Goal: Contribute content: Contribute content

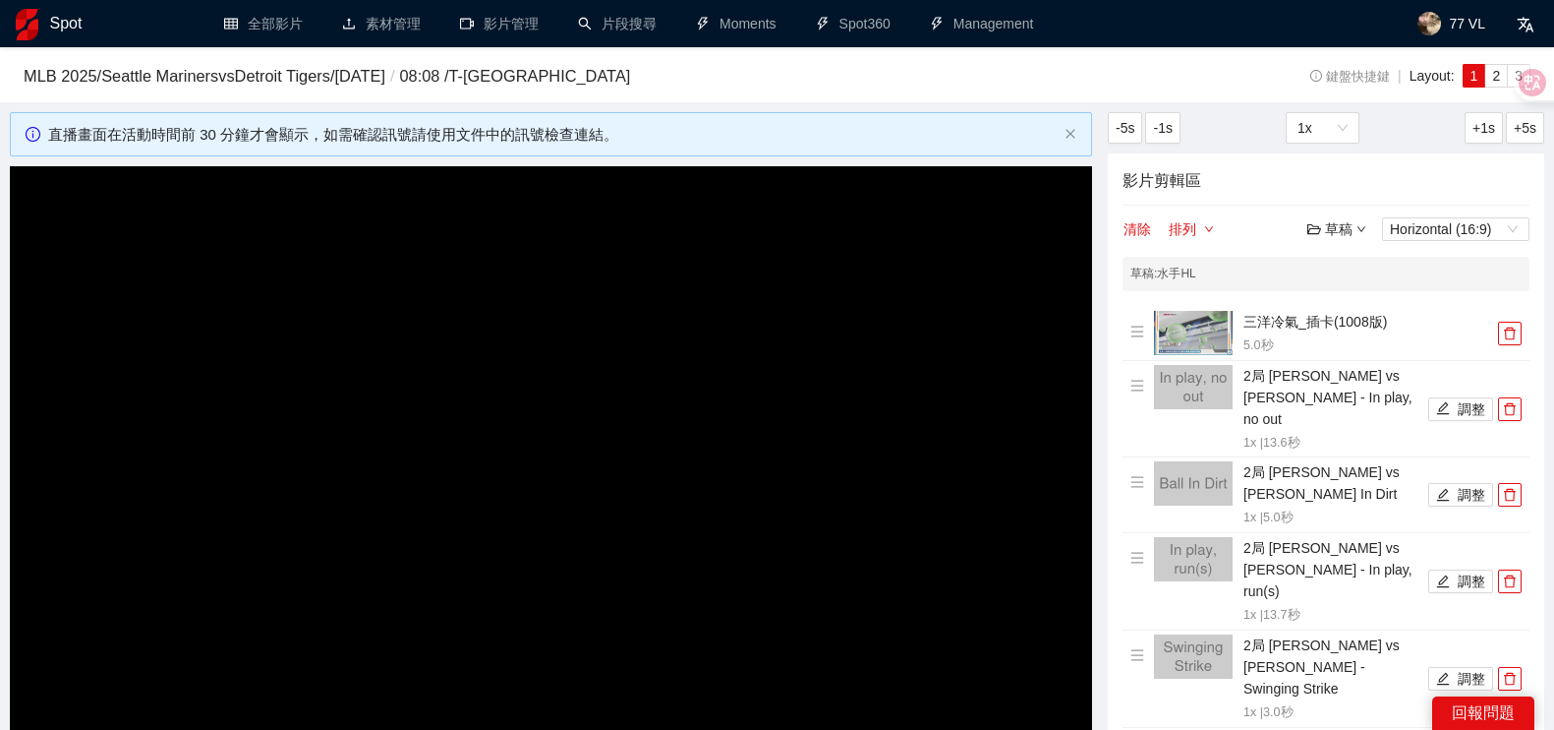
scroll to position [719, 0]
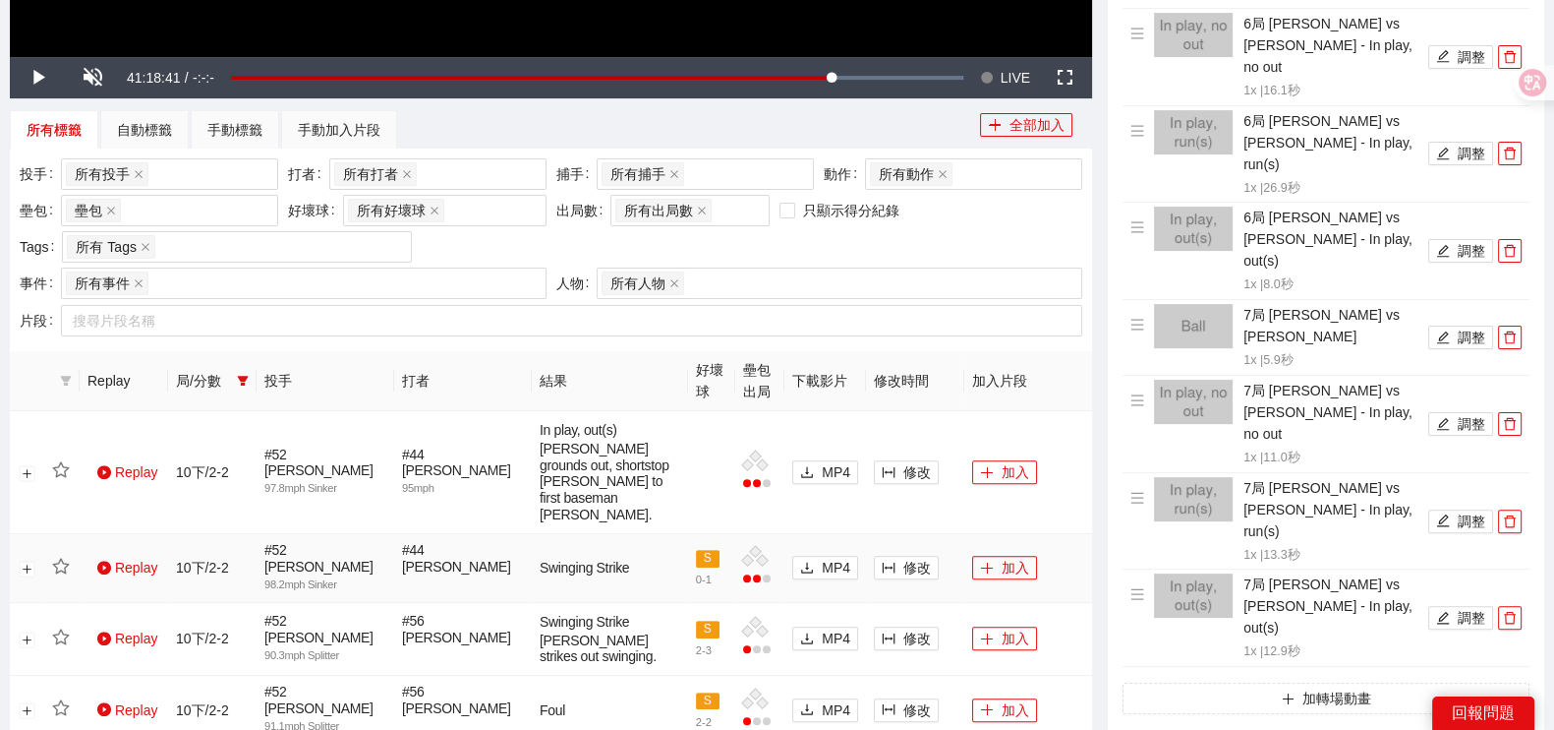
click at [243, 376] on icon "filter" at bounding box center [243, 381] width 11 height 10
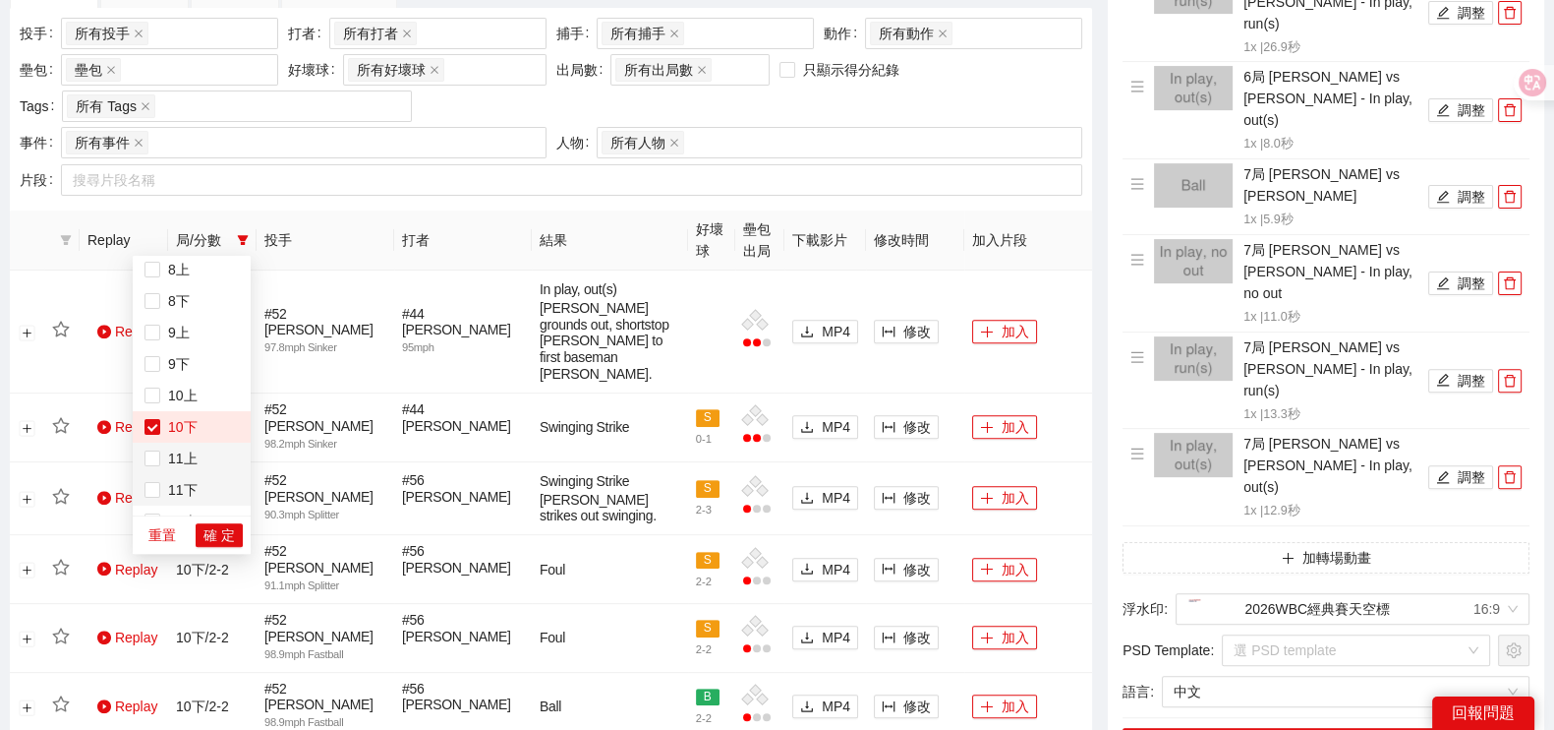
scroll to position [502, 0]
click at [161, 498] on span "12下" at bounding box center [178, 497] width 37 height 16
click at [173, 366] on span "10下" at bounding box center [178, 371] width 37 height 16
click at [218, 529] on span "確 定" at bounding box center [219, 535] width 31 height 22
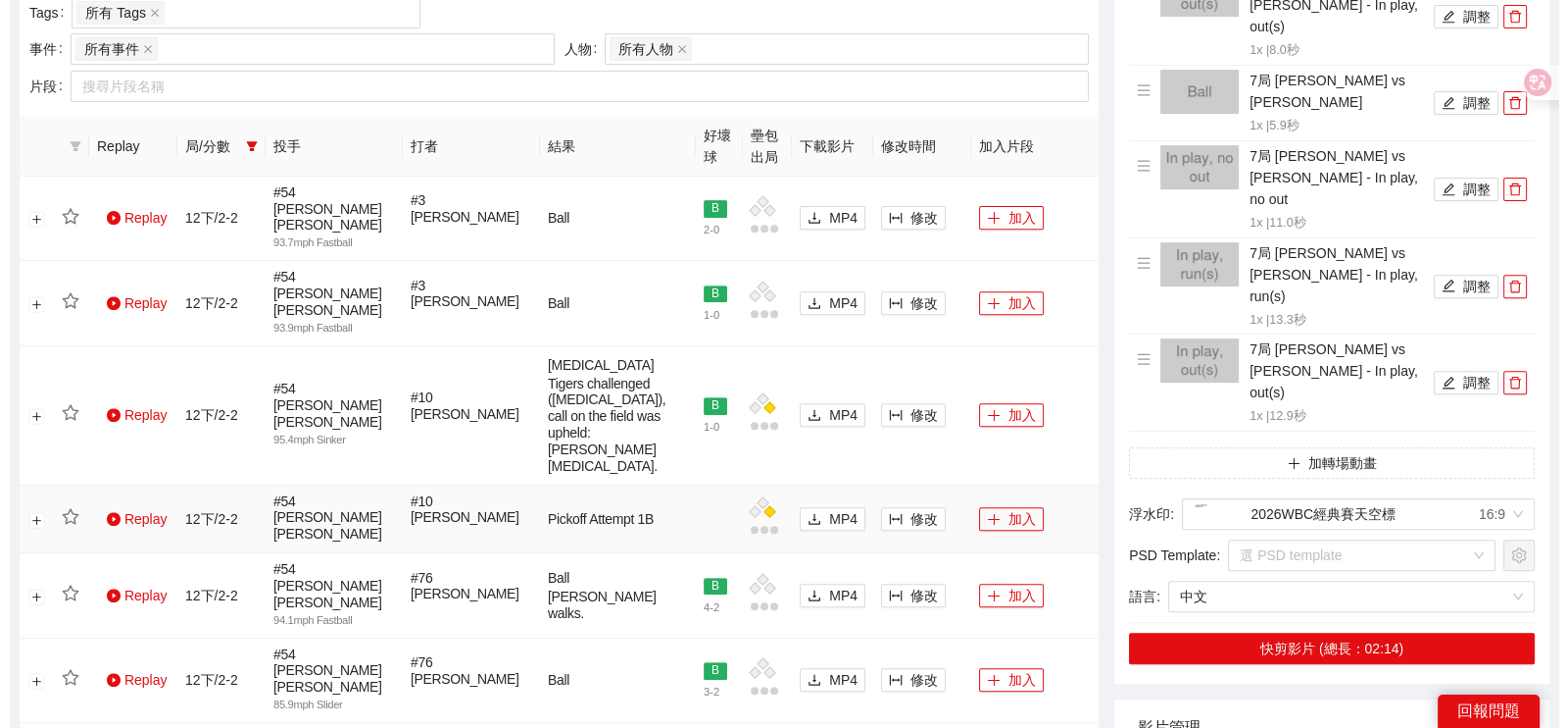
scroll to position [1322, 0]
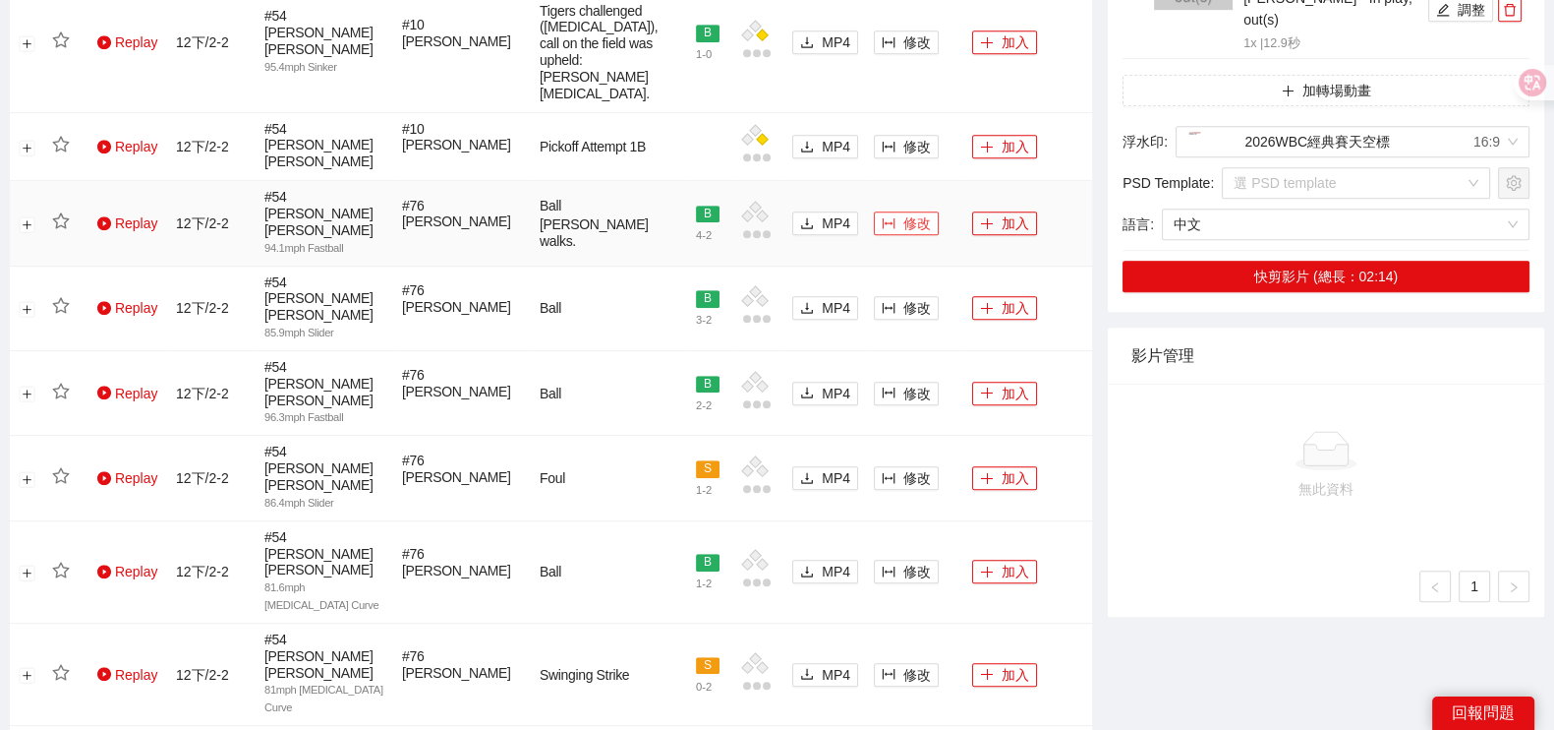
click at [920, 212] on span "修改" at bounding box center [918, 223] width 28 height 22
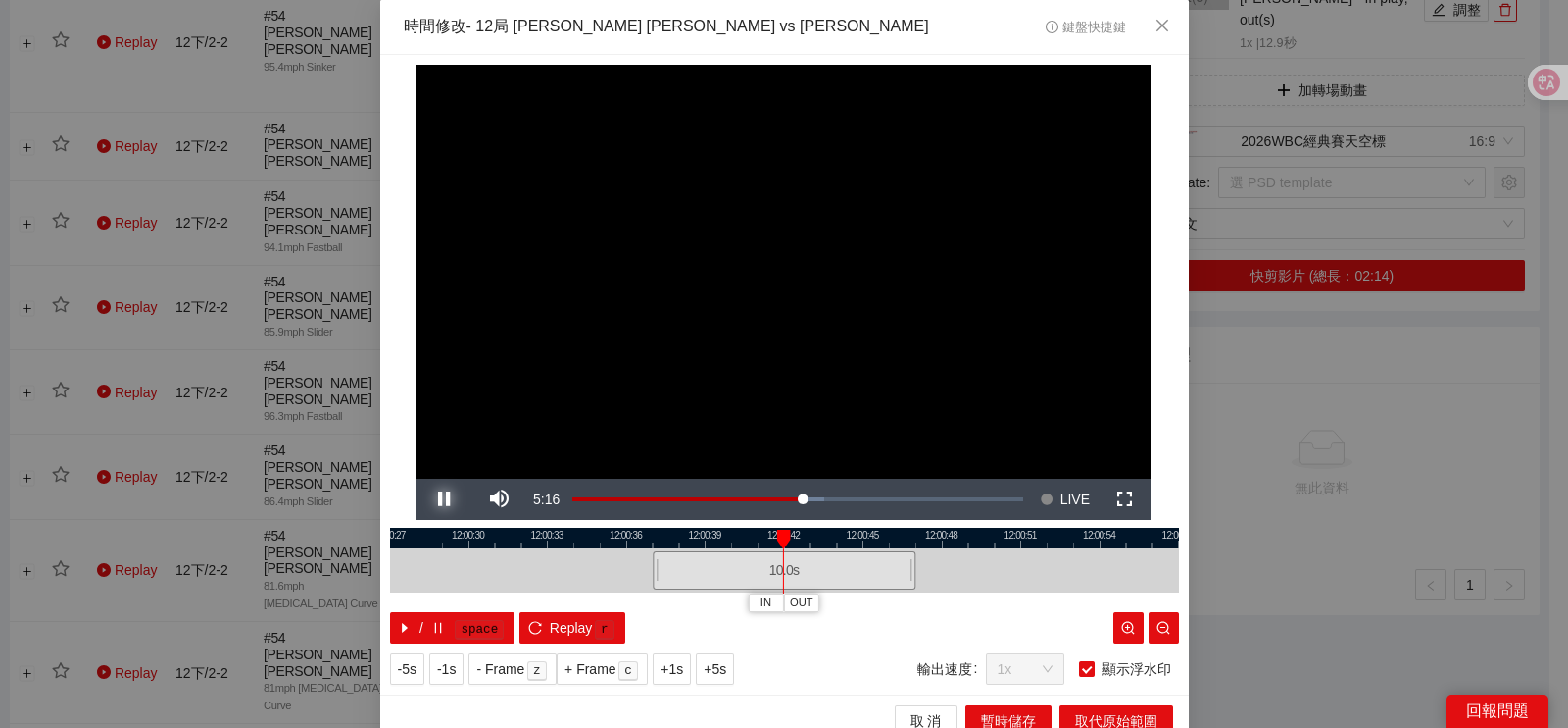
click at [427, 499] on span "Video Player" at bounding box center [444, 499] width 55 height 0
click at [428, 499] on span "Video Player" at bounding box center [444, 499] width 55 height 0
click at [780, 599] on button "IN" at bounding box center [782, 602] width 35 height 19
click at [441, 499] on span "Video Player" at bounding box center [444, 499] width 55 height 0
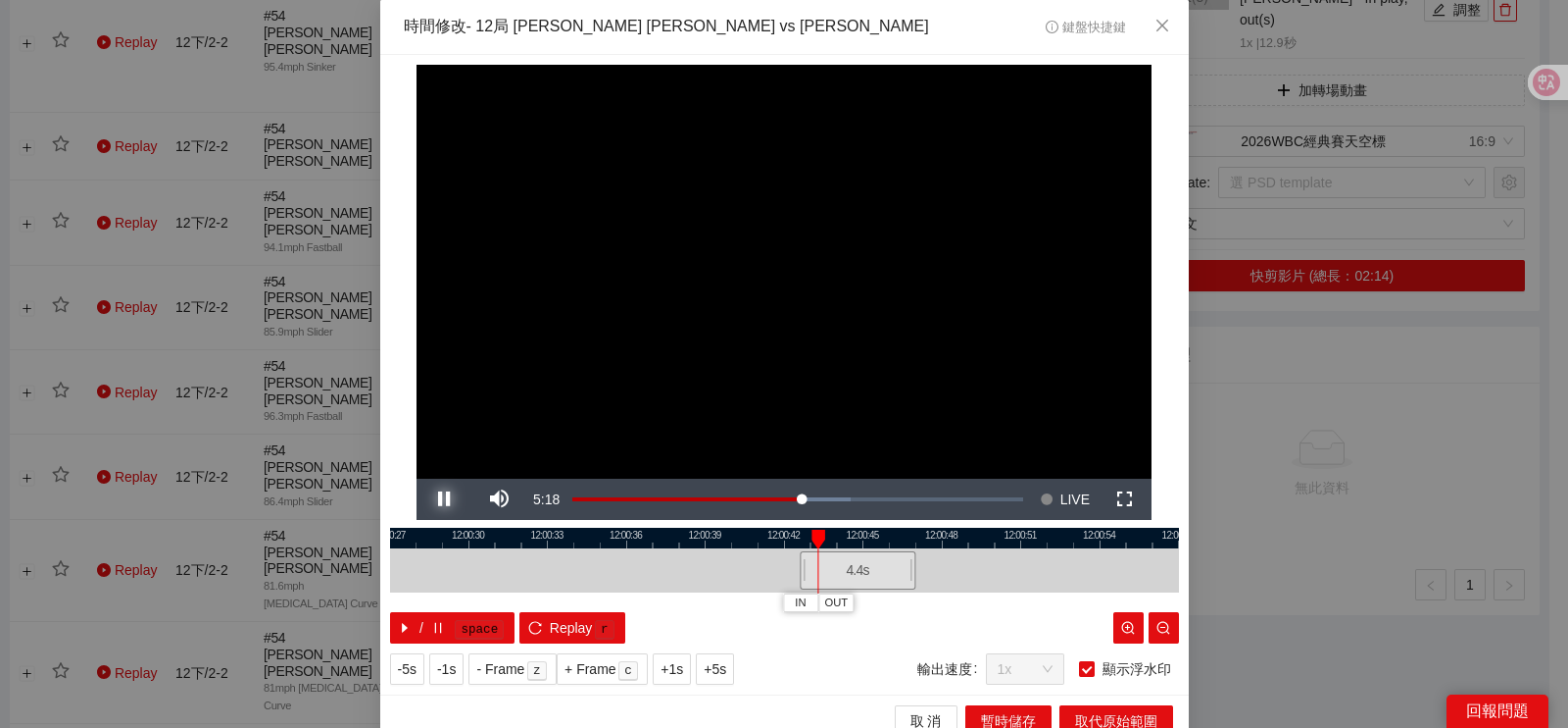
click at [441, 499] on span "Video Player" at bounding box center [444, 499] width 55 height 0
click at [440, 499] on span "Video Player" at bounding box center [444, 499] width 55 height 0
click at [805, 605] on button "IN" at bounding box center [822, 602] width 35 height 19
click at [430, 499] on span "Video Player" at bounding box center [444, 499] width 55 height 0
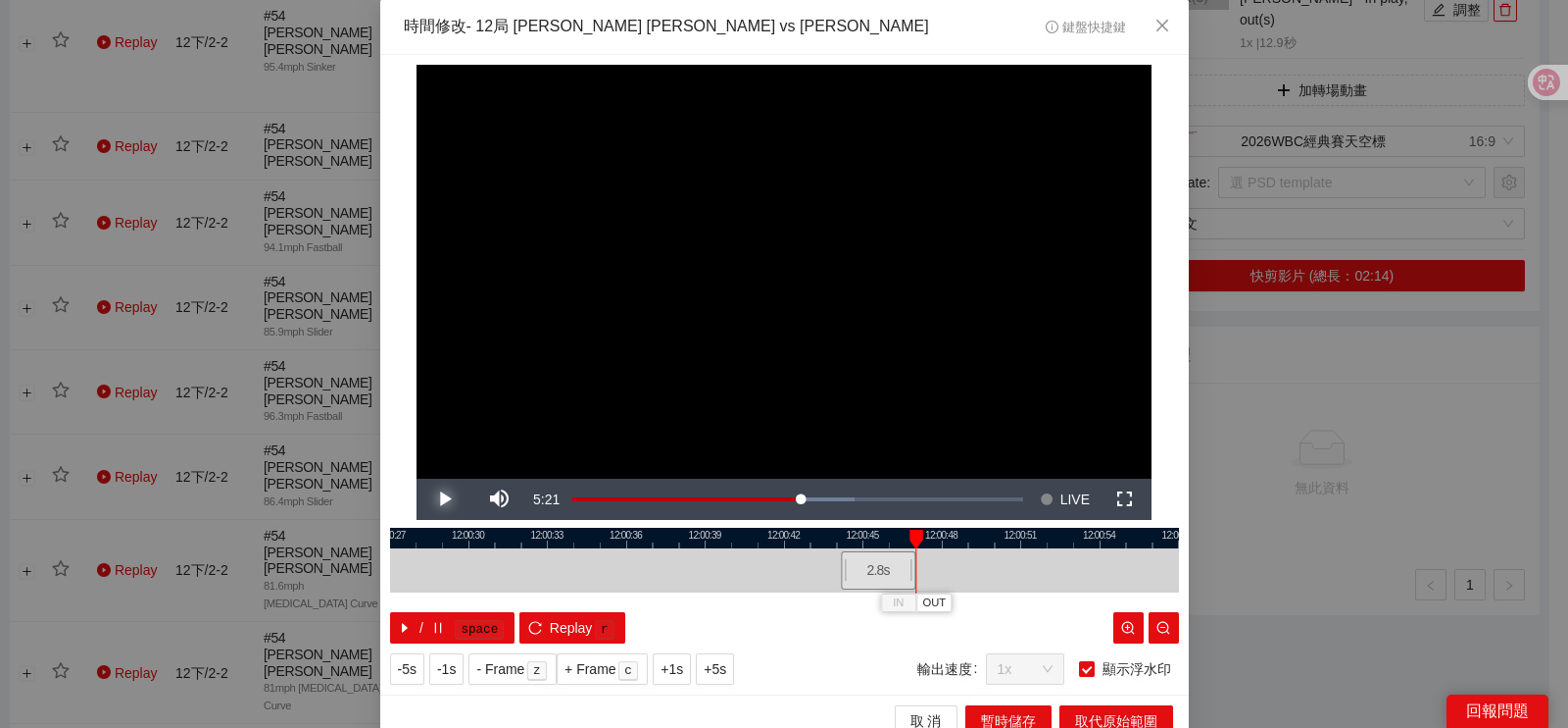
click at [430, 499] on span "Video Player" at bounding box center [444, 499] width 55 height 0
drag, startPoint x: 430, startPoint y: 498, endPoint x: 459, endPoint y: 508, distance: 30.7
click at [430, 499] on span "Video Player" at bounding box center [444, 499] width 55 height 0
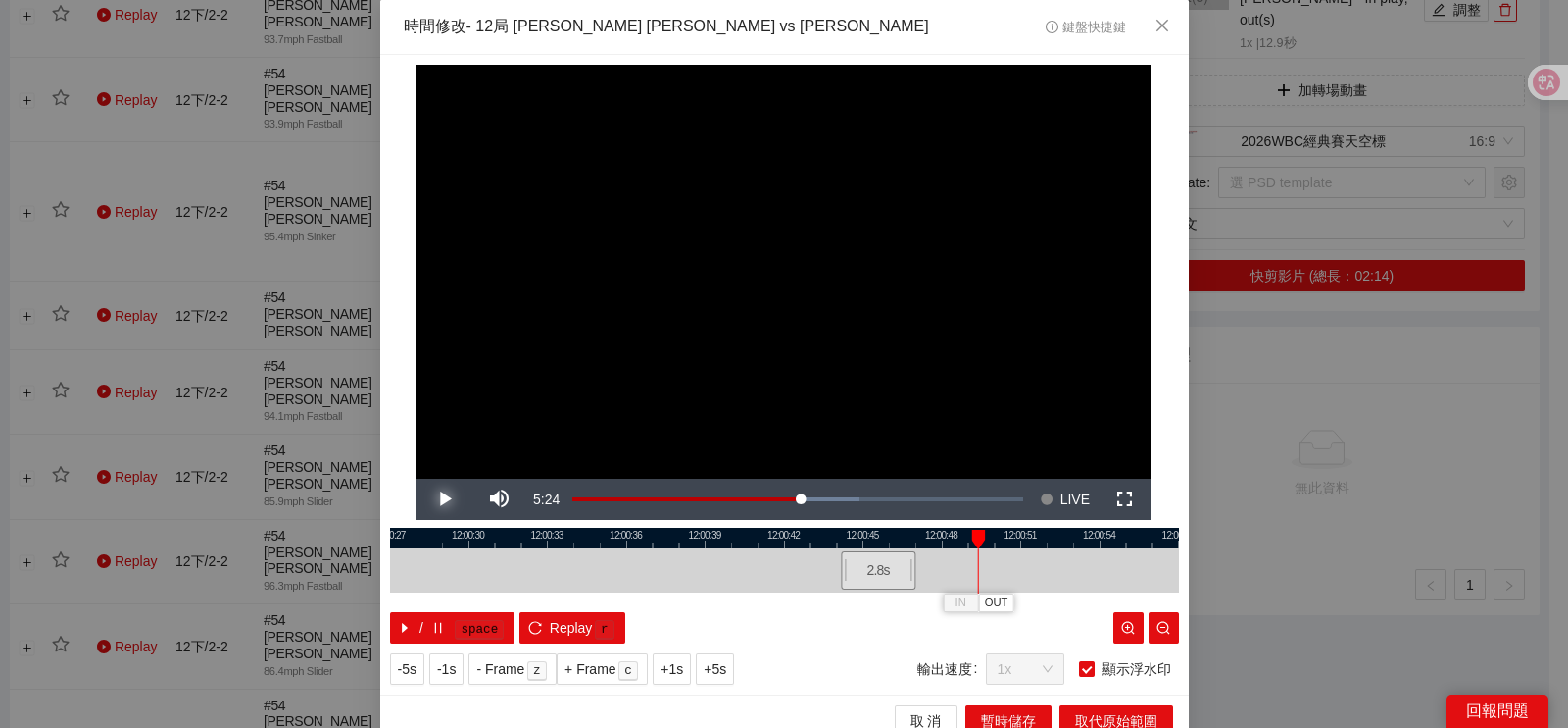
click at [428, 499] on span "Video Player" at bounding box center [444, 499] width 55 height 0
click at [1015, 610] on button "OUT" at bounding box center [1013, 602] width 35 height 19
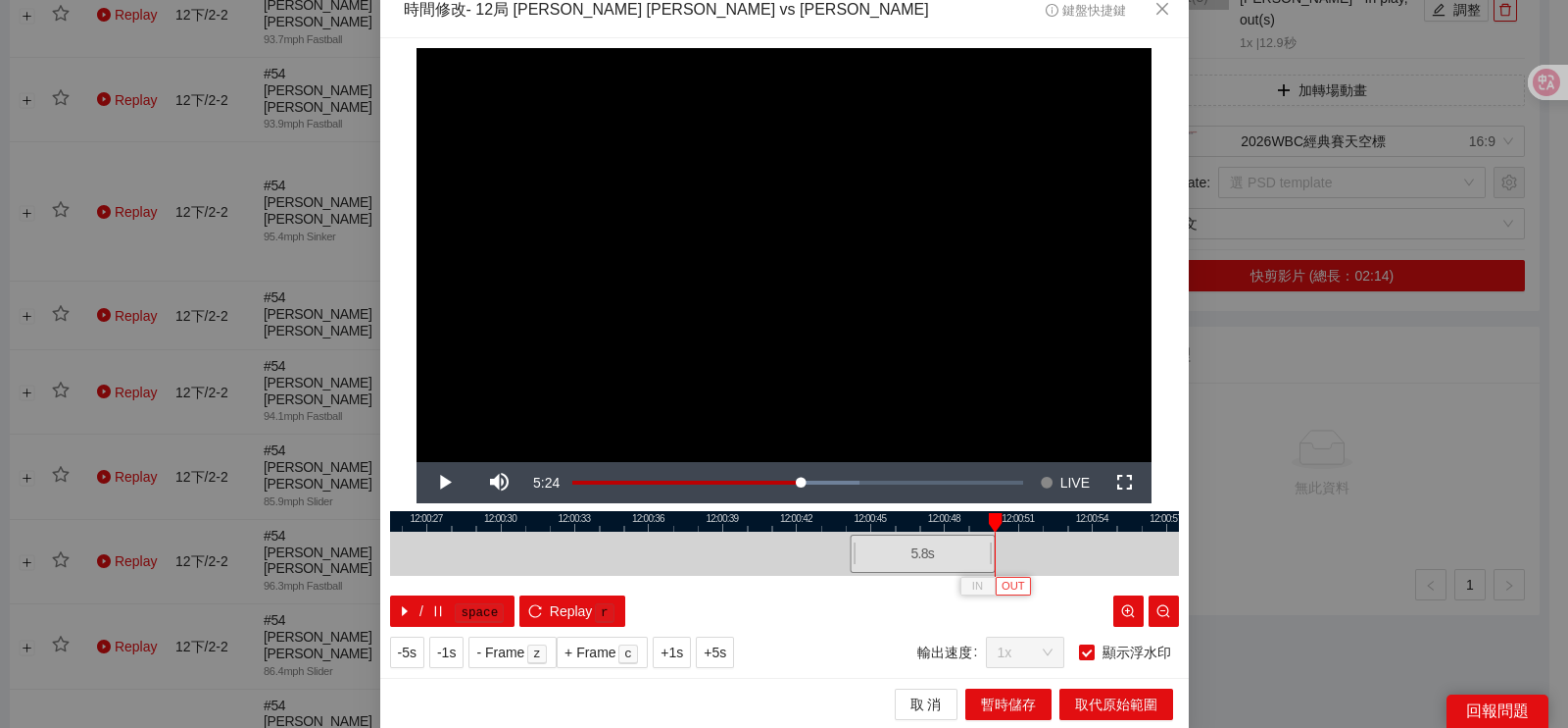
scroll to position [18, 0]
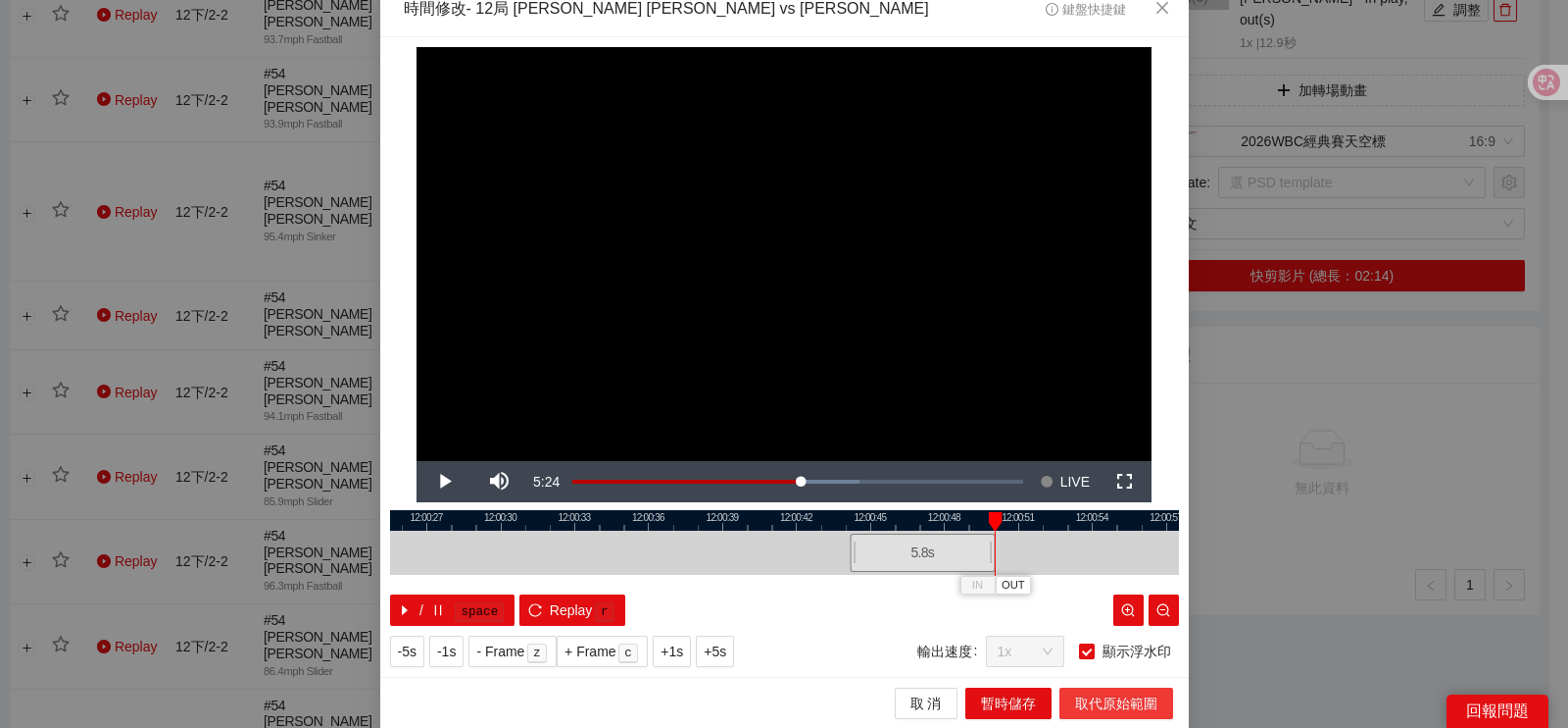
click at [1097, 703] on span "取代原始範圍" at bounding box center [1116, 703] width 83 height 22
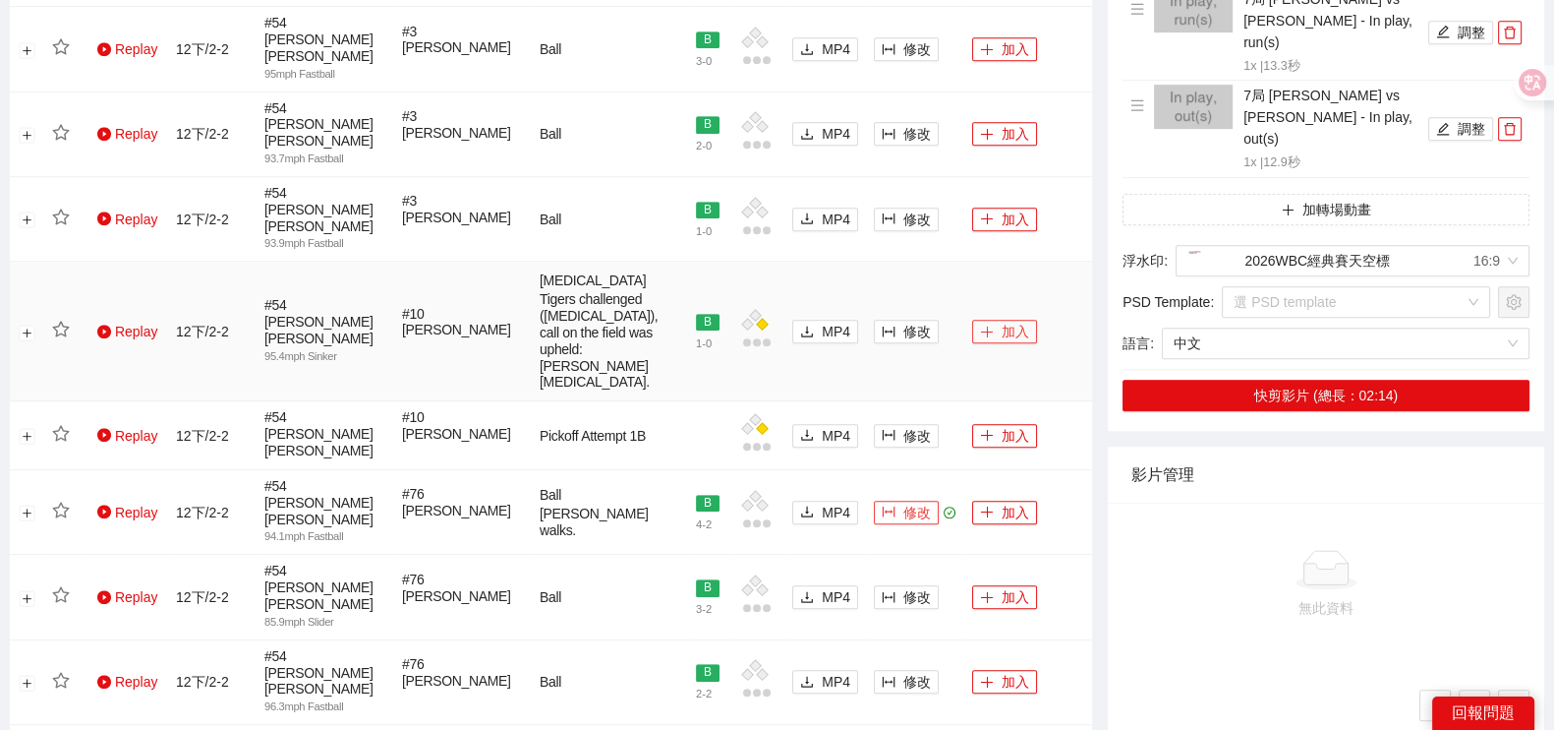
scroll to position [1106, 0]
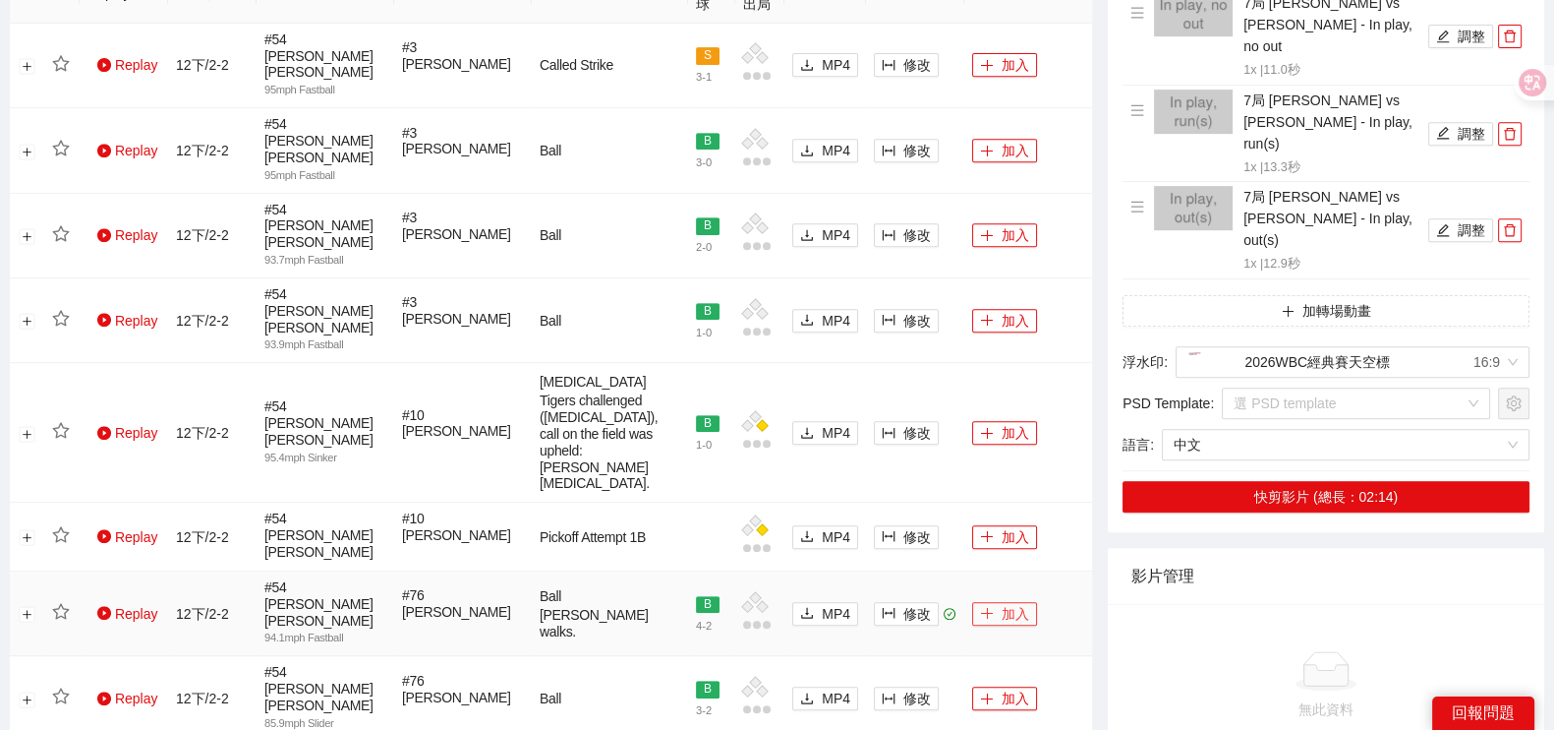
click at [1001, 602] on button "加入" at bounding box center [1004, 614] width 65 height 24
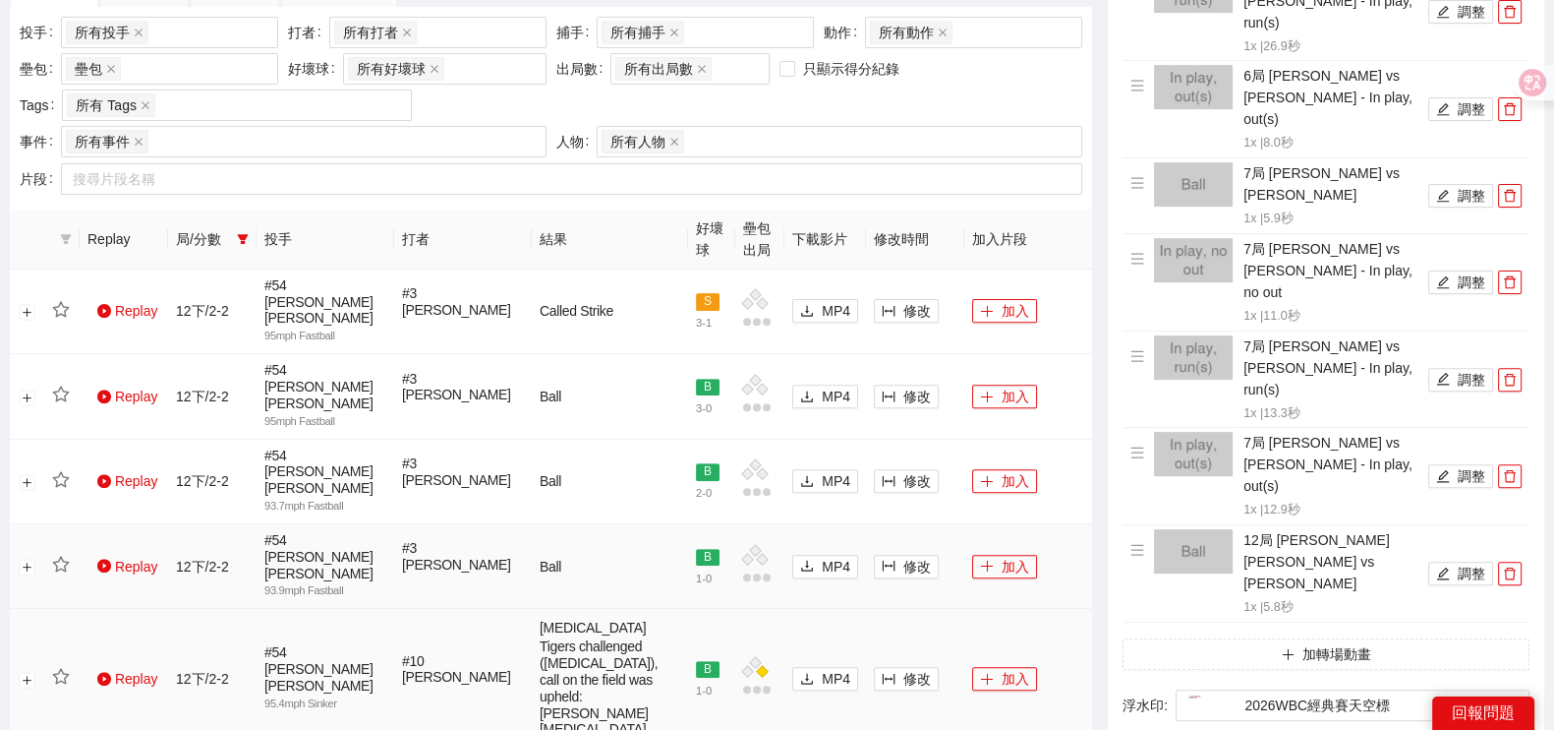
scroll to position [859, 0]
click at [1508, 567] on icon "delete" at bounding box center [1510, 574] width 14 height 14
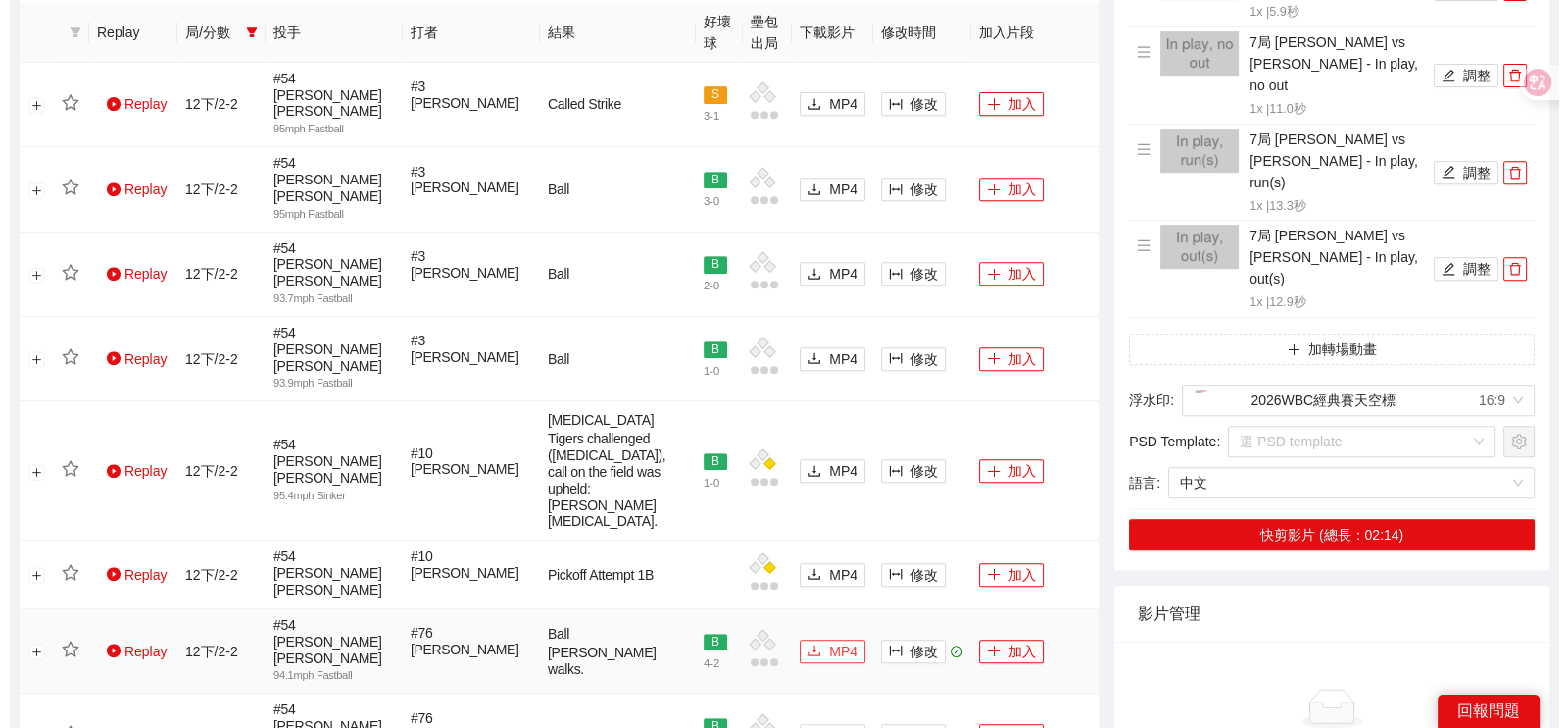
scroll to position [1103, 0]
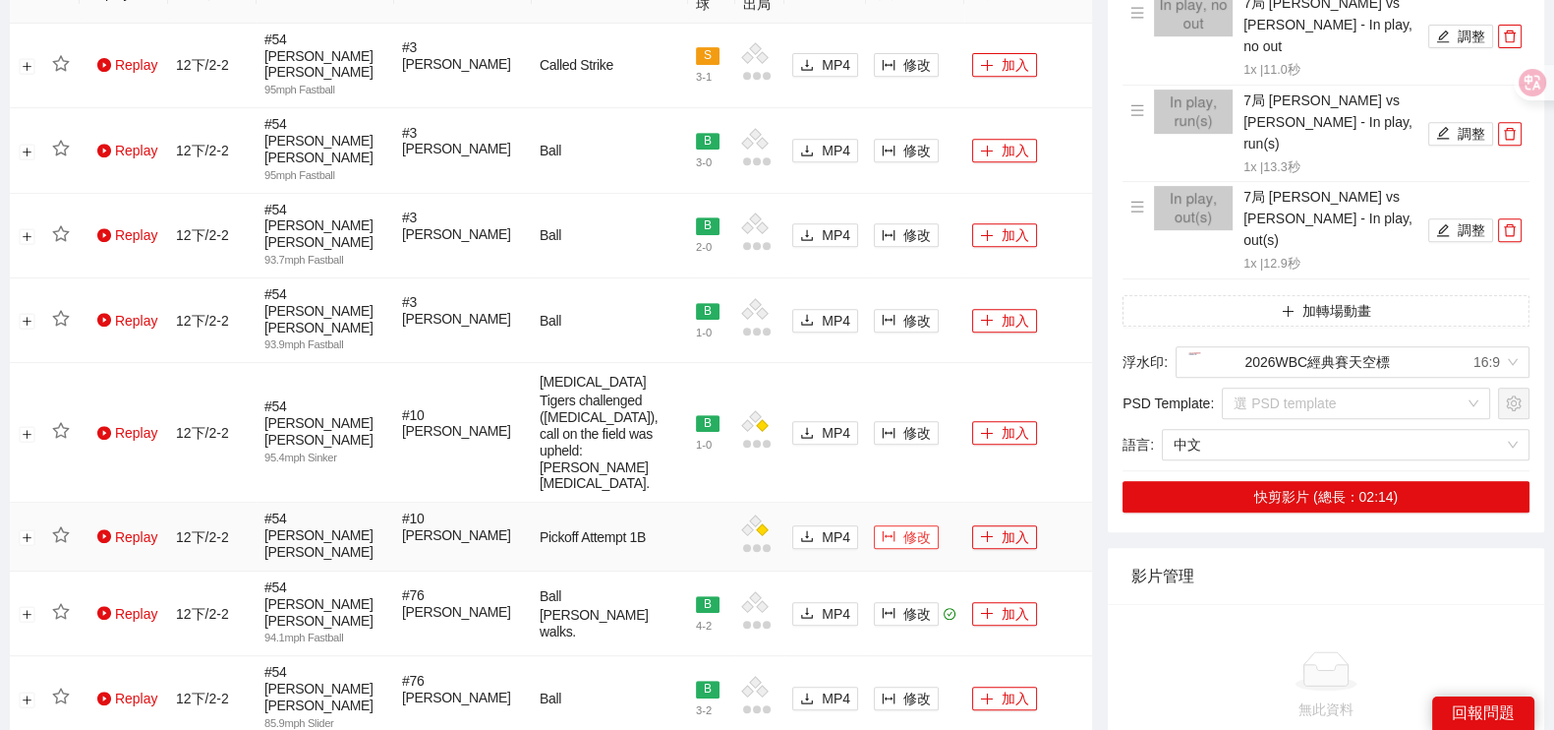
click at [889, 529] on span "column-width" at bounding box center [889, 537] width 14 height 16
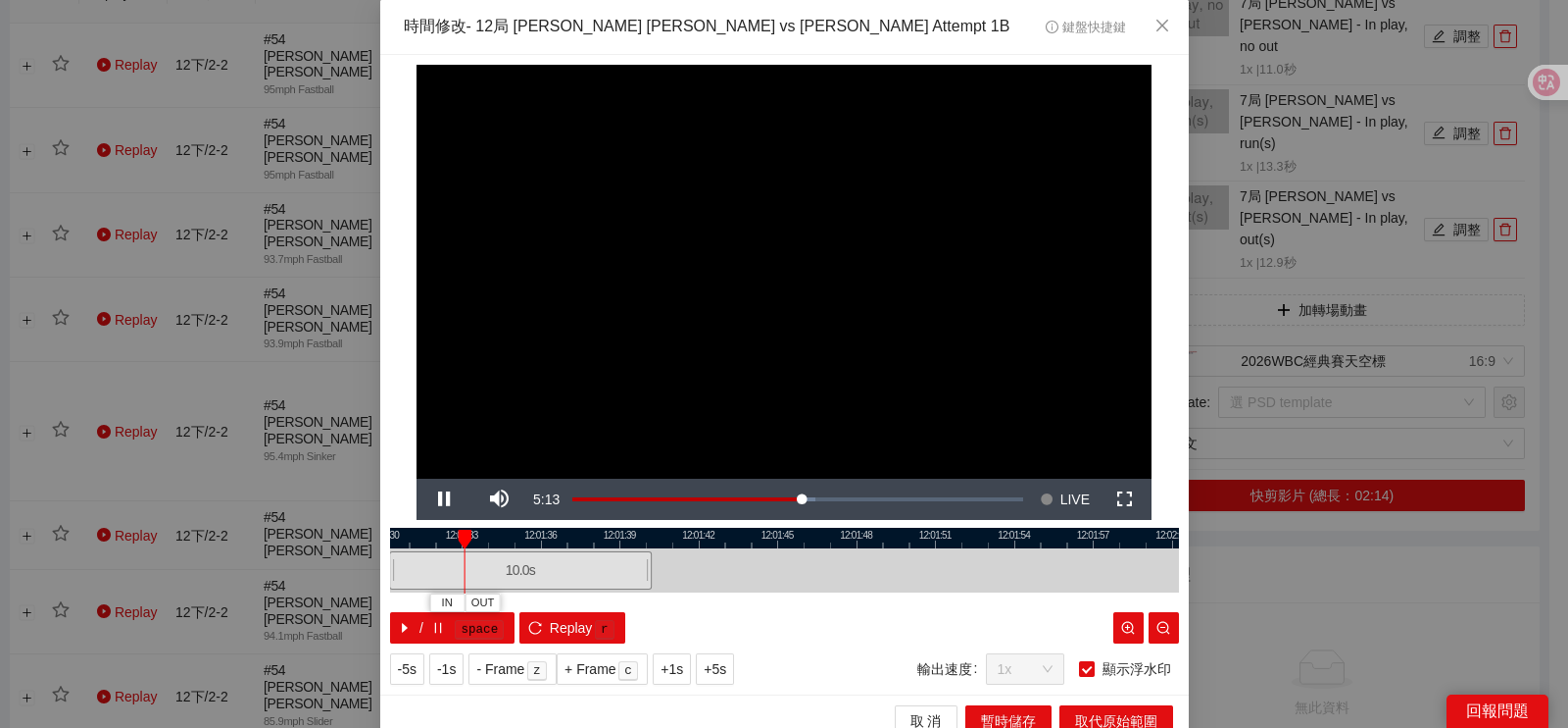
drag, startPoint x: 982, startPoint y: 564, endPoint x: 719, endPoint y: 575, distance: 263.2
click at [719, 575] on div at bounding box center [520, 570] width 788 height 44
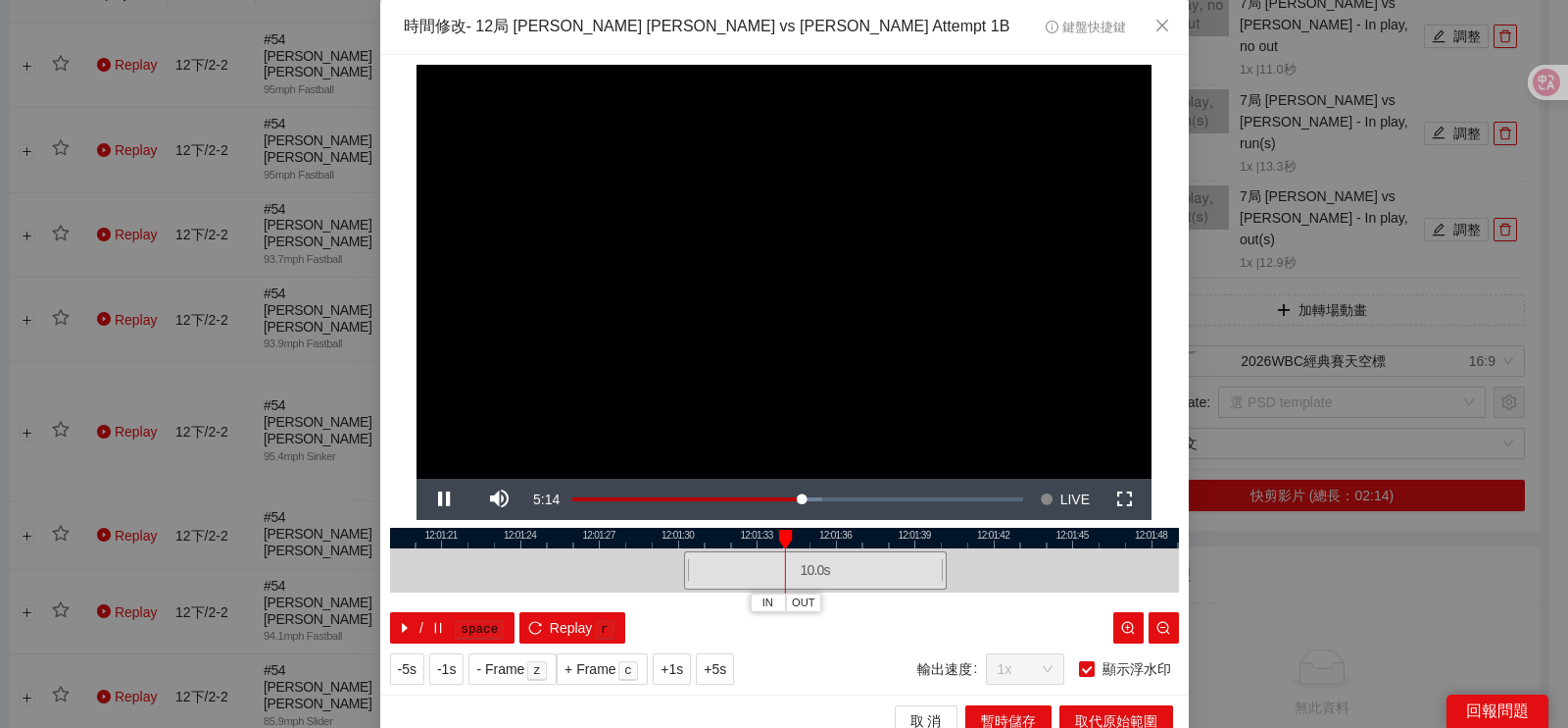
drag, startPoint x: 697, startPoint y: 569, endPoint x: 1013, endPoint y: 539, distance: 317.4
click at [1013, 539] on div "12:01:18 12:01:21 12:01:24 12:01:27 12:01:30 12:01:33 12:01:36 12:01:39 12:01:4…" at bounding box center [784, 585] width 788 height 116
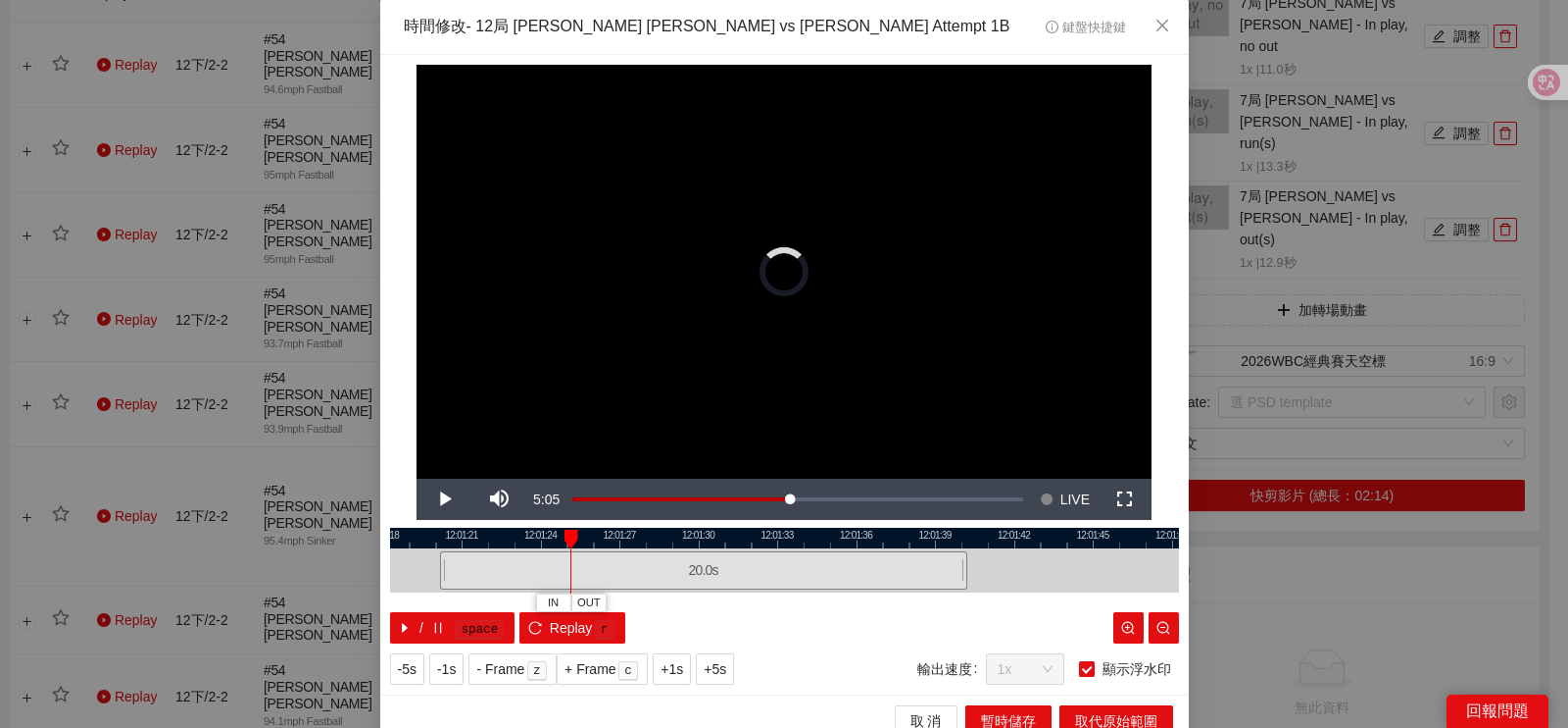
drag, startPoint x: 696, startPoint y: 556, endPoint x: 422, endPoint y: 575, distance: 274.7
click at [437, 588] on div at bounding box center [443, 570] width 12 height 44
drag, startPoint x: 408, startPoint y: 568, endPoint x: 640, endPoint y: 546, distance: 233.0
click at [640, 546] on div "12:01:09 12:01:12 12:01:15 12:01:18 12:01:21 12:01:24 12:01:27 12:01:30 12:01:3…" at bounding box center [784, 585] width 788 height 116
click at [535, 605] on button "IN" at bounding box center [552, 602] width 35 height 19
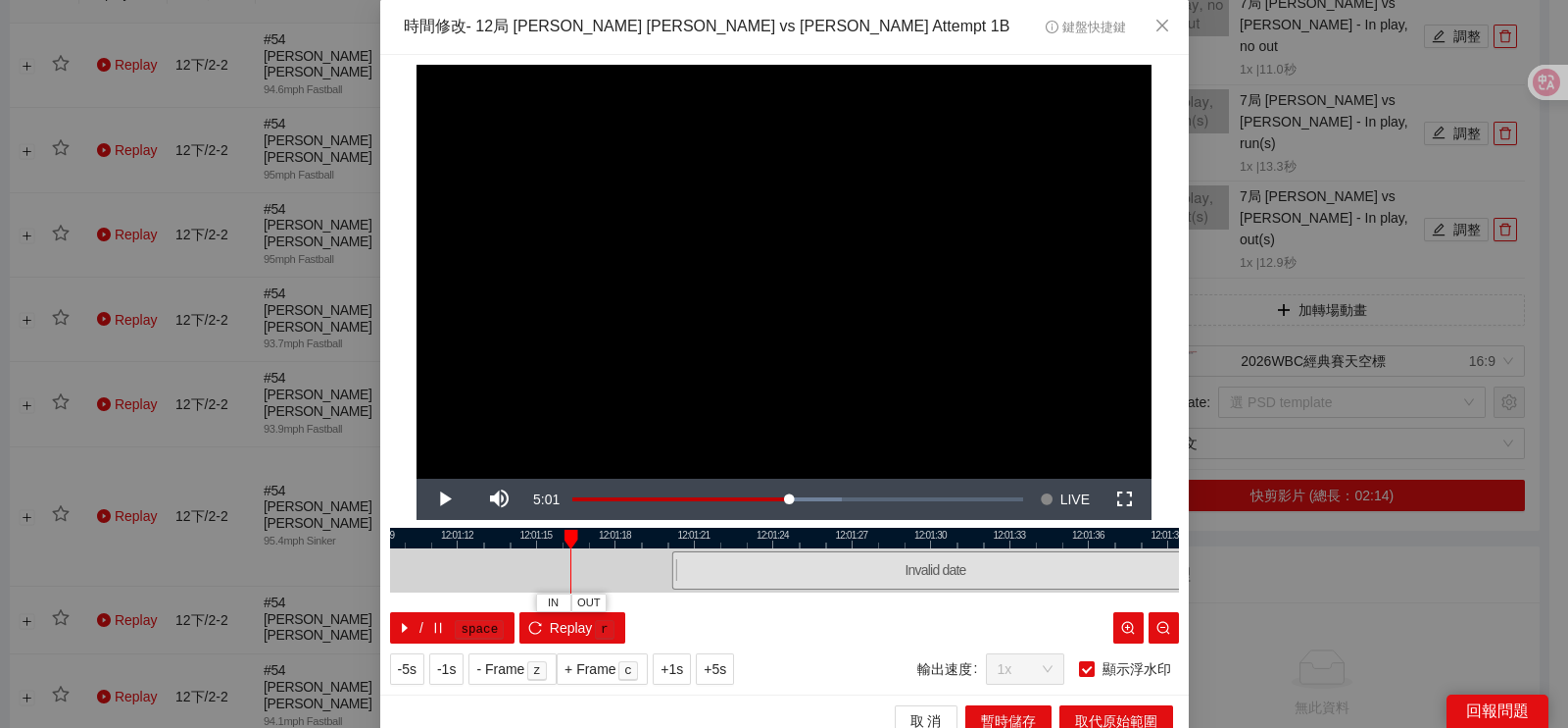
drag, startPoint x: 669, startPoint y: 567, endPoint x: 593, endPoint y: 569, distance: 76.0
click at [593, 569] on div "Invalid date" at bounding box center [784, 570] width 788 height 44
drag, startPoint x: 659, startPoint y: 566, endPoint x: 584, endPoint y: 567, distance: 75.0
click at [584, 567] on div "Invalid date" at bounding box center [784, 570] width 788 height 44
click at [451, 499] on span "Video Player" at bounding box center [444, 499] width 55 height 0
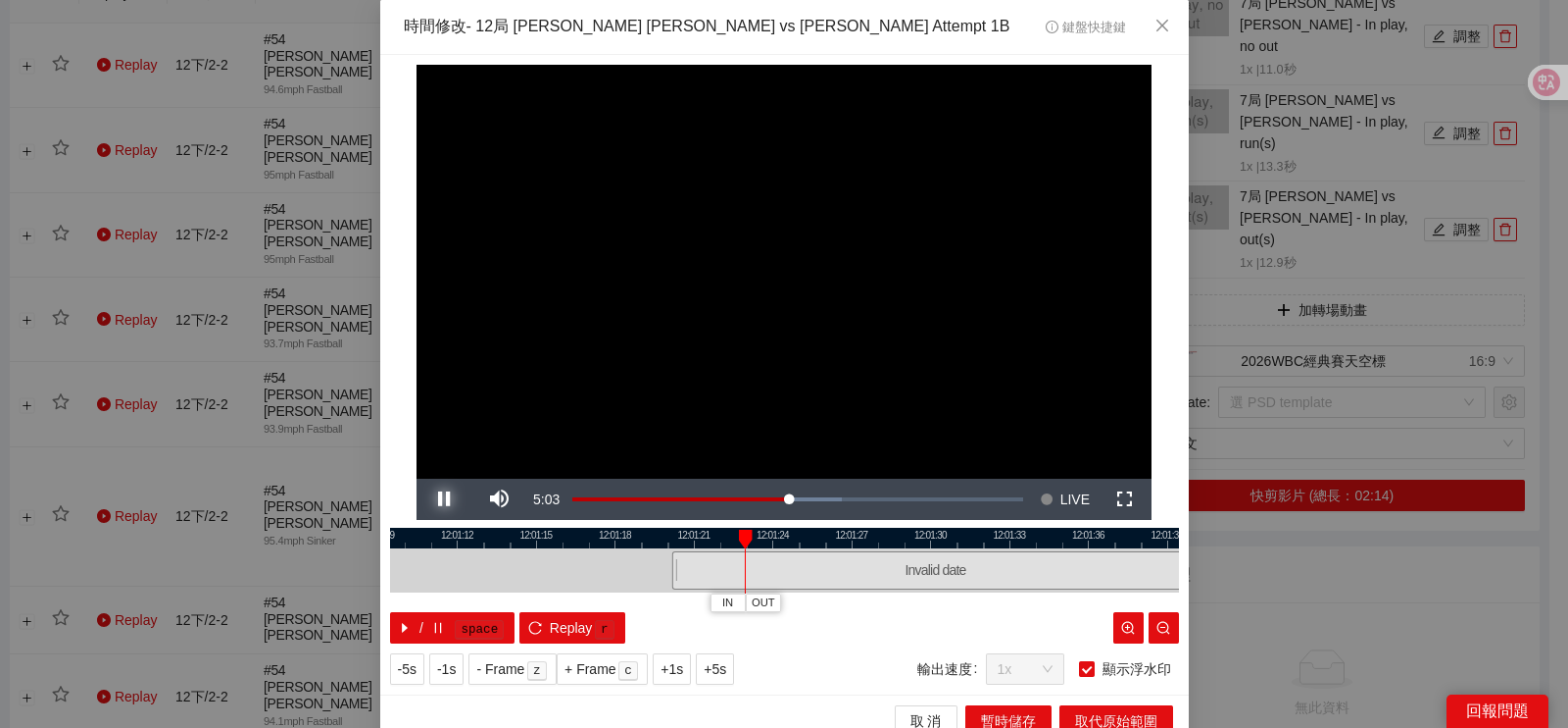
click at [443, 499] on span "Video Player" at bounding box center [444, 499] width 55 height 0
drag, startPoint x: 664, startPoint y: 565, endPoint x: 534, endPoint y: 565, distance: 130.0
click at [534, 565] on div "Invalid date" at bounding box center [784, 570] width 788 height 44
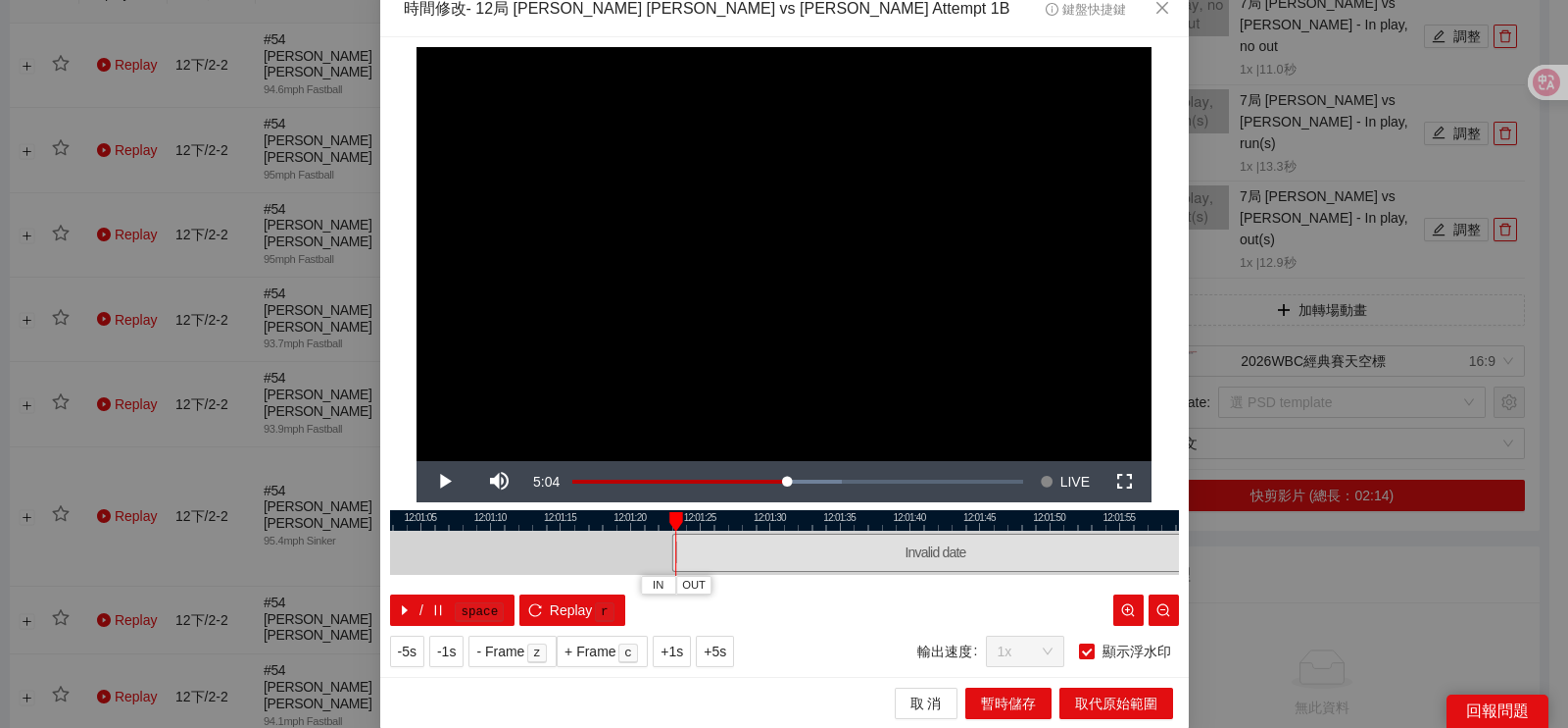
scroll to position [0, 0]
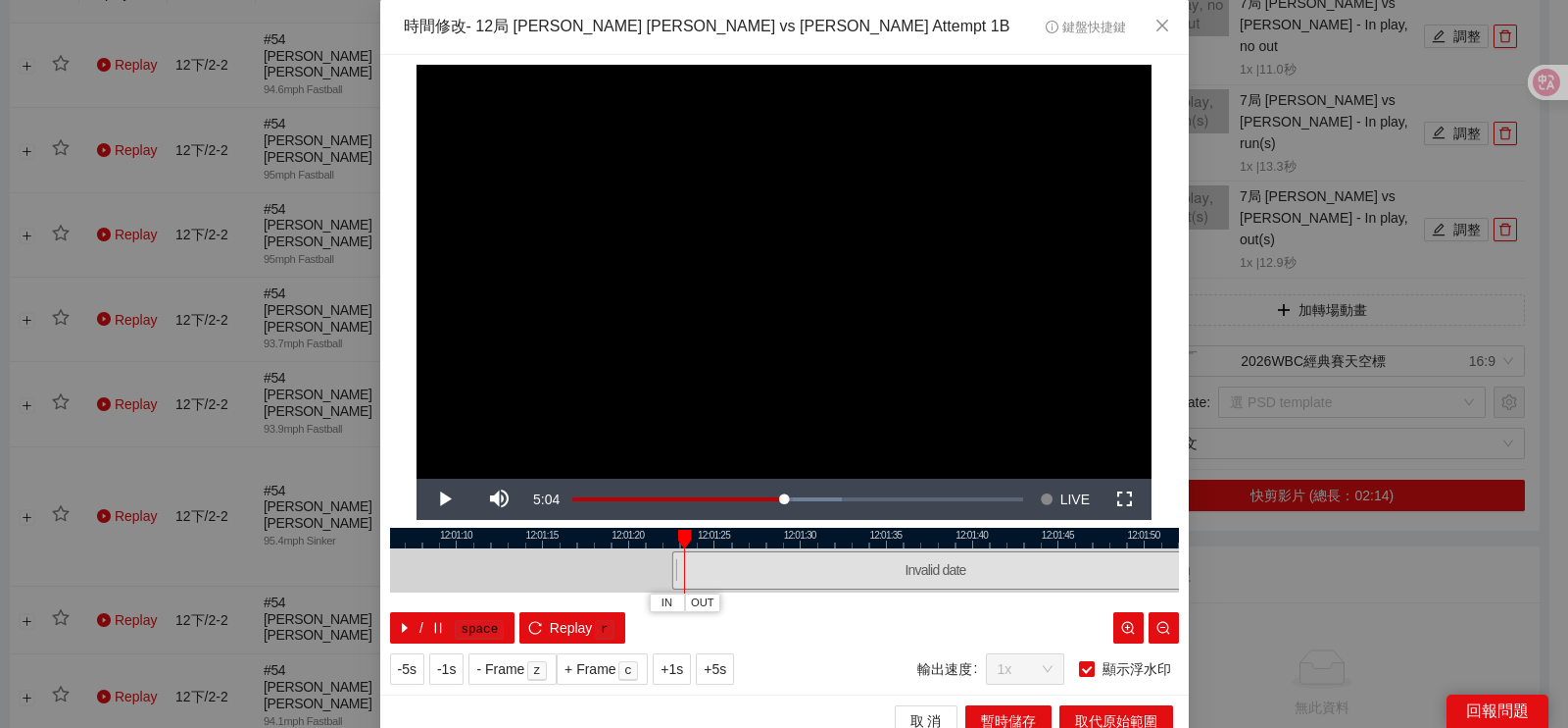
drag, startPoint x: 662, startPoint y: 563, endPoint x: 581, endPoint y: 563, distance: 81.0
click at [585, 567] on div "Invalid date" at bounding box center [784, 570] width 788 height 44
click at [548, 550] on div at bounding box center [784, 570] width 788 height 44
click at [541, 603] on button "IN" at bounding box center [539, 602] width 35 height 19
click at [441, 499] on span "Video Player" at bounding box center [444, 499] width 55 height 0
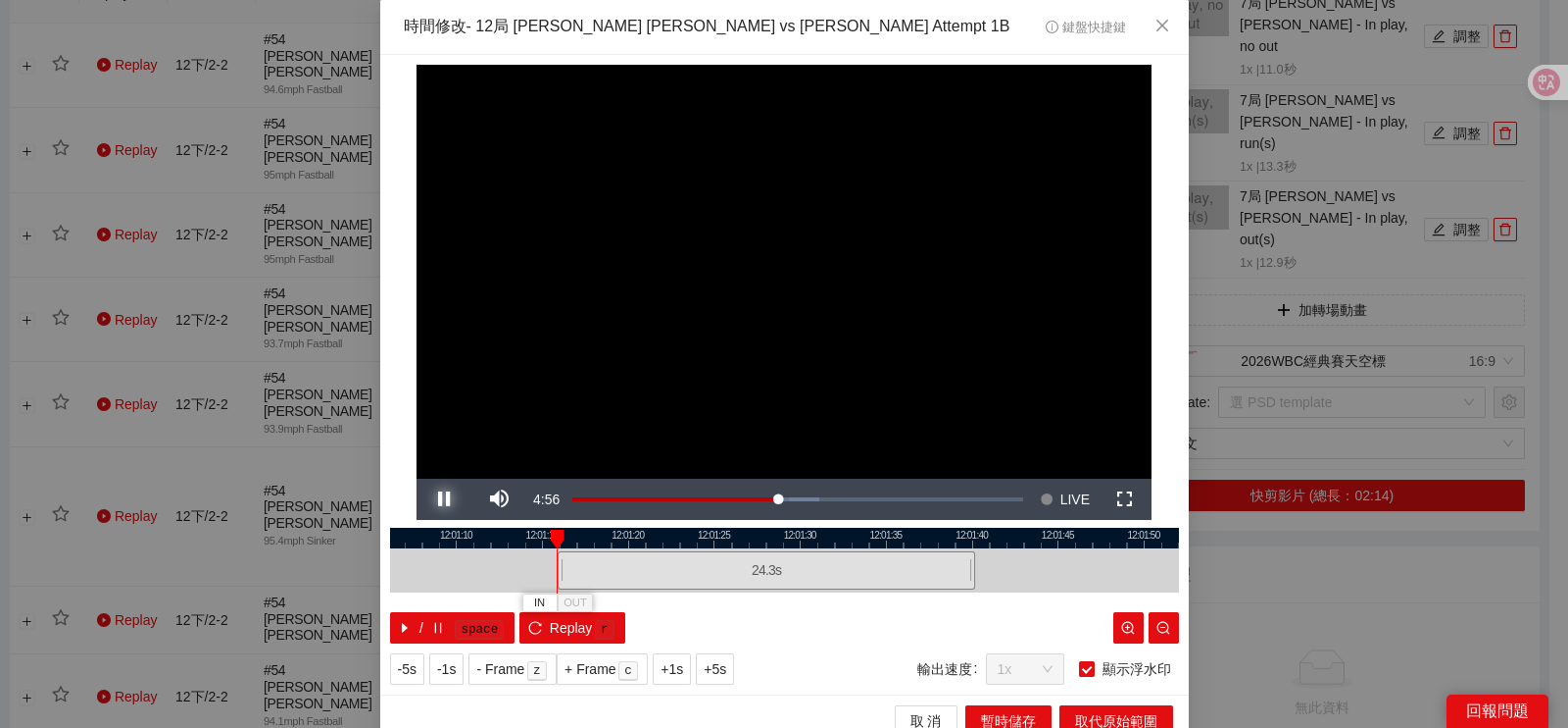
click at [441, 499] on span "Video Player" at bounding box center [444, 499] width 55 height 0
click at [554, 548] on div at bounding box center [560, 570] width 12 height 44
click at [557, 541] on div at bounding box center [784, 538] width 788 height 21
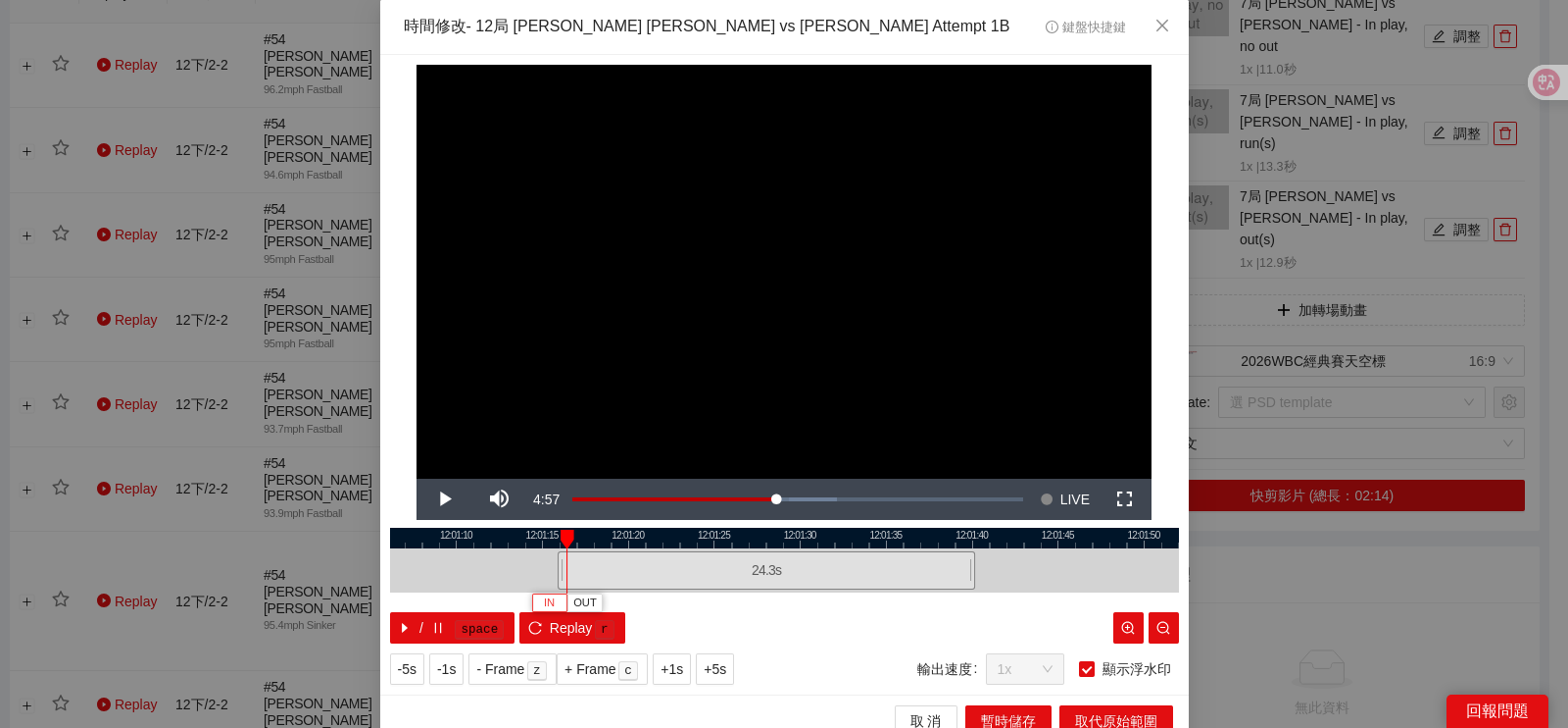
click at [544, 601] on span "IN" at bounding box center [549, 603] width 11 height 18
click at [438, 499] on span "Video Player" at bounding box center [444, 499] width 55 height 0
click at [446, 499] on span "Video Player" at bounding box center [444, 499] width 55 height 0
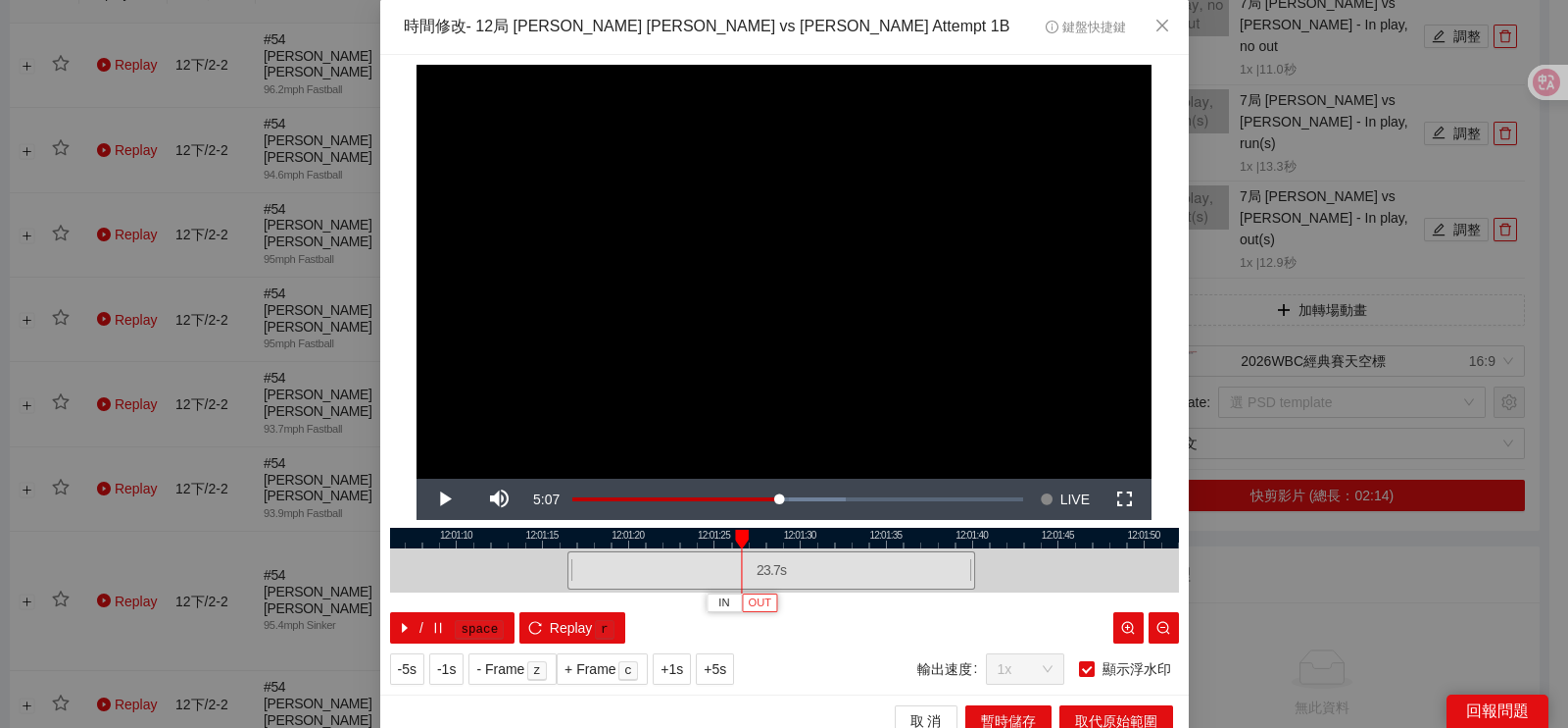
click at [752, 610] on span "OUT" at bounding box center [761, 603] width 24 height 18
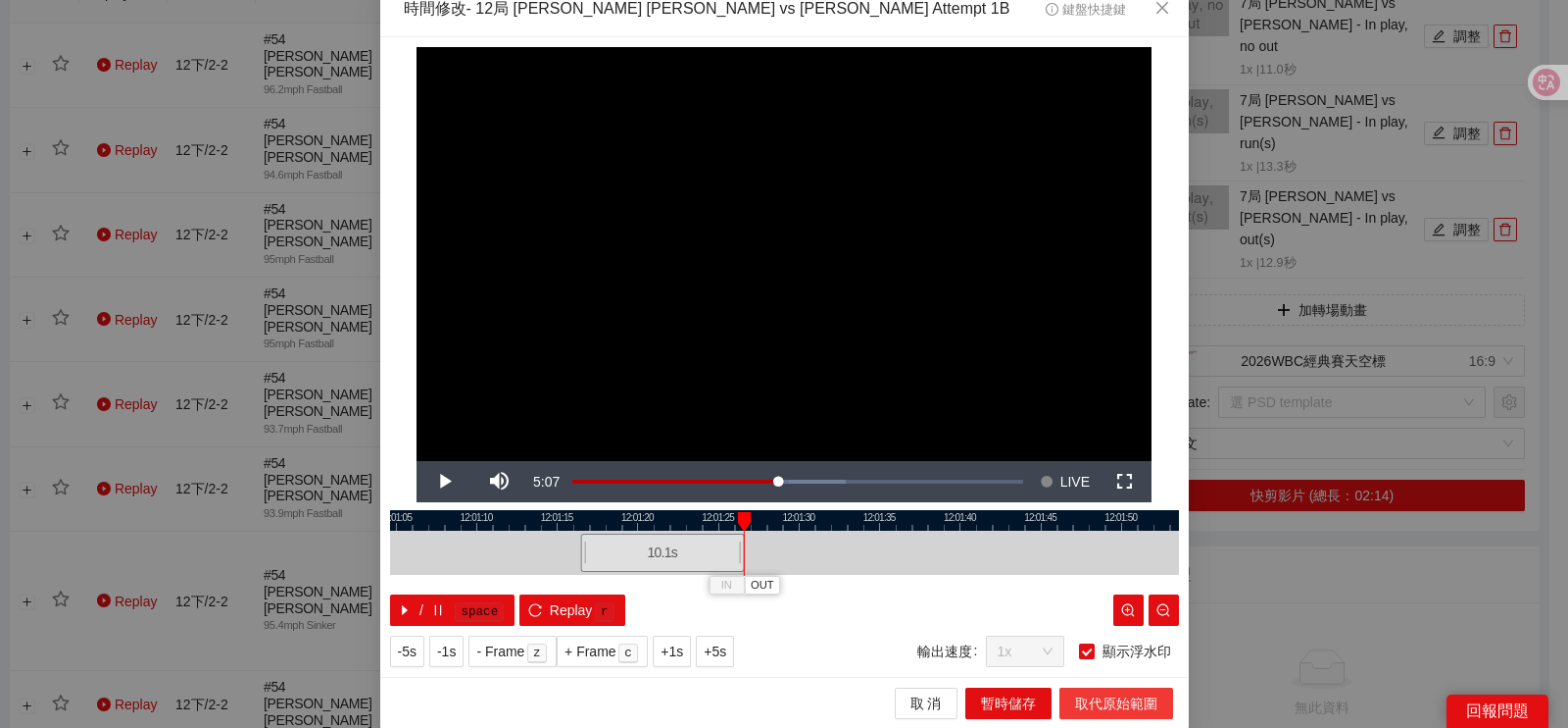
click at [1087, 705] on span "取代原始範圍" at bounding box center [1116, 703] width 83 height 22
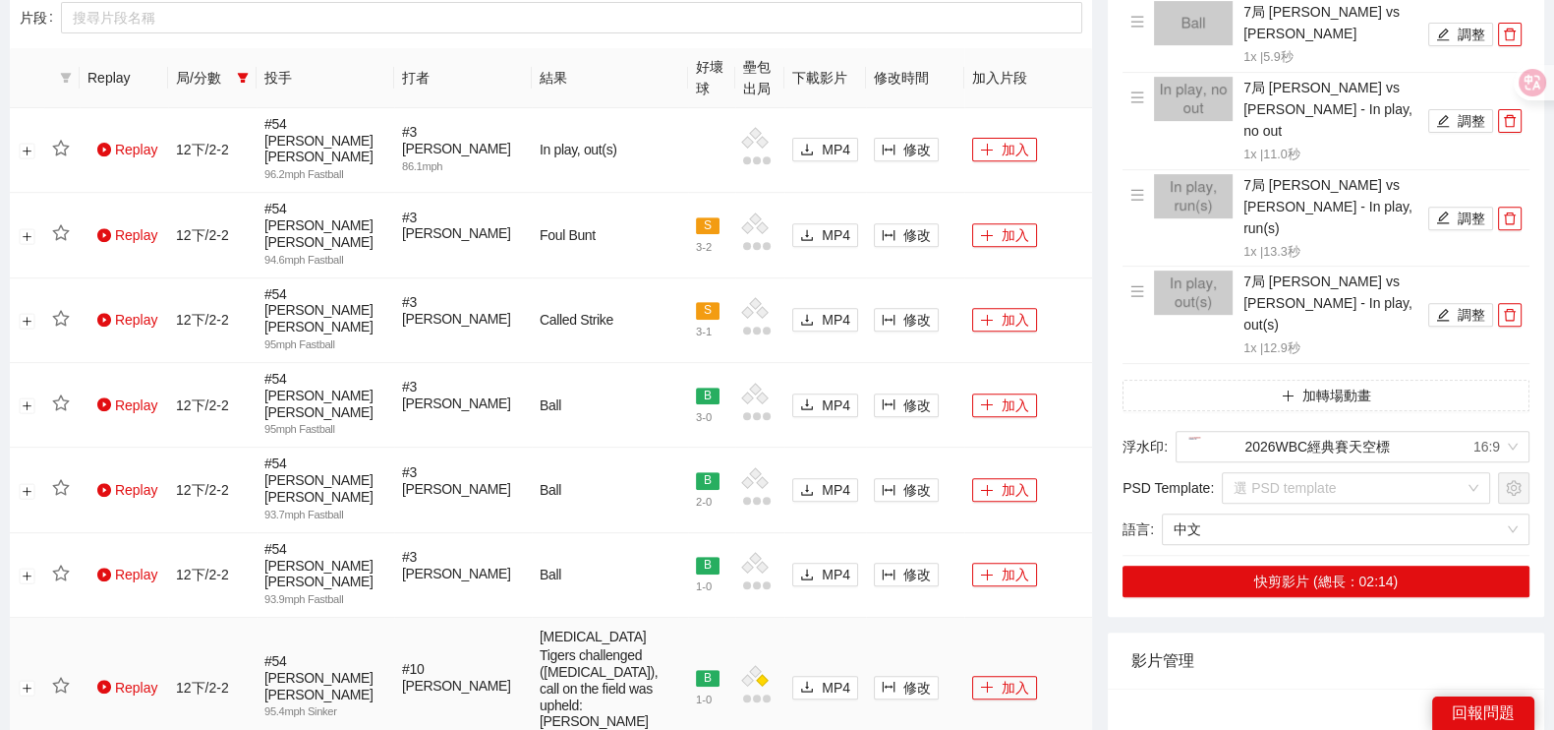
scroll to position [982, 0]
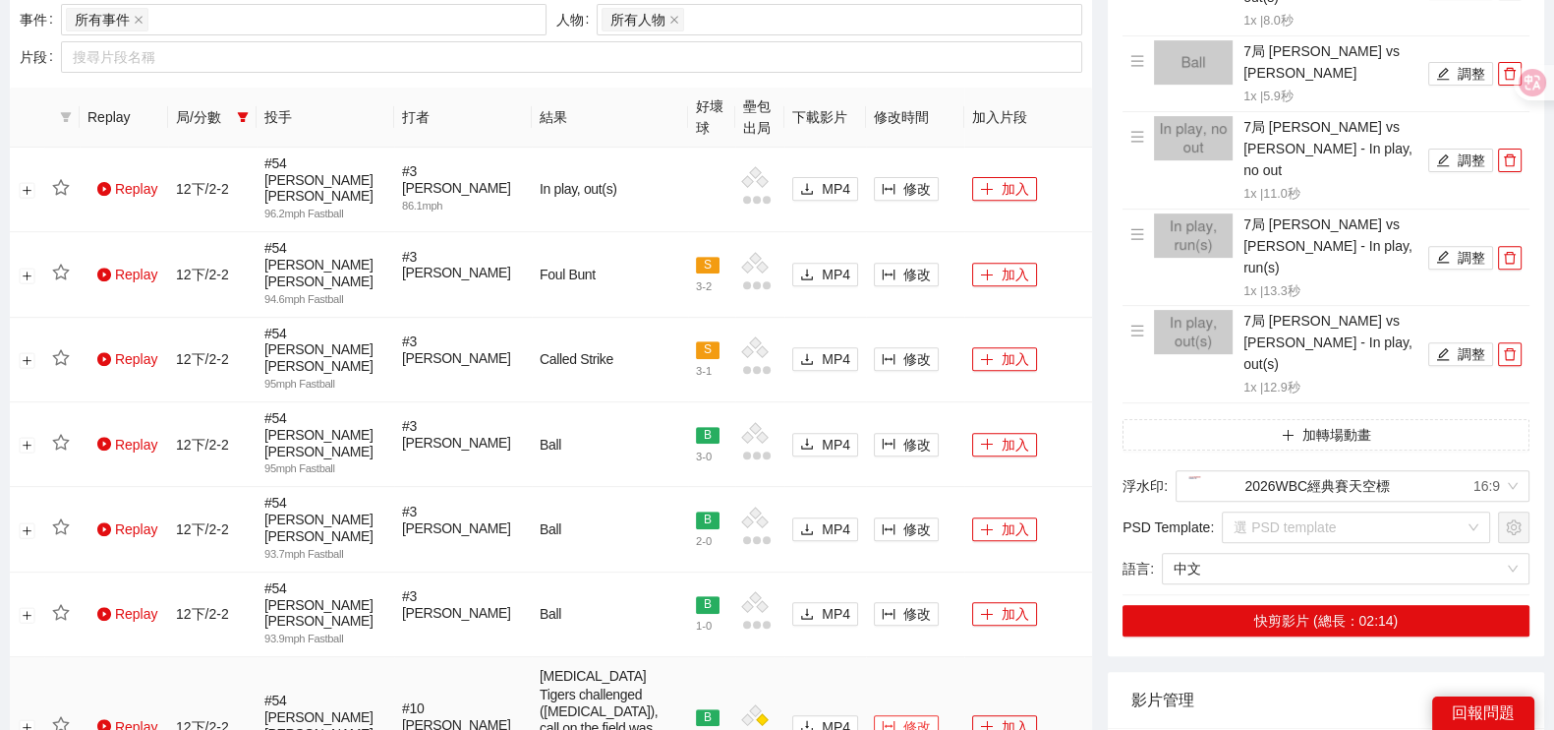
click at [905, 716] on span "修改" at bounding box center [918, 727] width 28 height 22
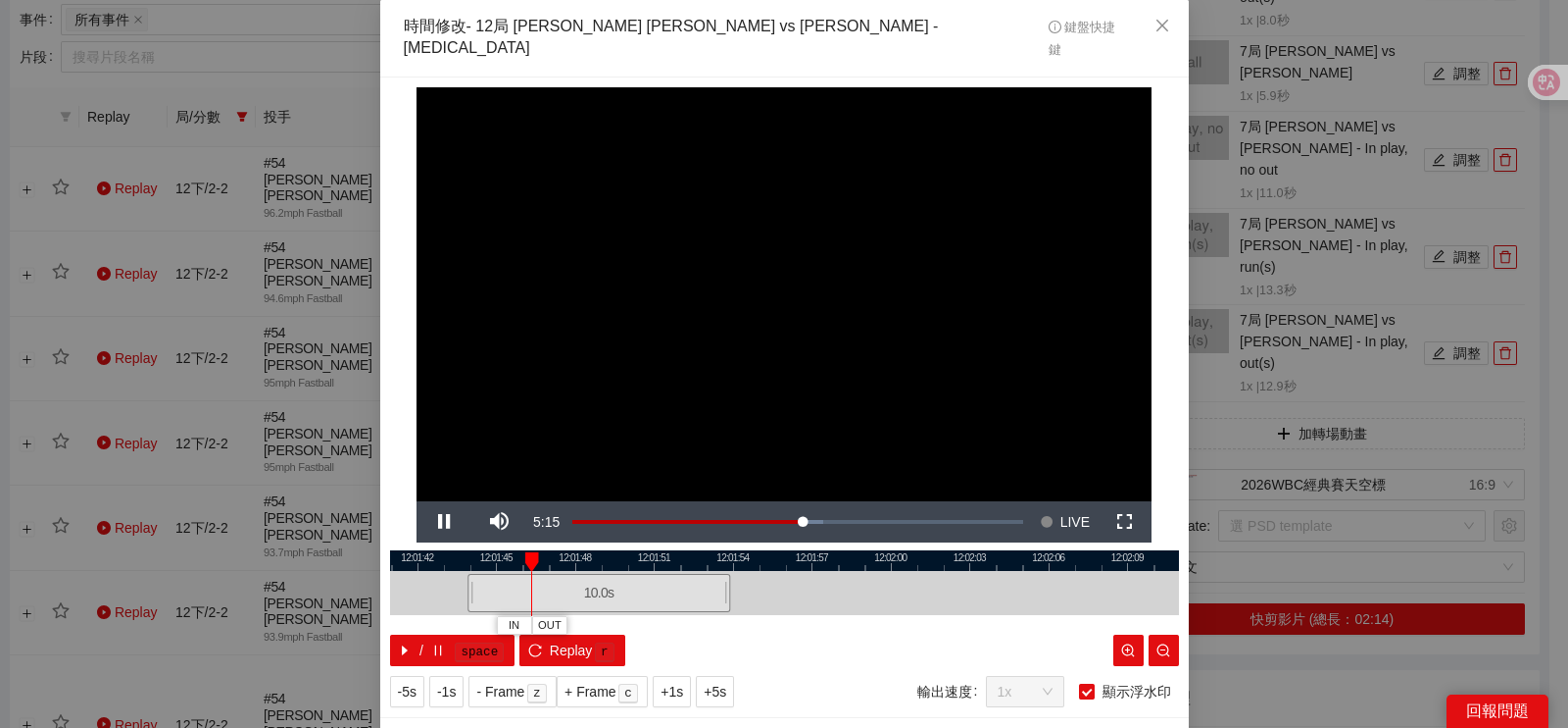
drag, startPoint x: 844, startPoint y: 565, endPoint x: 778, endPoint y: 570, distance: 66.2
click at [778, 570] on div at bounding box center [598, 592] width 788 height 44
click at [424, 522] on span "Video Player" at bounding box center [444, 522] width 55 height 0
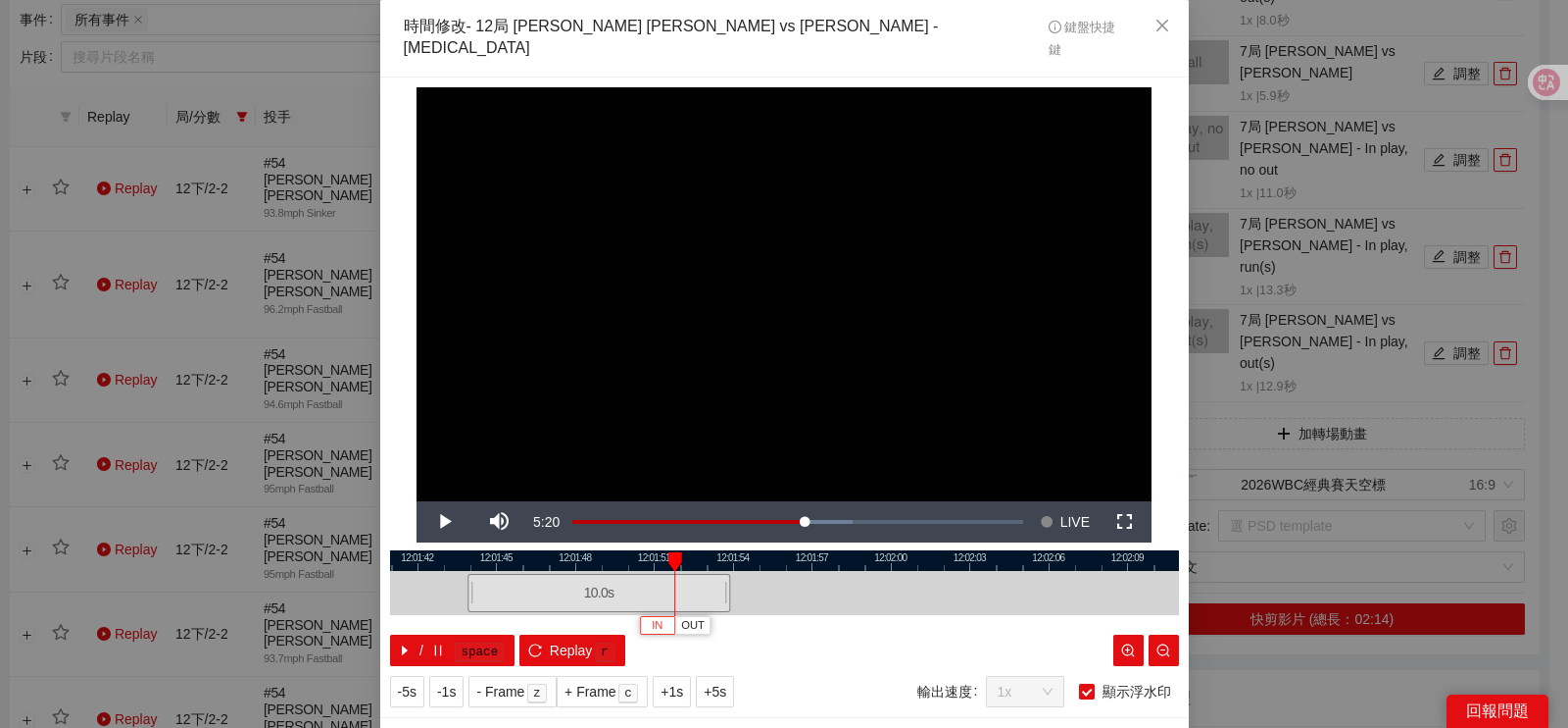
click at [654, 615] on button "IN" at bounding box center [657, 624] width 35 height 19
click at [436, 522] on span "Video Player" at bounding box center [444, 522] width 55 height 0
click at [1225, 639] on div "**********" at bounding box center [784, 364] width 1568 height 728
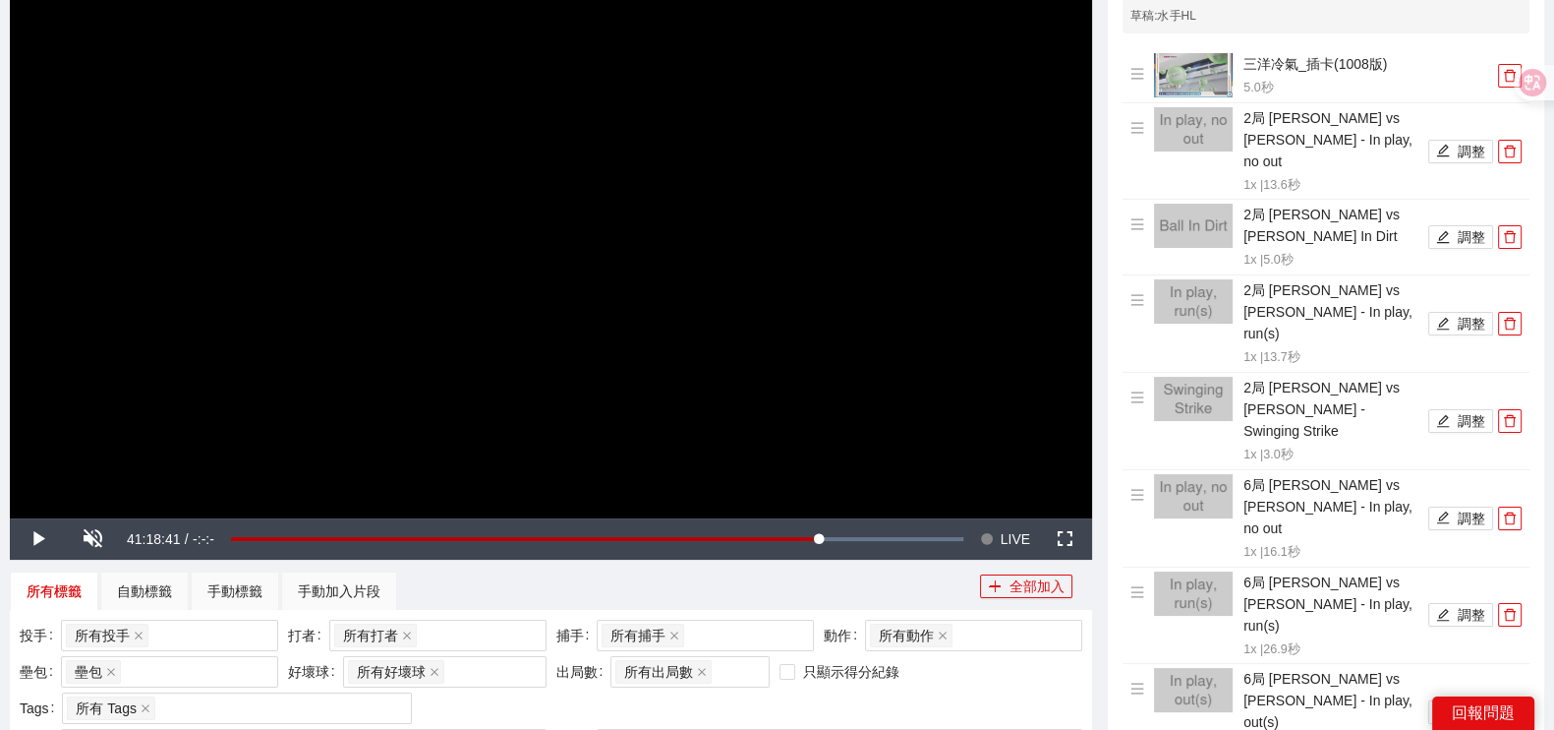
scroll to position [122, 0]
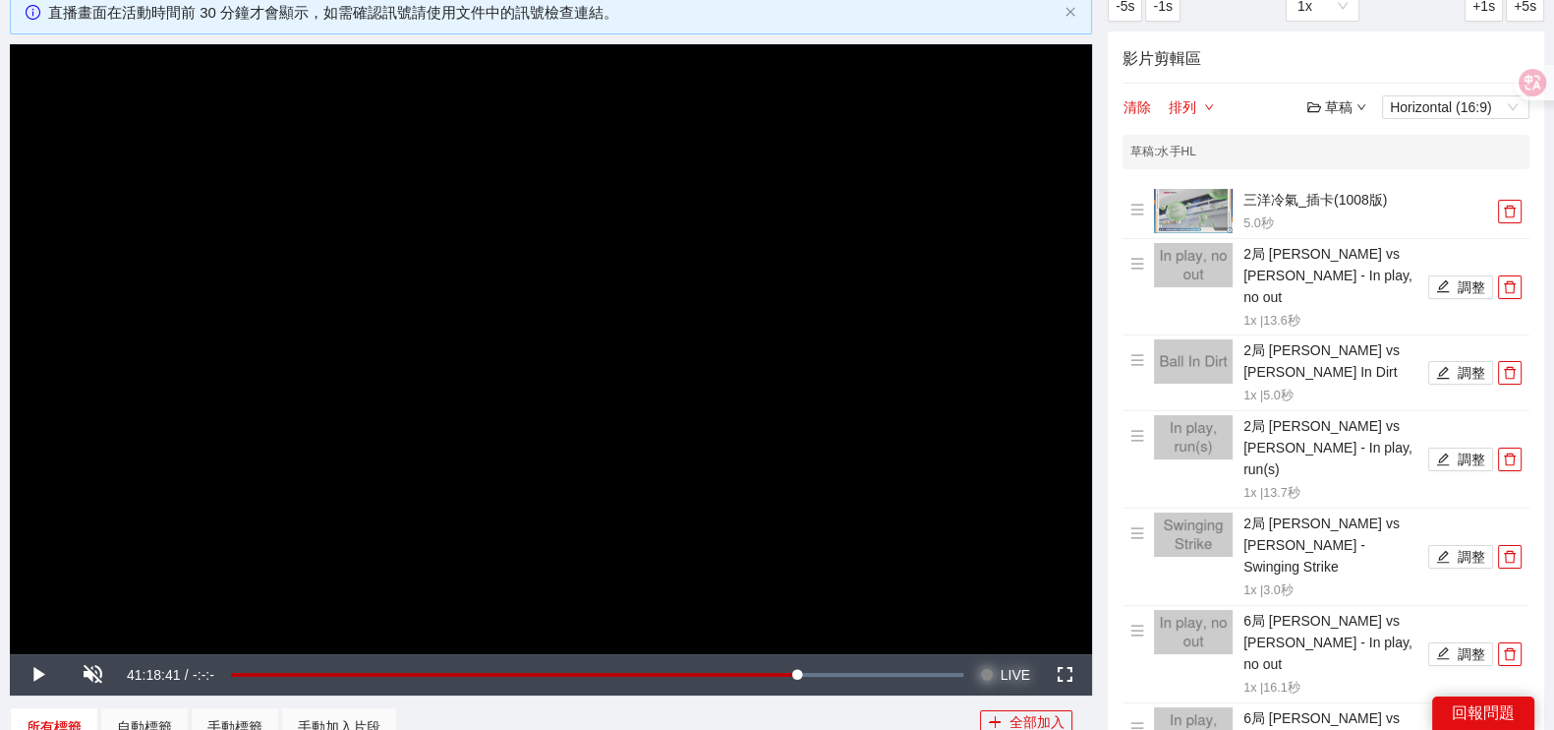
click at [1005, 671] on span "LIVE" at bounding box center [1015, 674] width 29 height 41
click at [43, 674] on span "Video Player" at bounding box center [37, 674] width 55 height 0
click at [91, 674] on span "Video Player" at bounding box center [92, 674] width 55 height 0
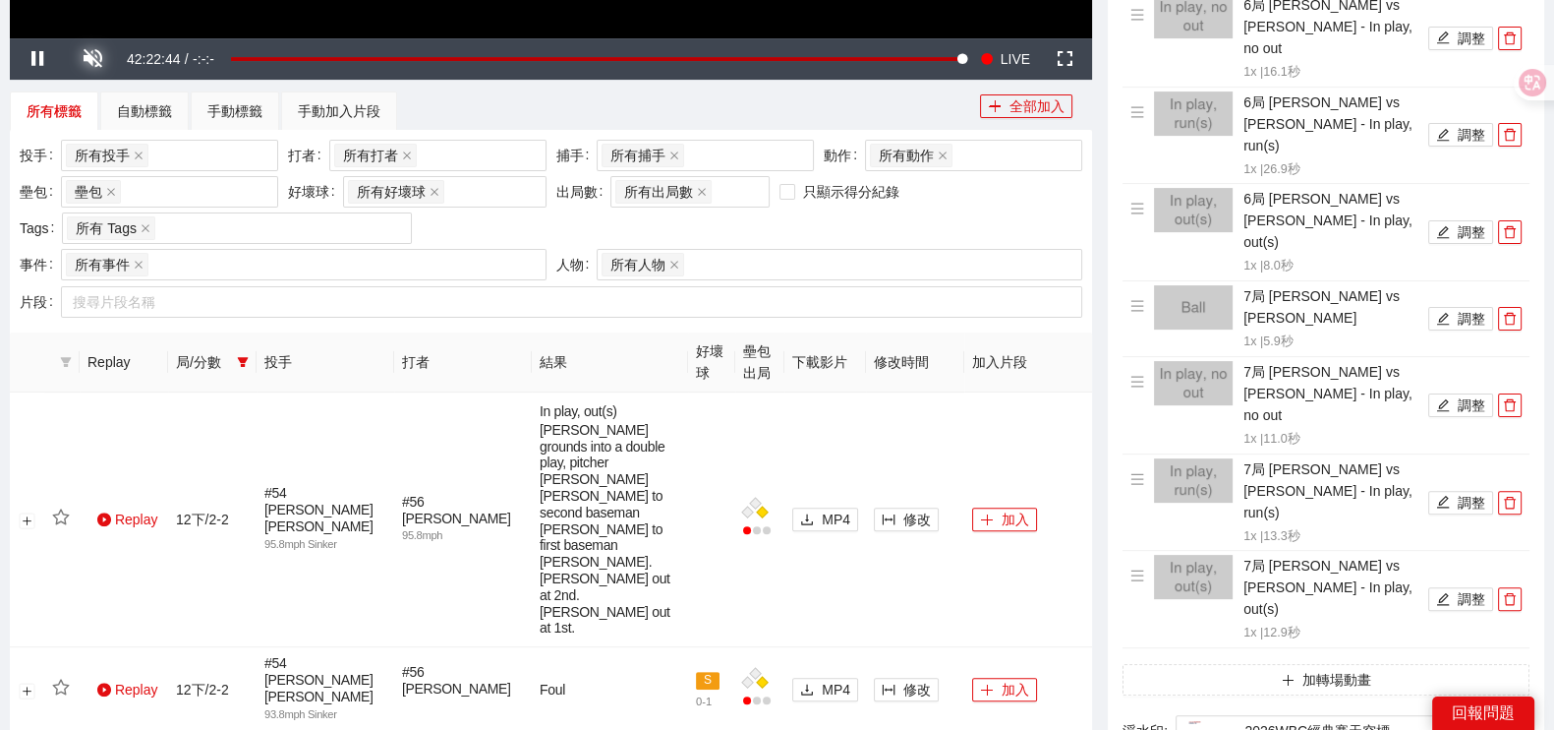
scroll to position [859, 0]
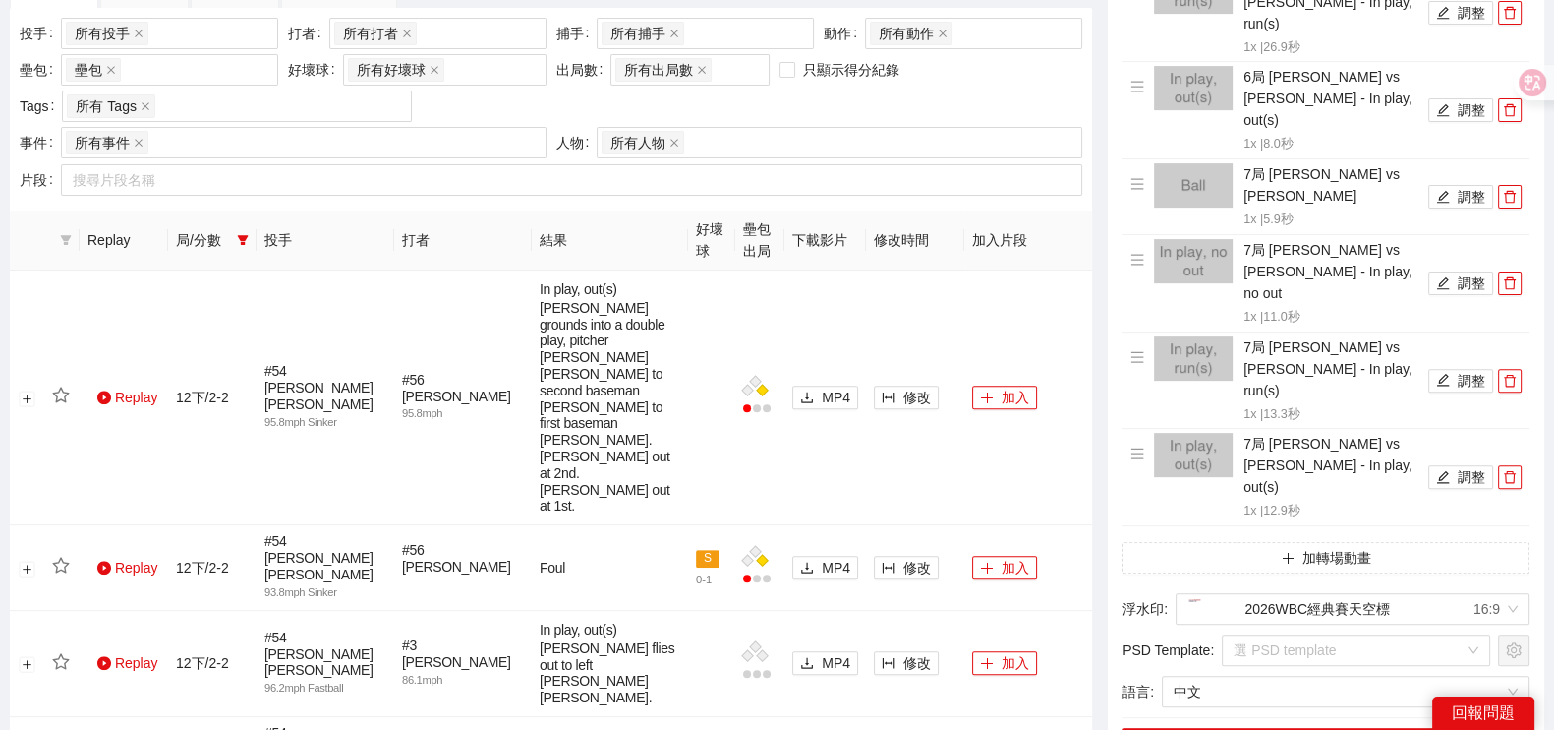
click at [225, 243] on span "局/分數" at bounding box center [202, 240] width 53 height 22
click at [238, 242] on icon "filter" at bounding box center [243, 240] width 12 height 12
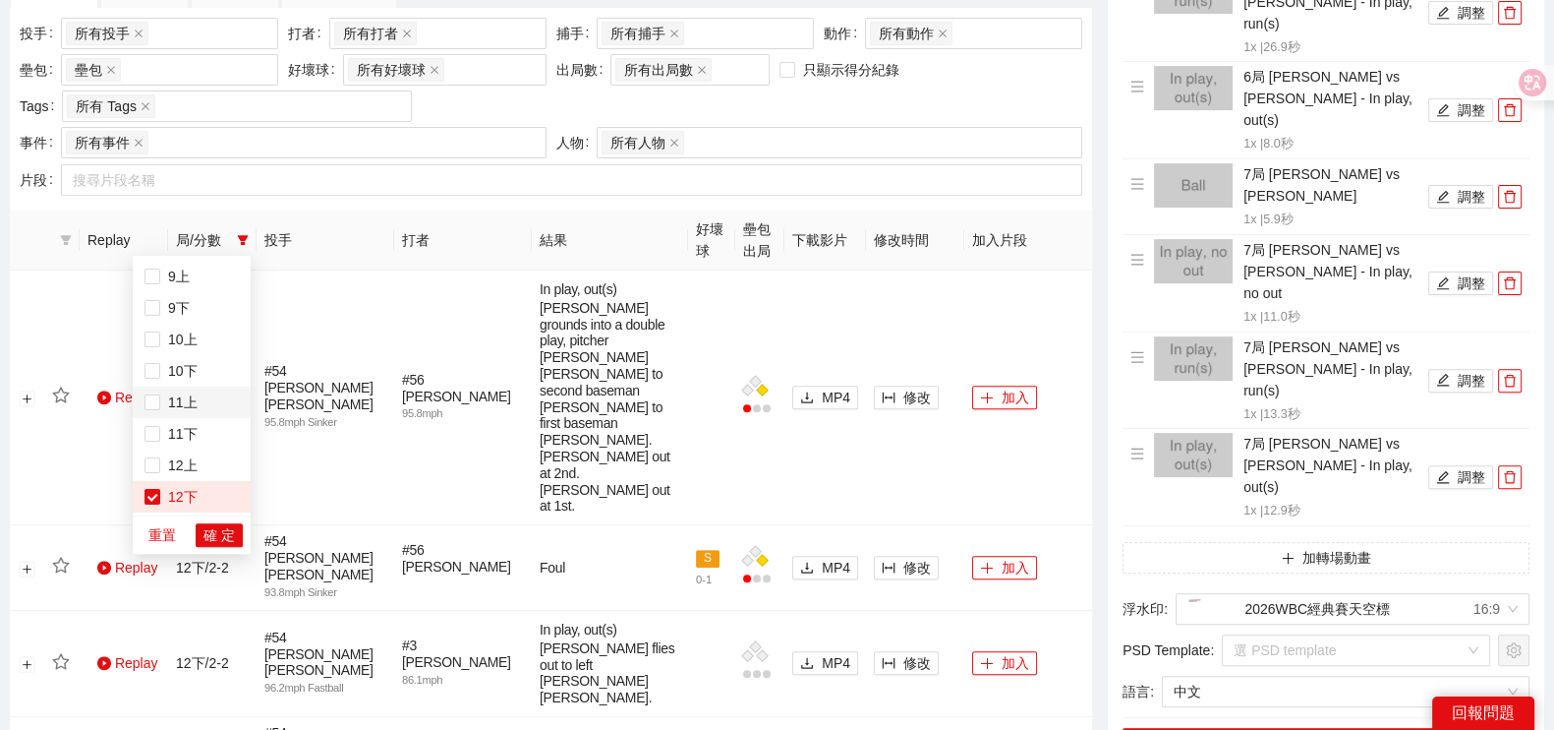
scroll to position [565, 0]
click at [188, 490] on span "13下" at bounding box center [178, 497] width 37 height 16
click at [188, 439] on span "12下" at bounding box center [178, 434] width 37 height 16
click at [217, 534] on span "確 定" at bounding box center [219, 535] width 31 height 22
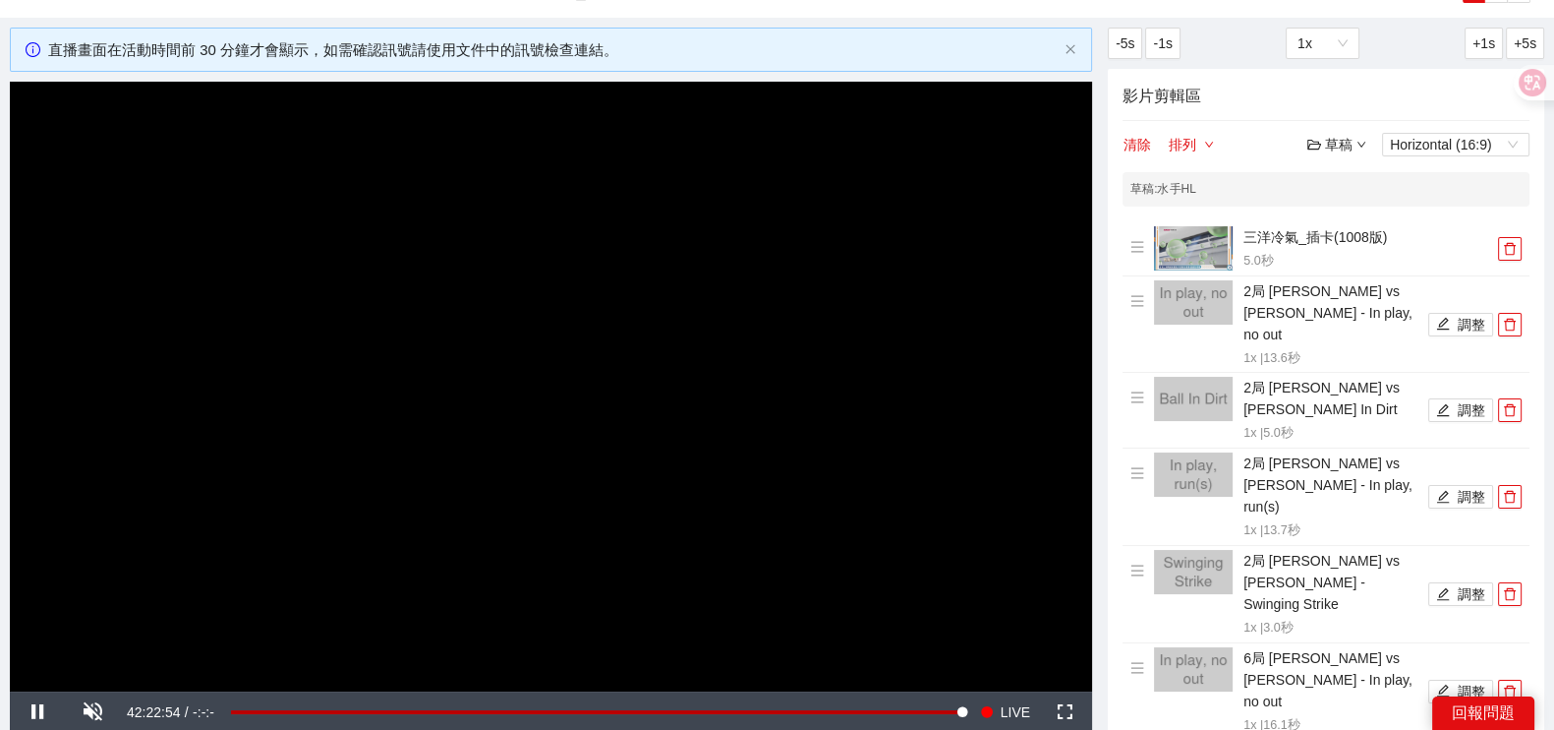
scroll to position [122, 0]
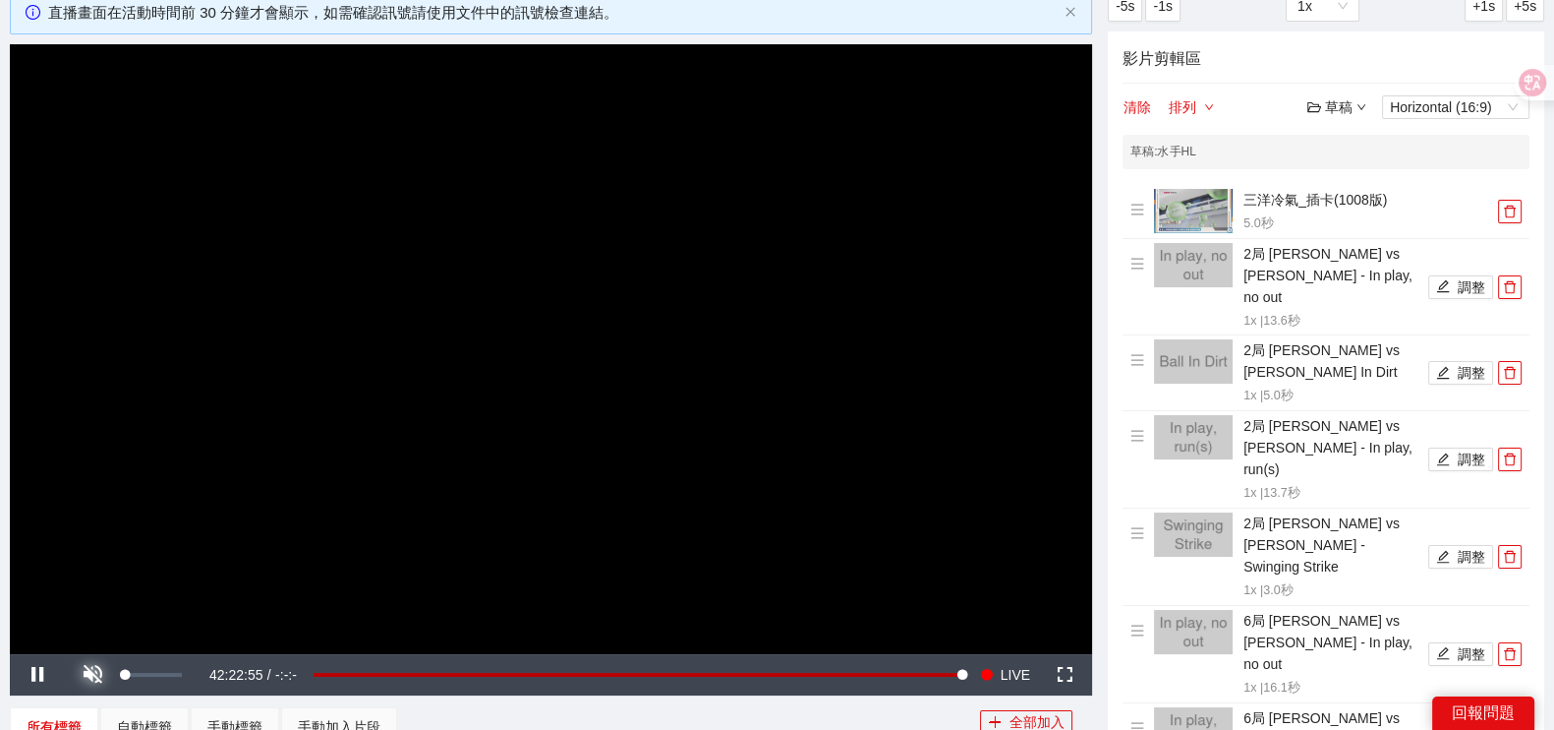
click at [98, 674] on span "Video Player" at bounding box center [92, 674] width 55 height 0
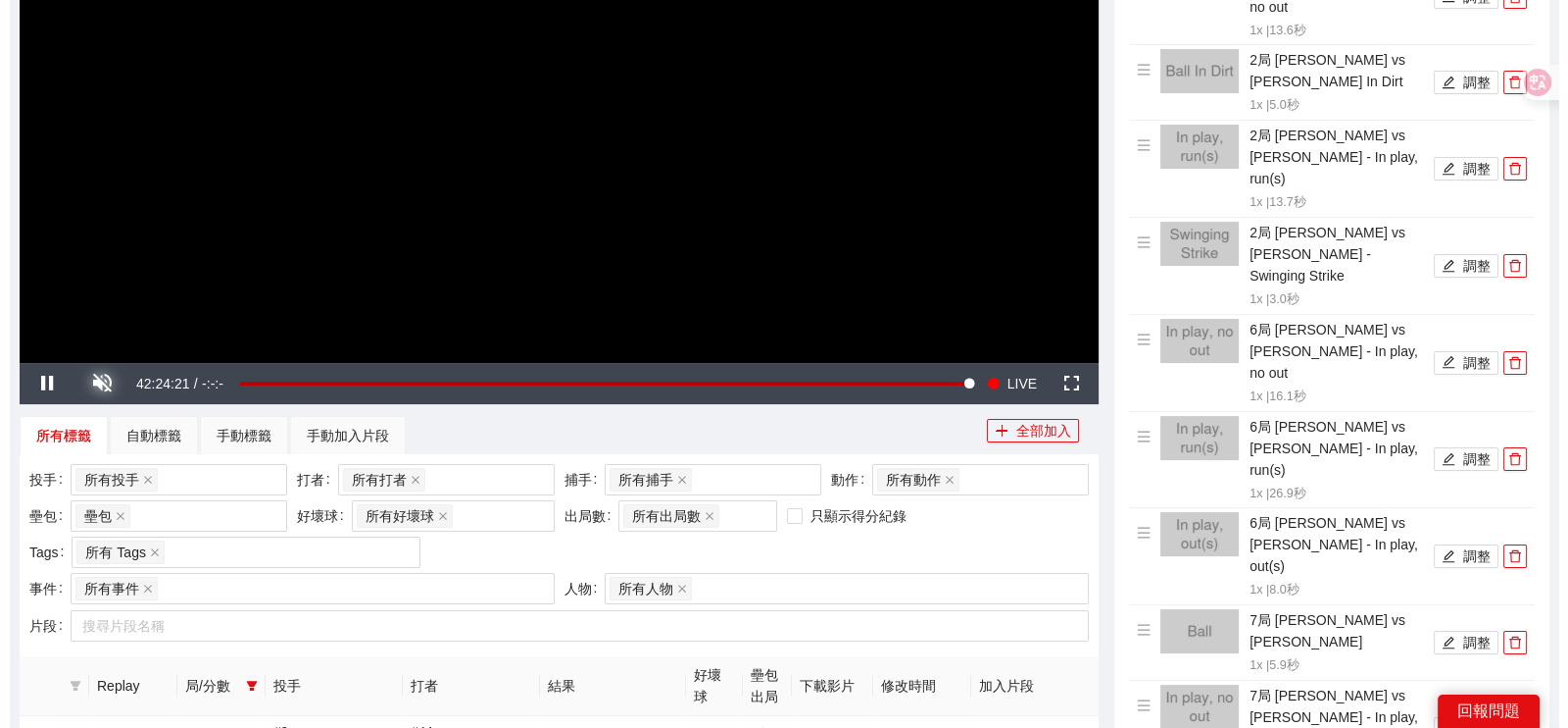
scroll to position [979, 0]
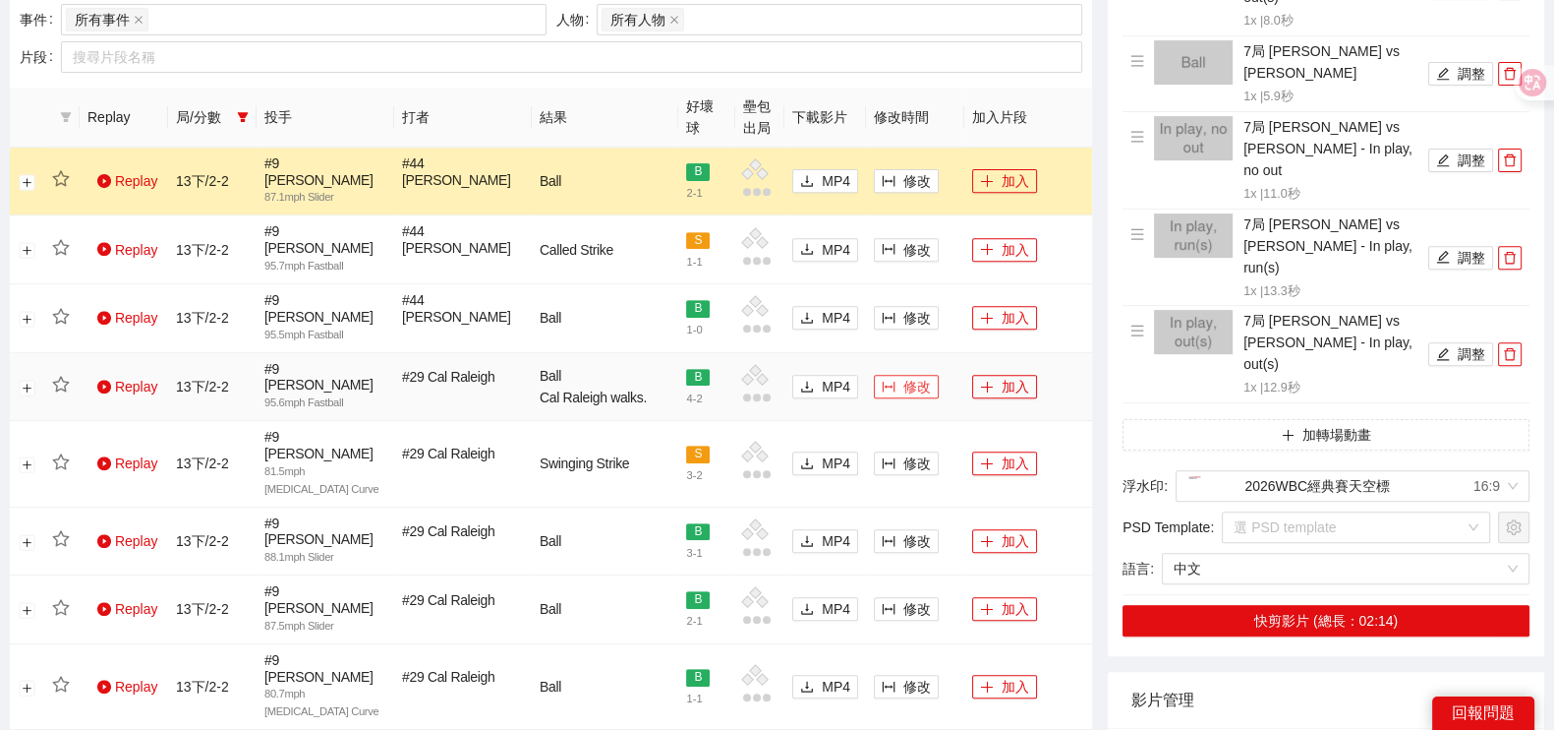
click at [905, 376] on span "修改" at bounding box center [918, 387] width 28 height 22
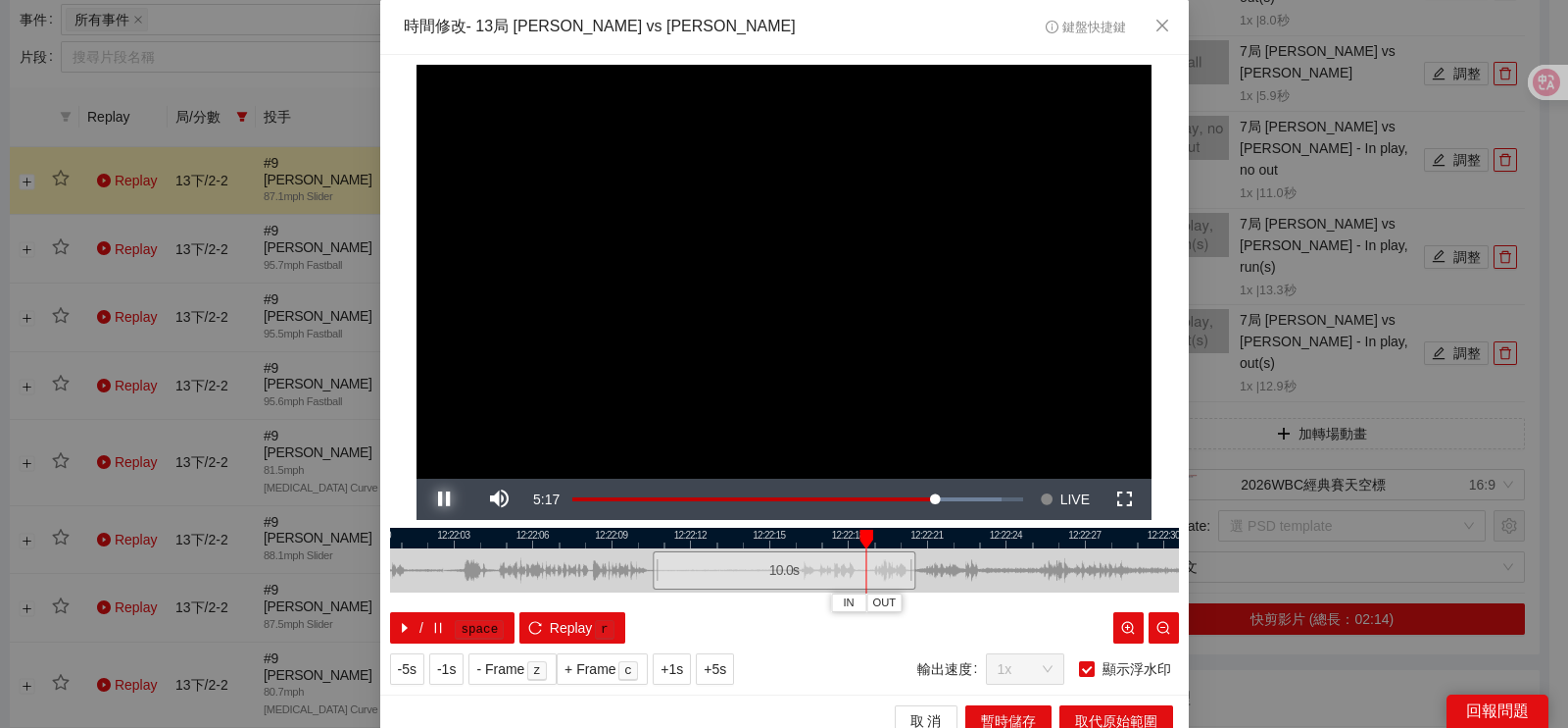
click at [434, 499] on span "Video Player" at bounding box center [444, 499] width 55 height 0
click at [845, 600] on span "IN" at bounding box center [850, 603] width 11 height 18
click at [436, 499] on span "Video Player" at bounding box center [444, 499] width 55 height 0
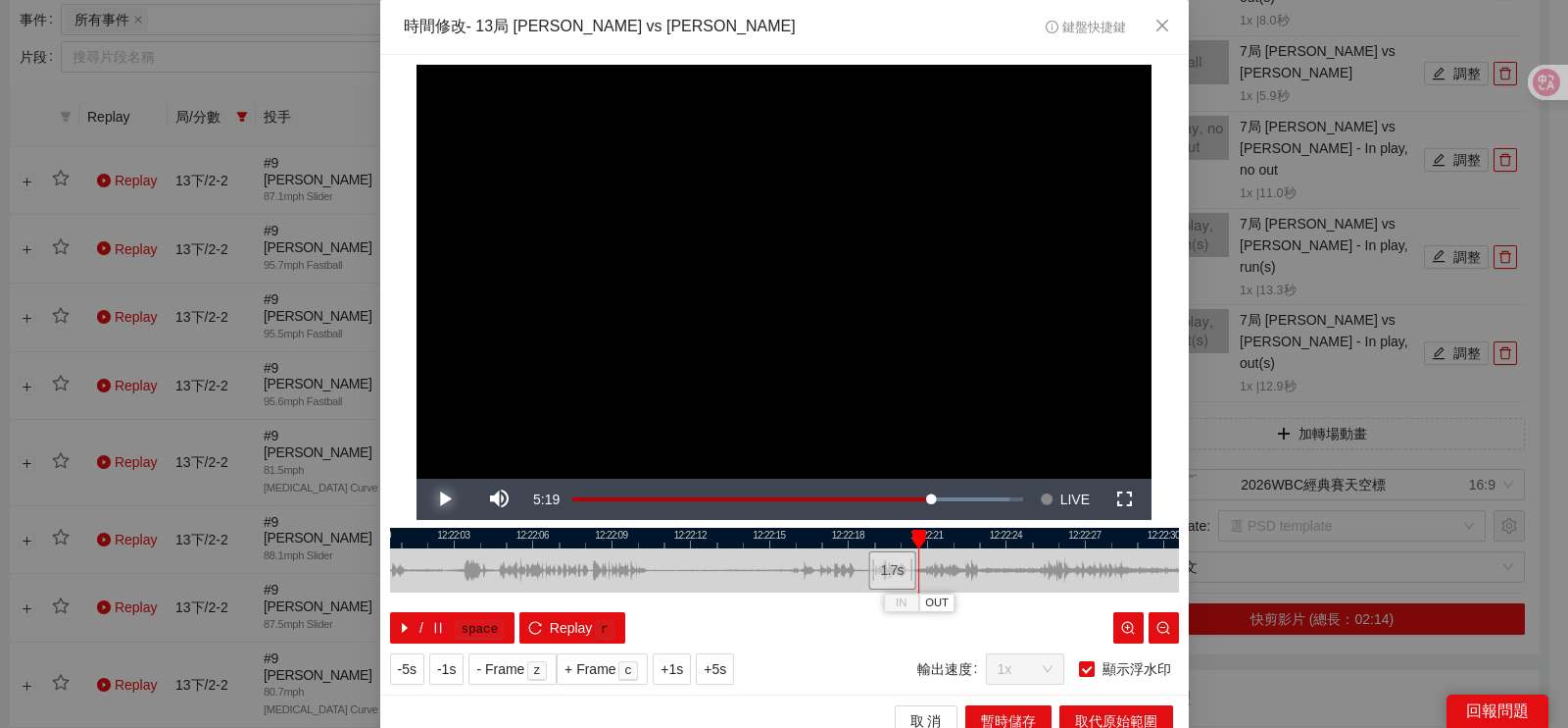
click at [436, 499] on span "Video Player" at bounding box center [444, 499] width 55 height 0
click at [1007, 609] on button "OUT" at bounding box center [1024, 602] width 35 height 19
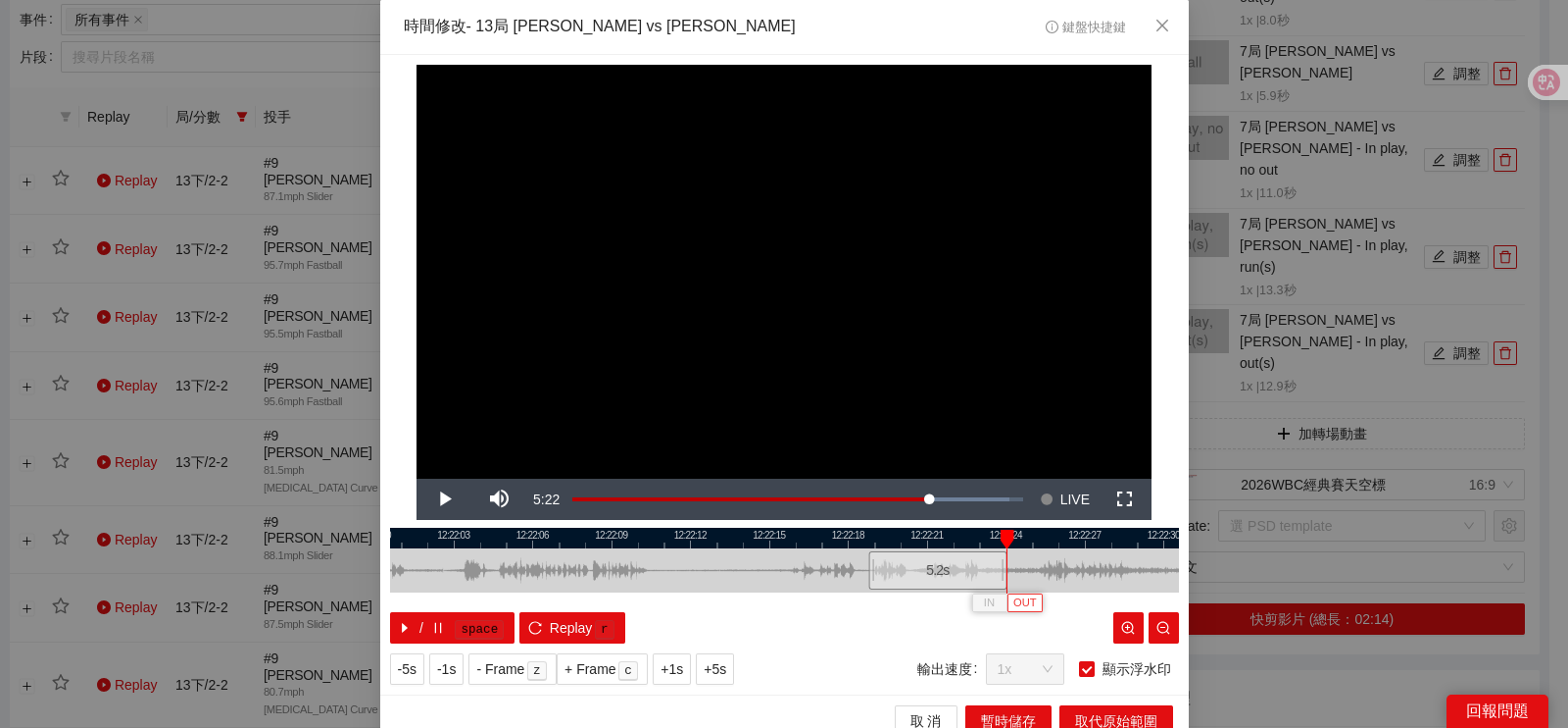
scroll to position [18, 0]
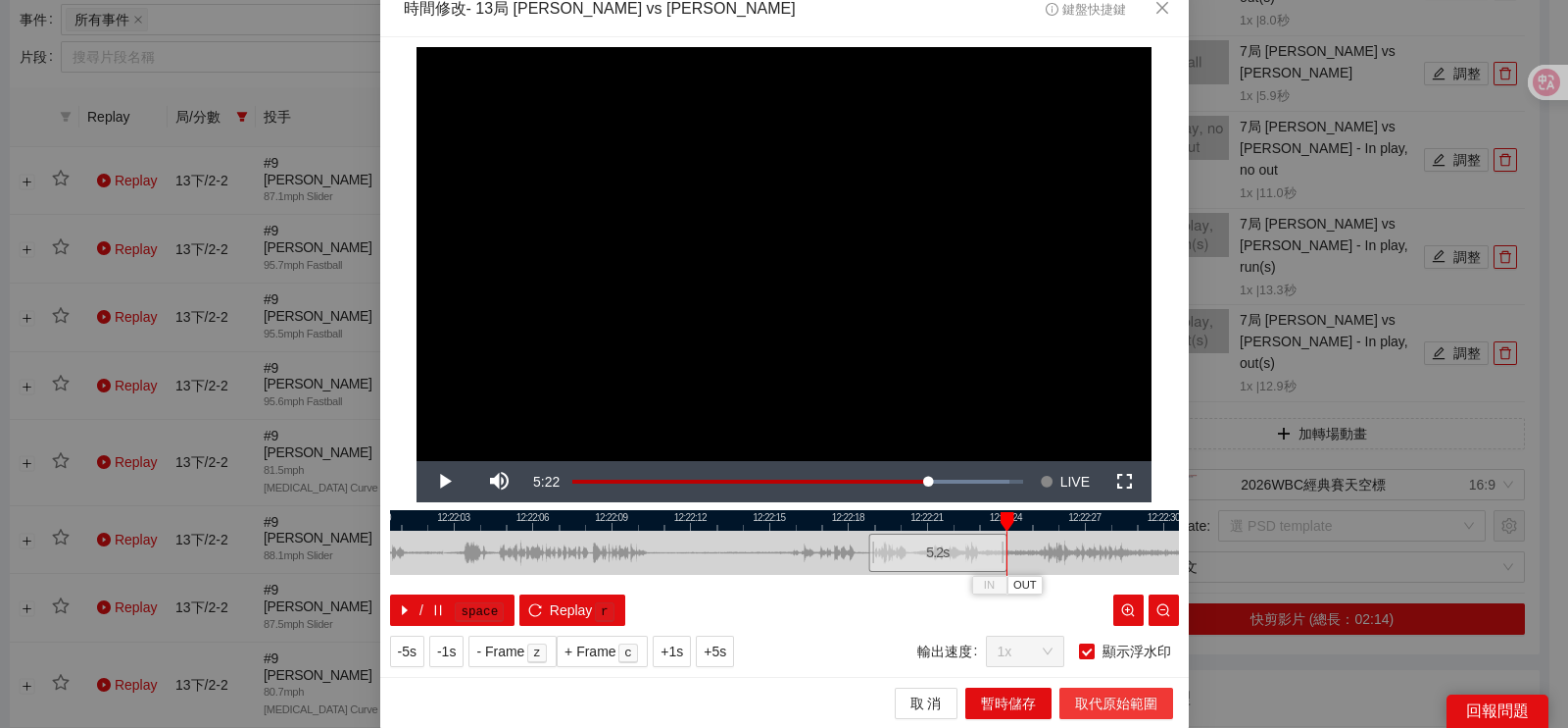
click at [1074, 689] on button "取代原始範圍" at bounding box center [1116, 702] width 114 height 31
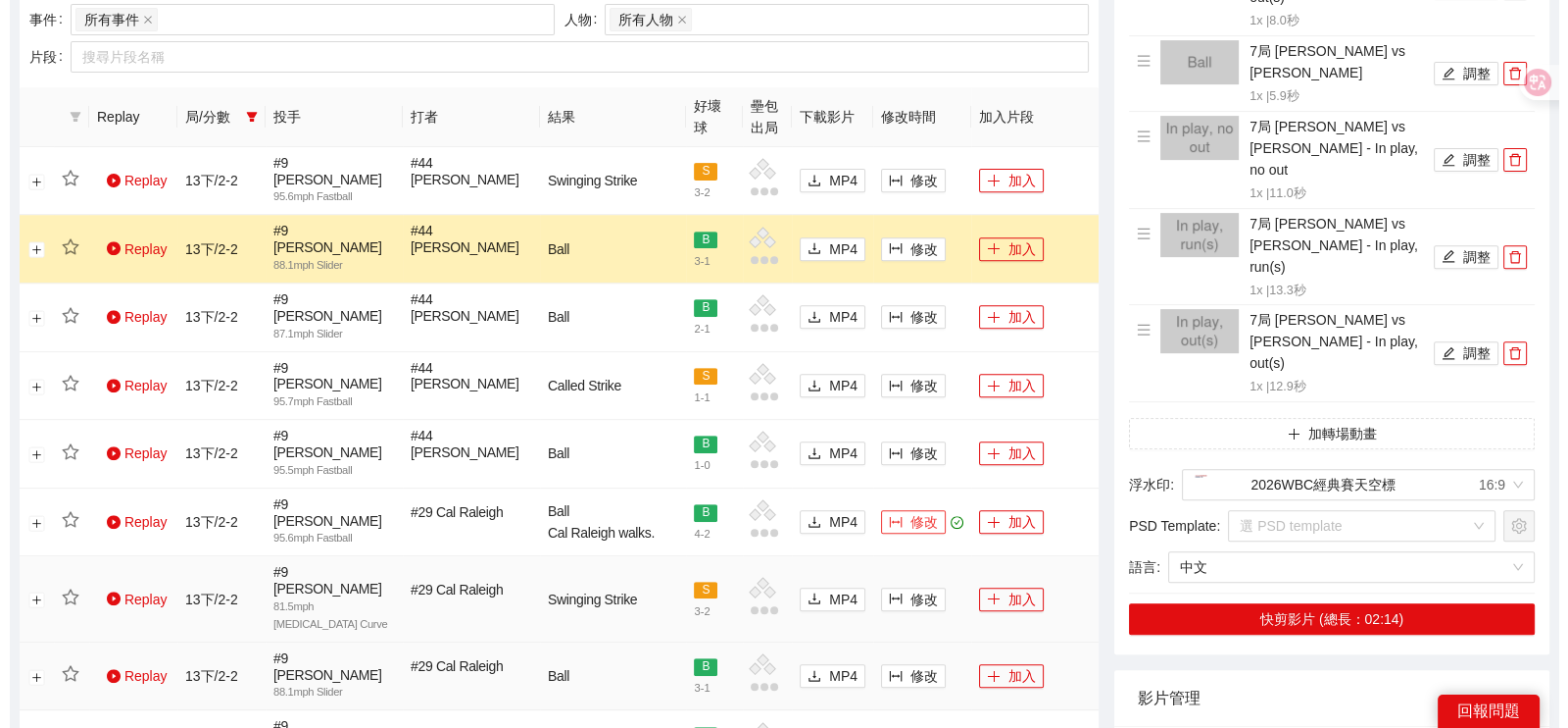
scroll to position [857, 0]
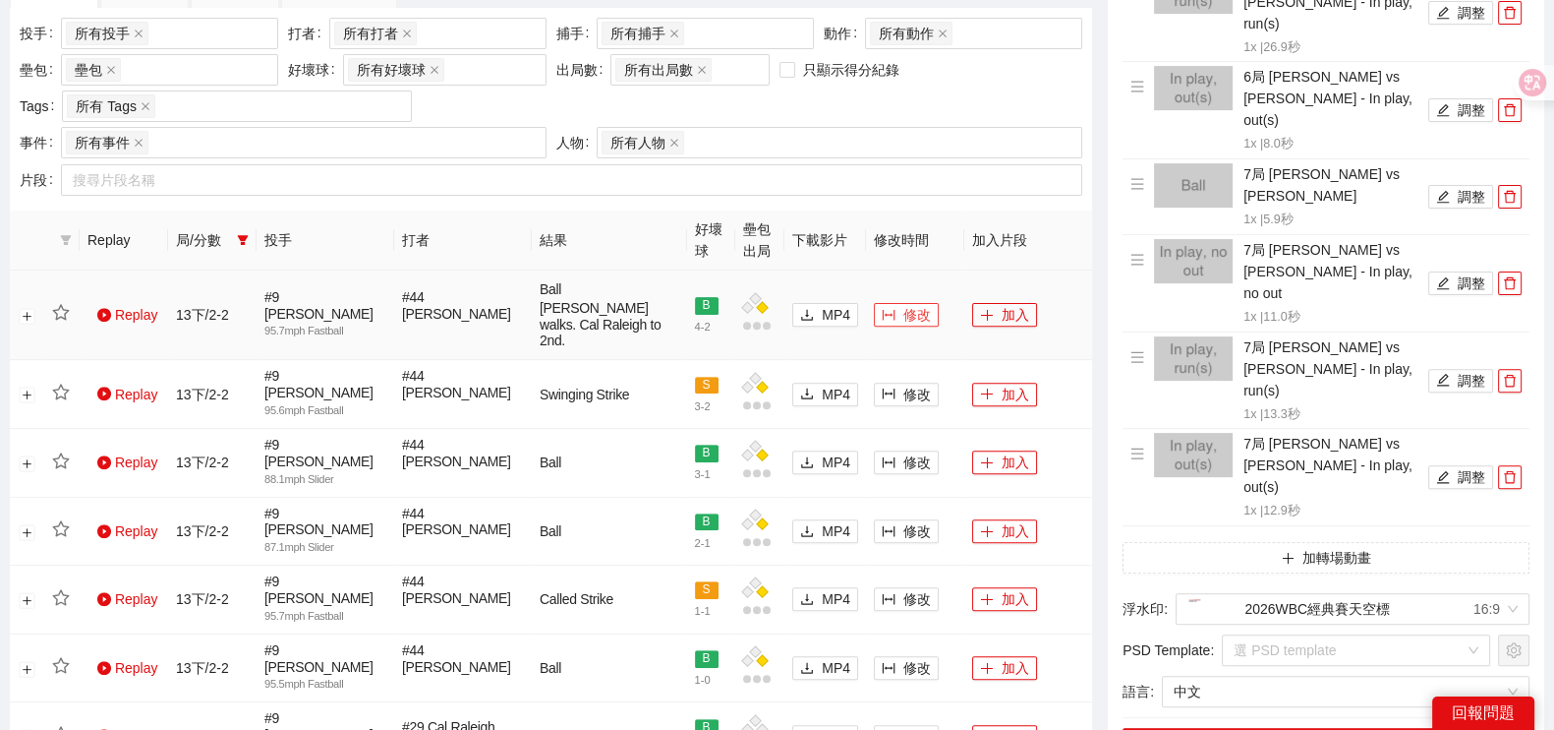
click at [897, 303] on button "修改" at bounding box center [906, 315] width 65 height 24
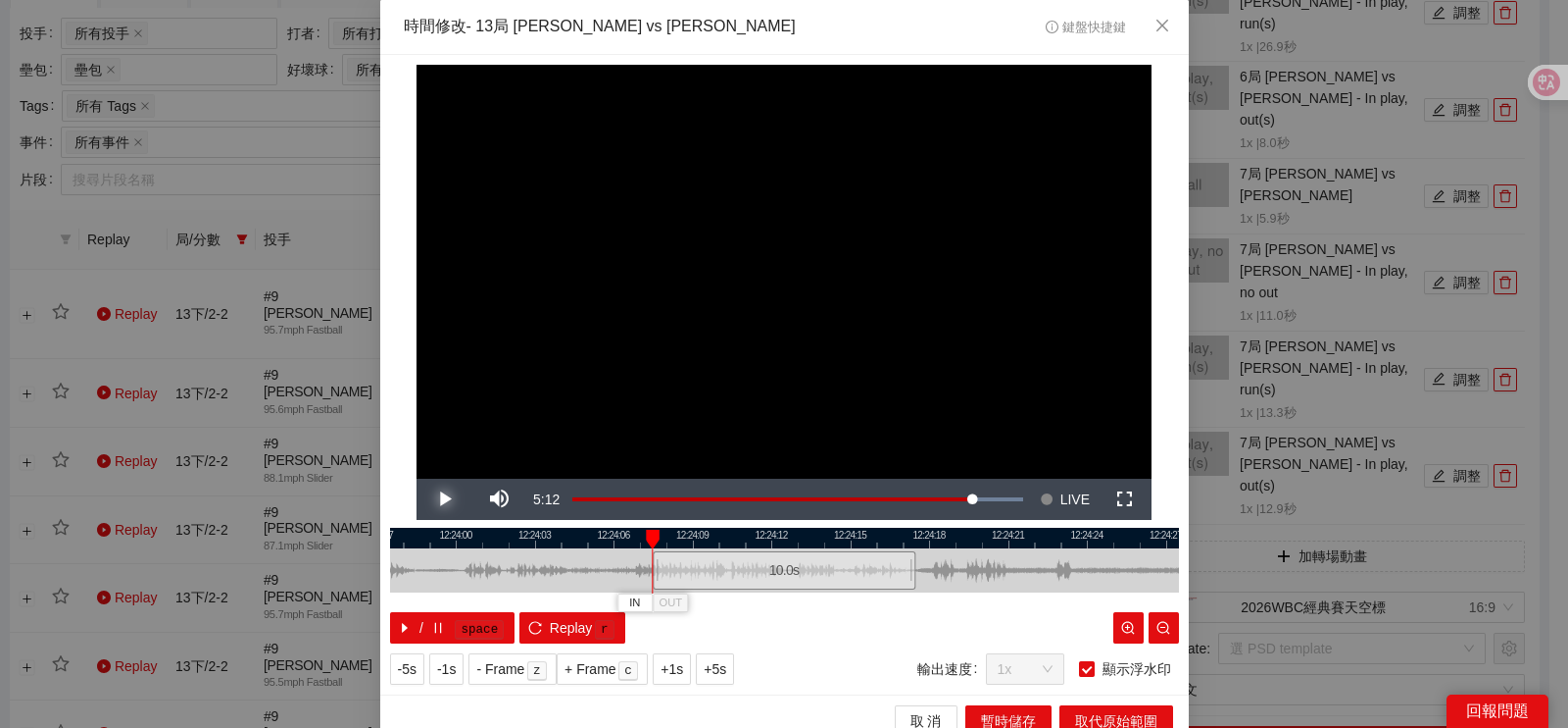
click at [436, 499] on span "Video Player" at bounding box center [444, 499] width 55 height 0
click at [439, 499] on span "Video Player" at bounding box center [444, 499] width 55 height 0
click at [838, 608] on span "IN" at bounding box center [843, 603] width 11 height 18
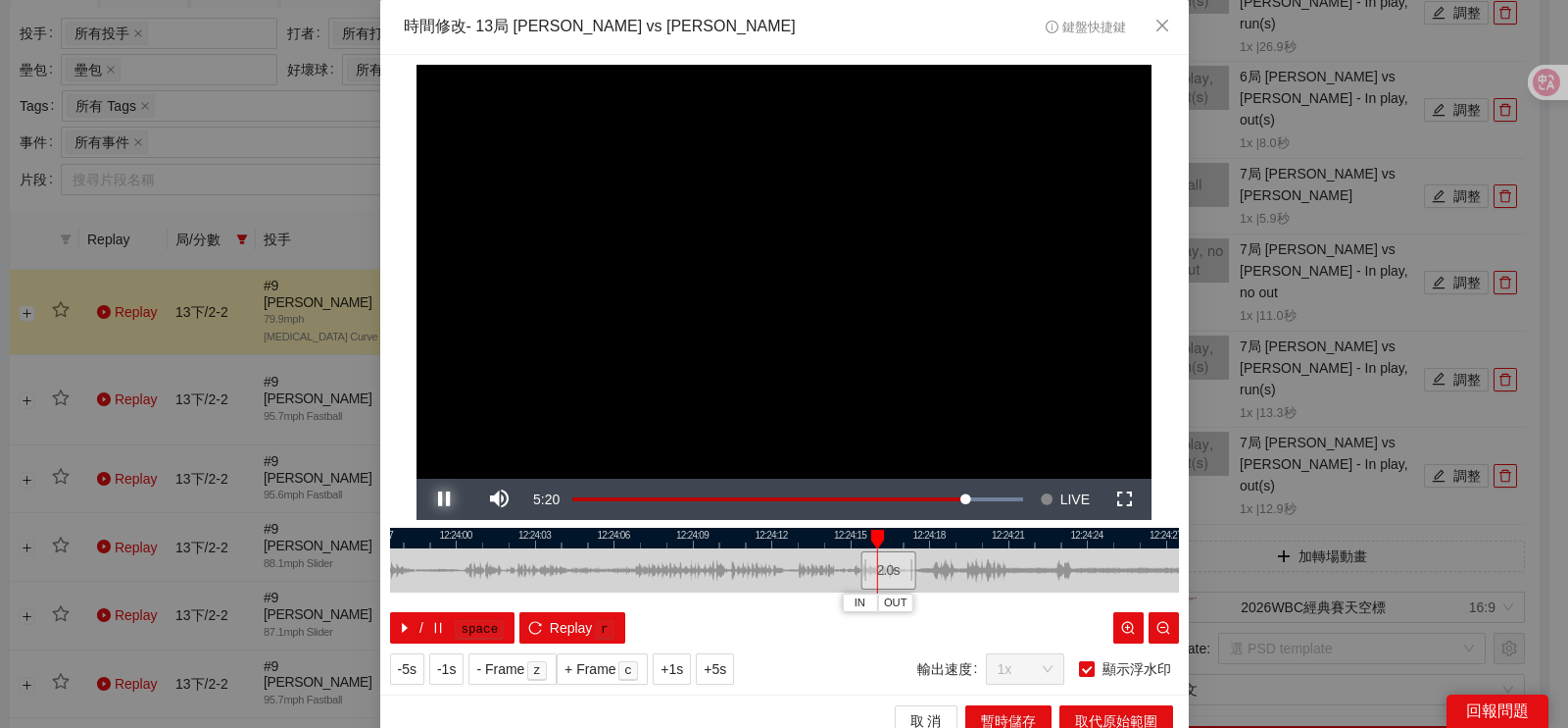
click at [430, 499] on span "Video Player" at bounding box center [444, 499] width 55 height 0
click at [435, 499] on span "Video Player" at bounding box center [444, 499] width 55 height 0
click at [985, 597] on button "OUT" at bounding box center [983, 602] width 35 height 19
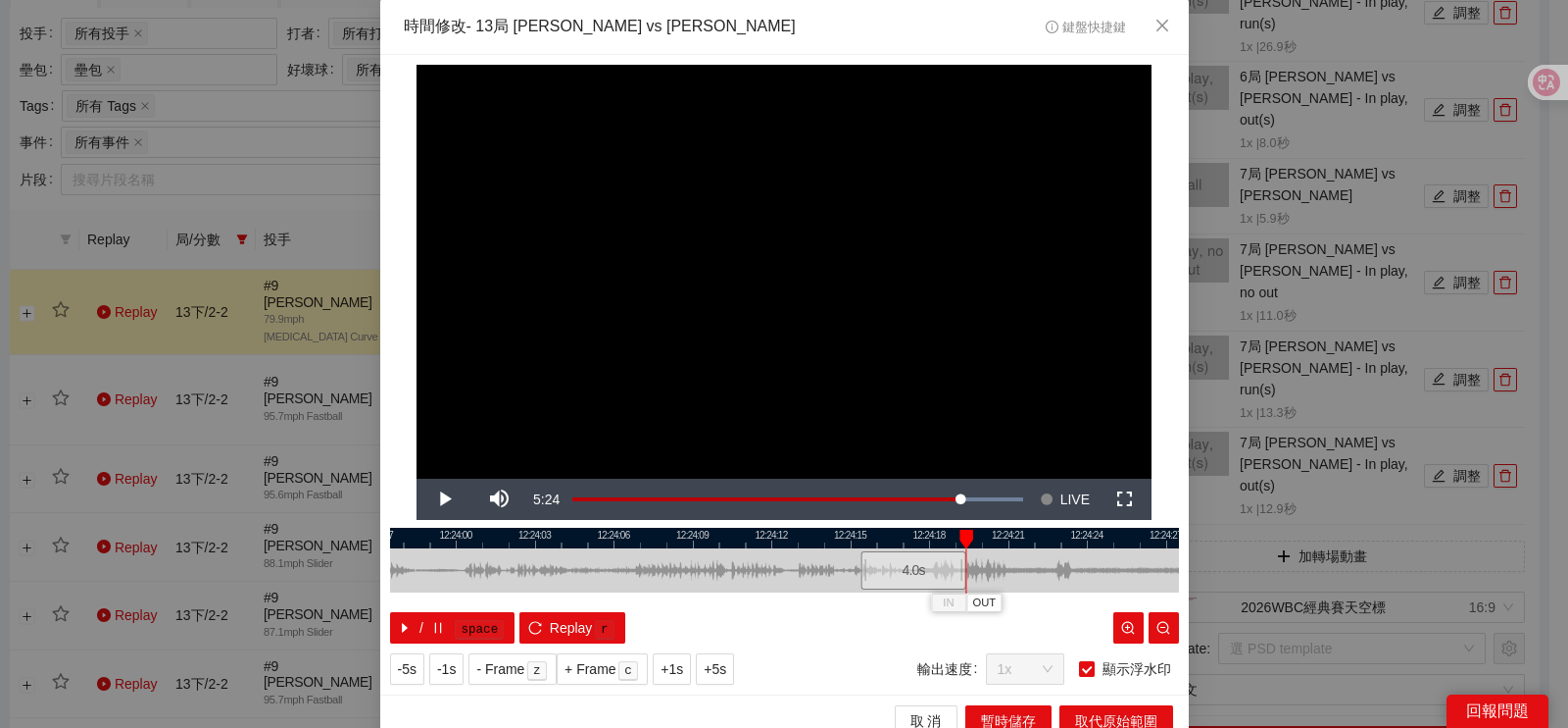
click at [847, 533] on div at bounding box center [784, 538] width 788 height 21
click at [855, 535] on div at bounding box center [862, 540] width 14 height 20
click at [421, 499] on span "Video Player" at bounding box center [444, 499] width 55 height 0
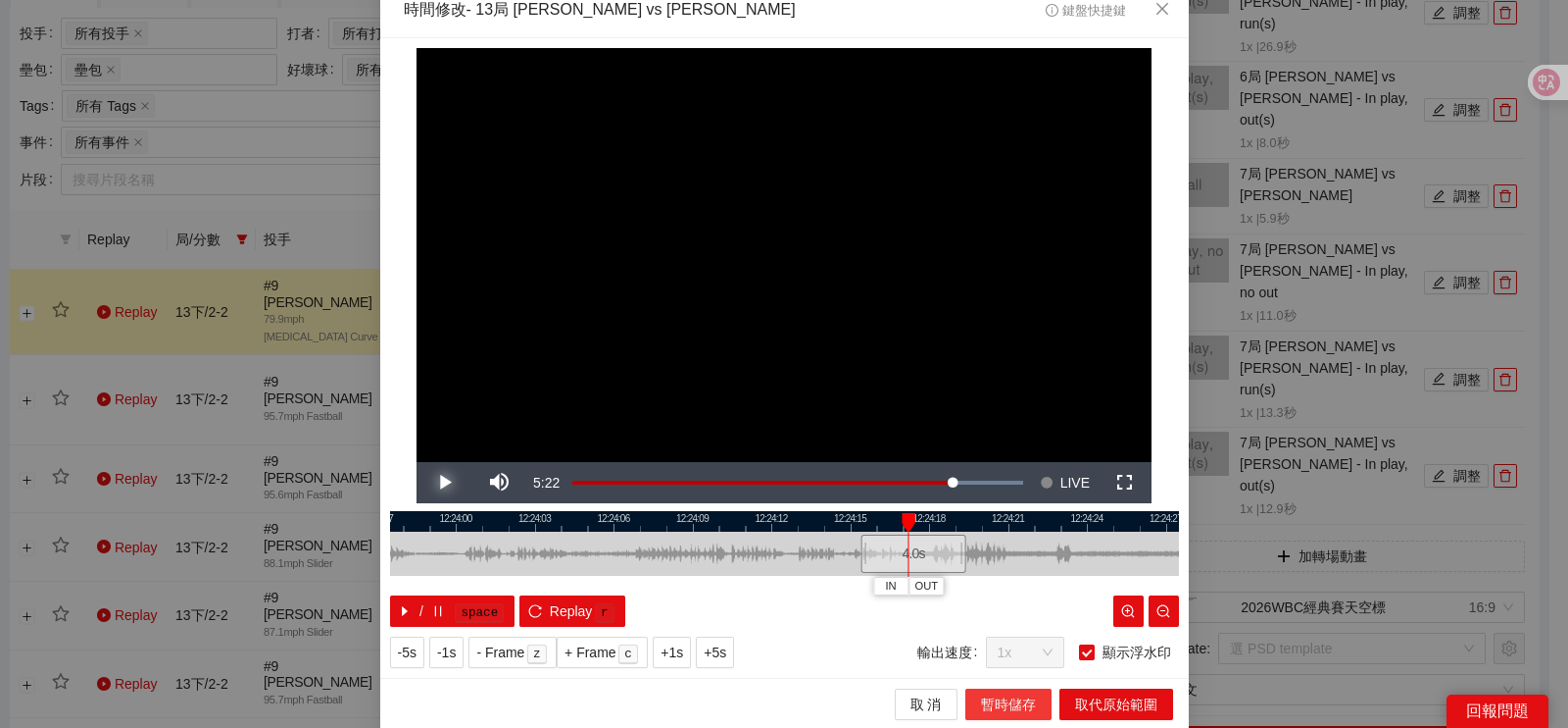
scroll to position [18, 0]
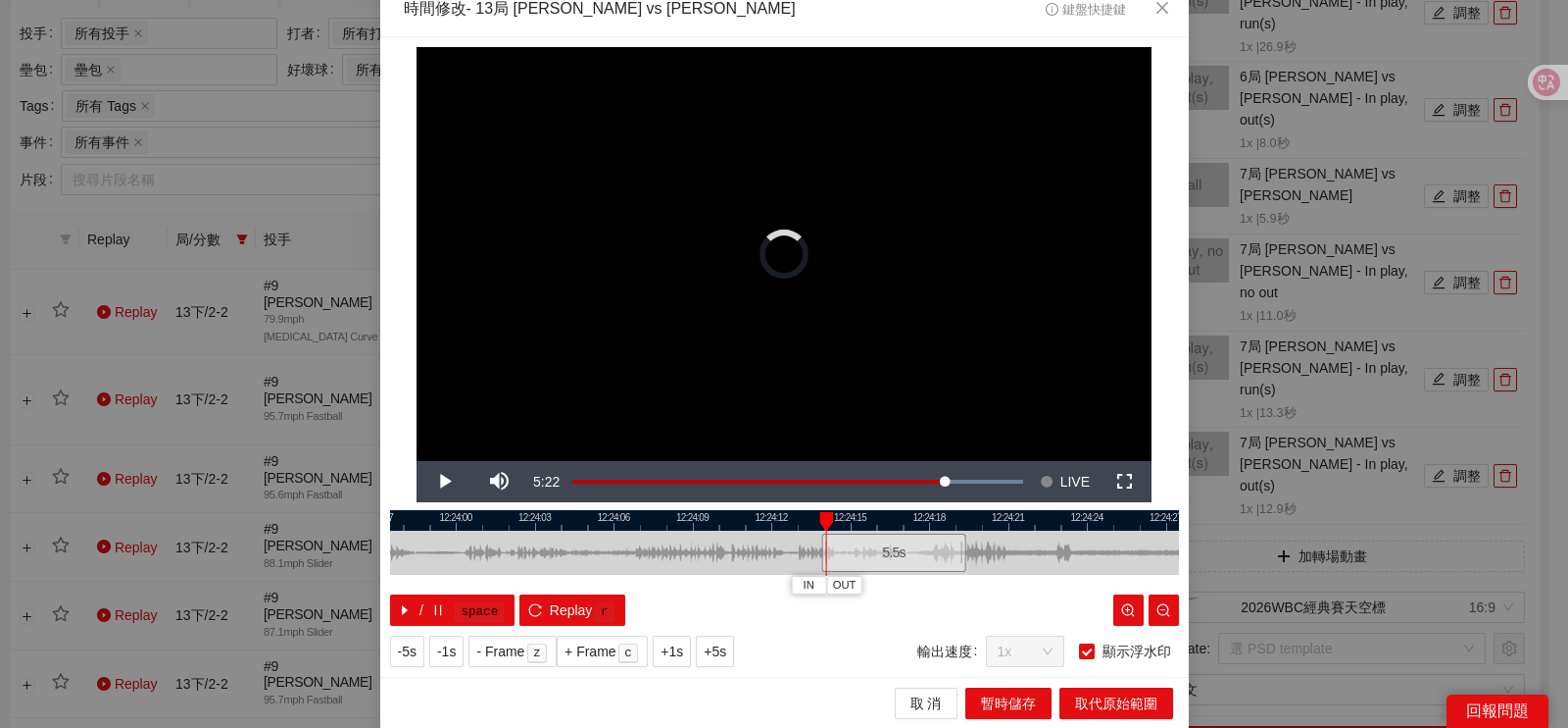
drag, startPoint x: 857, startPoint y: 556, endPoint x: 818, endPoint y: 551, distance: 39.3
click at [818, 551] on div at bounding box center [824, 552] width 12 height 44
click at [441, 482] on span "Video Player" at bounding box center [444, 482] width 55 height 0
click at [831, 521] on div at bounding box center [784, 520] width 788 height 21
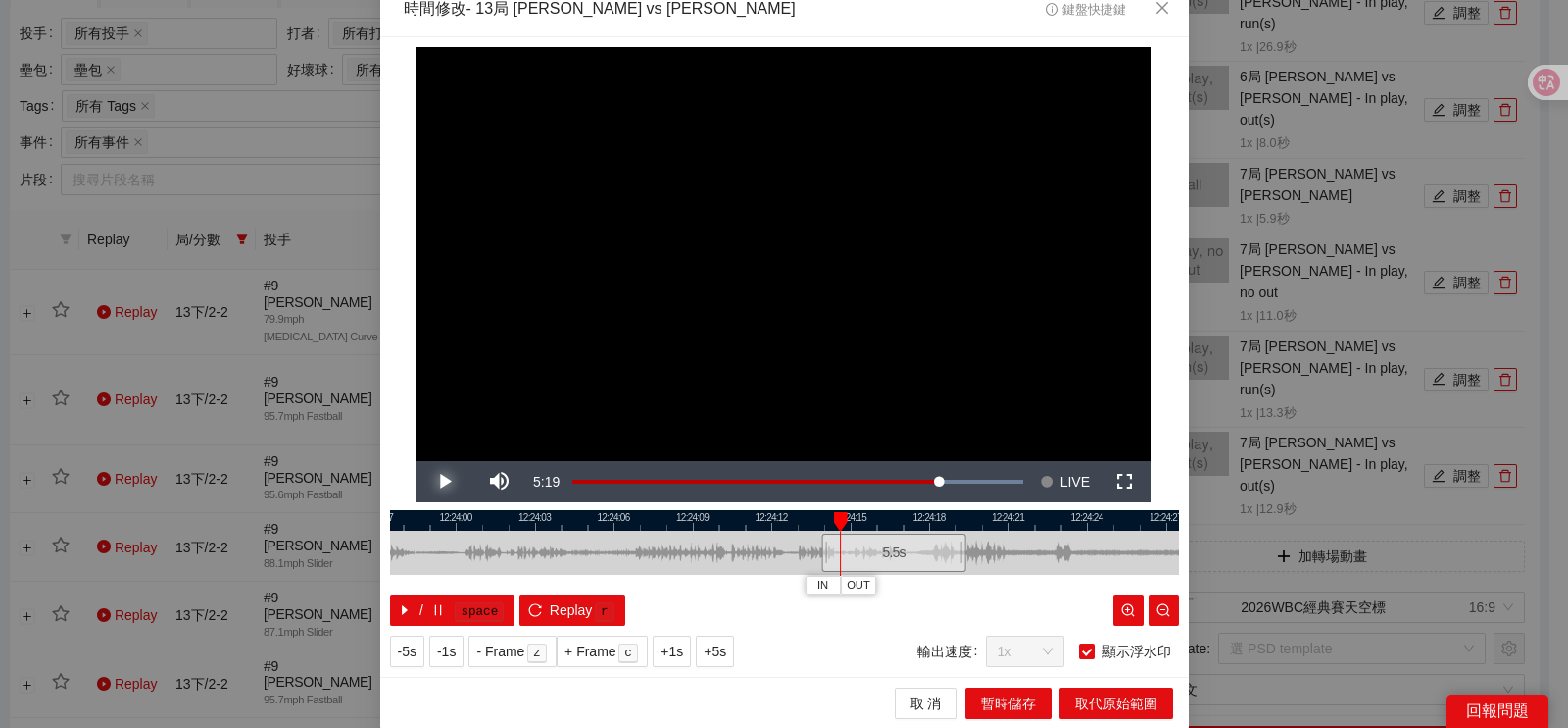
click at [435, 482] on span "Video Player" at bounding box center [444, 482] width 55 height 0
click at [830, 582] on span "IN" at bounding box center [835, 585] width 11 height 18
click at [1102, 703] on span "取代原始範圍" at bounding box center [1116, 703] width 83 height 22
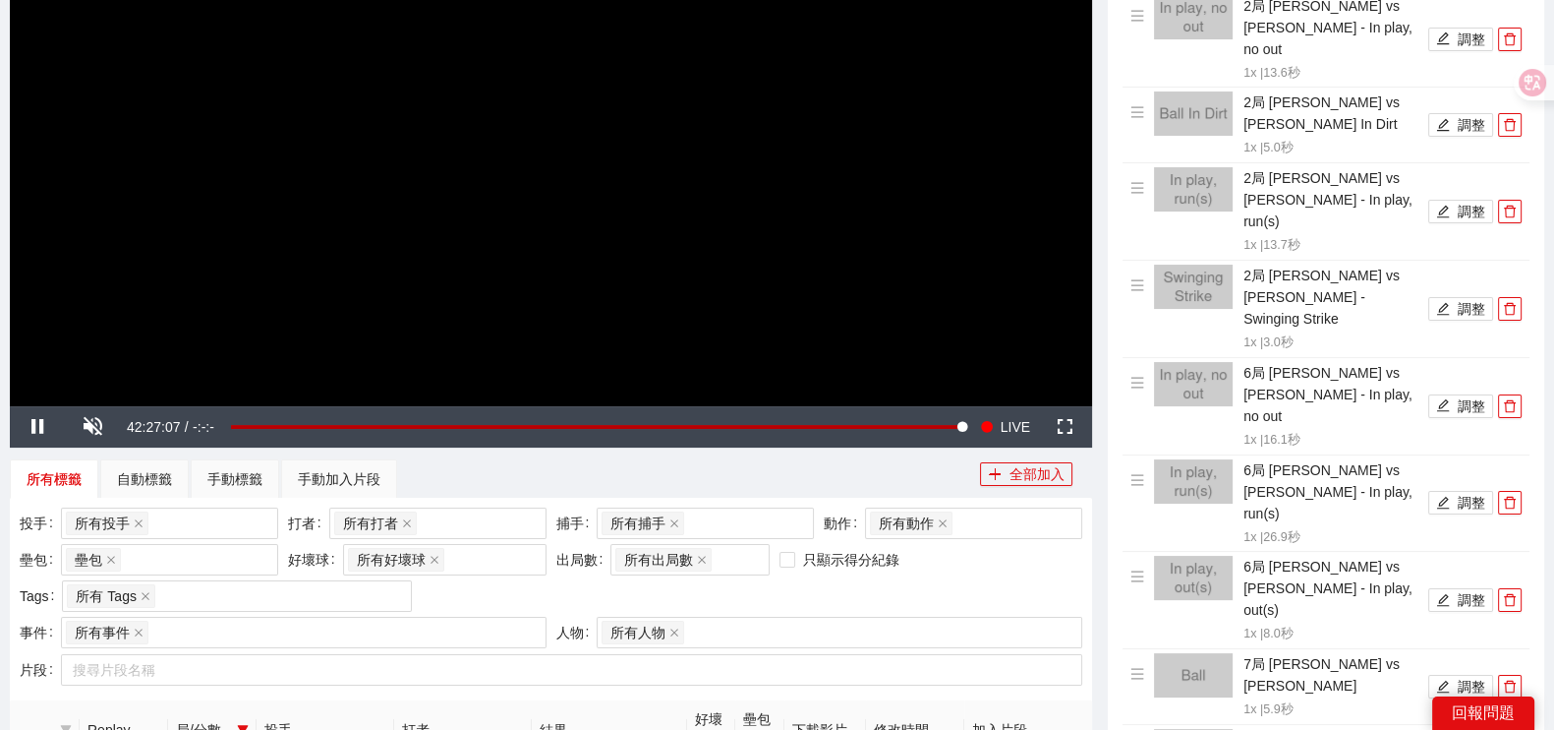
scroll to position [369, 0]
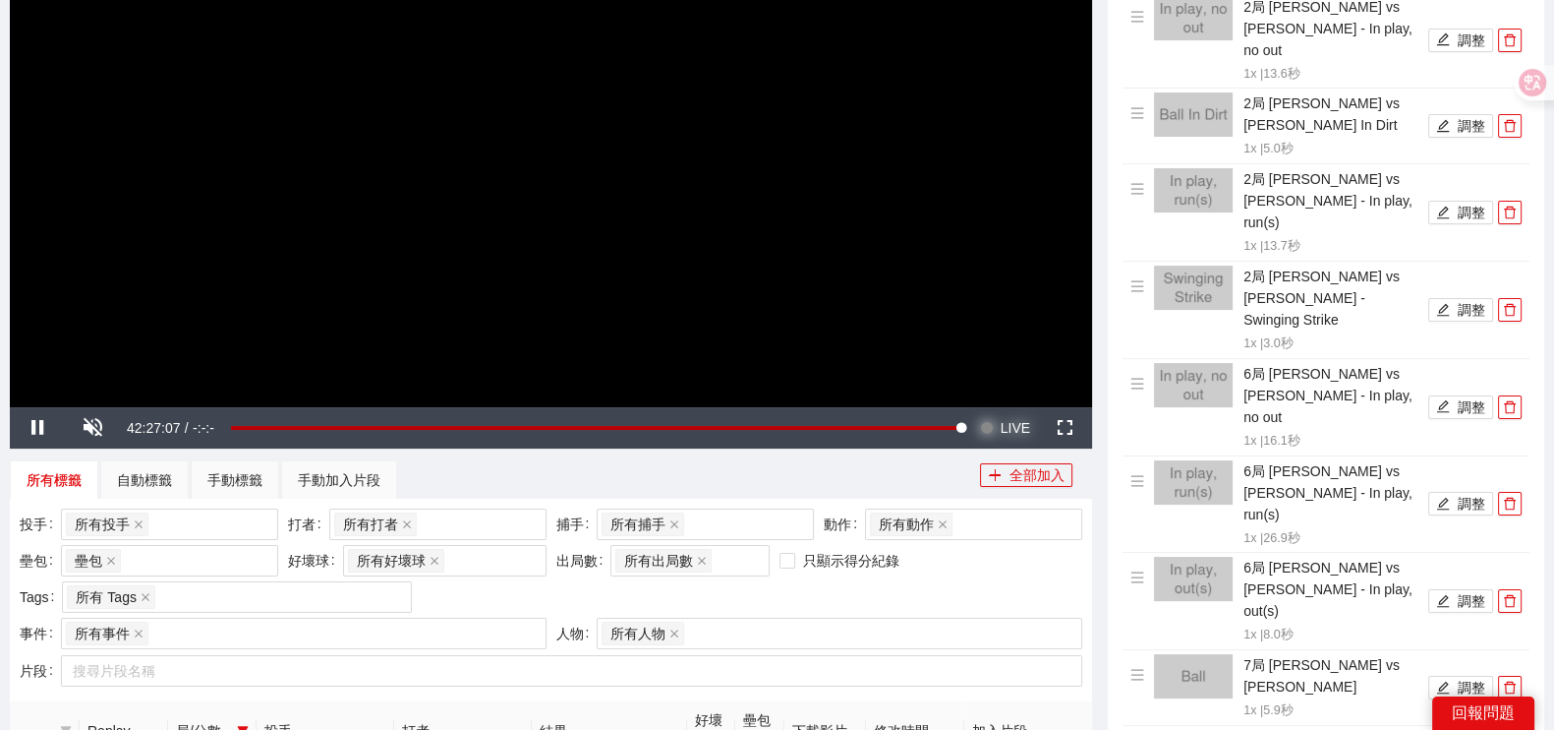
click at [1001, 420] on span "LIVE" at bounding box center [1015, 427] width 29 height 41
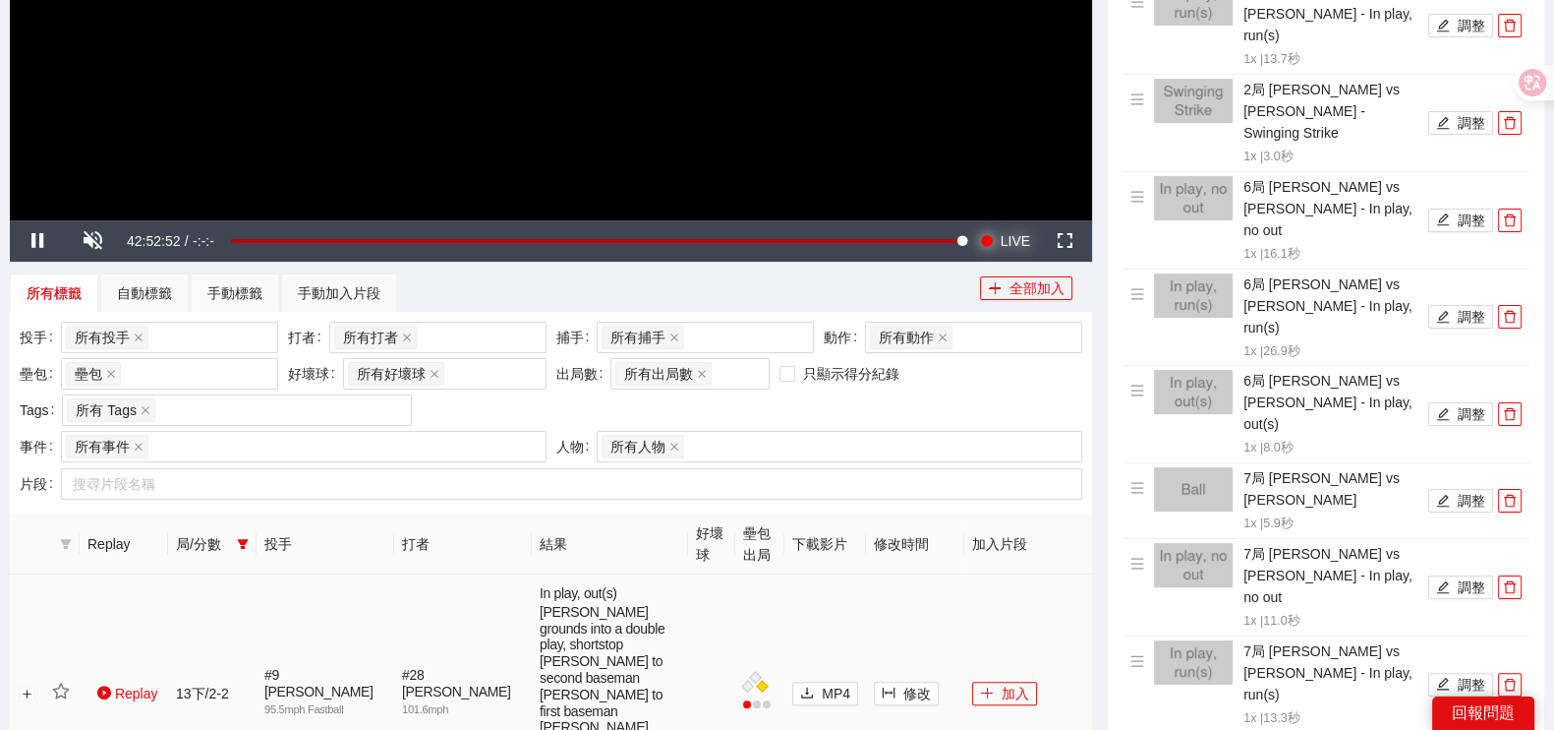
scroll to position [614, 0]
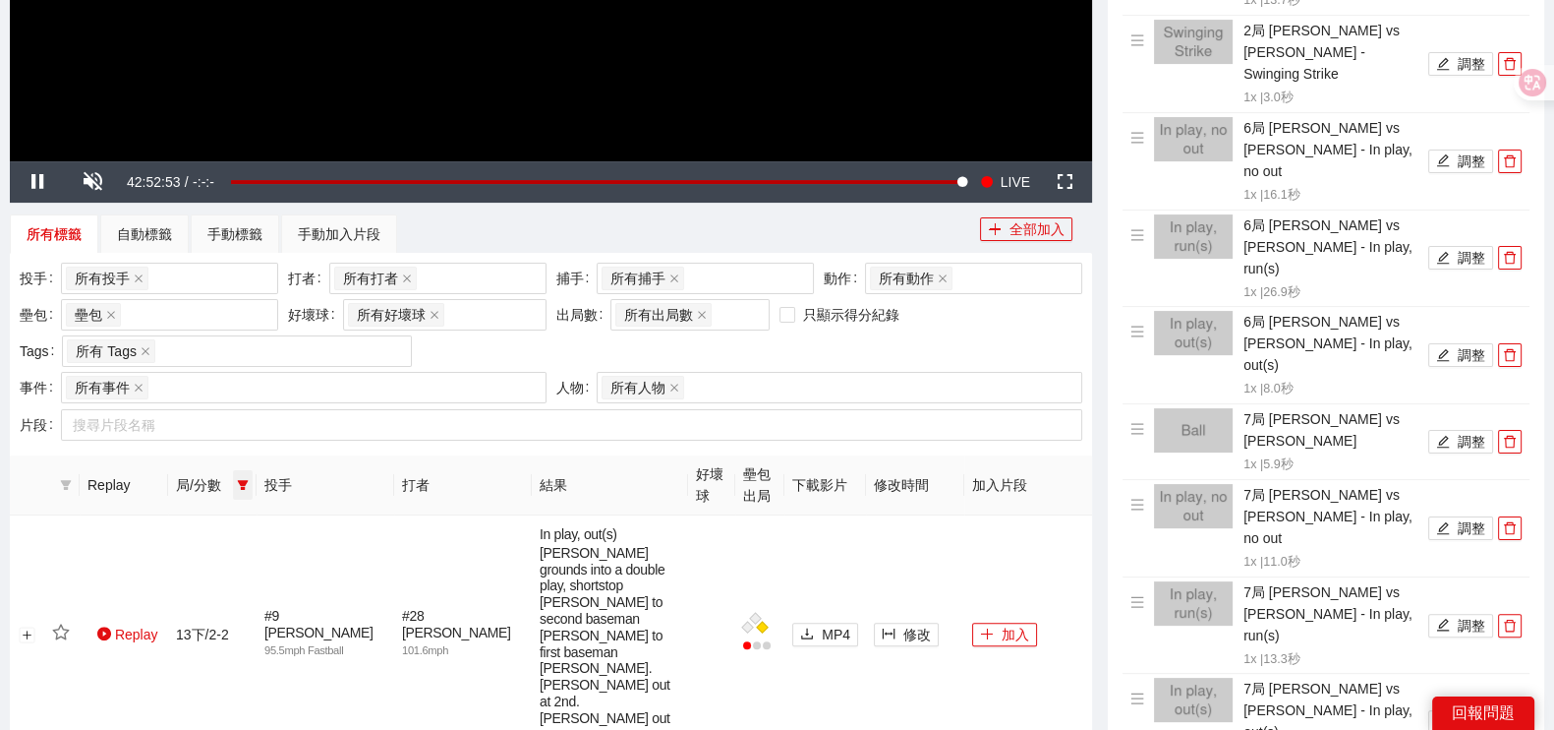
click at [243, 482] on icon "filter" at bounding box center [243, 485] width 11 height 10
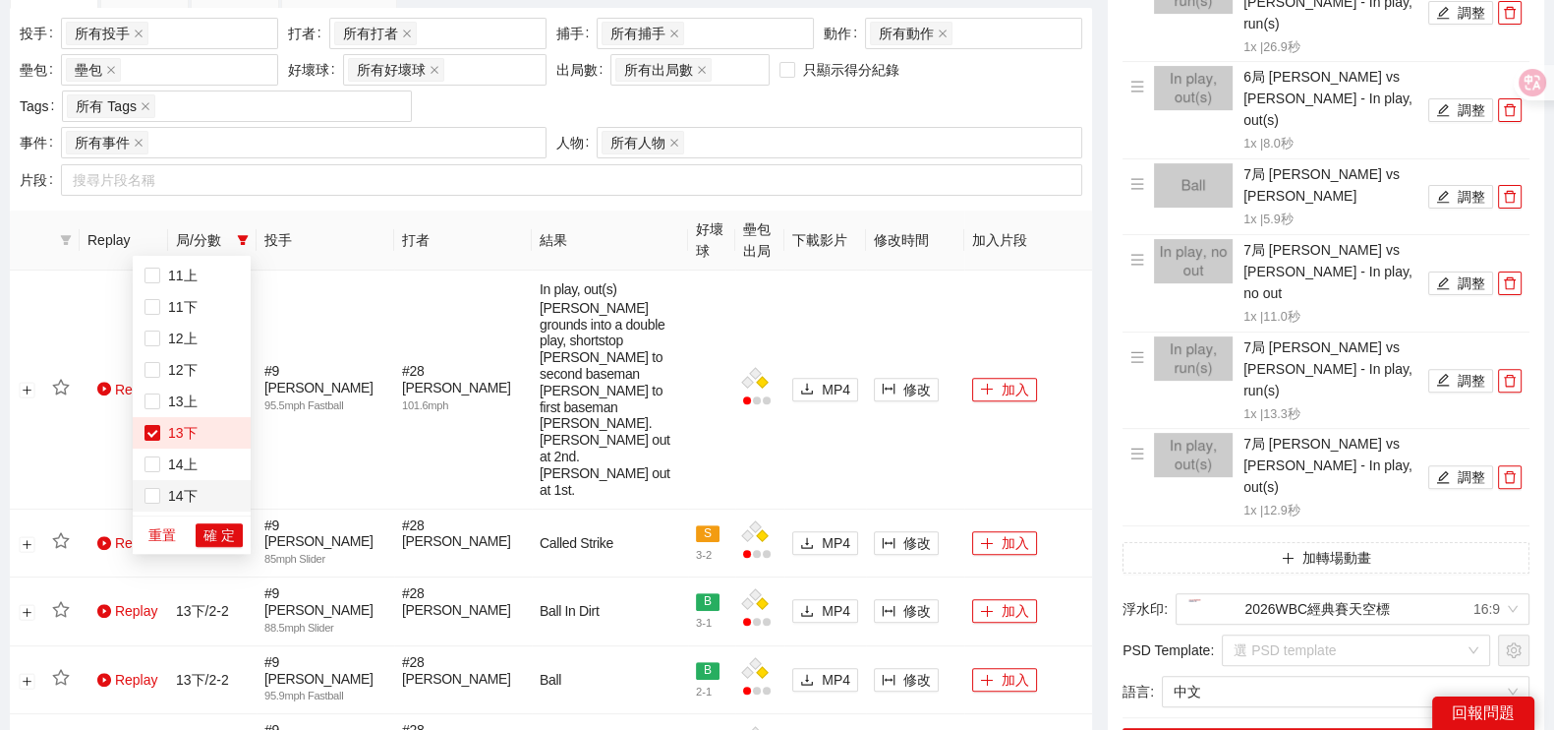
click at [177, 499] on span "14下" at bounding box center [178, 496] width 37 height 16
click at [174, 425] on span "13下" at bounding box center [178, 433] width 37 height 16
click at [220, 530] on span "確 定" at bounding box center [219, 535] width 31 height 22
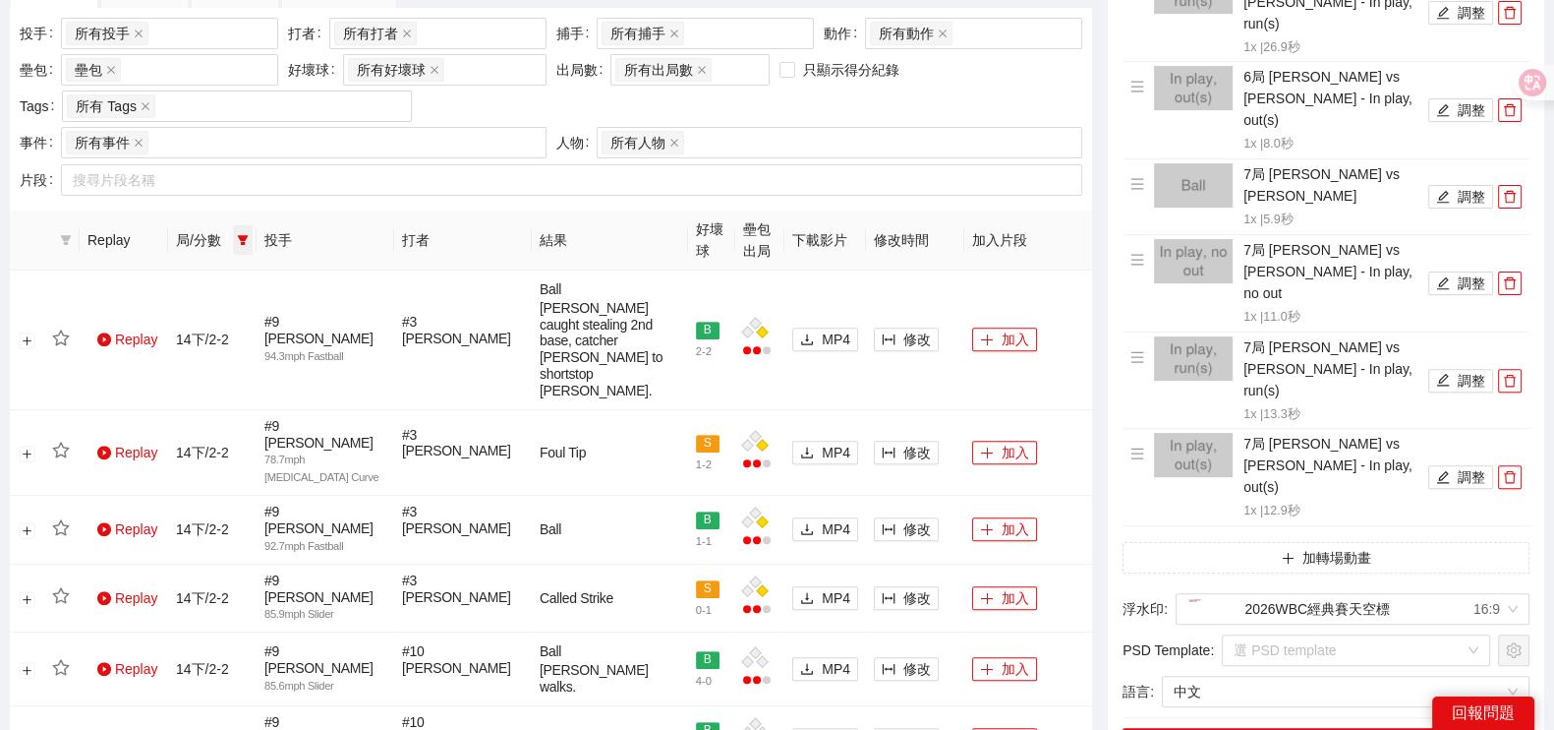
click at [246, 235] on icon "filter" at bounding box center [243, 240] width 11 height 10
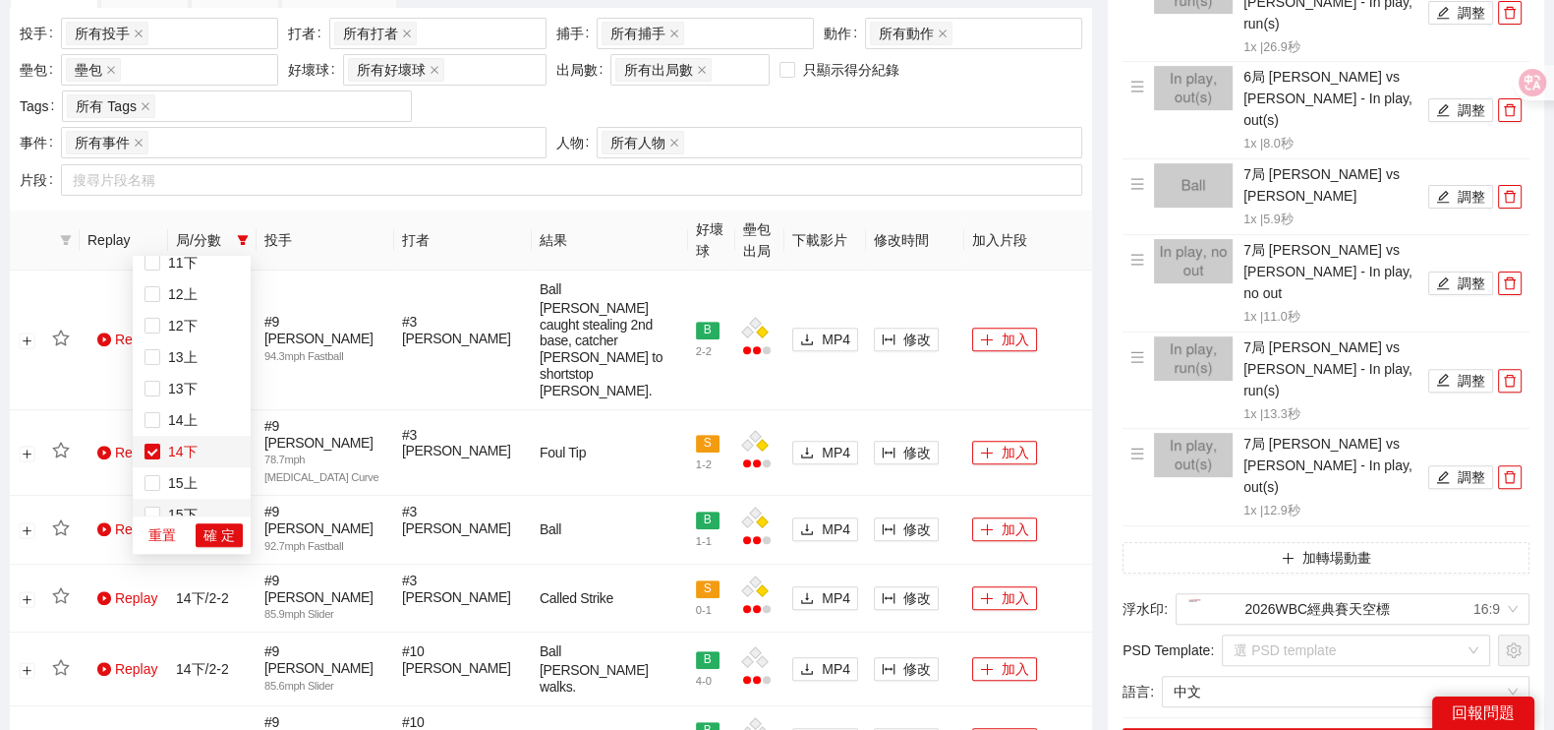
scroll to position [692, 0]
click at [197, 495] on span "15下" at bounding box center [192, 496] width 94 height 22
click at [185, 437] on span "14下" at bounding box center [178, 433] width 37 height 16
click at [206, 533] on span "確 定" at bounding box center [219, 535] width 31 height 22
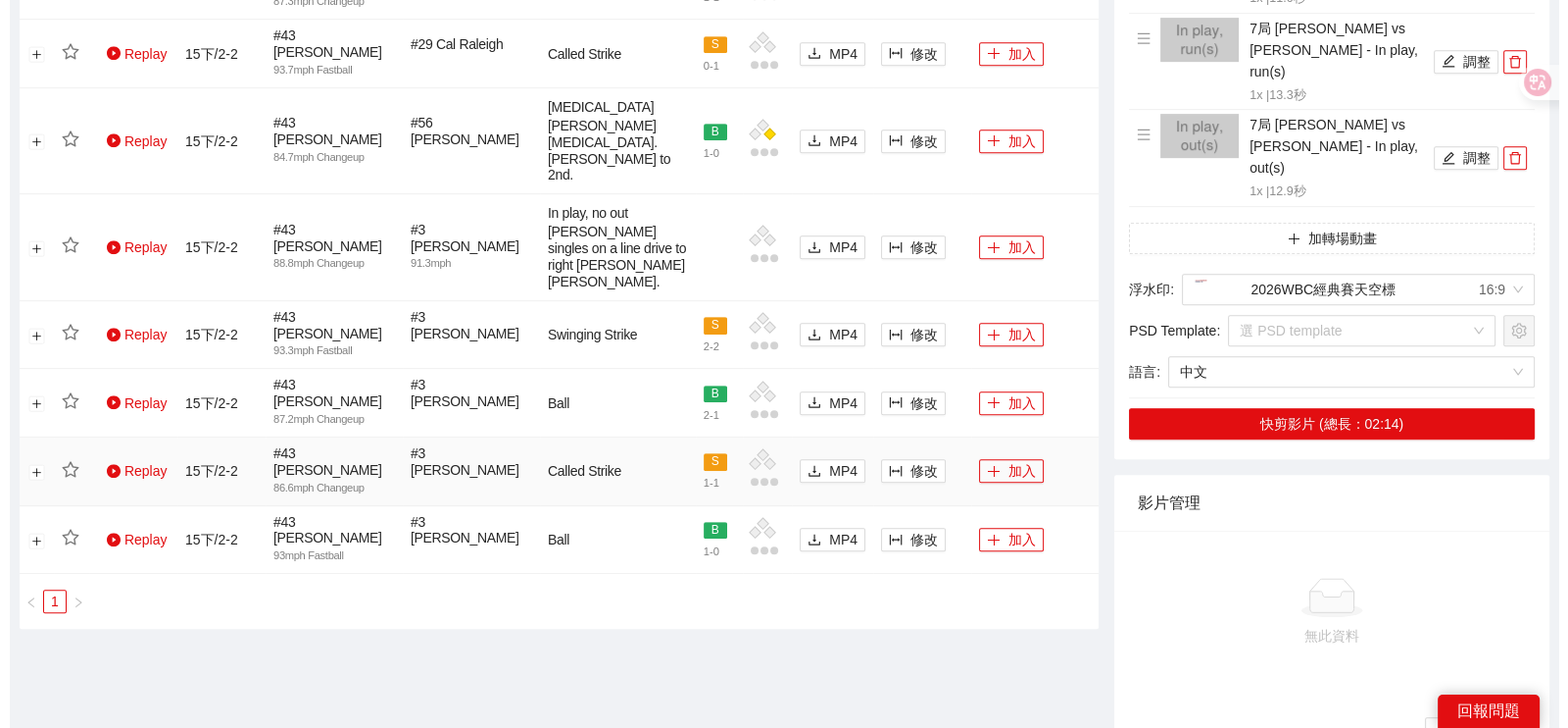
scroll to position [1052, 0]
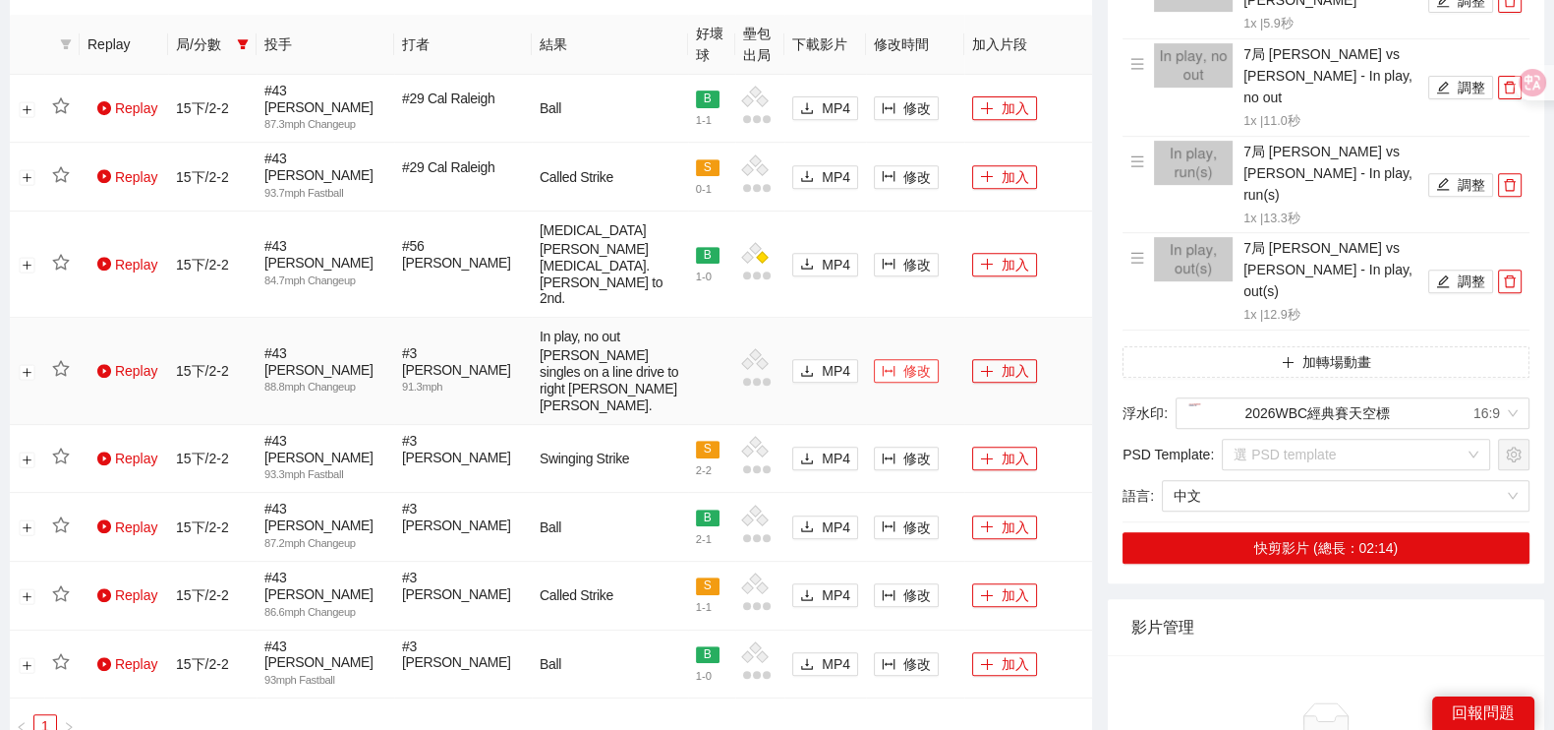
click at [918, 360] on span "修改" at bounding box center [918, 371] width 28 height 22
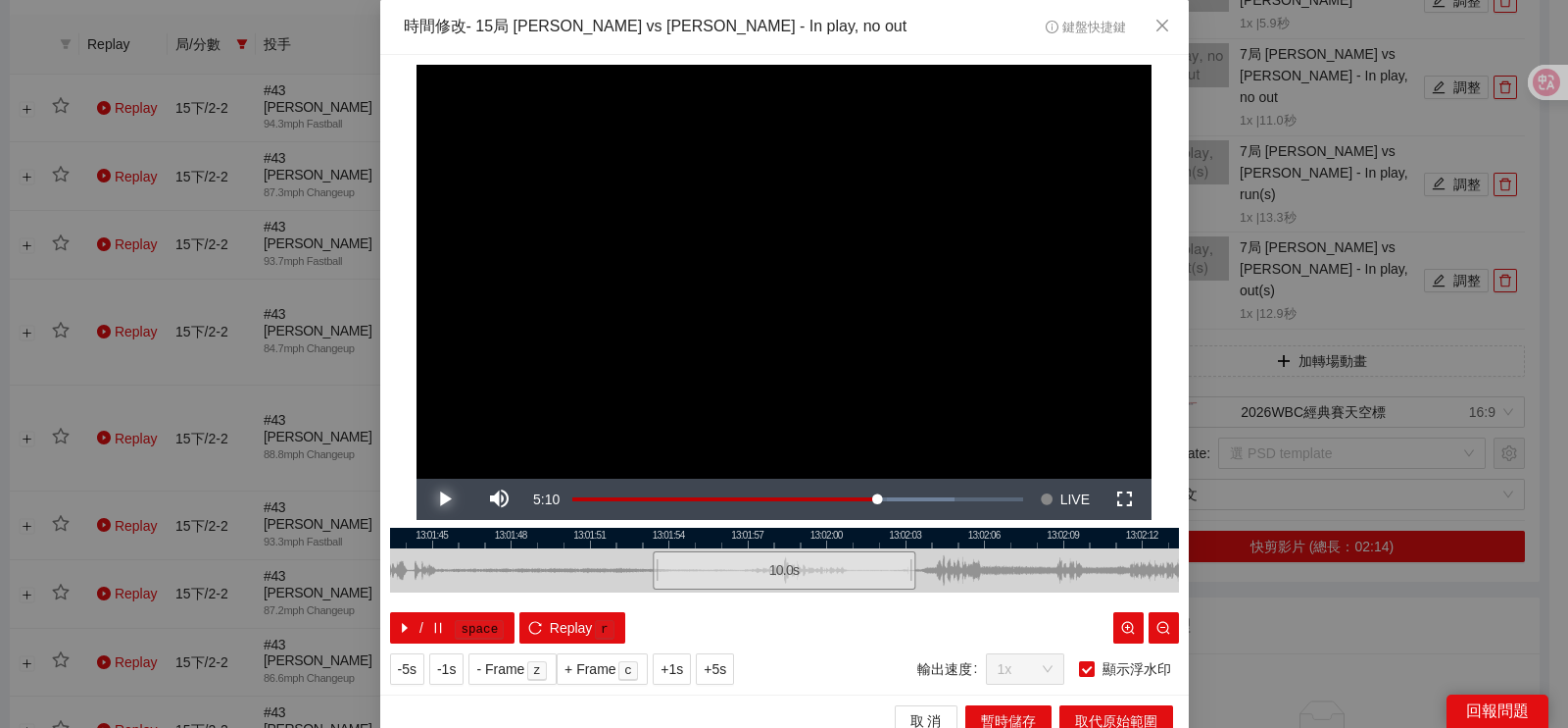
click at [439, 499] on span "Video Player" at bounding box center [444, 499] width 55 height 0
click at [782, 599] on button "IN" at bounding box center [798, 602] width 35 height 19
click at [441, 499] on span "Video Player" at bounding box center [444, 499] width 55 height 0
click at [838, 539] on div at bounding box center [784, 538] width 788 height 21
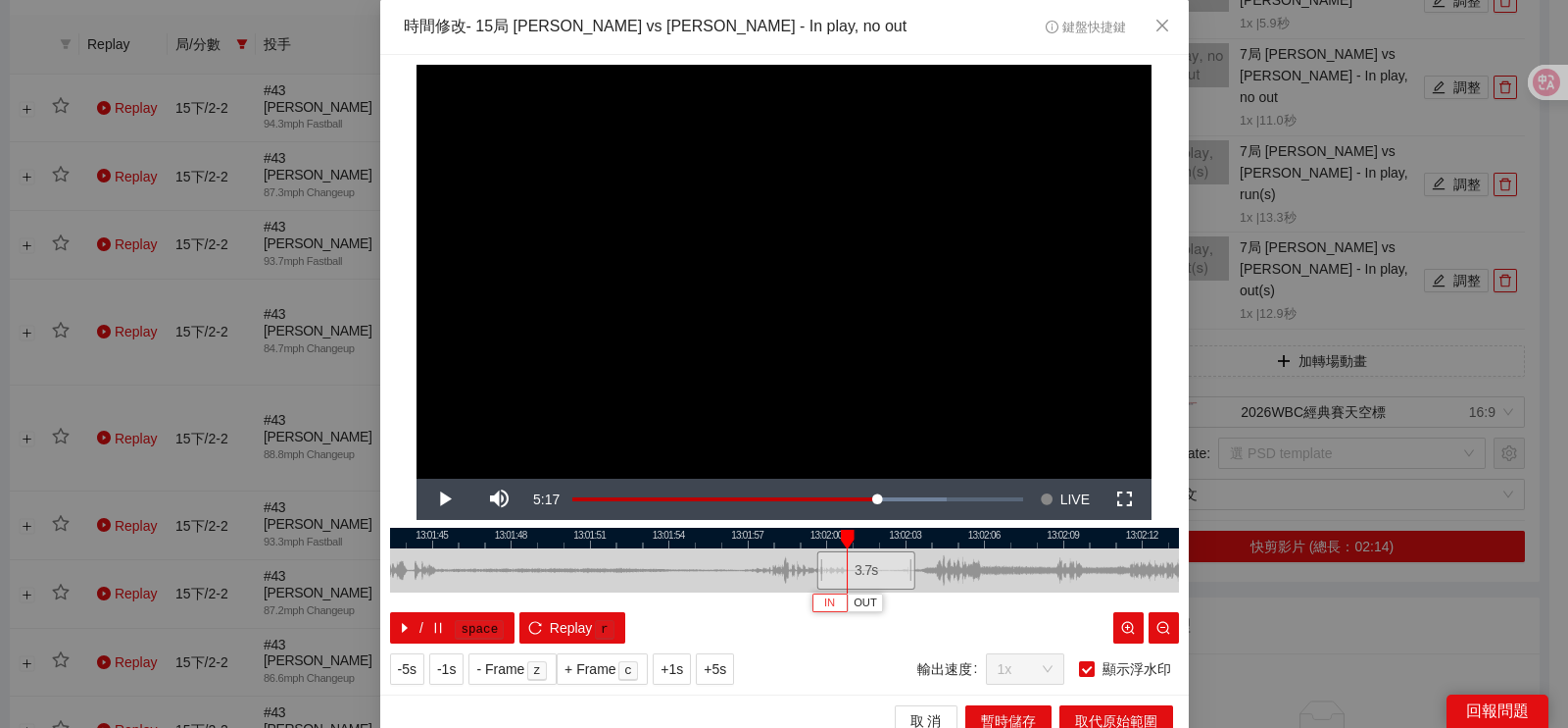
click at [824, 604] on span "IN" at bounding box center [829, 603] width 11 height 18
click at [437, 499] on span "Video Player" at bounding box center [444, 499] width 55 height 0
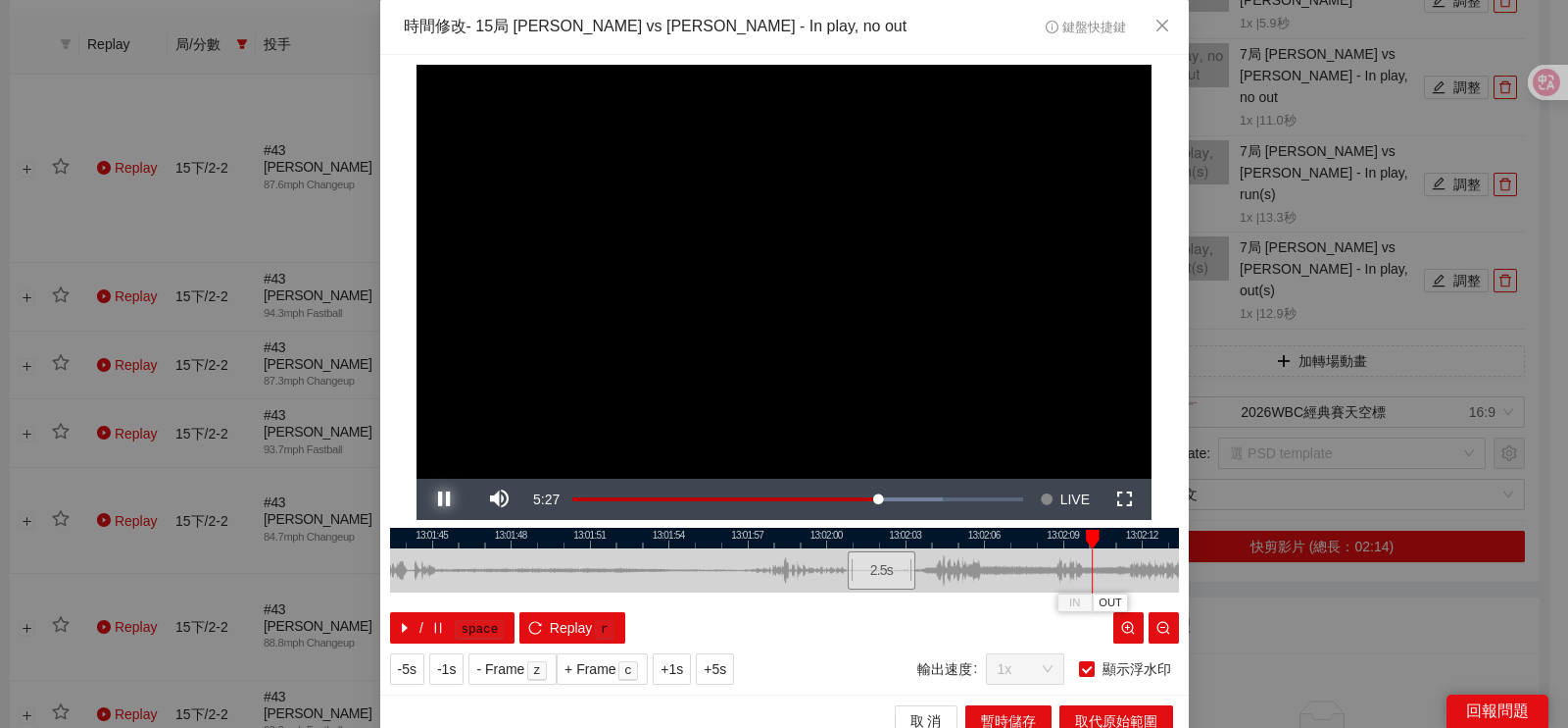
click at [437, 499] on span "Video Player" at bounding box center [444, 499] width 55 height 0
click at [995, 536] on div at bounding box center [784, 538] width 788 height 21
click at [440, 499] on span "Video Player" at bounding box center [444, 499] width 55 height 0
click at [437, 499] on span "Video Player" at bounding box center [444, 499] width 55 height 0
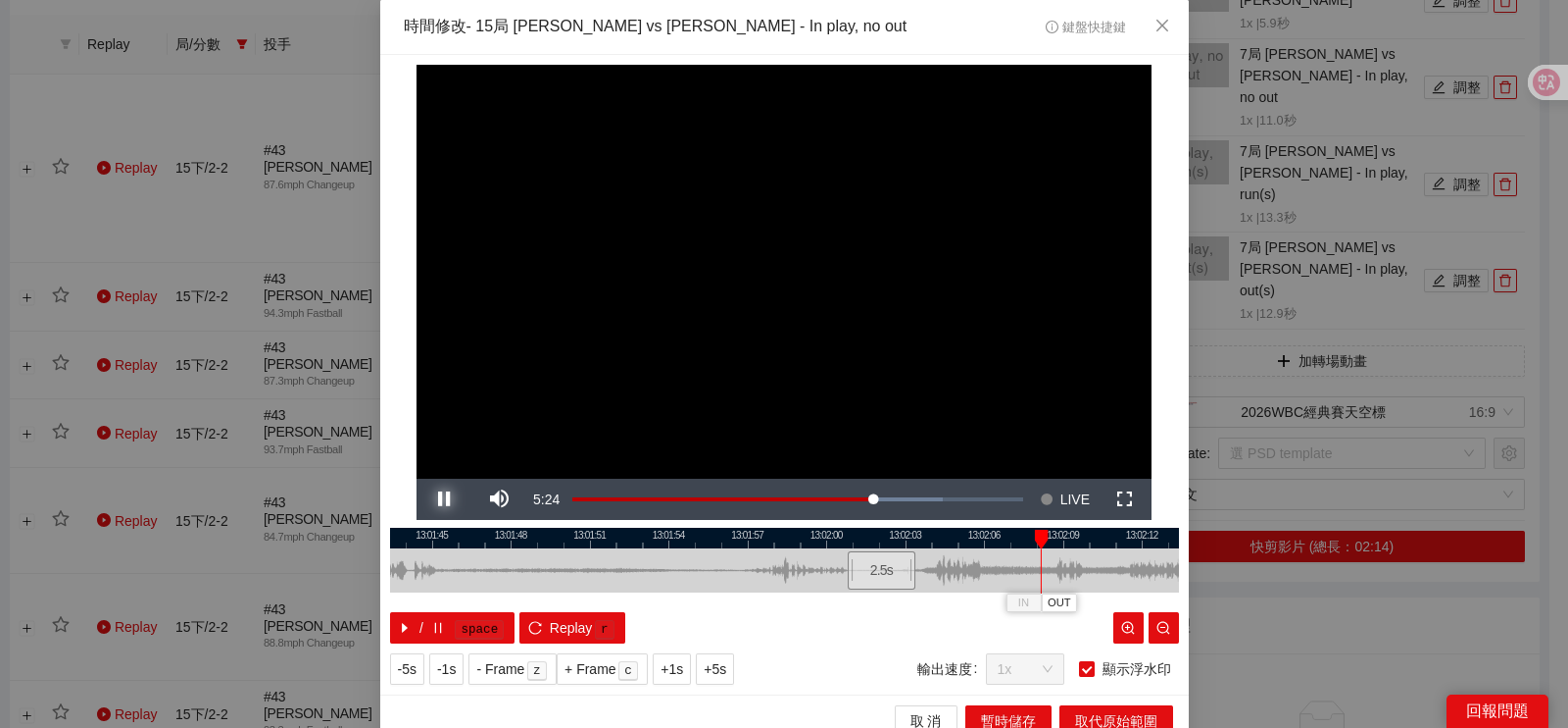
click at [437, 499] on span "Video Player" at bounding box center [444, 499] width 55 height 0
click at [1128, 593] on button "OUT" at bounding box center [1121, 602] width 35 height 19
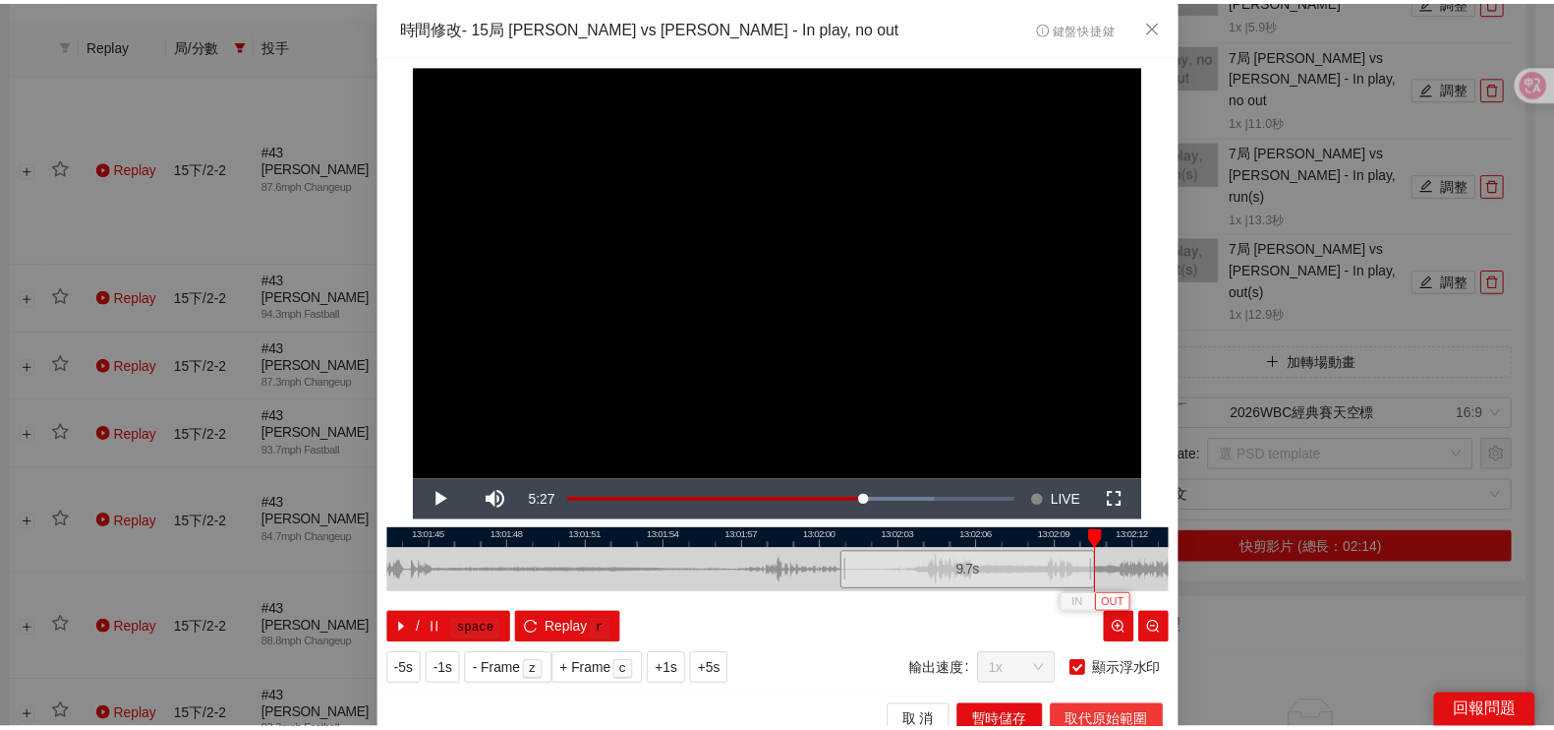
scroll to position [18, 0]
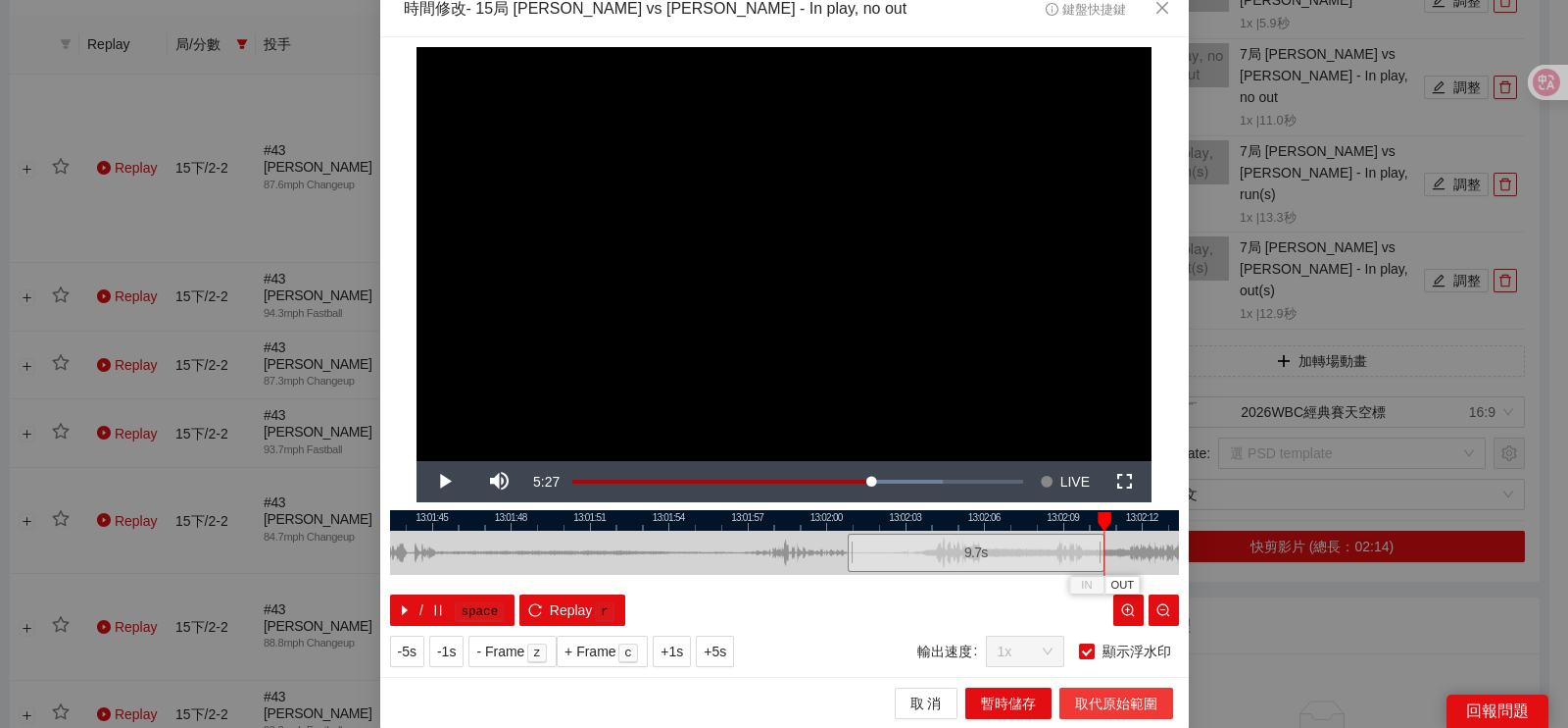
click at [1092, 710] on span "取代原始範圍" at bounding box center [1116, 703] width 83 height 22
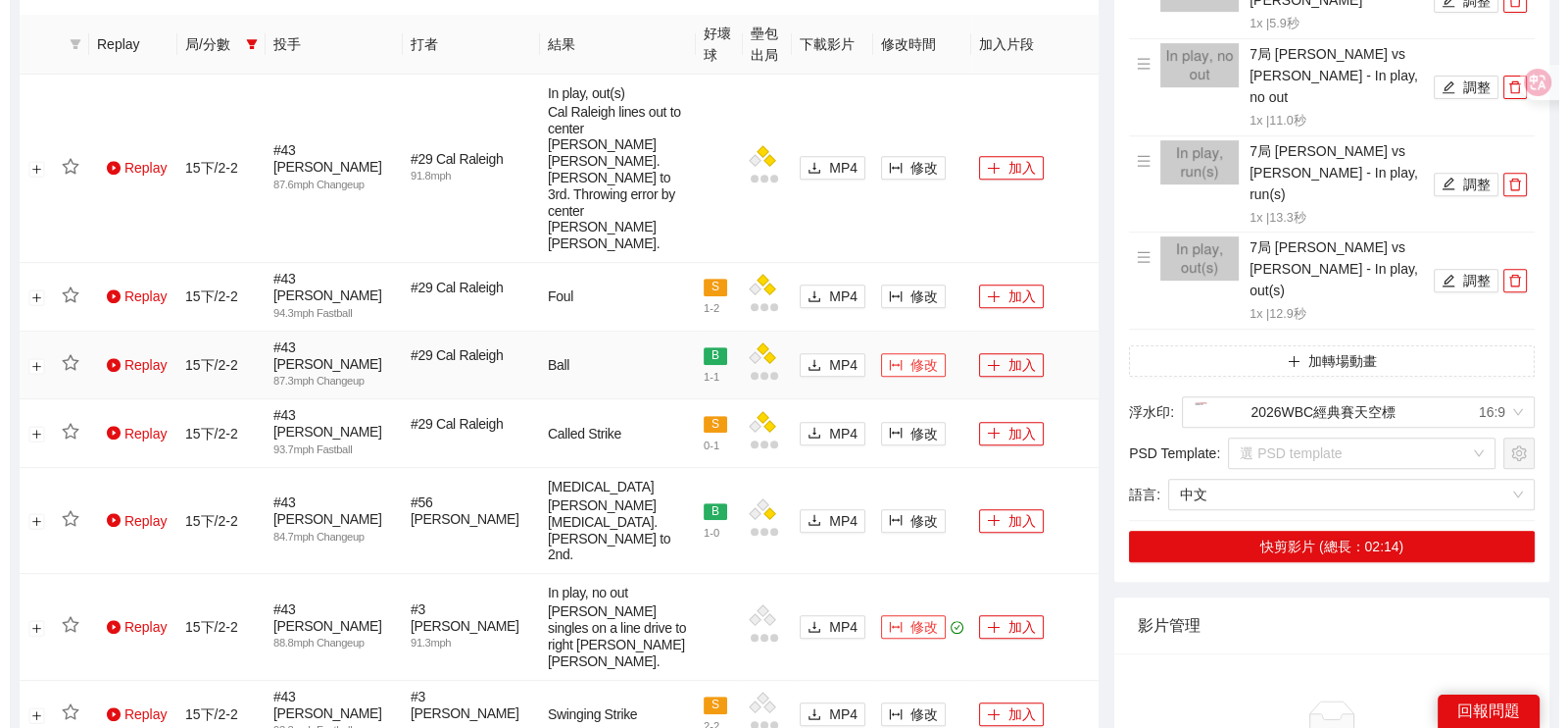
scroll to position [929, 0]
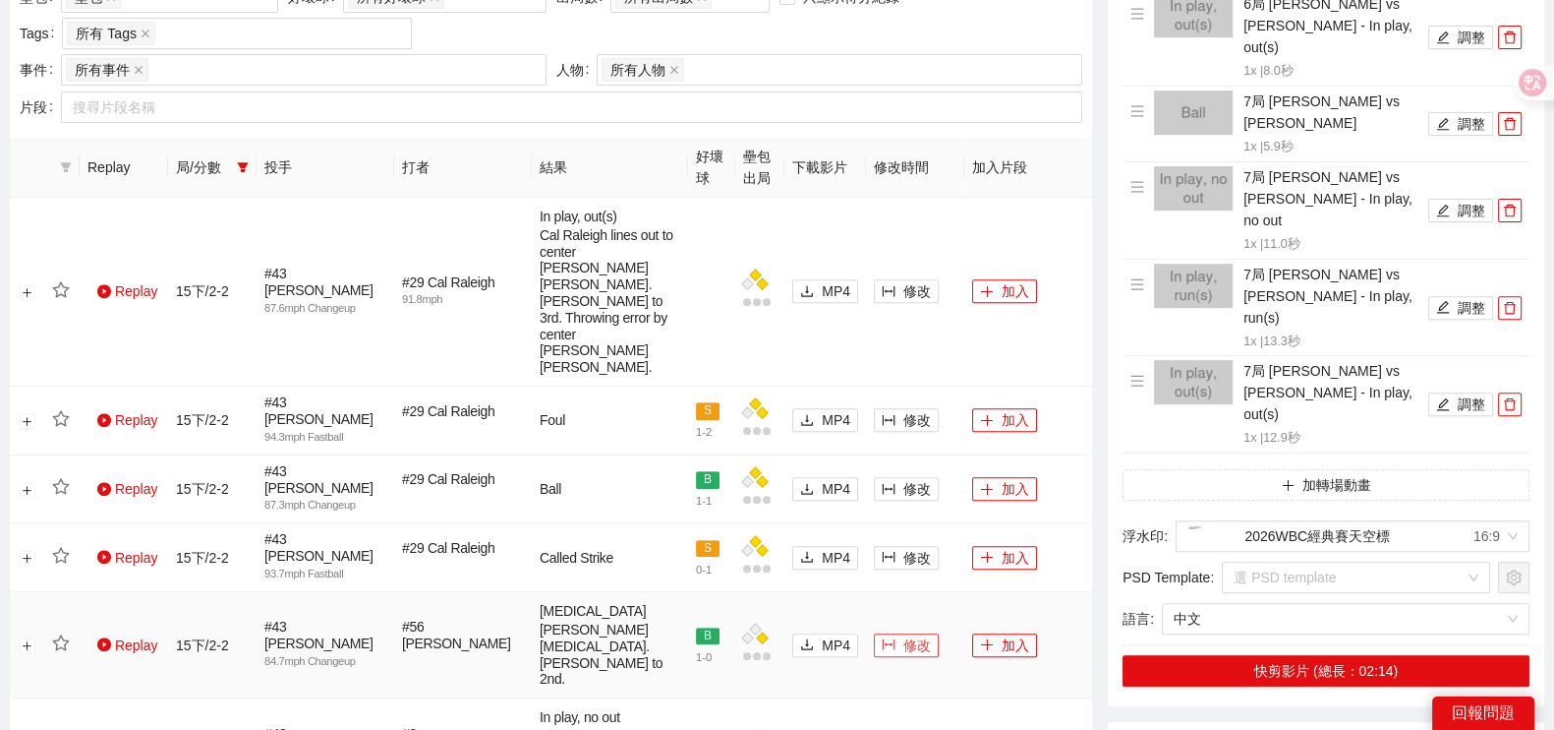
click at [895, 633] on button "修改" at bounding box center [906, 645] width 65 height 24
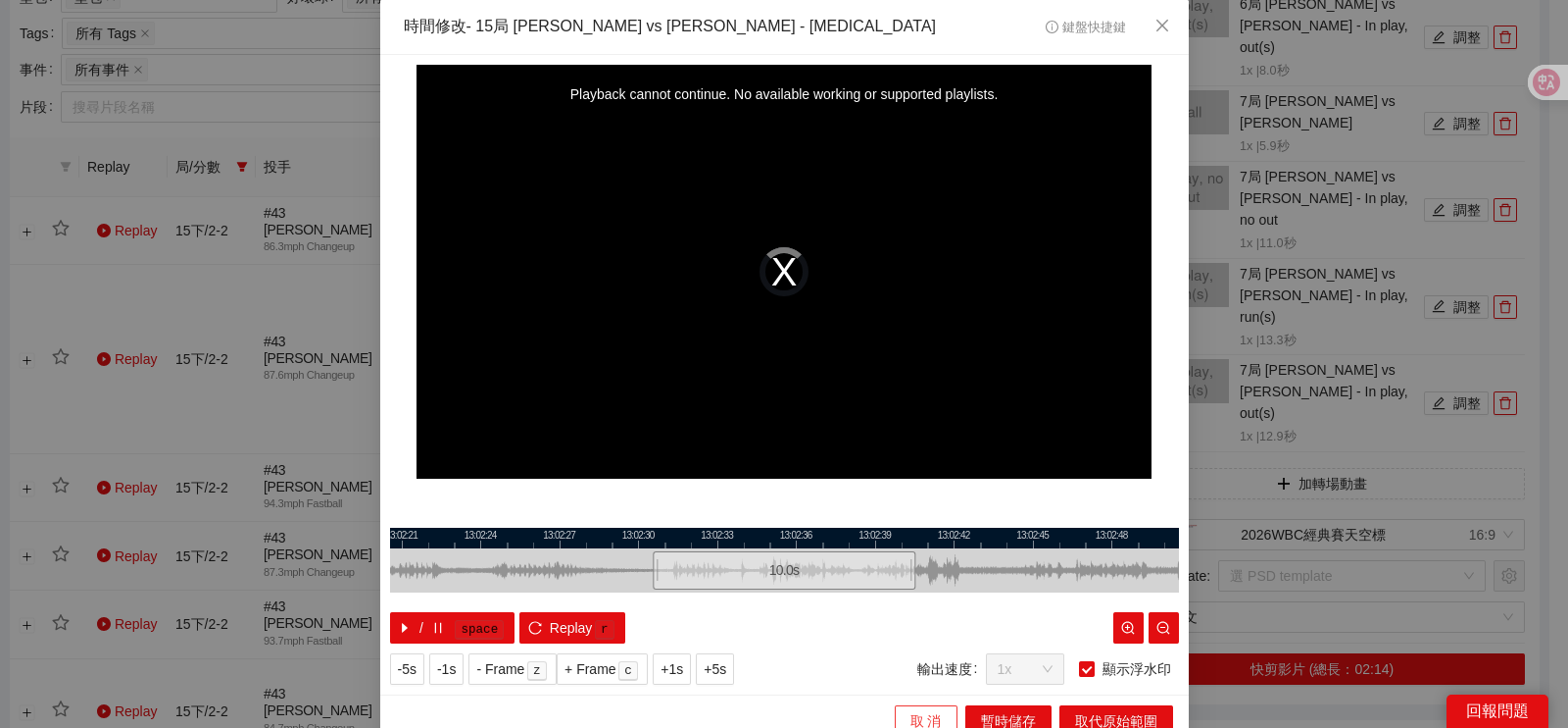
click at [910, 713] on span "取 消" at bounding box center [925, 721] width 31 height 22
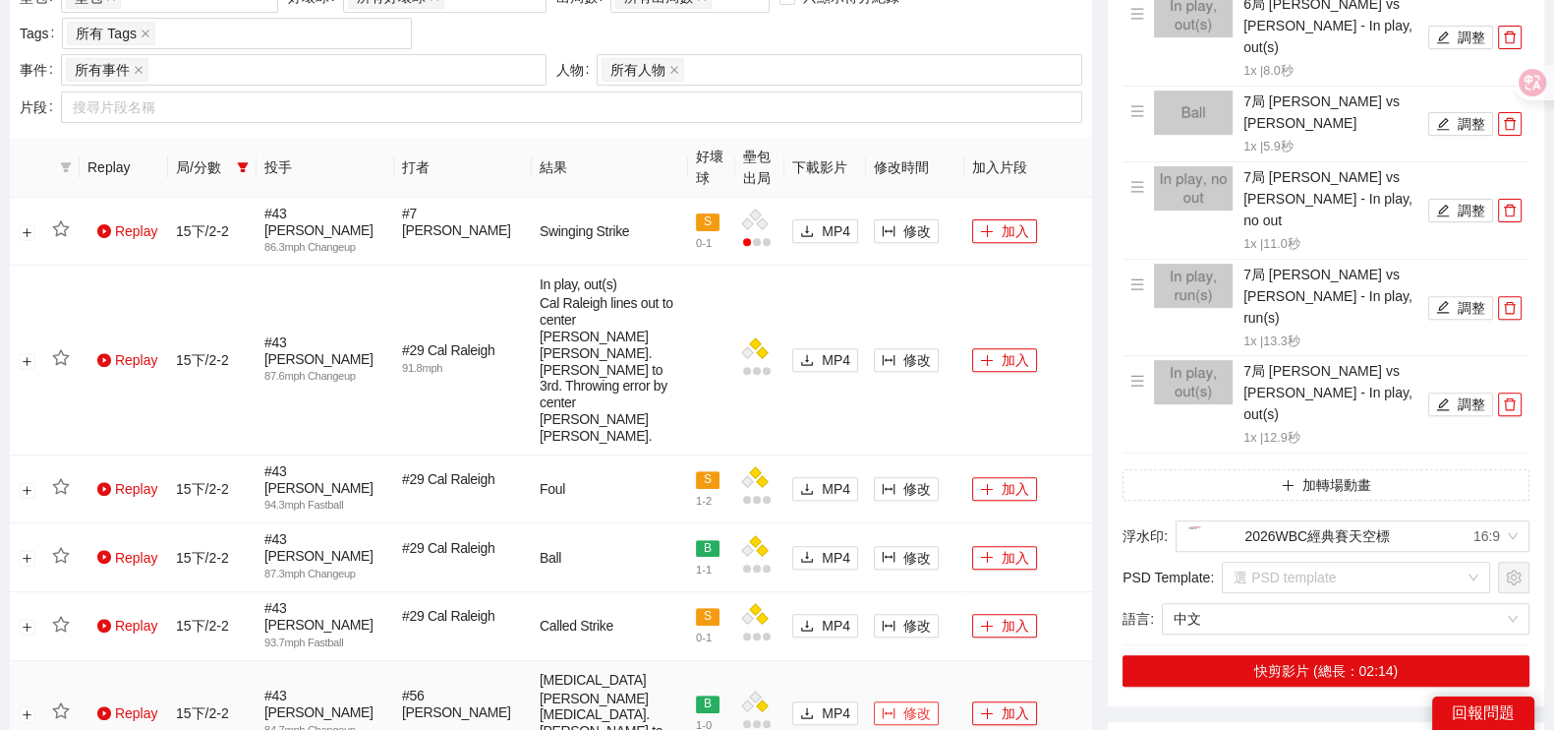
click at [909, 702] on span "修改" at bounding box center [918, 713] width 28 height 22
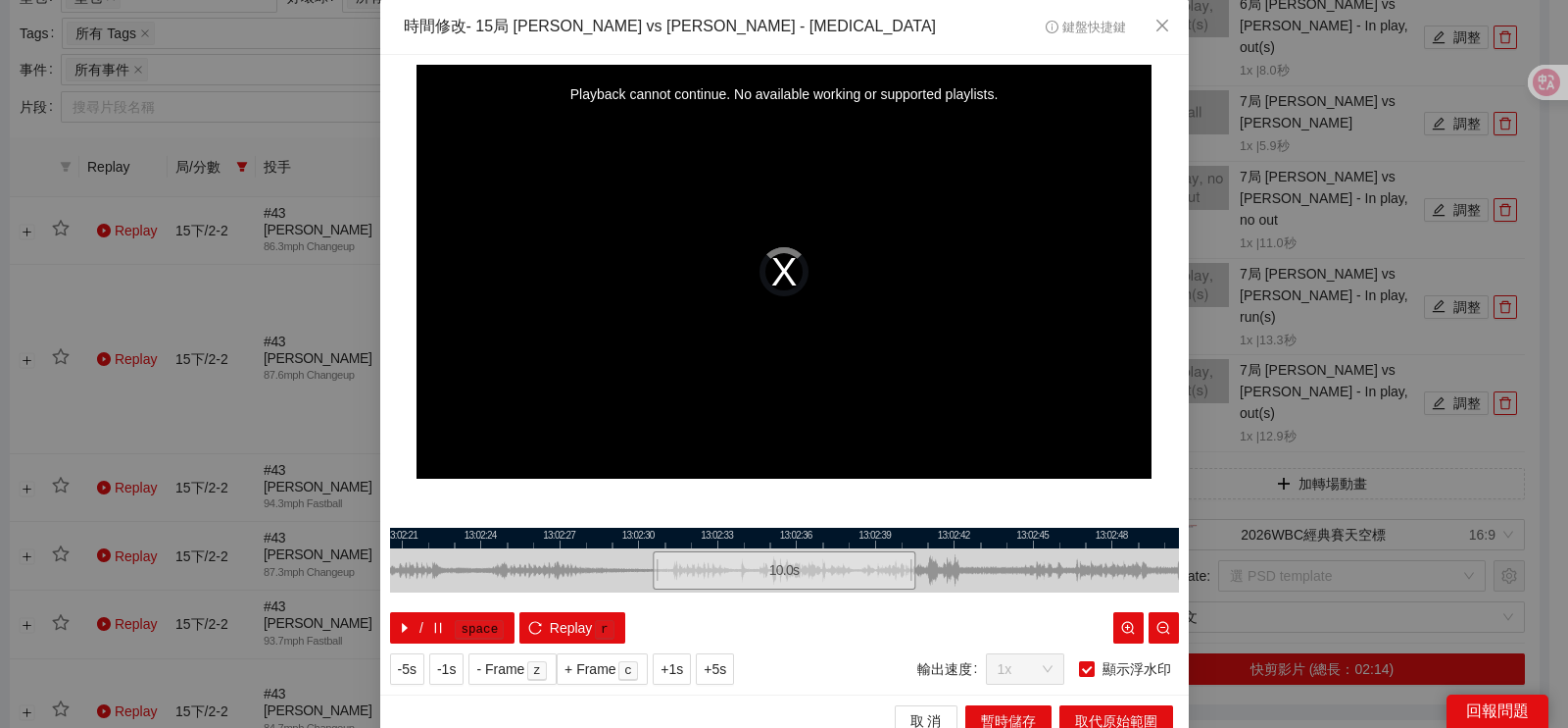
click at [691, 568] on div "10.0 s" at bounding box center [784, 570] width 262 height 38
click at [701, 534] on div at bounding box center [784, 538] width 788 height 21
click at [701, 564] on div "10.0 s" at bounding box center [784, 570] width 262 height 38
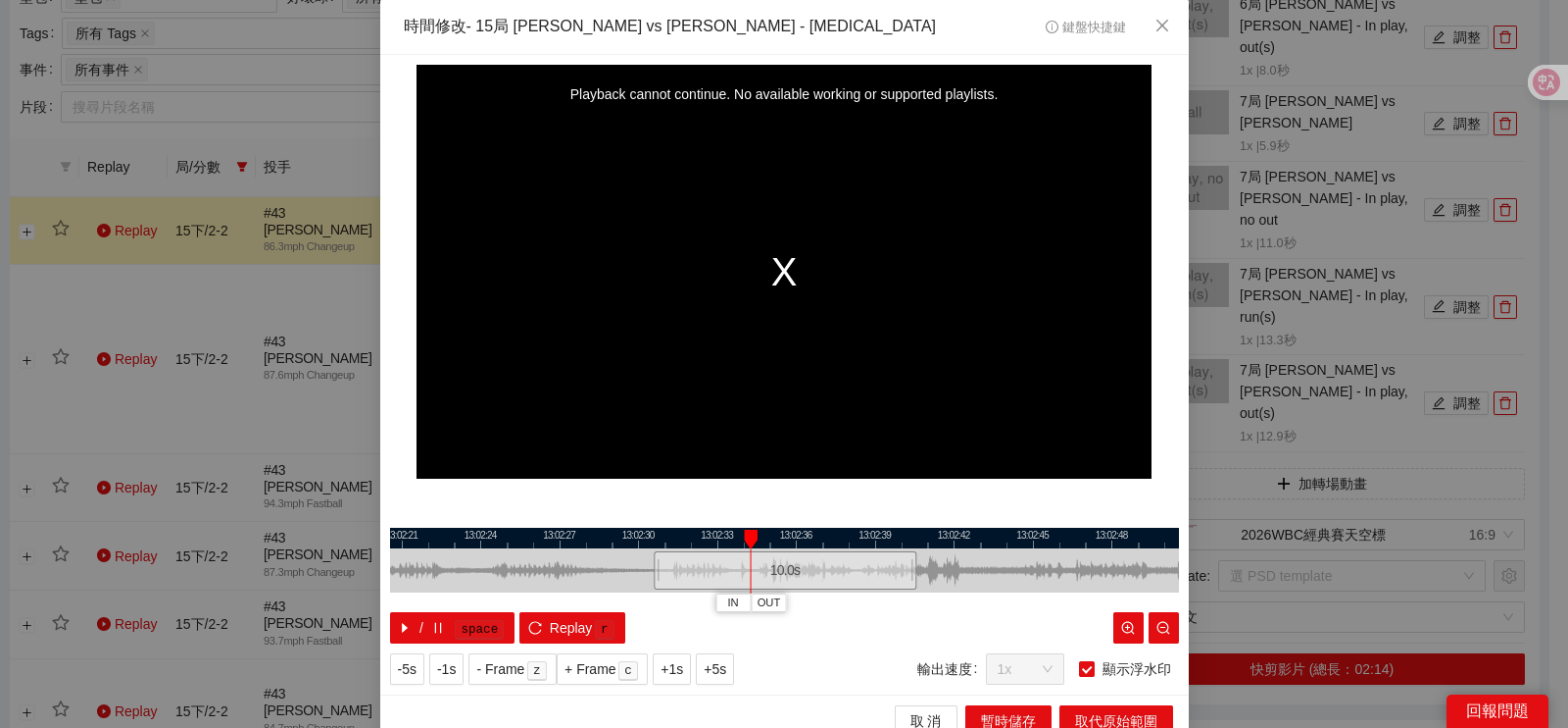
click at [441, 447] on div "Playback cannot continue. No available working or supported playlists." at bounding box center [784, 271] width 735 height 414
click at [772, 275] on div "Playback cannot continue. No available working or supported playlists." at bounding box center [784, 271] width 735 height 414
click at [673, 384] on div "Playback cannot continue. No available working or supported playlists." at bounding box center [784, 271] width 735 height 414
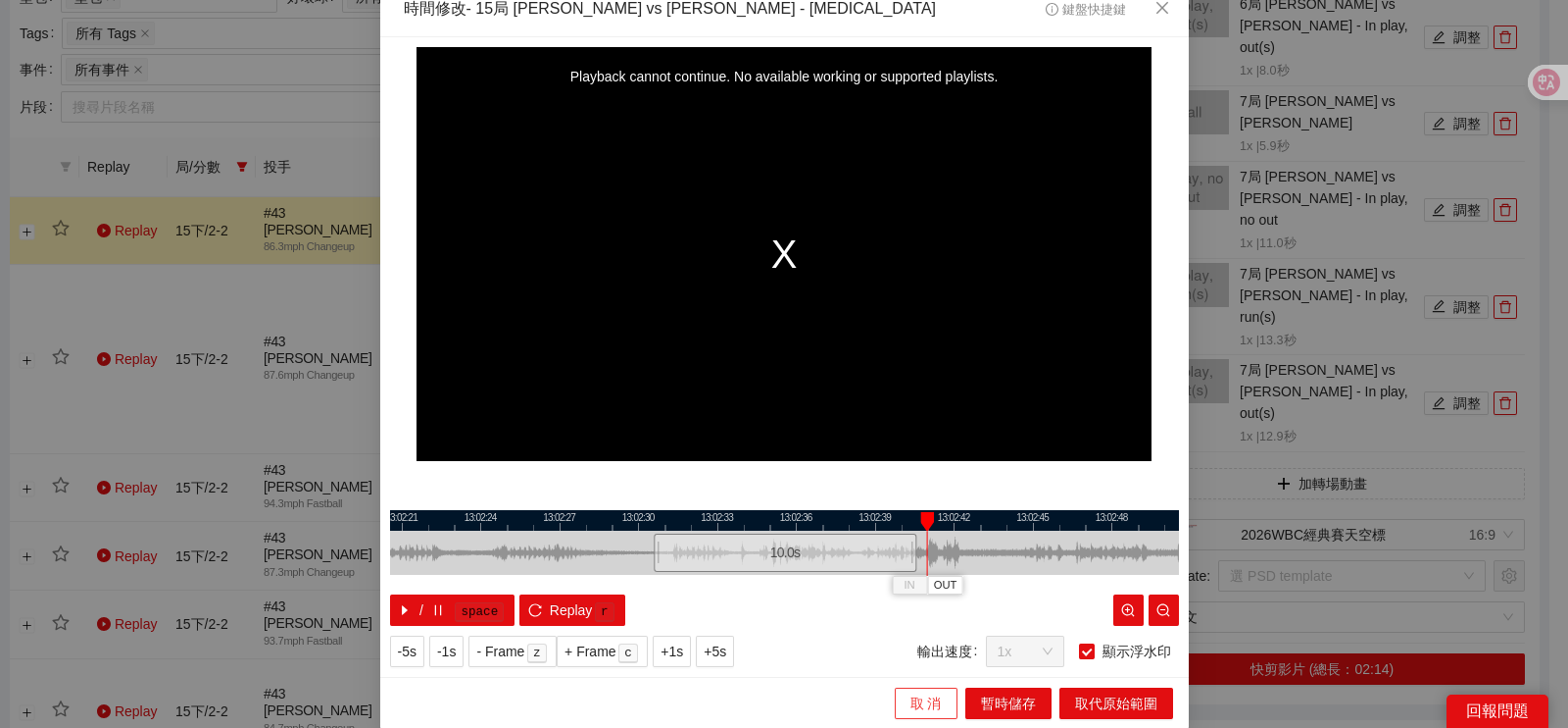
click at [910, 703] on span "取 消" at bounding box center [925, 703] width 31 height 22
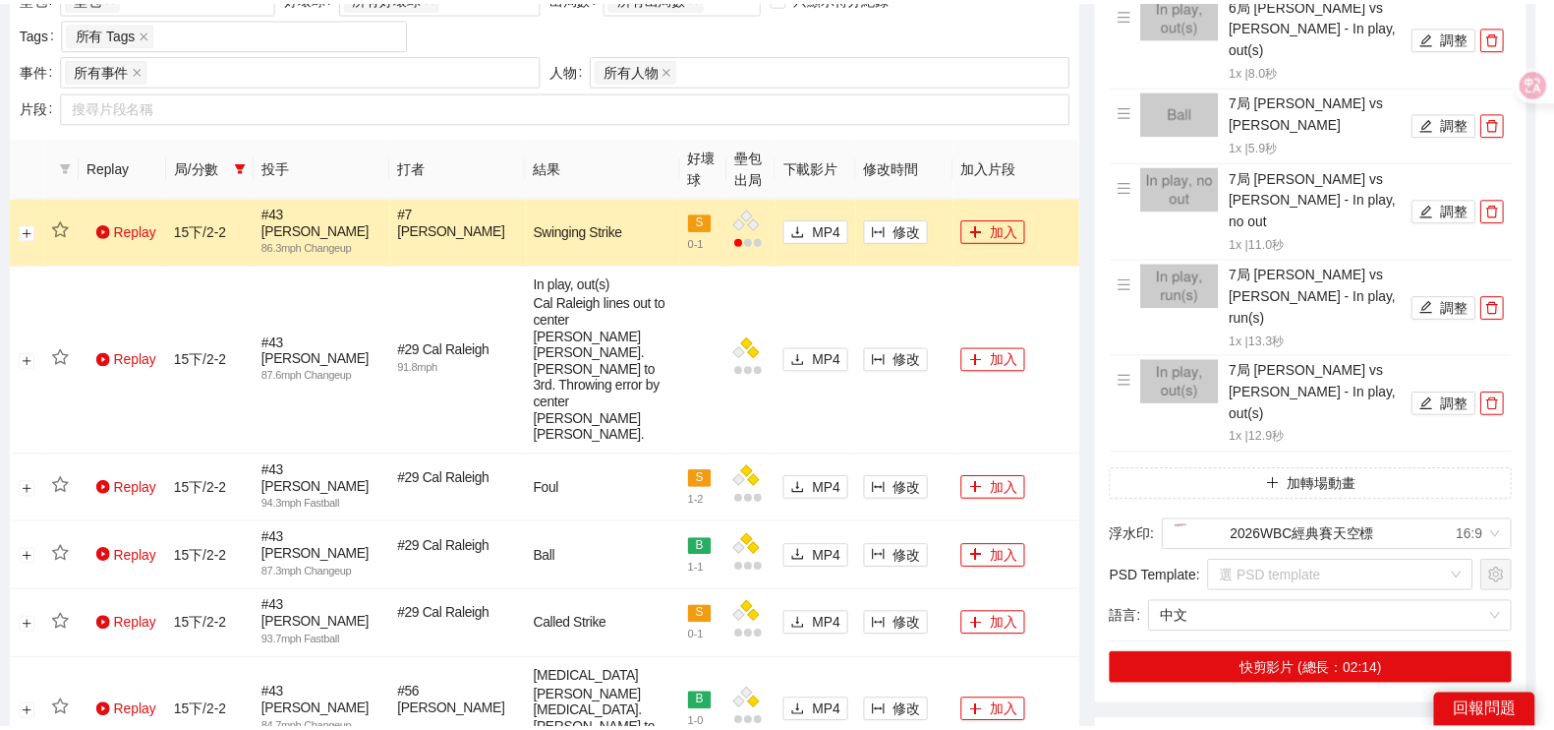
scroll to position [0, 0]
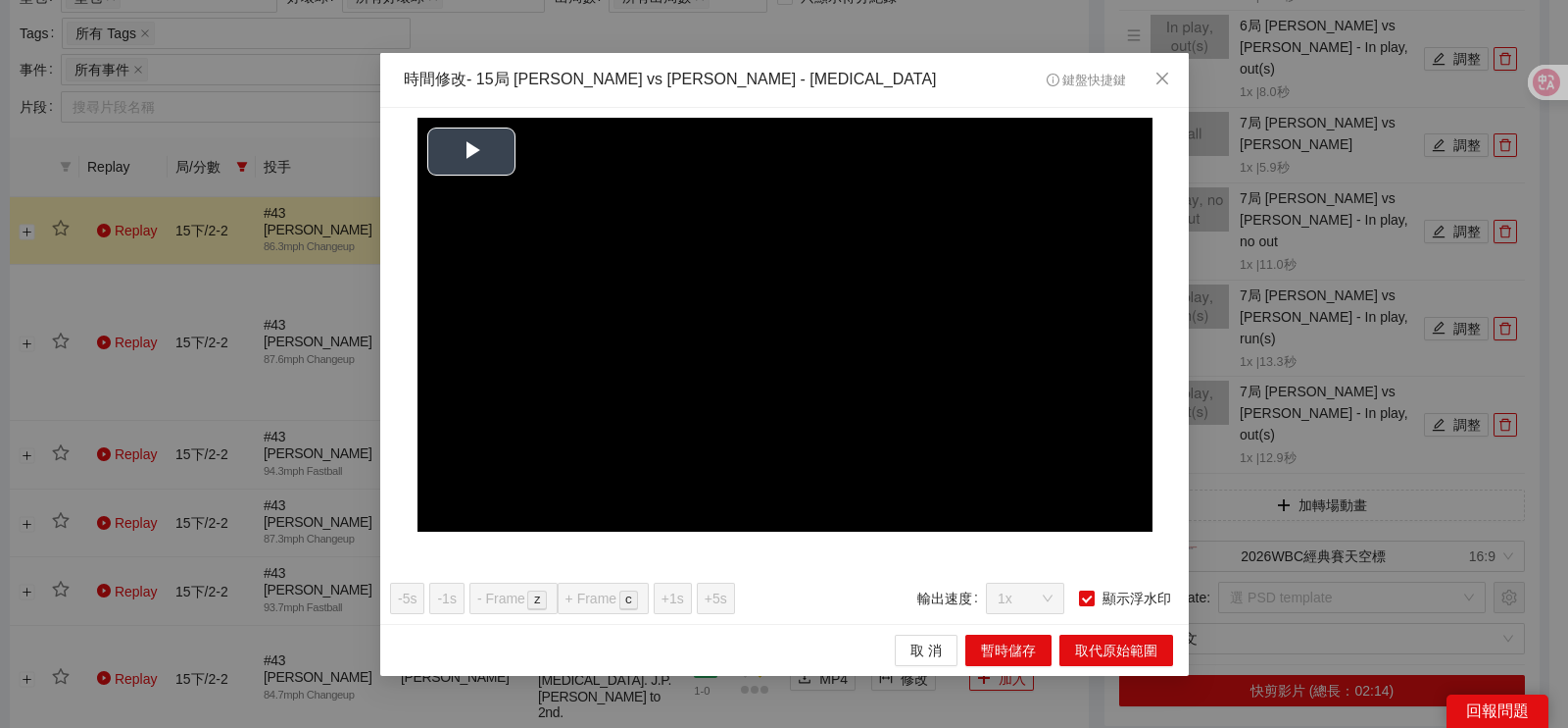
scroll to position [929, 0]
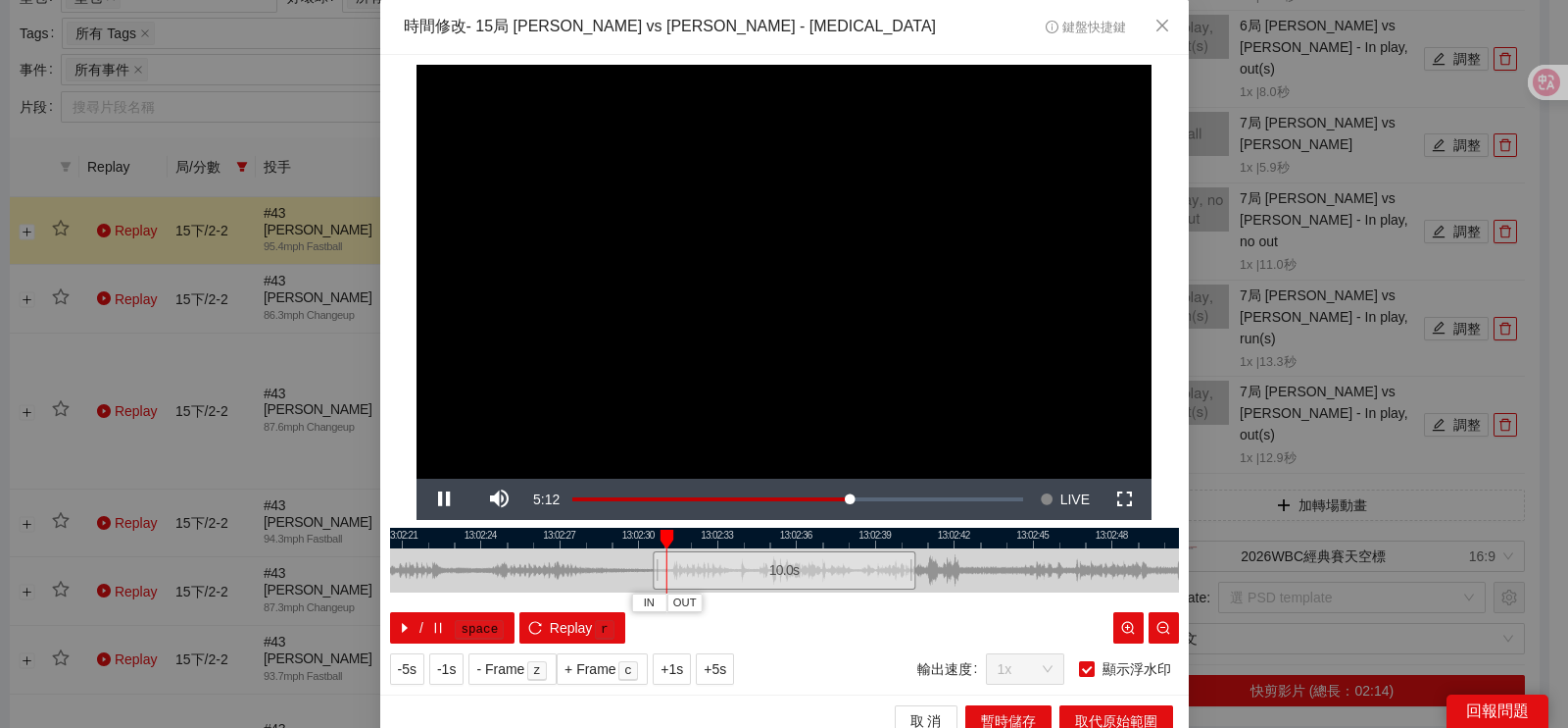
click at [834, 538] on div at bounding box center [784, 538] width 788 height 21
click at [785, 606] on span "IN" at bounding box center [790, 603] width 11 height 18
click at [847, 542] on div at bounding box center [784, 538] width 788 height 21
click at [834, 605] on span "IN" at bounding box center [839, 603] width 11 height 18
click at [444, 499] on span "Video Player" at bounding box center [444, 499] width 55 height 0
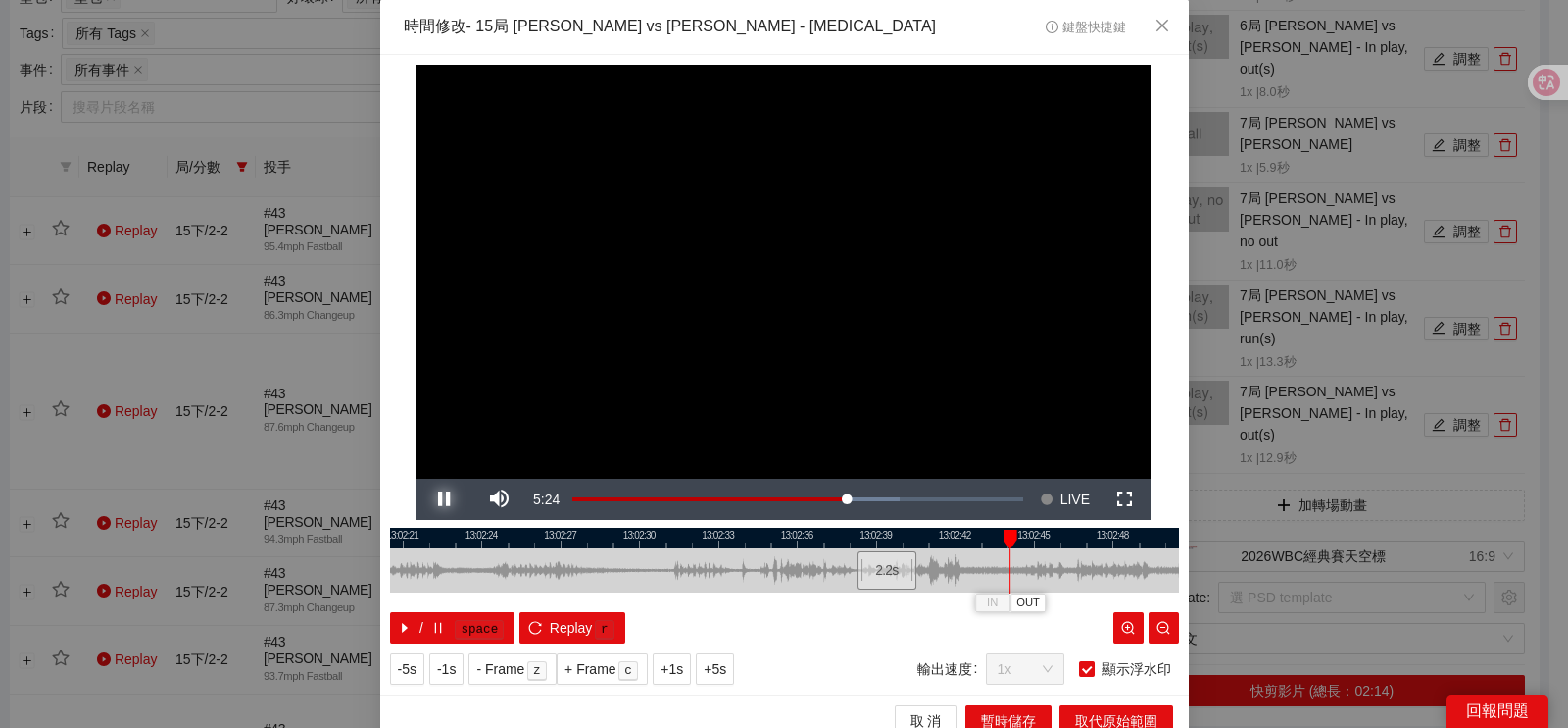
click at [417, 479] on button "Pause" at bounding box center [444, 499] width 55 height 41
click at [1031, 603] on span "OUT" at bounding box center [1034, 603] width 24 height 18
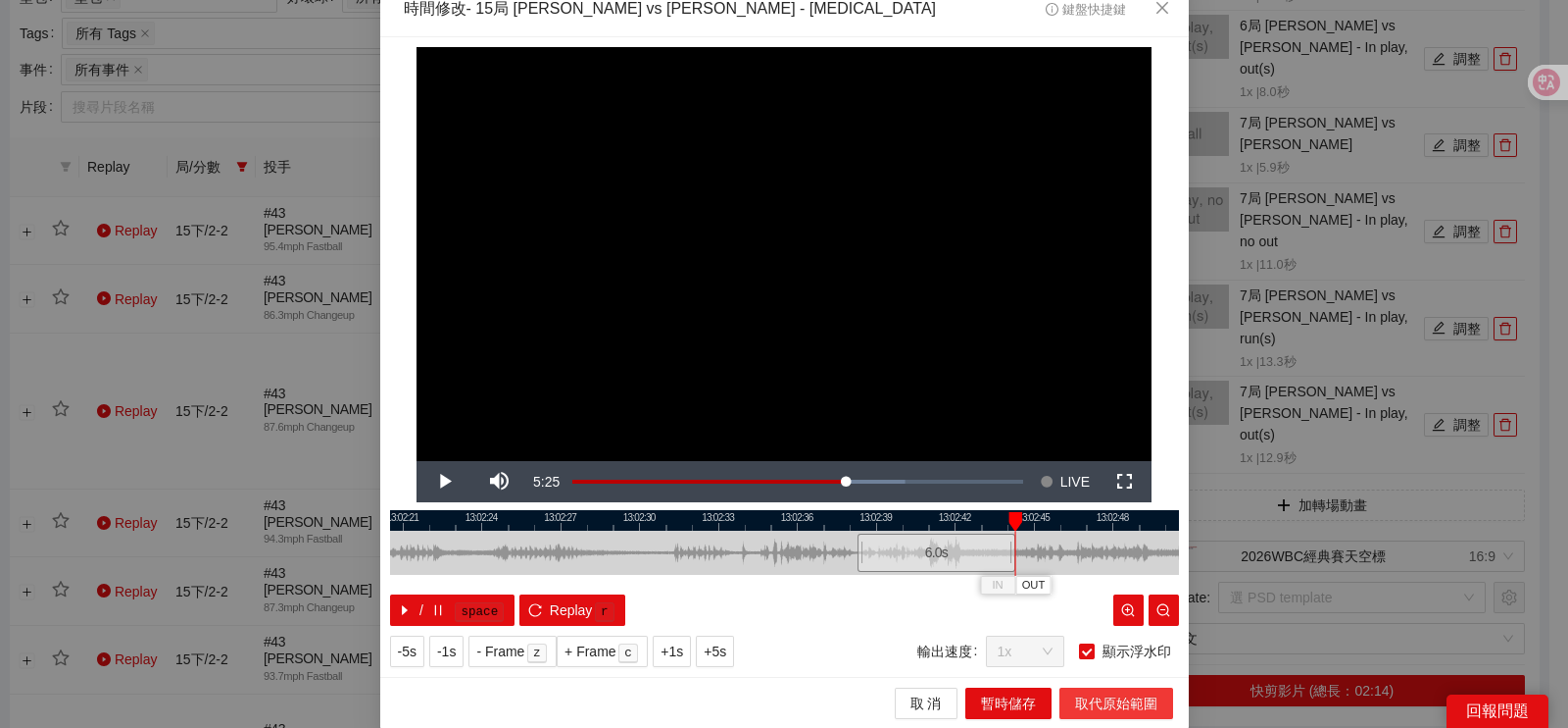
click at [1078, 703] on span "取代原始範圍" at bounding box center [1116, 703] width 83 height 22
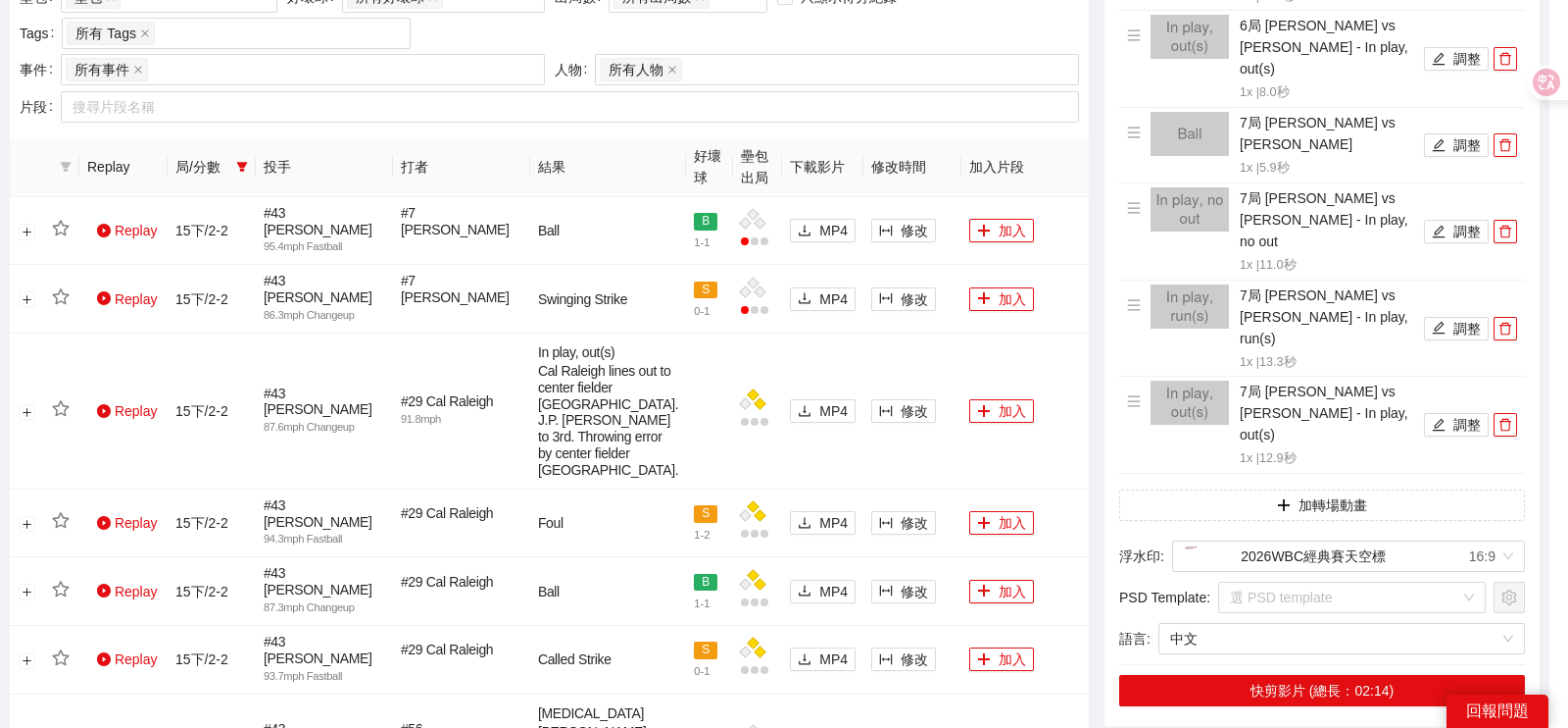
scroll to position [0, 0]
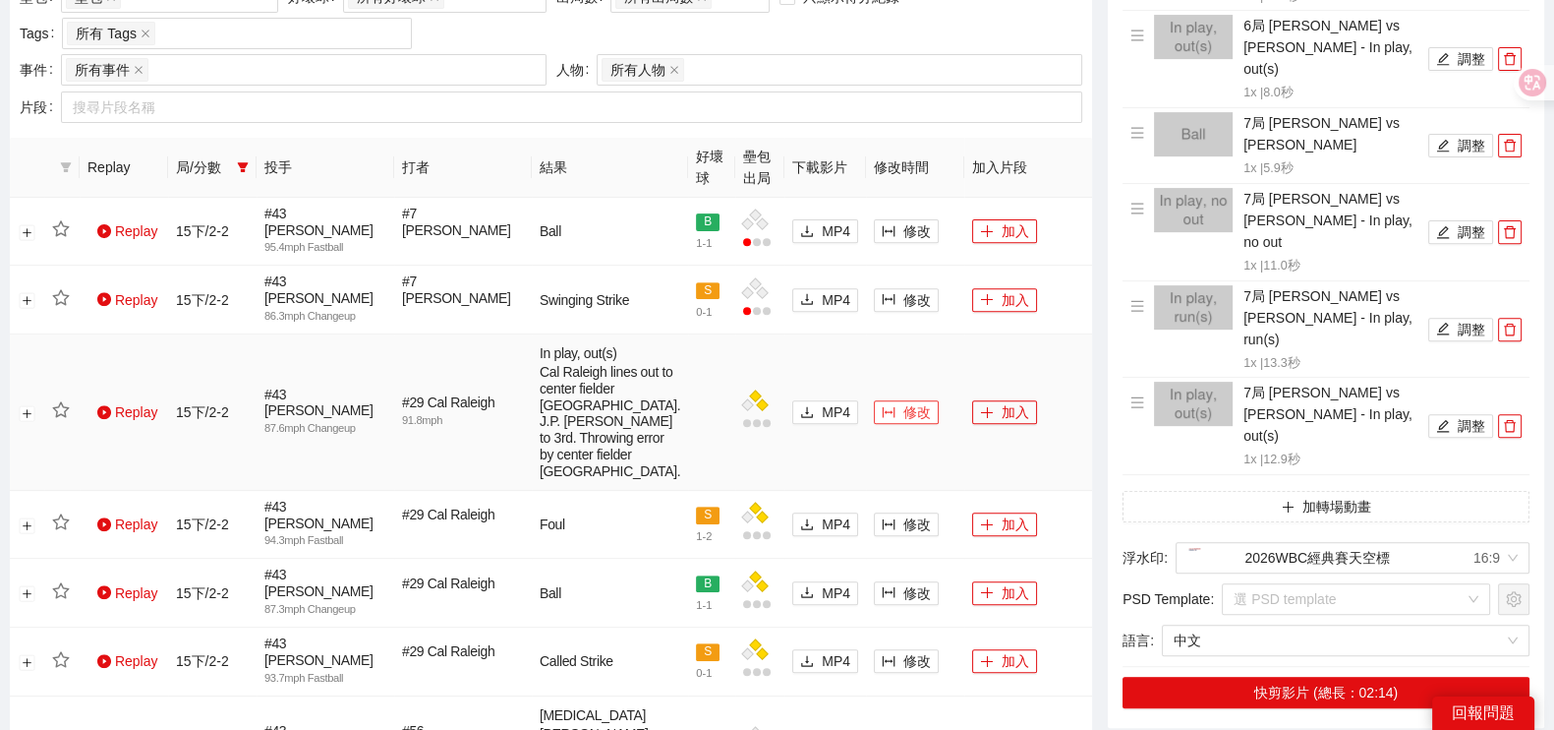
click at [883, 406] on icon "column-width" at bounding box center [889, 411] width 13 height 11
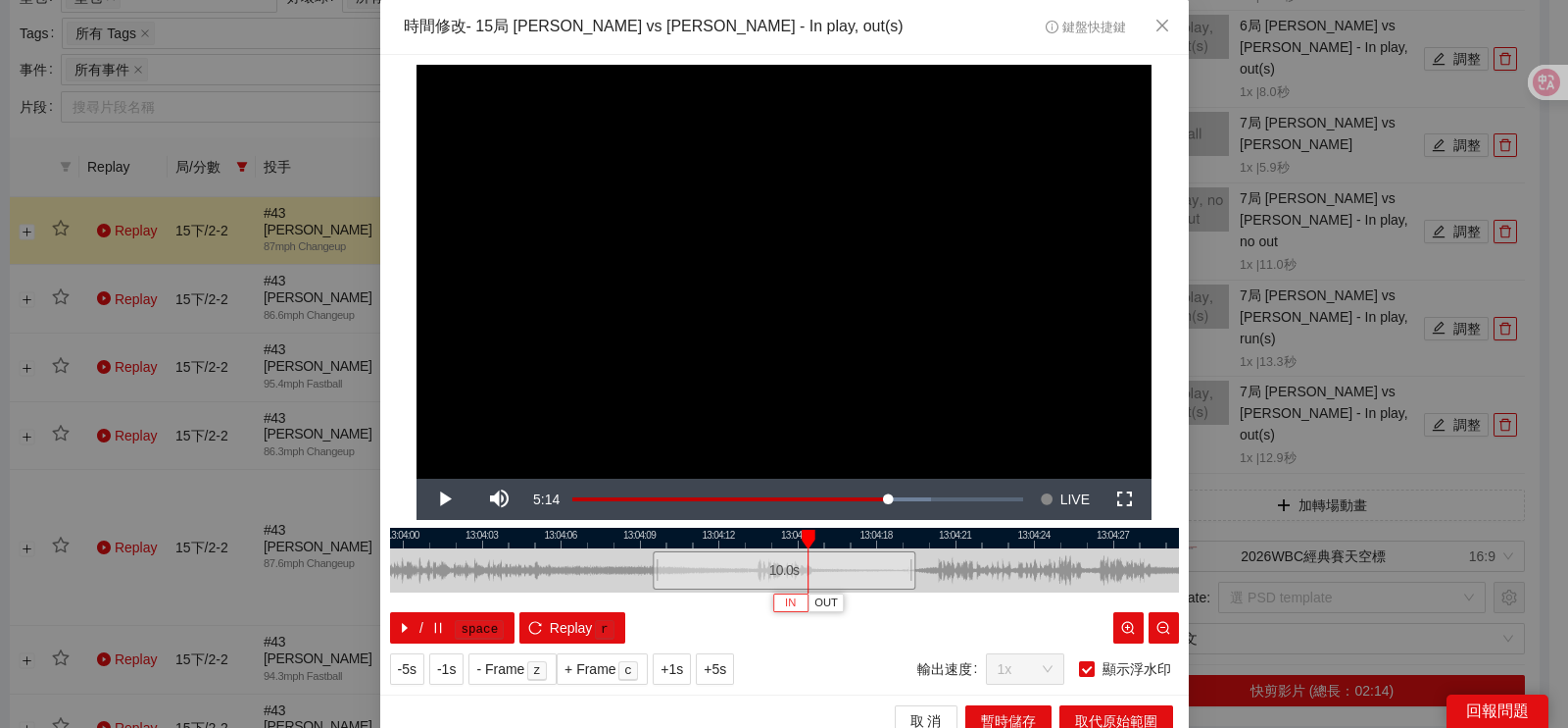
click at [785, 603] on span "IN" at bounding box center [790, 603] width 11 height 18
click at [817, 606] on span "IN" at bounding box center [822, 603] width 11 height 18
click at [843, 599] on span "IN" at bounding box center [848, 603] width 11 height 18
click at [437, 499] on span "Video Player" at bounding box center [444, 499] width 55 height 0
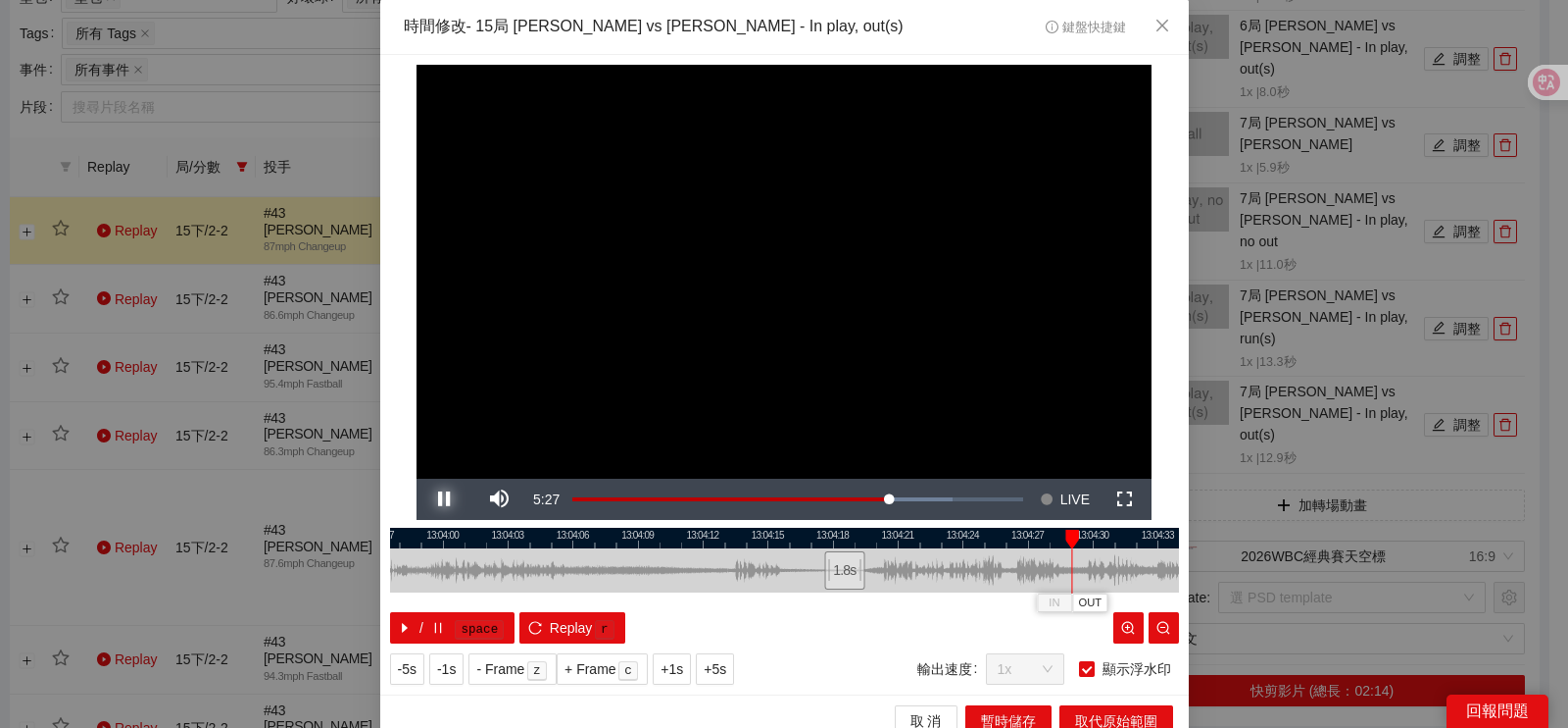
scroll to position [18, 0]
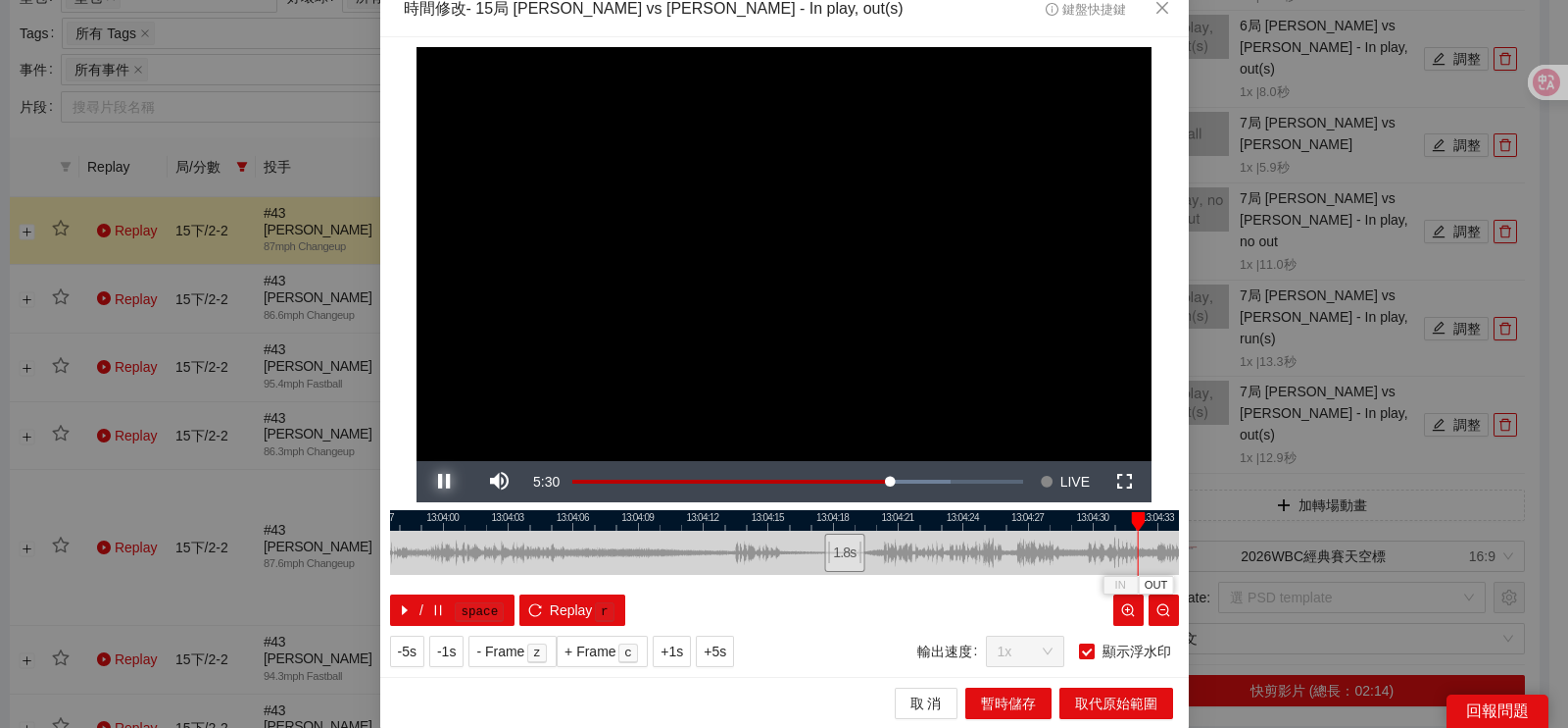
click at [417, 461] on button "Pause" at bounding box center [444, 481] width 55 height 41
click at [1160, 583] on span "OUT" at bounding box center [1159, 585] width 24 height 18
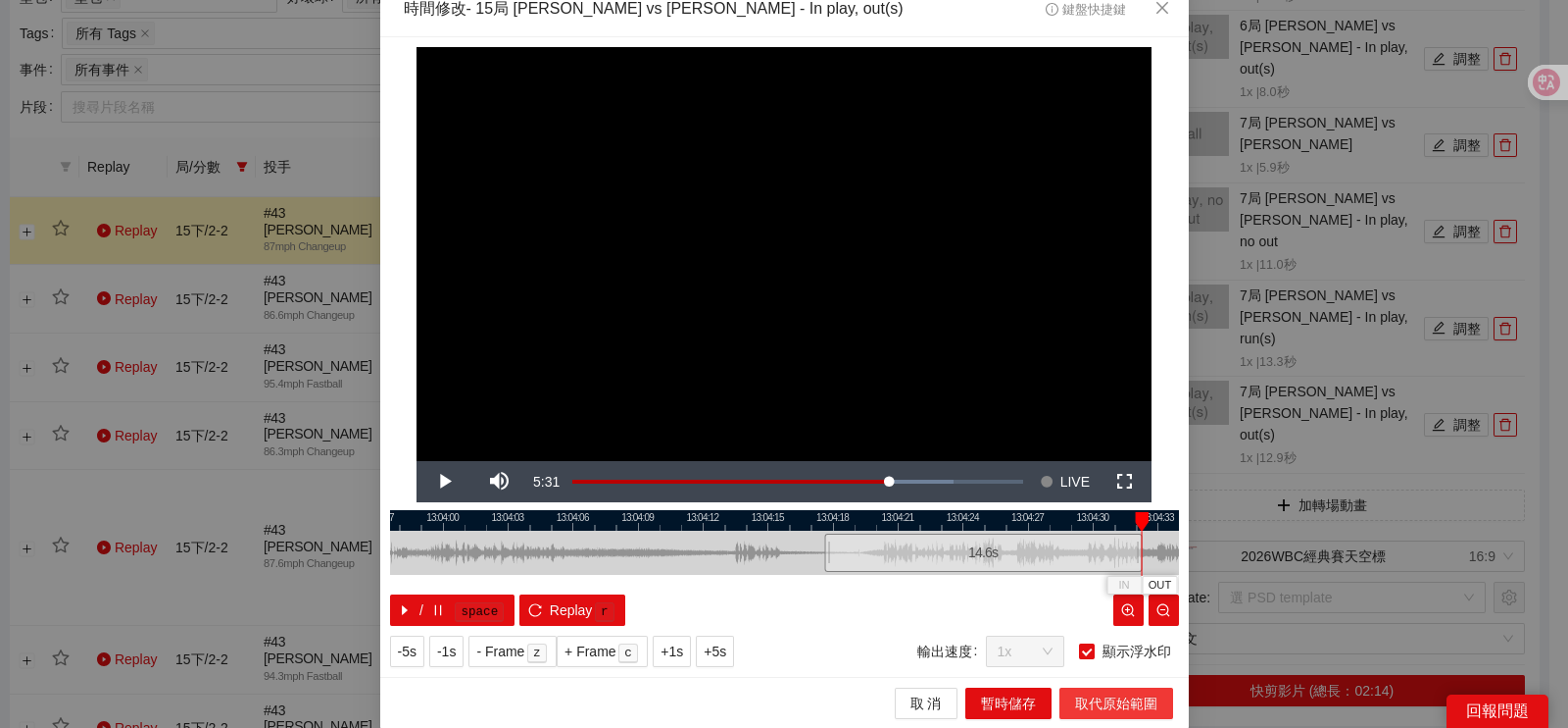
click at [1094, 708] on span "取代原始範圍" at bounding box center [1116, 703] width 83 height 22
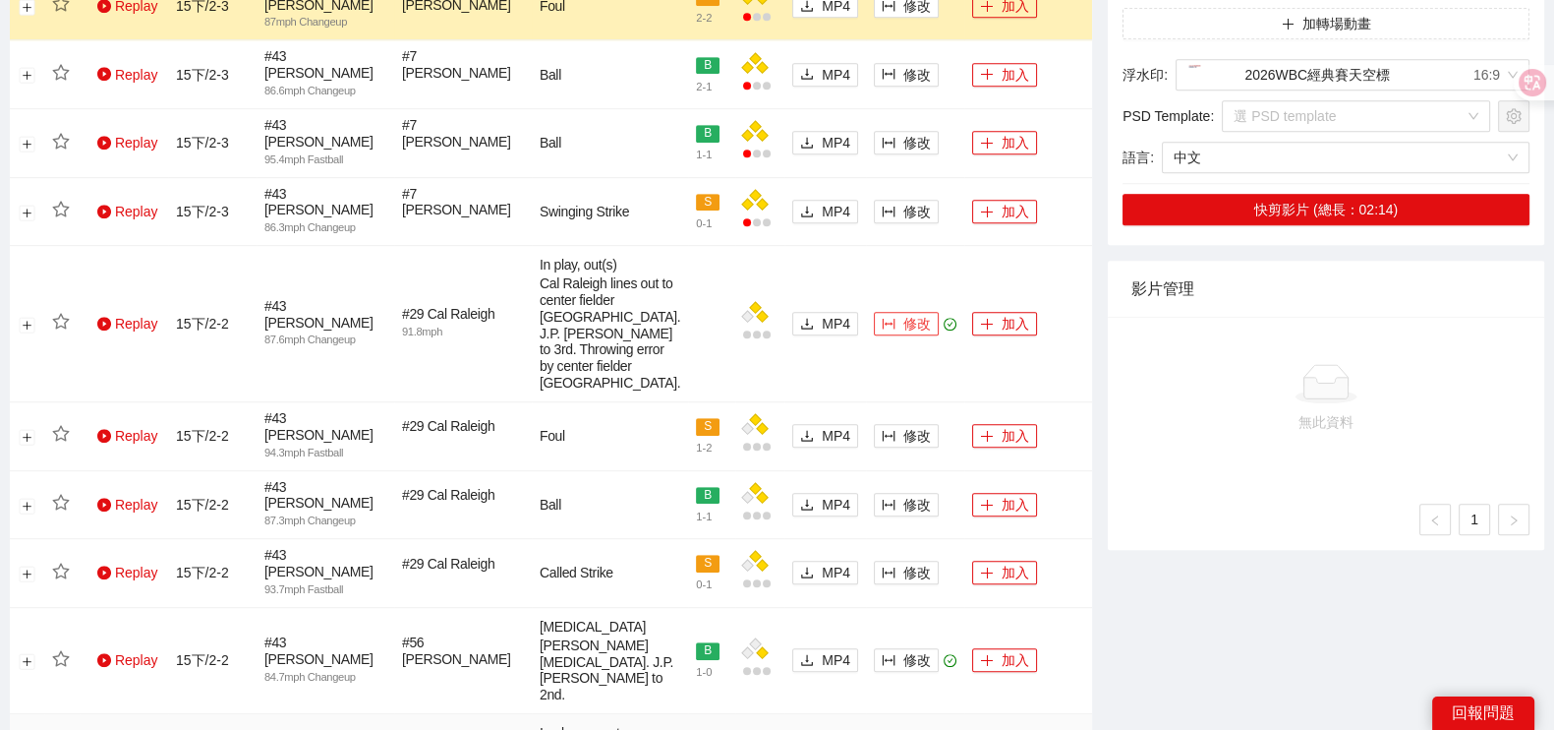
scroll to position [1547, 0]
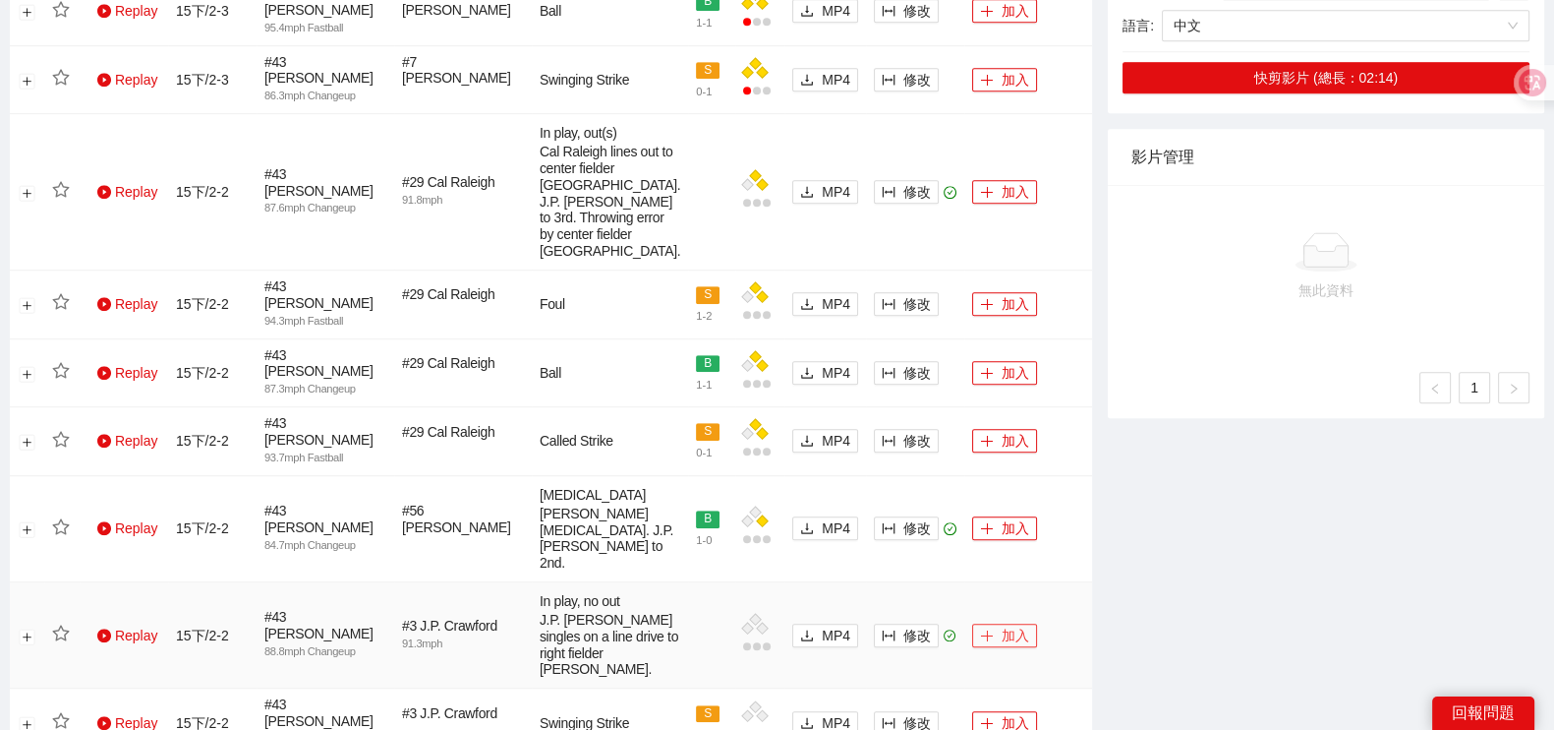
click at [1010, 623] on button "加入" at bounding box center [1004, 635] width 65 height 24
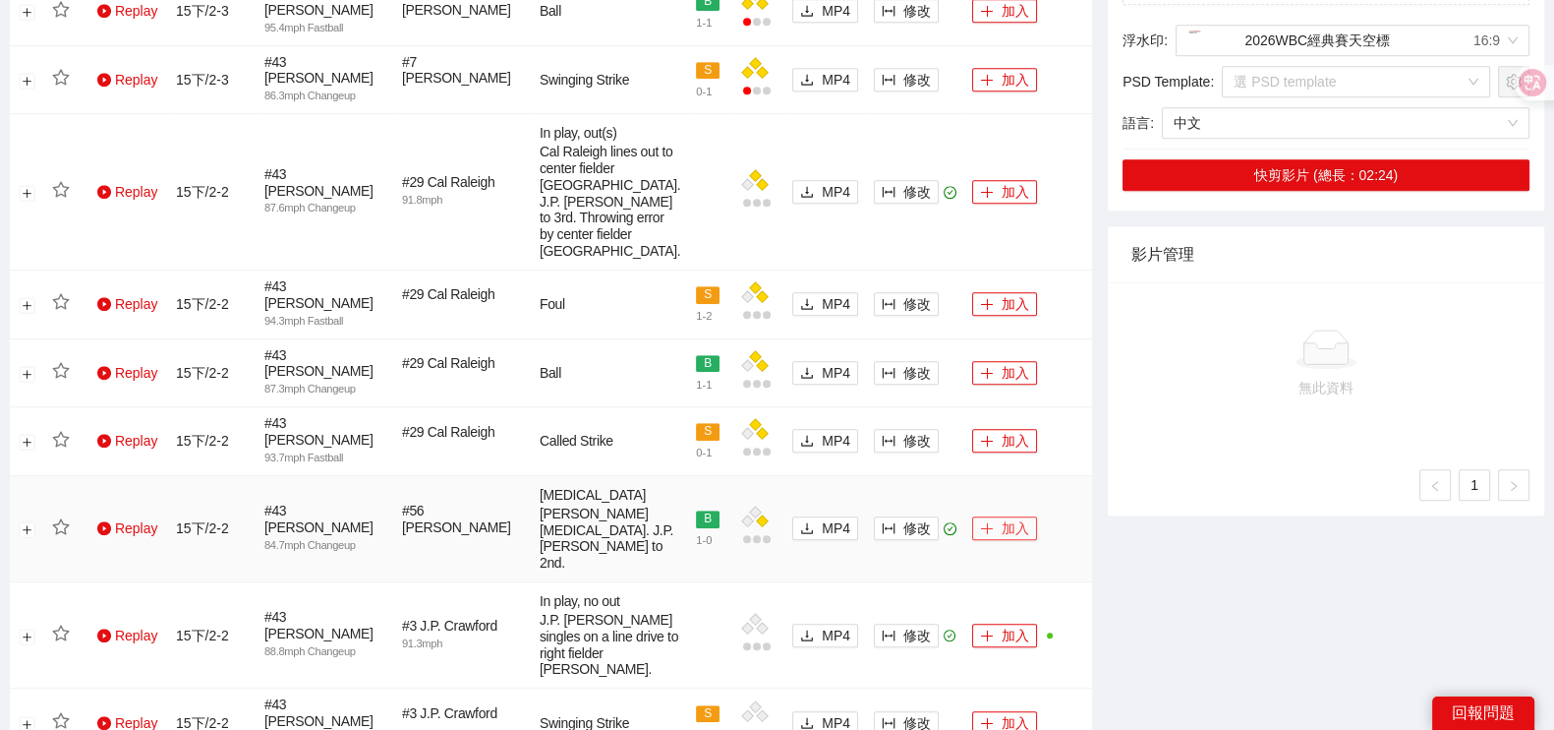
click at [1011, 516] on button "加入" at bounding box center [1004, 528] width 65 height 24
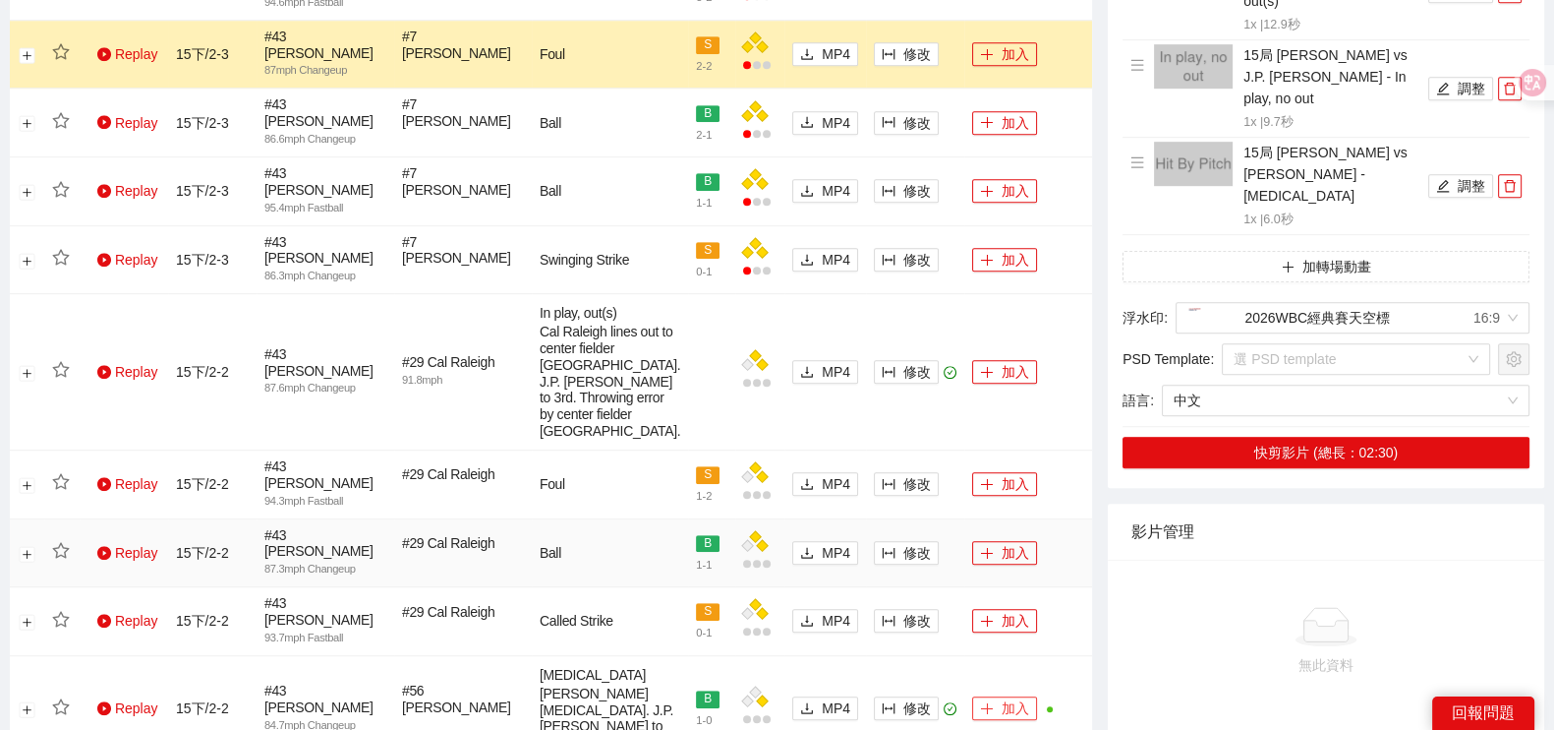
scroll to position [1310, 0]
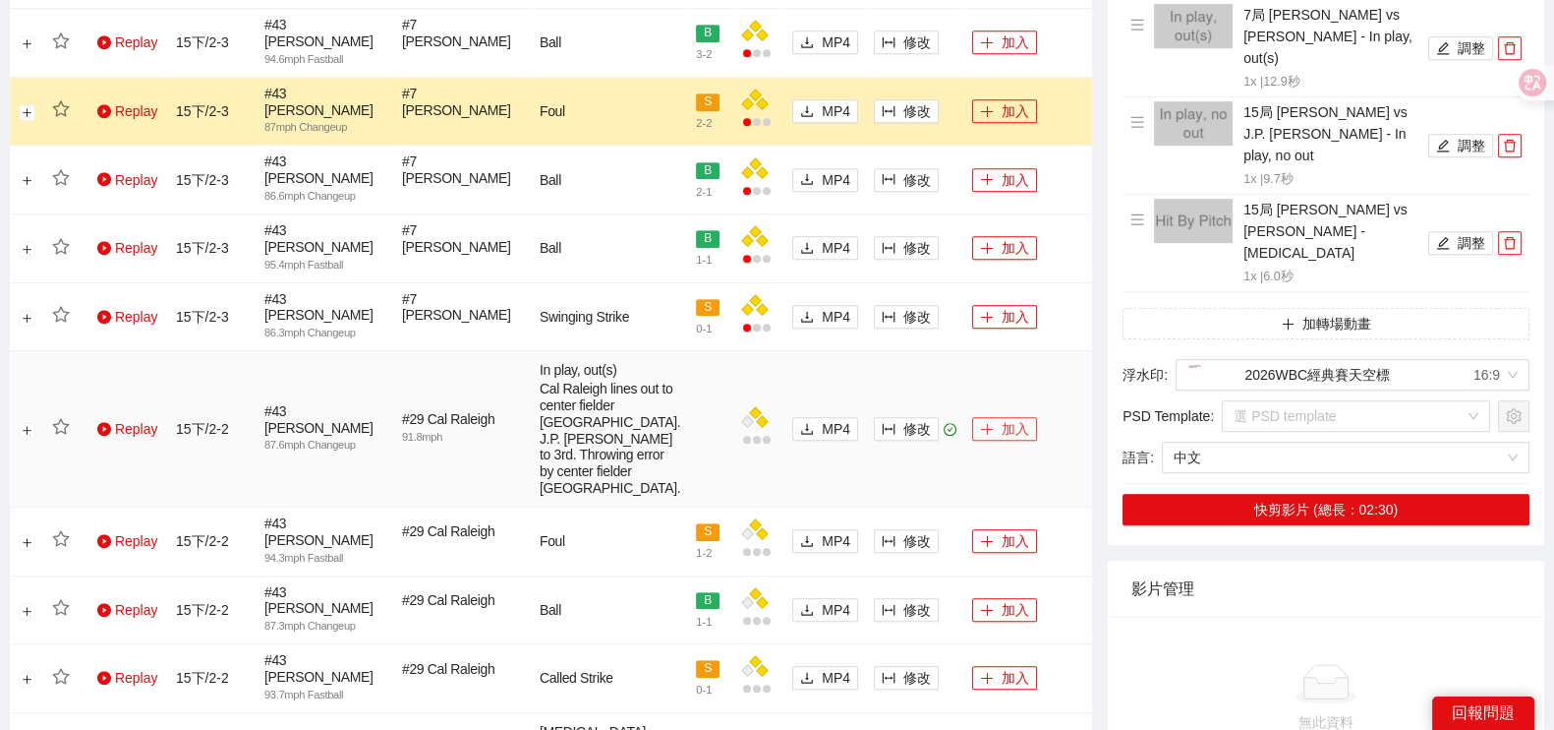
click at [982, 422] on icon "plus" at bounding box center [987, 429] width 14 height 14
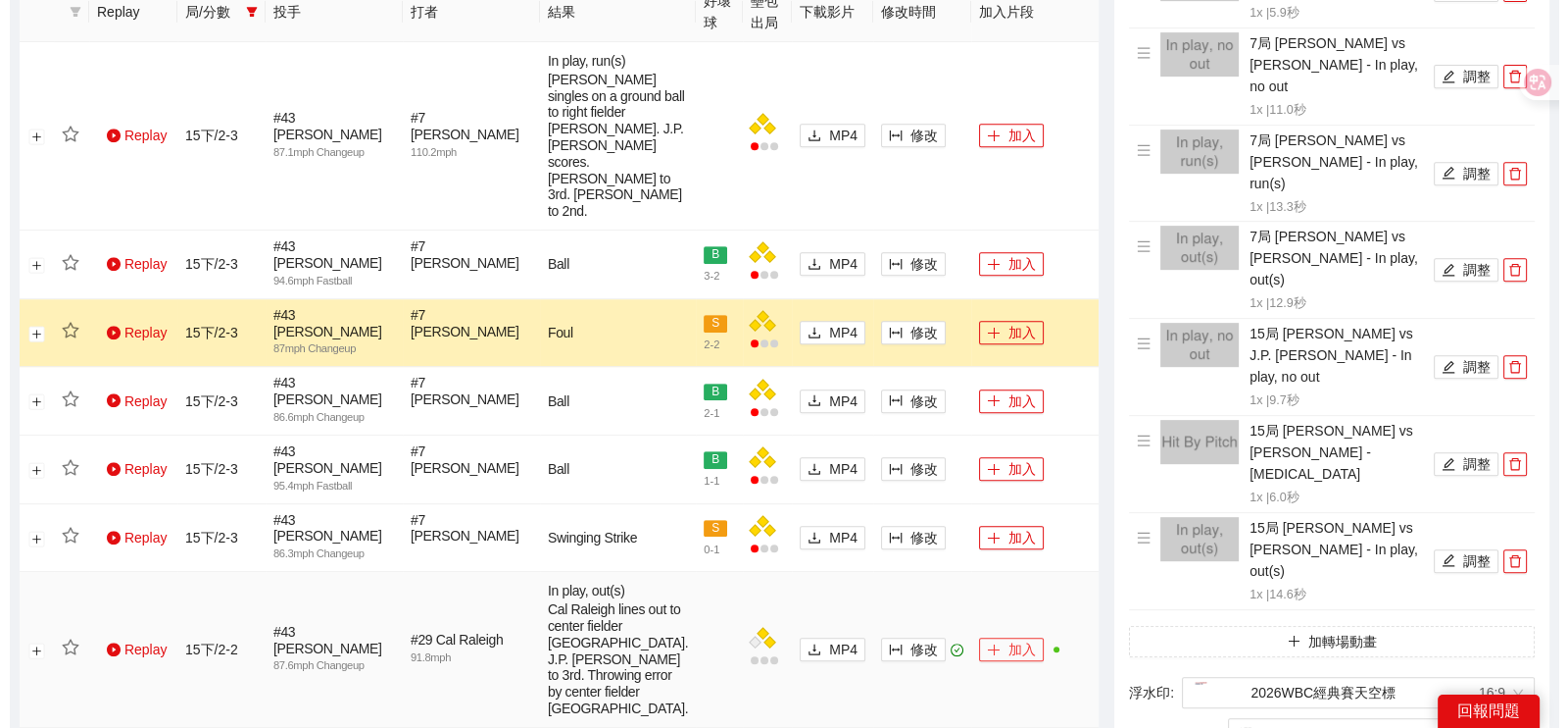
scroll to position [1061, 0]
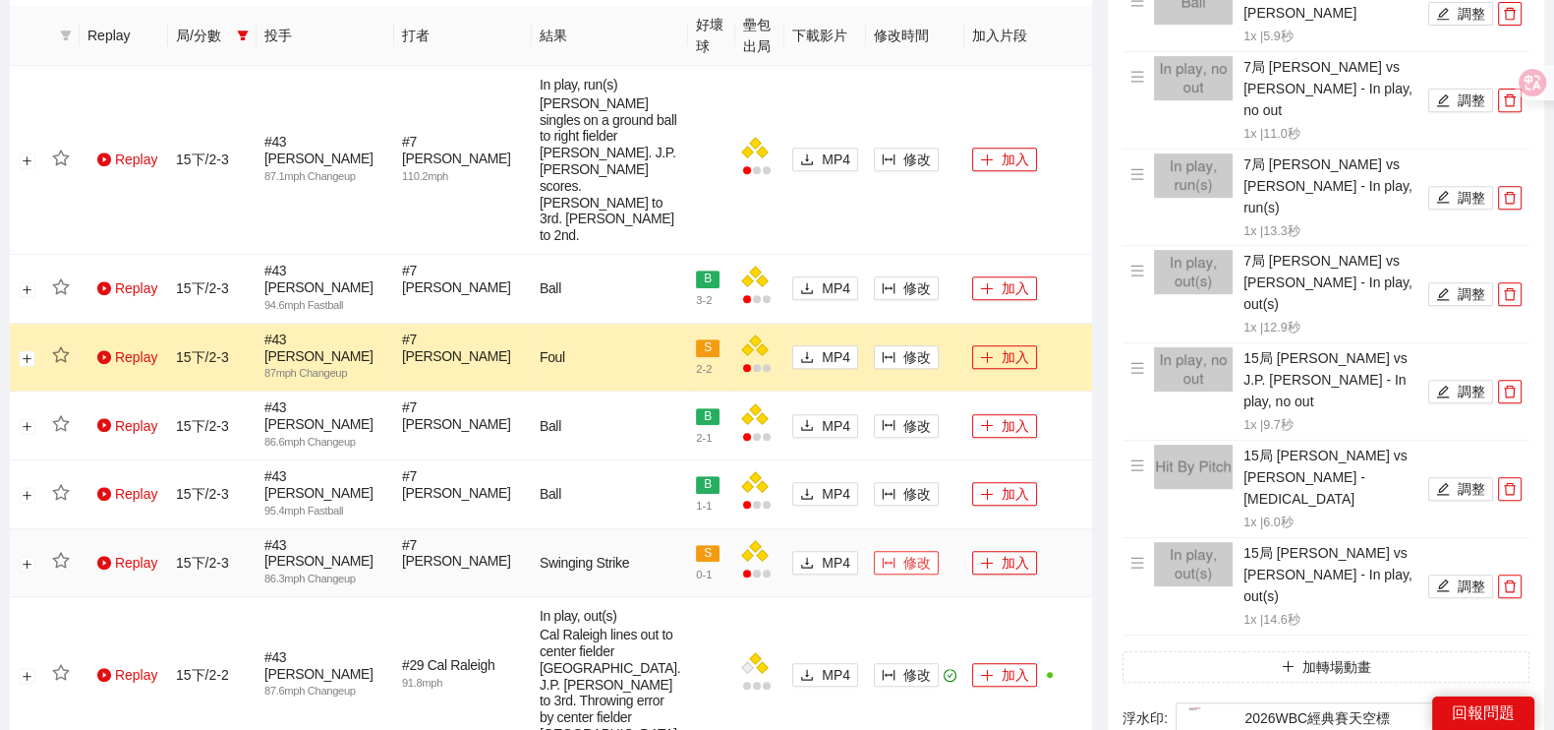
click at [905, 552] on span "修改" at bounding box center [918, 563] width 28 height 22
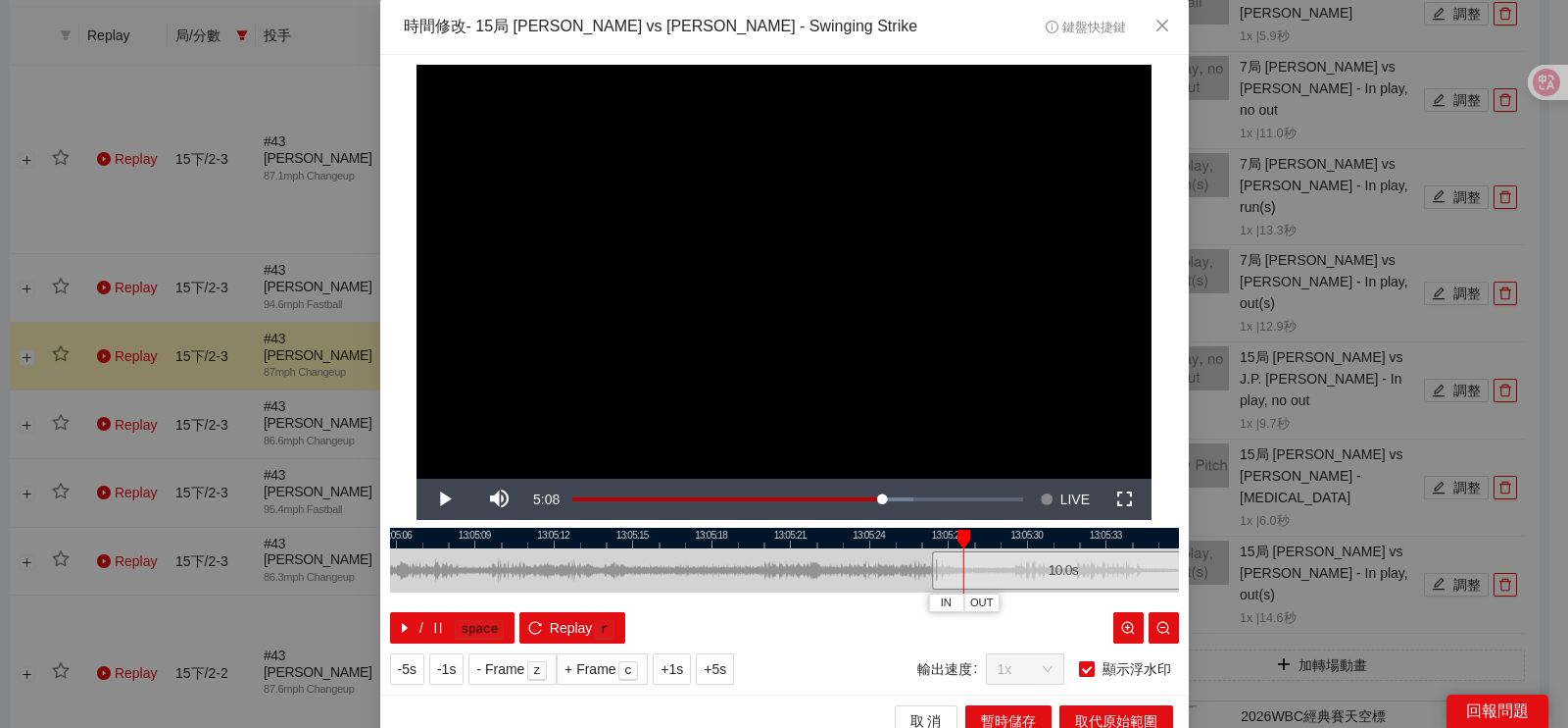
drag, startPoint x: 553, startPoint y: 564, endPoint x: 833, endPoint y: 551, distance: 280.3
click at [833, 551] on div at bounding box center [1063, 570] width 788 height 44
click at [745, 536] on div at bounding box center [784, 538] width 788 height 21
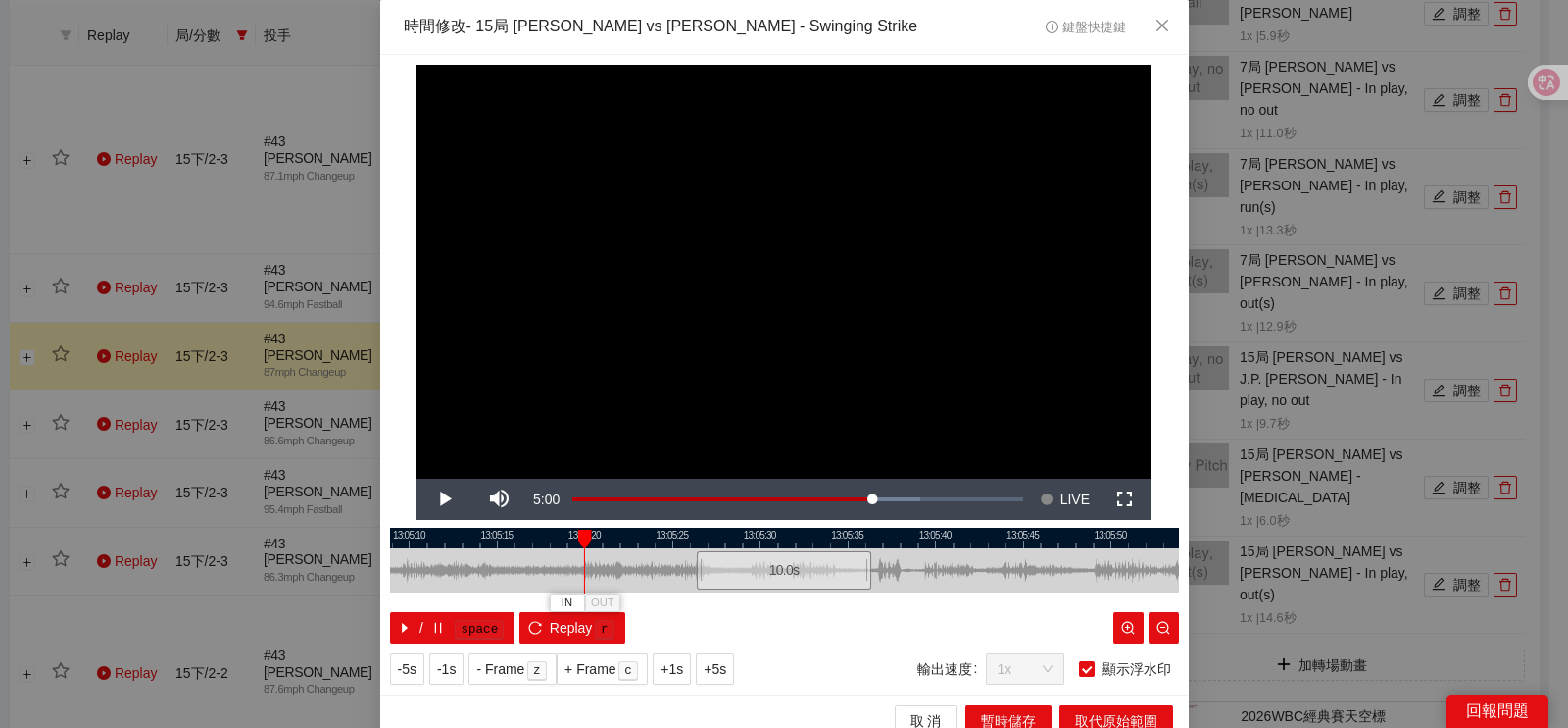
drag, startPoint x: 622, startPoint y: 578, endPoint x: 956, endPoint y: 536, distance: 336.6
click at [956, 536] on div "13:05:05 13:05:10 13:05:15 13:05:20 13:05:25 13:05:30 13:05:35 13:05:40 13:05:4…" at bounding box center [784, 585] width 788 height 116
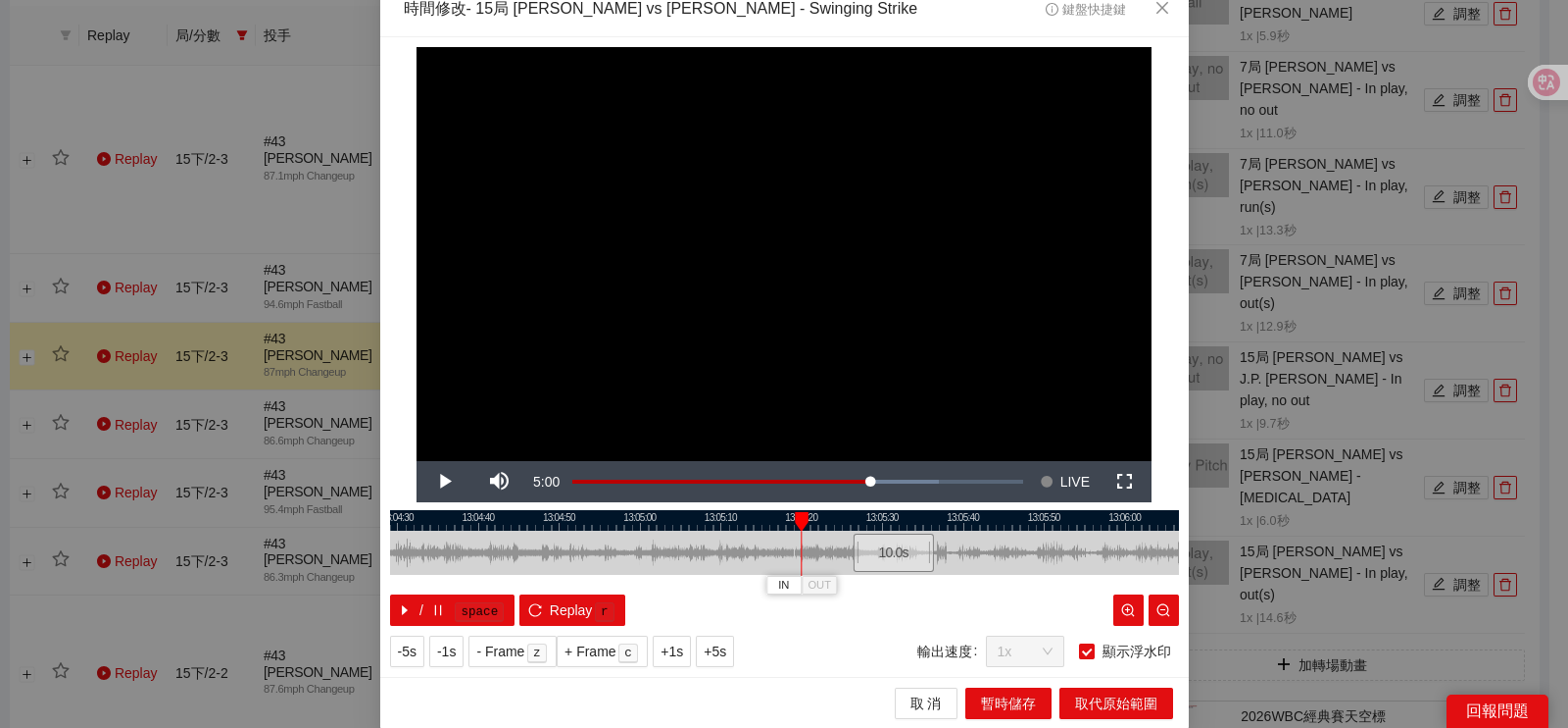
drag, startPoint x: 514, startPoint y: 555, endPoint x: 713, endPoint y: 545, distance: 199.3
click at [713, 545] on div at bounding box center [982, 552] width 788 height 44
click at [561, 526] on div at bounding box center [784, 520] width 788 height 21
click at [548, 577] on span "IN" at bounding box center [553, 585] width 11 height 18
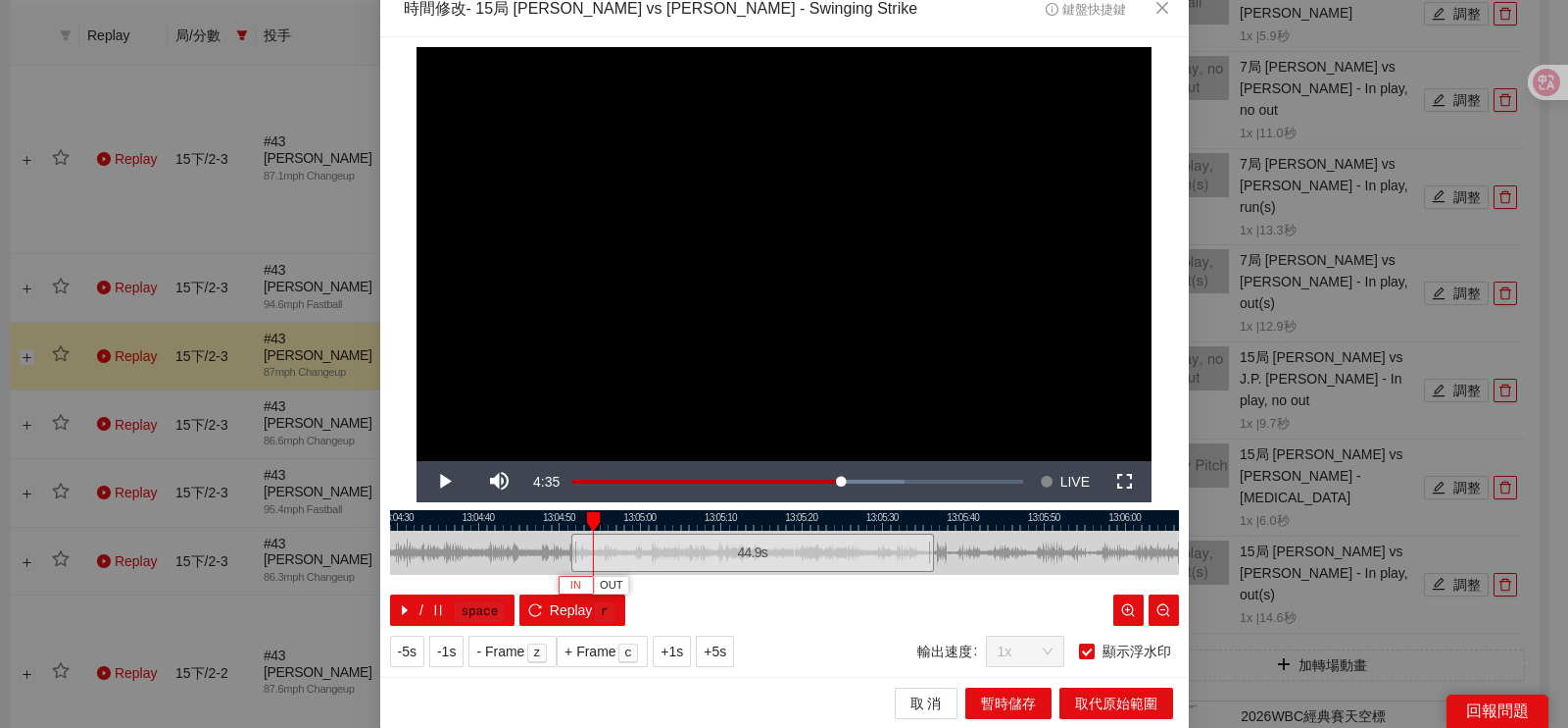
click at [579, 584] on button "IN" at bounding box center [574, 584] width 35 height 19
click at [606, 523] on div at bounding box center [784, 520] width 788 height 21
click at [639, 590] on span "OUT" at bounding box center [646, 585] width 24 height 18
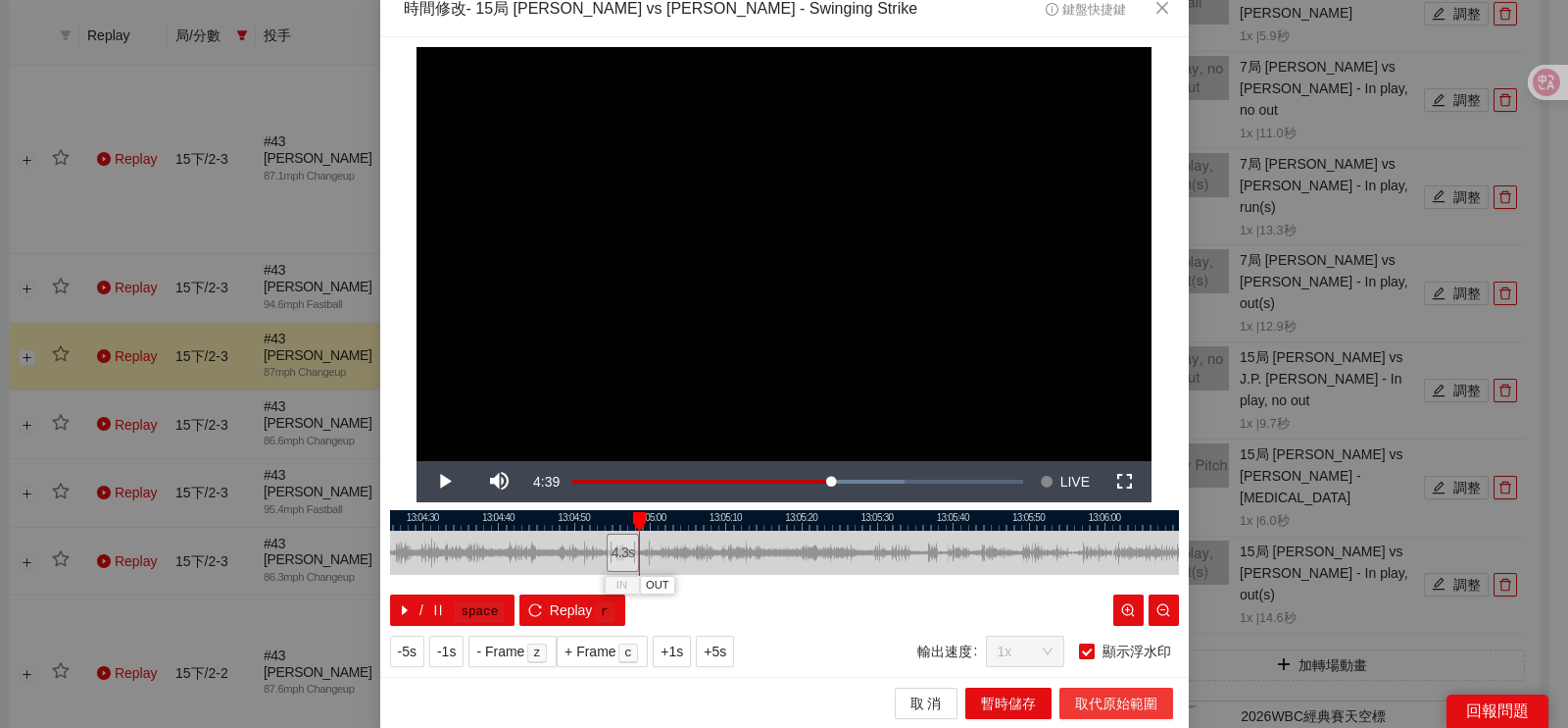
click at [1078, 700] on span "取代原始範圍" at bounding box center [1116, 703] width 83 height 22
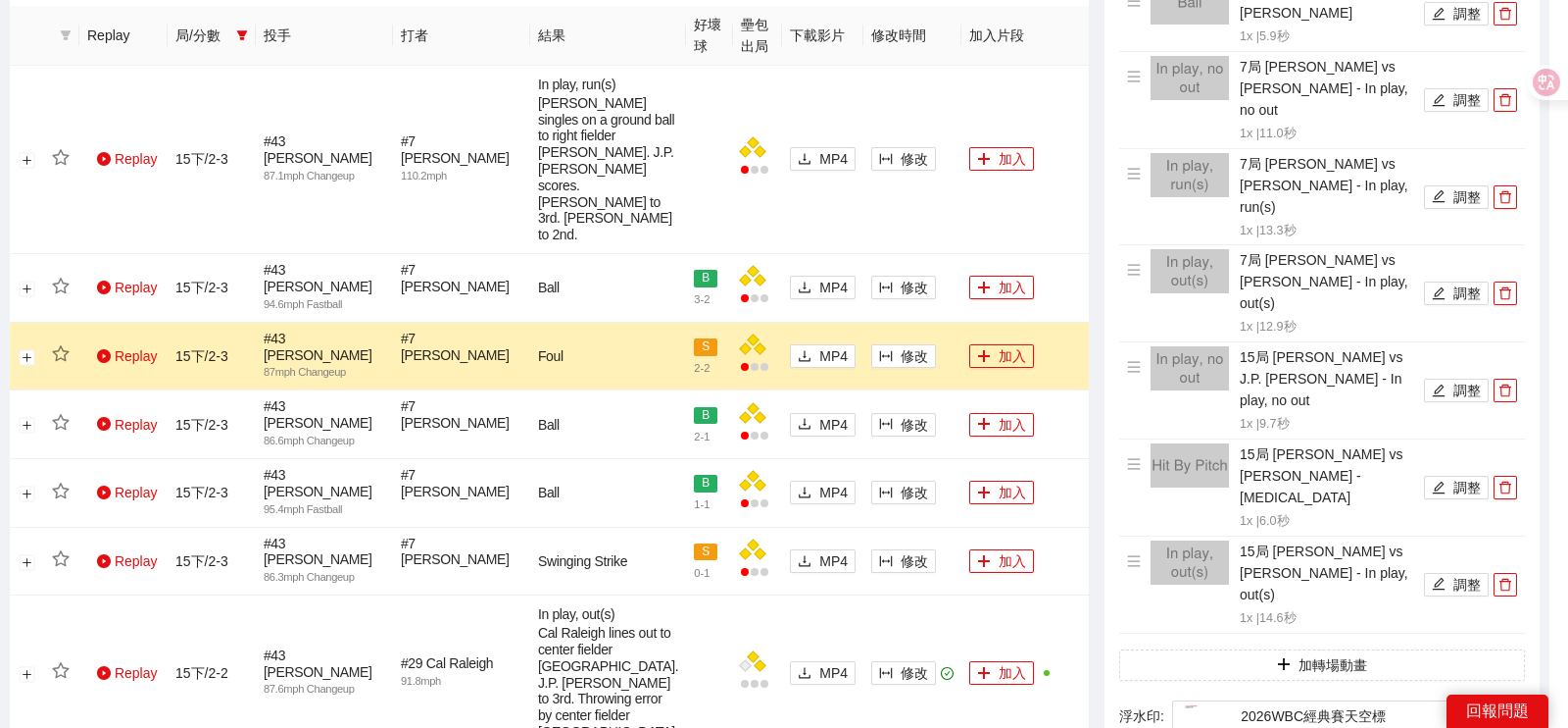
scroll to position [0, 0]
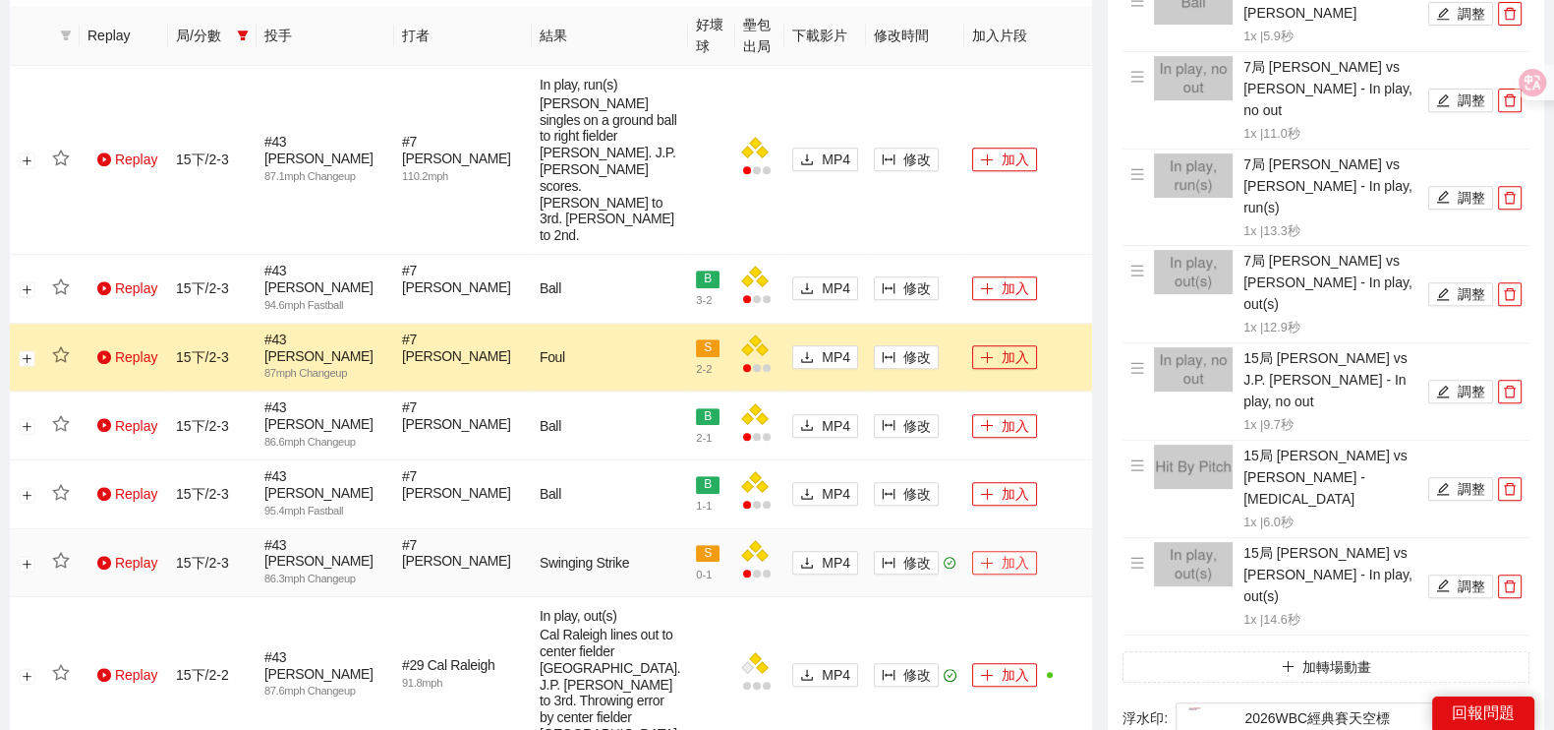
click at [1008, 551] on button "加入" at bounding box center [1004, 563] width 65 height 24
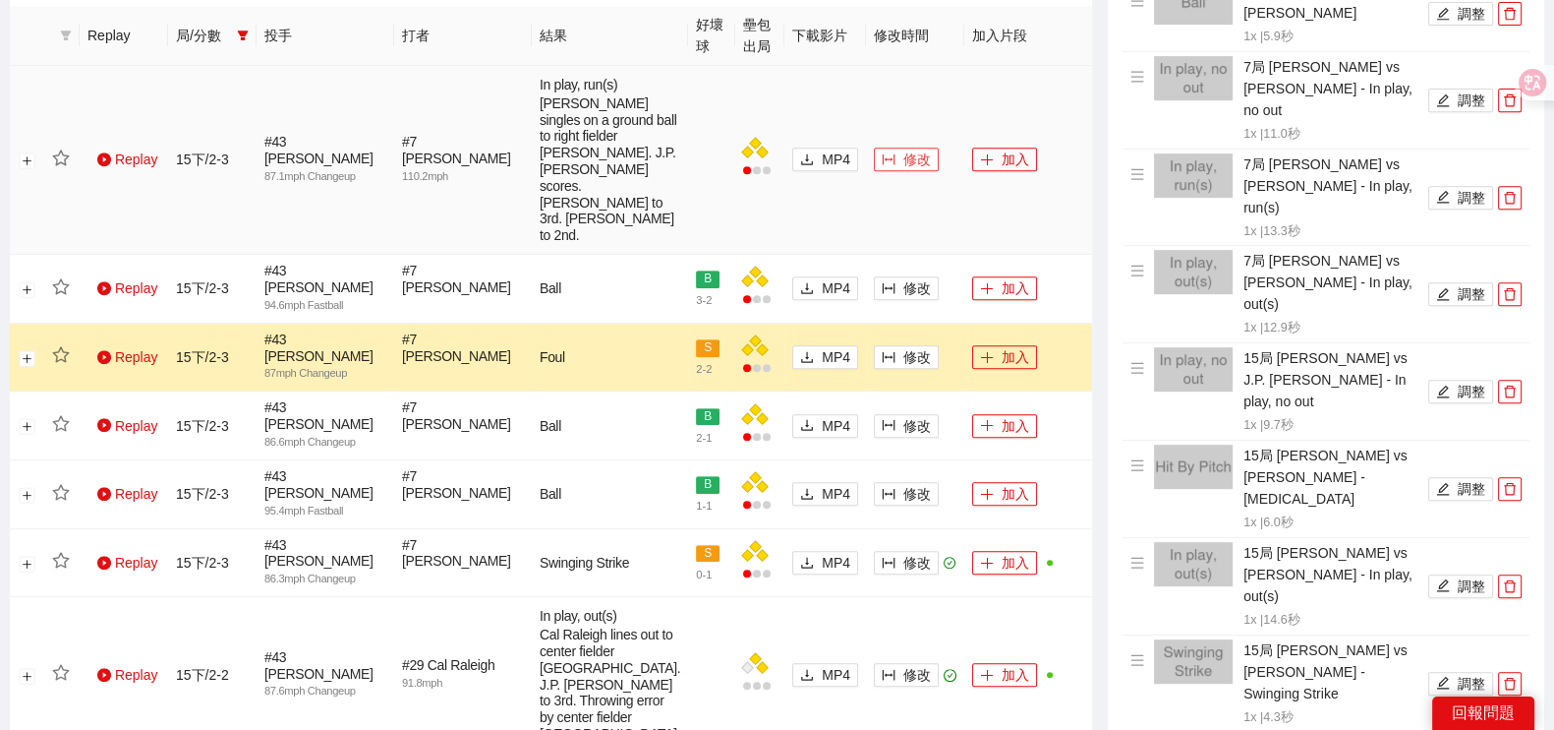
click at [897, 147] on button "修改" at bounding box center [906, 159] width 65 height 24
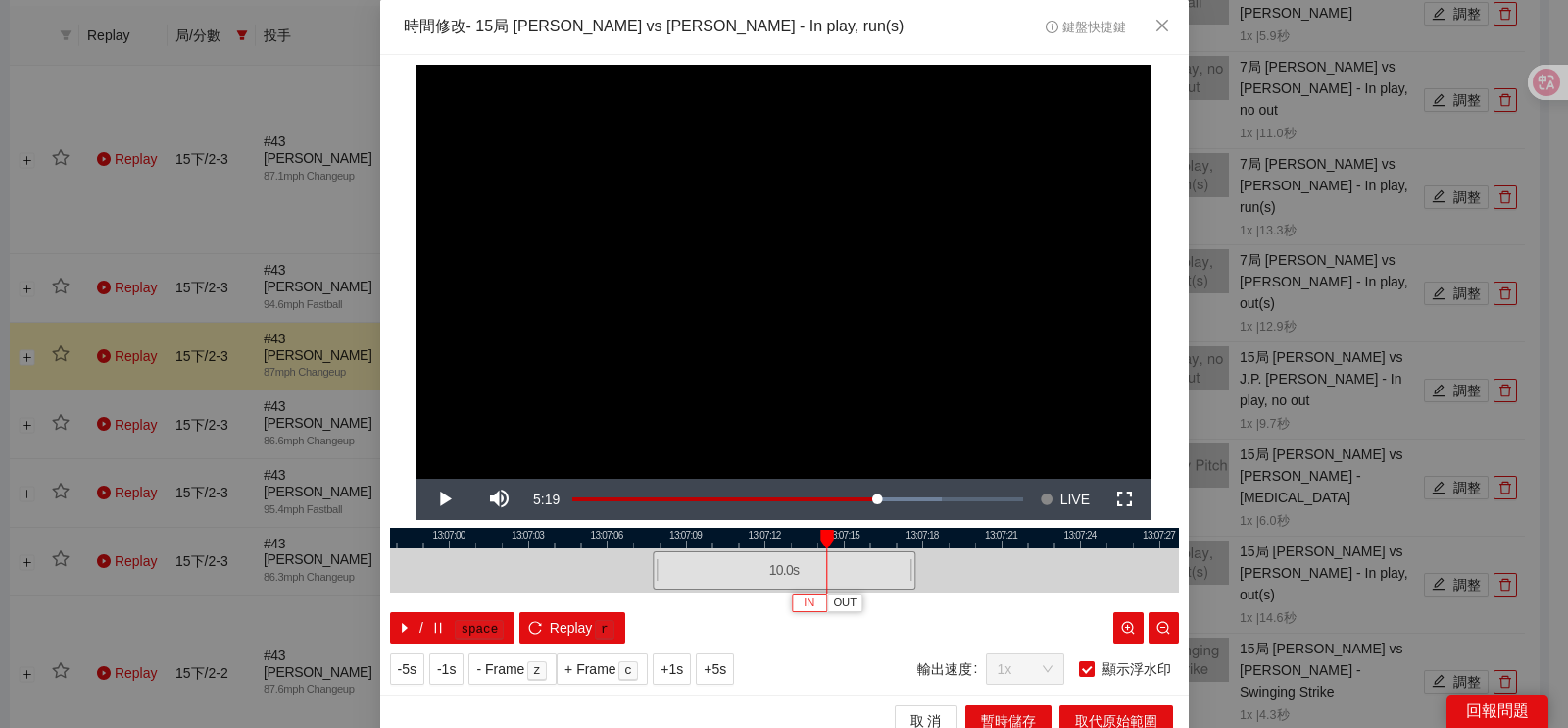
click at [803, 608] on span "IN" at bounding box center [808, 603] width 11 height 18
click at [829, 606] on button "IN" at bounding box center [846, 602] width 35 height 19
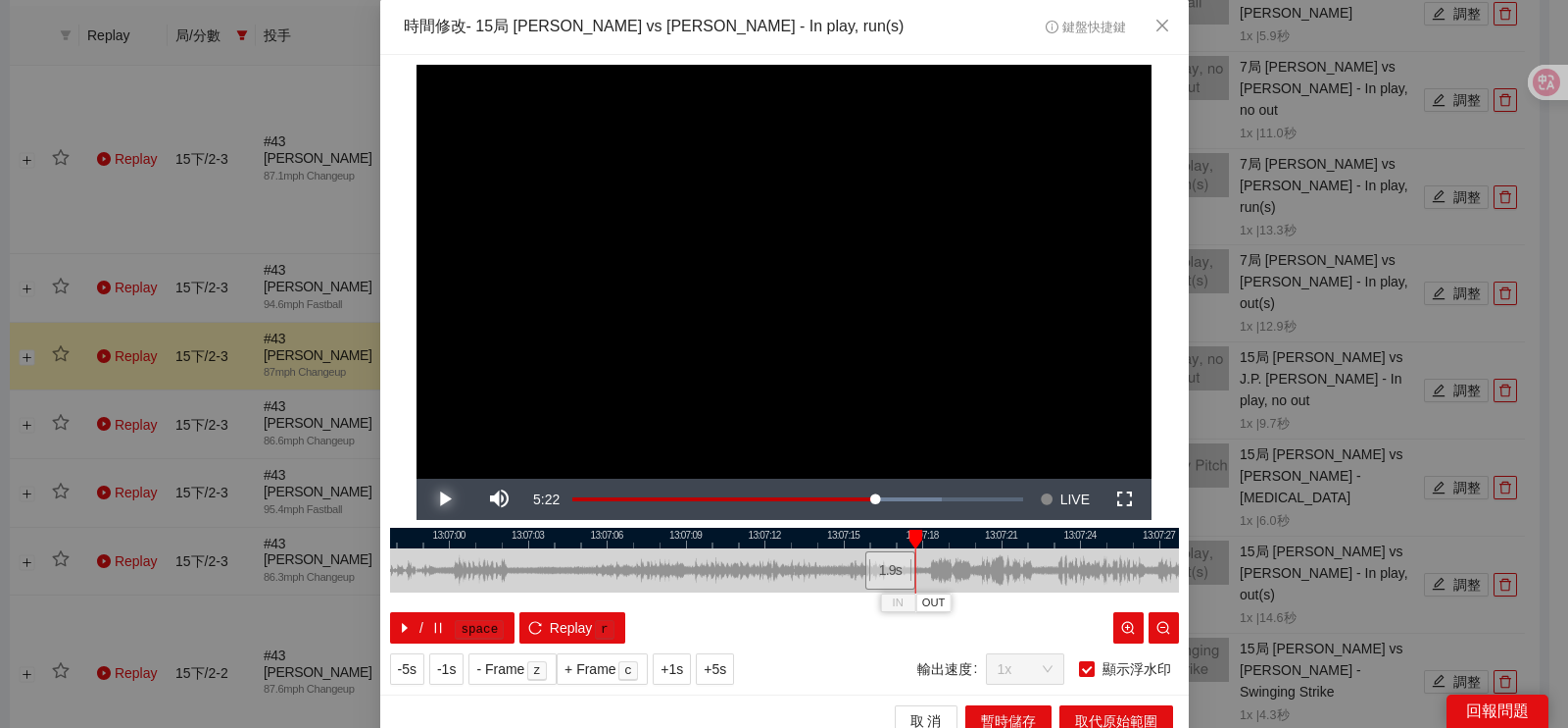
click at [435, 499] on span "Video Player" at bounding box center [444, 499] width 55 height 0
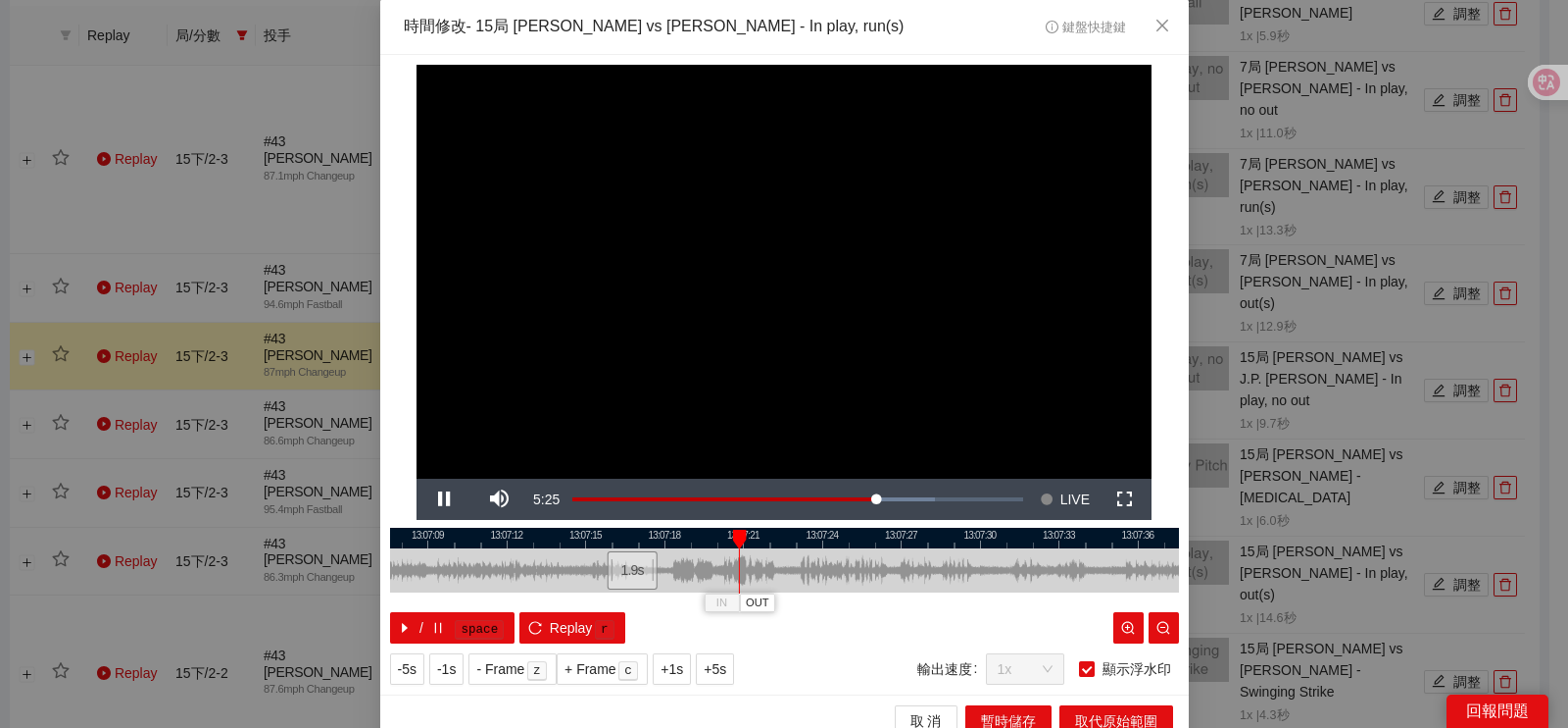
drag, startPoint x: 758, startPoint y: 566, endPoint x: 499, endPoint y: 567, distance: 259.0
click at [499, 567] on div at bounding box center [526, 570] width 788 height 44
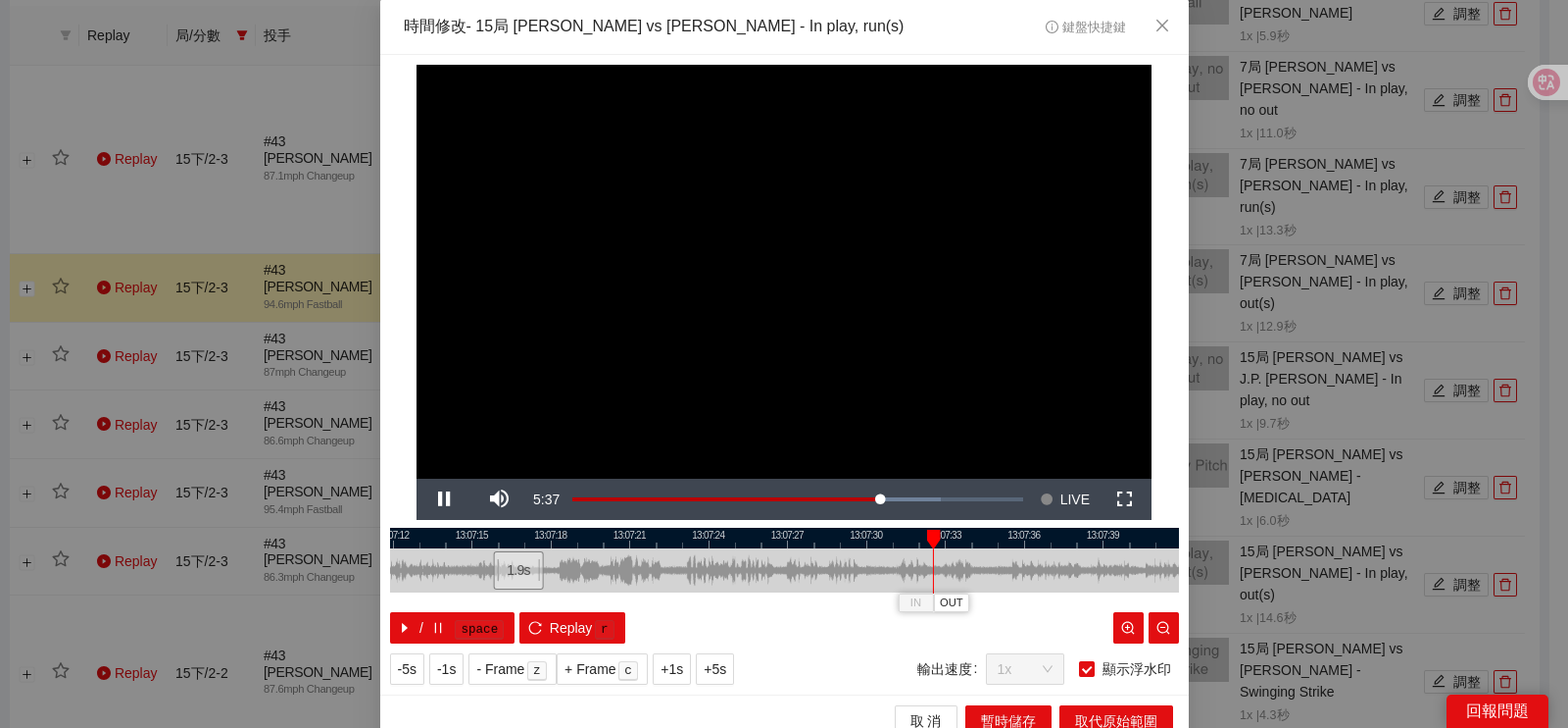
drag, startPoint x: 913, startPoint y: 570, endPoint x: 800, endPoint y: 570, distance: 113.0
click at [800, 570] on div at bounding box center [670, 570] width 788 height 44
click at [956, 542] on div at bounding box center [784, 538] width 788 height 21
click at [966, 537] on div at bounding box center [784, 538] width 788 height 21
click at [1000, 599] on span "OUT" at bounding box center [1008, 603] width 24 height 18
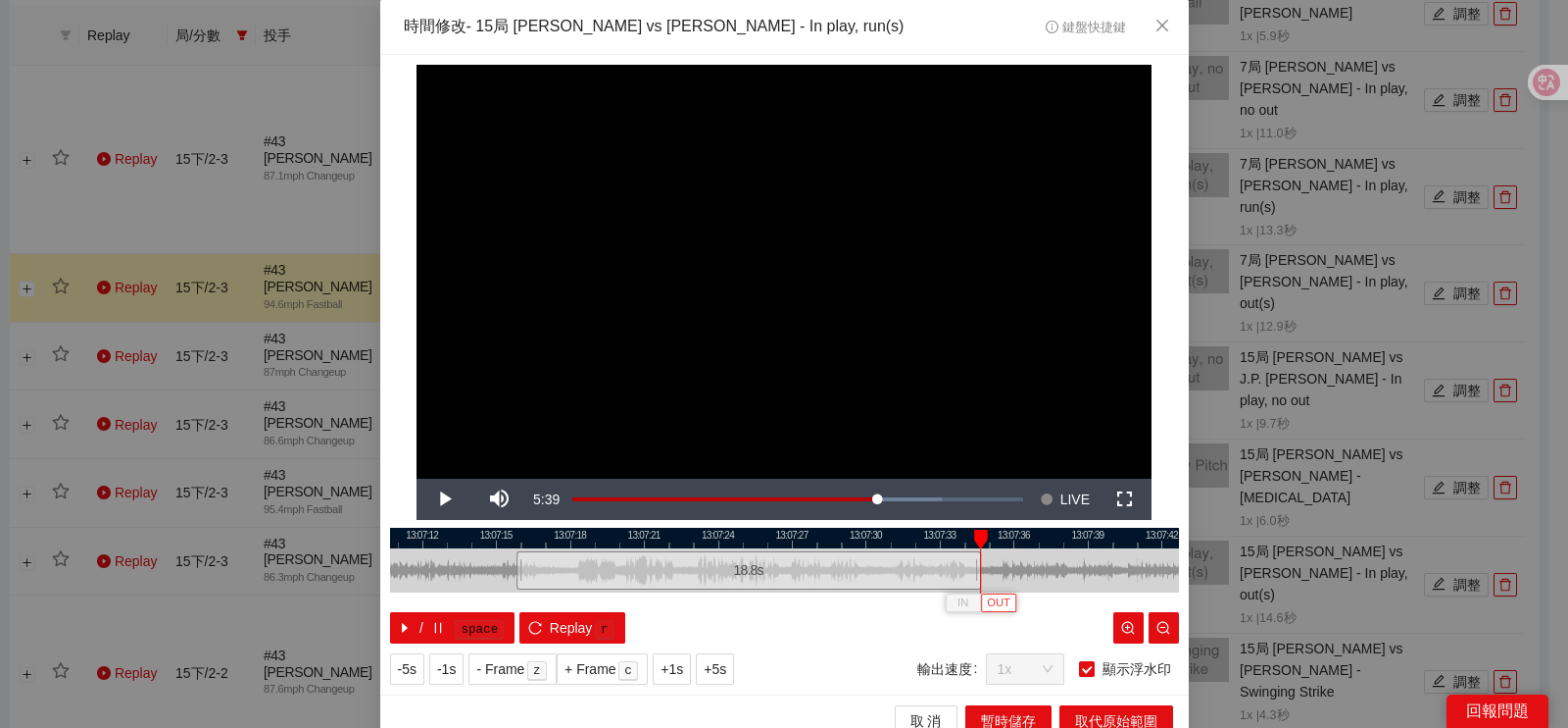
scroll to position [18, 0]
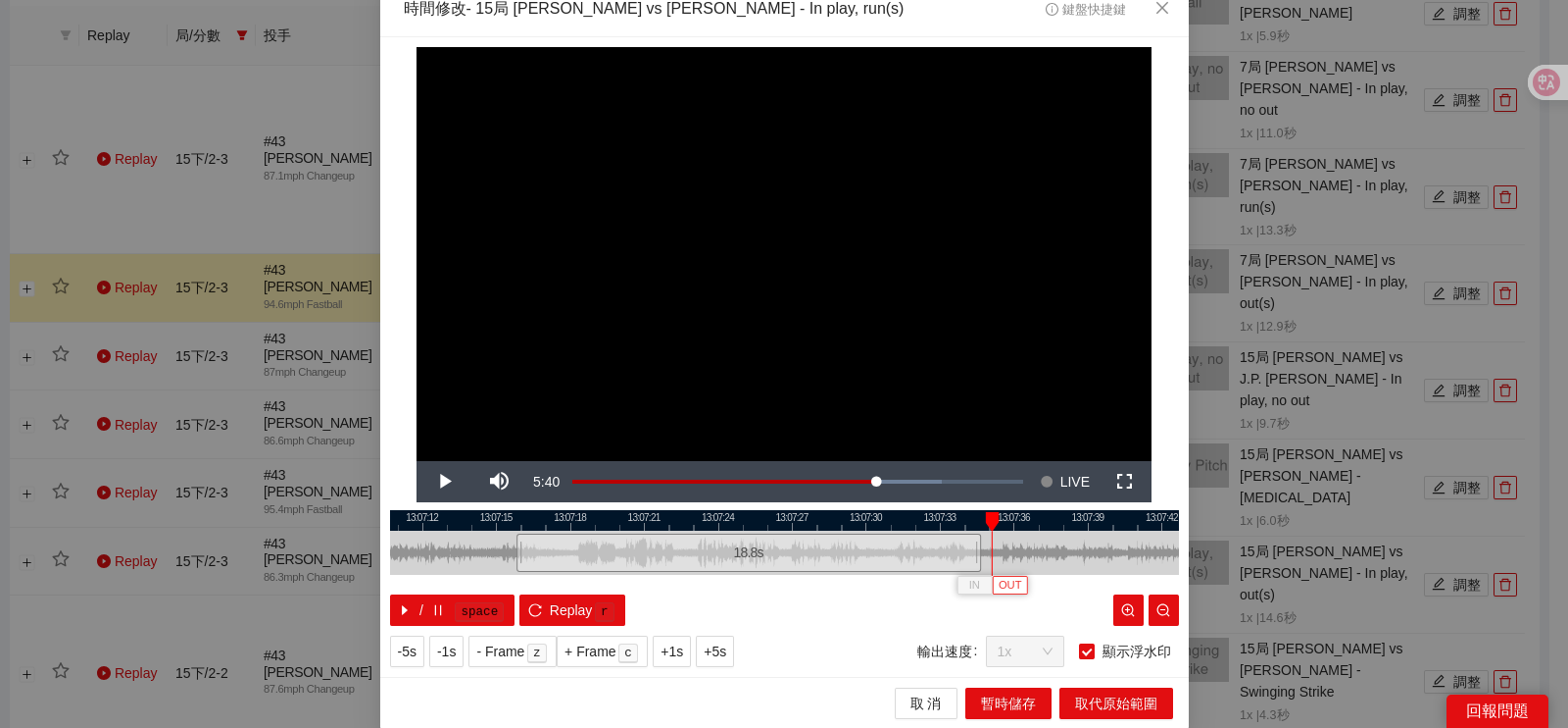
click at [1000, 585] on span "OUT" at bounding box center [1011, 585] width 24 height 18
click at [1093, 703] on span "取代原始範圍" at bounding box center [1116, 703] width 83 height 22
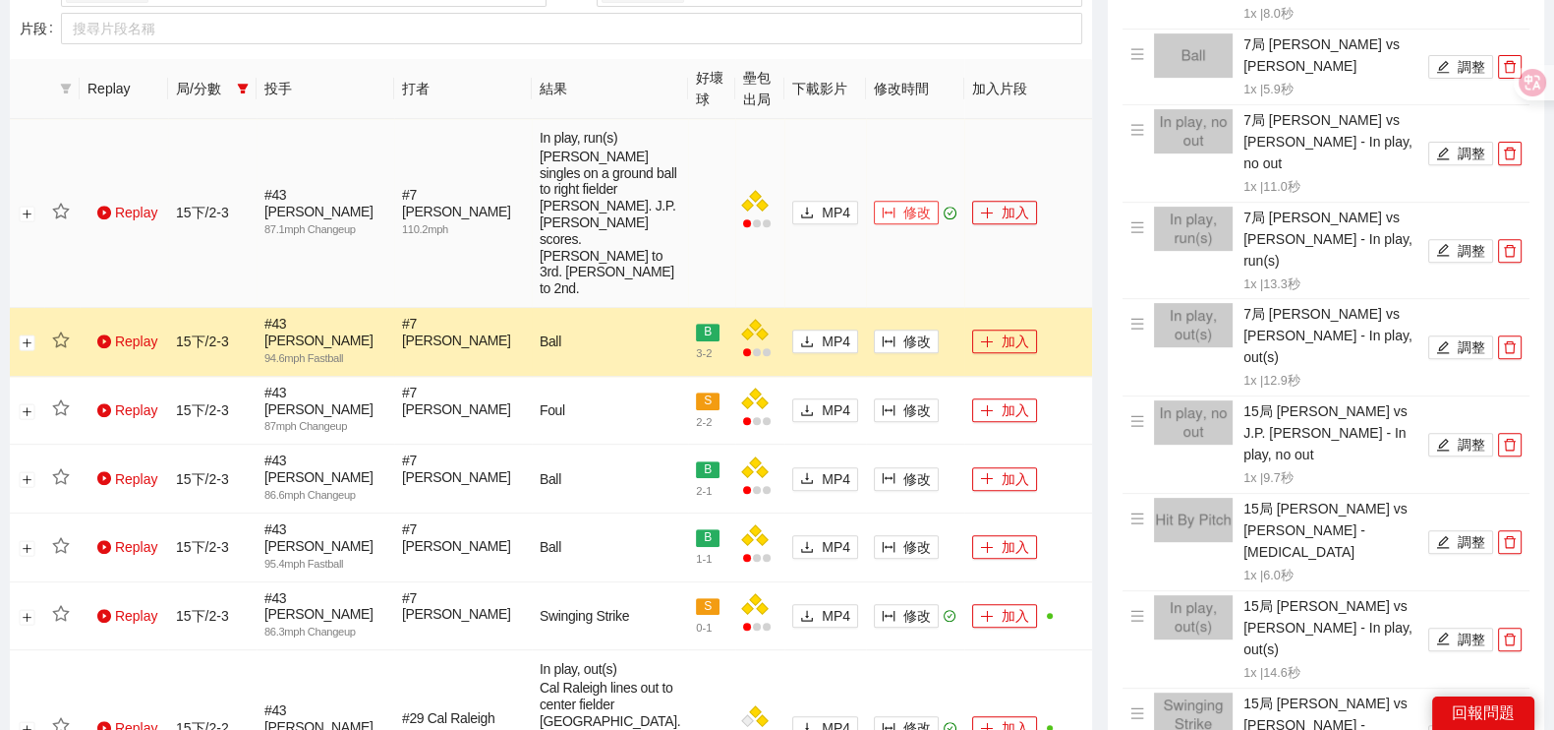
scroll to position [941, 0]
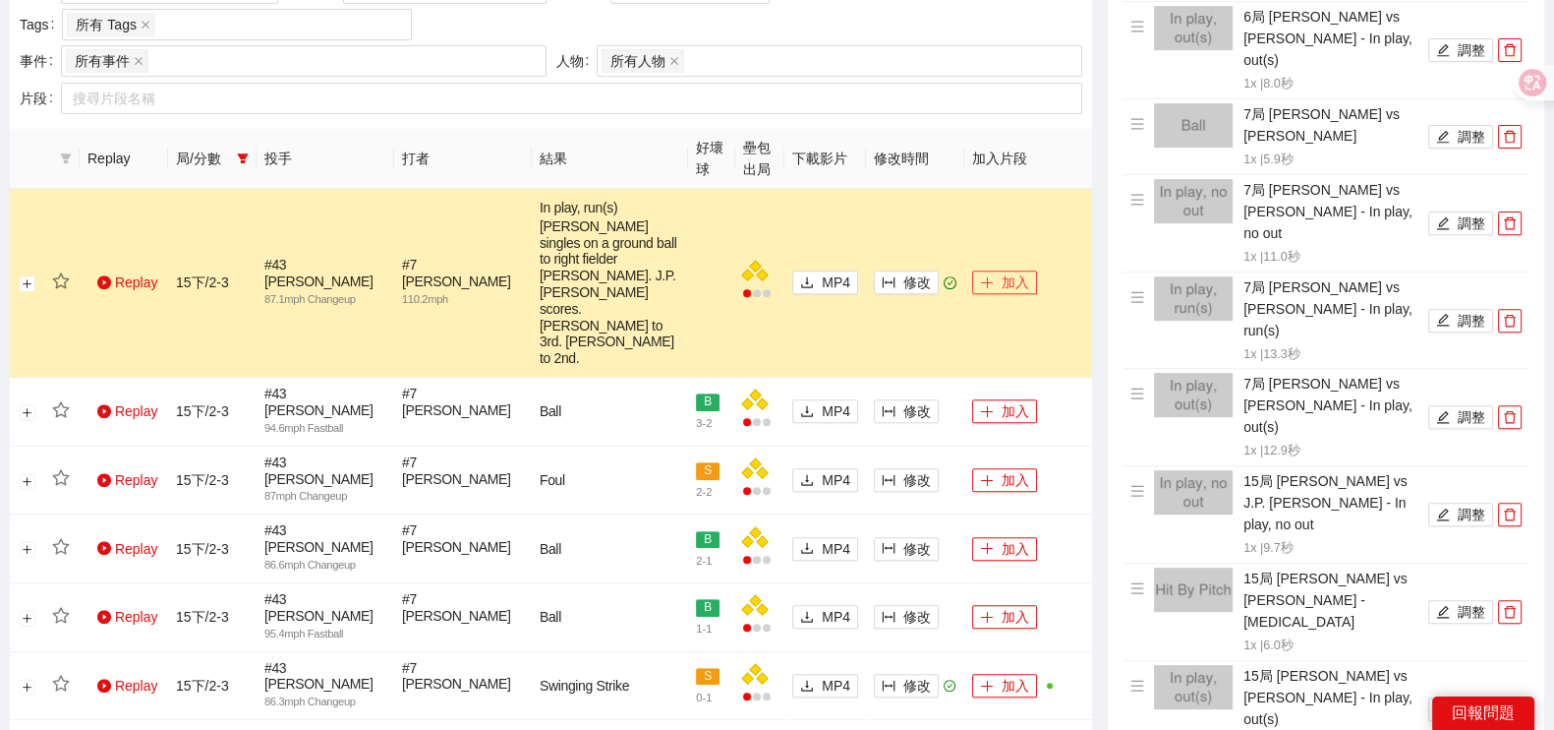
click at [1022, 270] on button "加入" at bounding box center [1004, 282] width 65 height 24
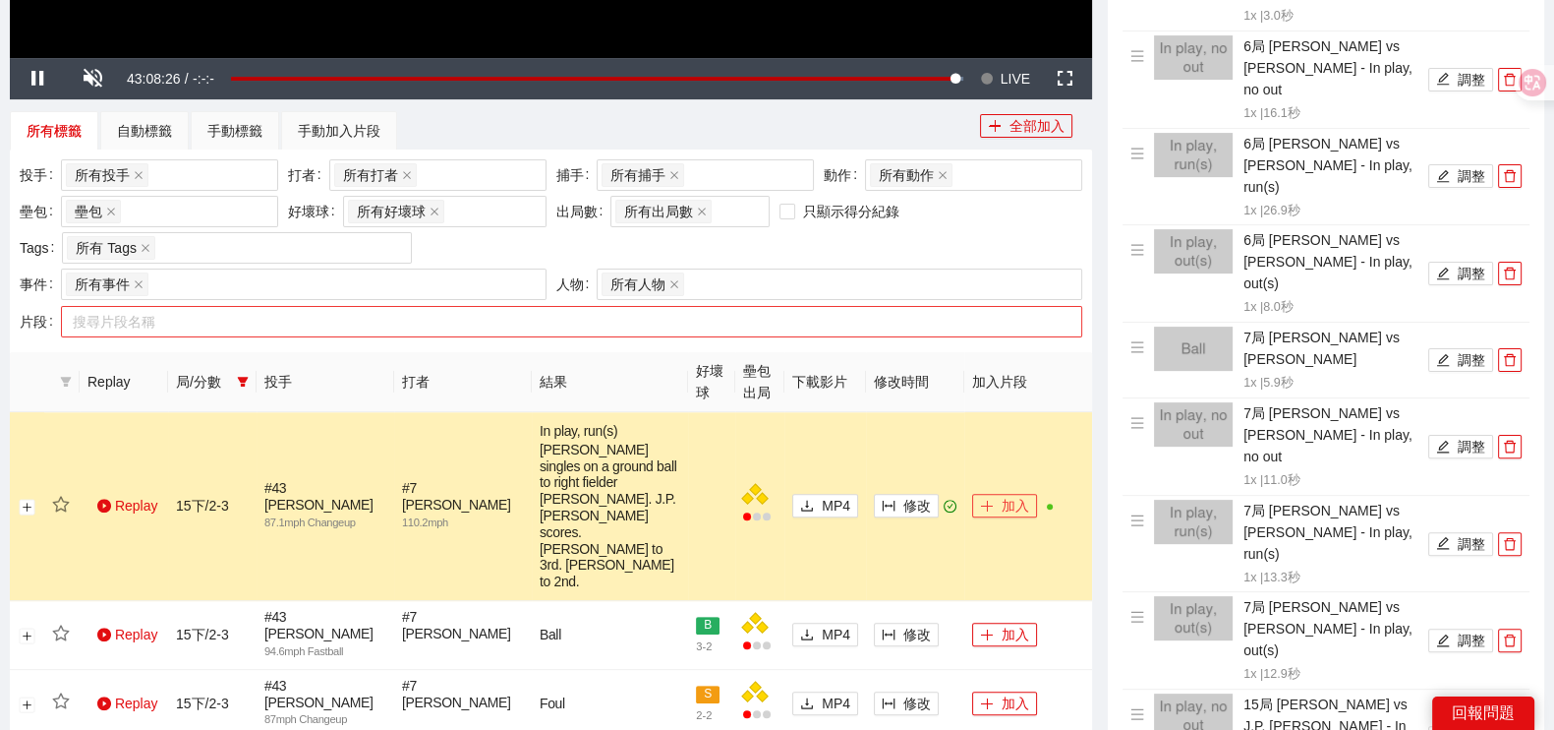
scroll to position [695, 0]
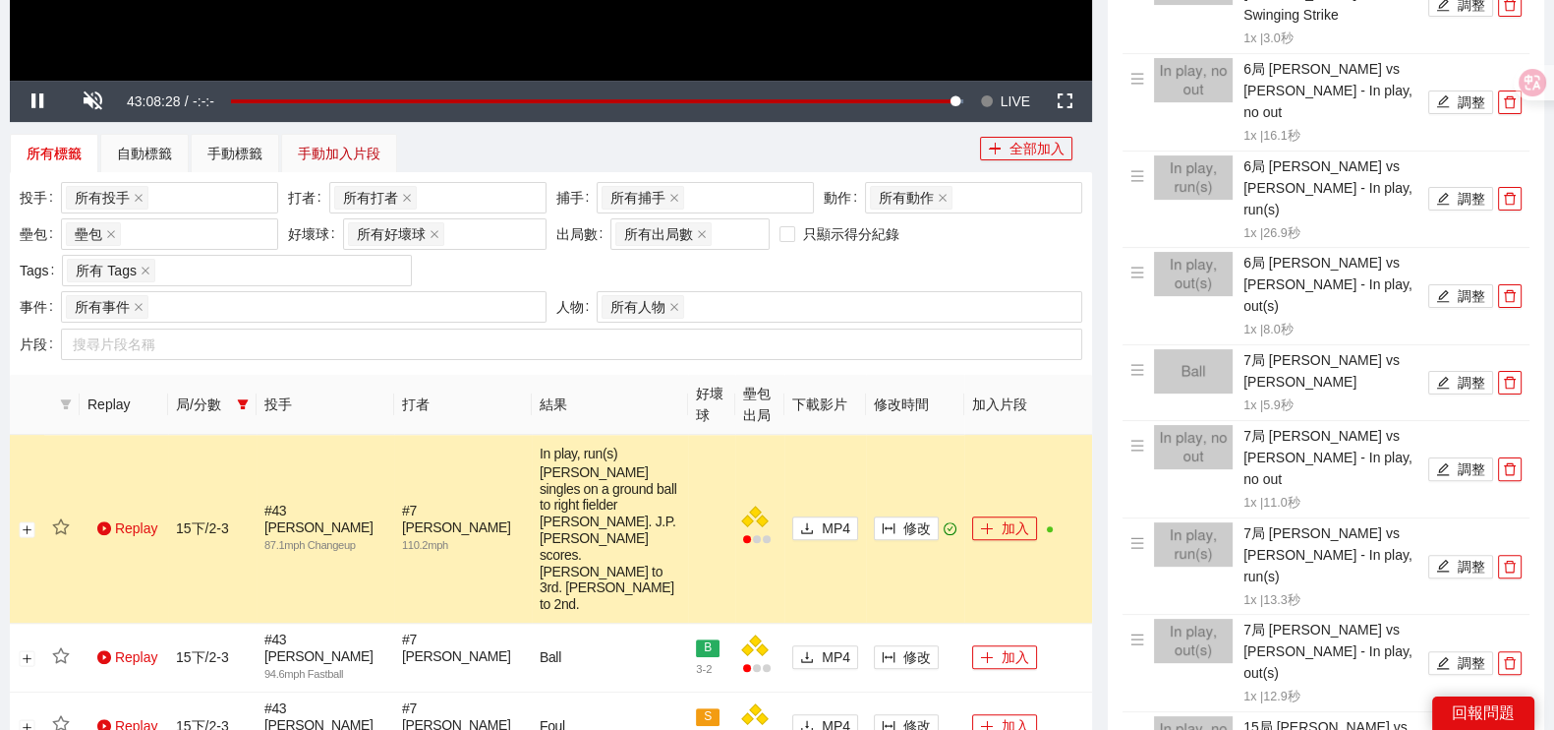
click at [353, 152] on div "手動加入片段" at bounding box center [339, 154] width 83 height 22
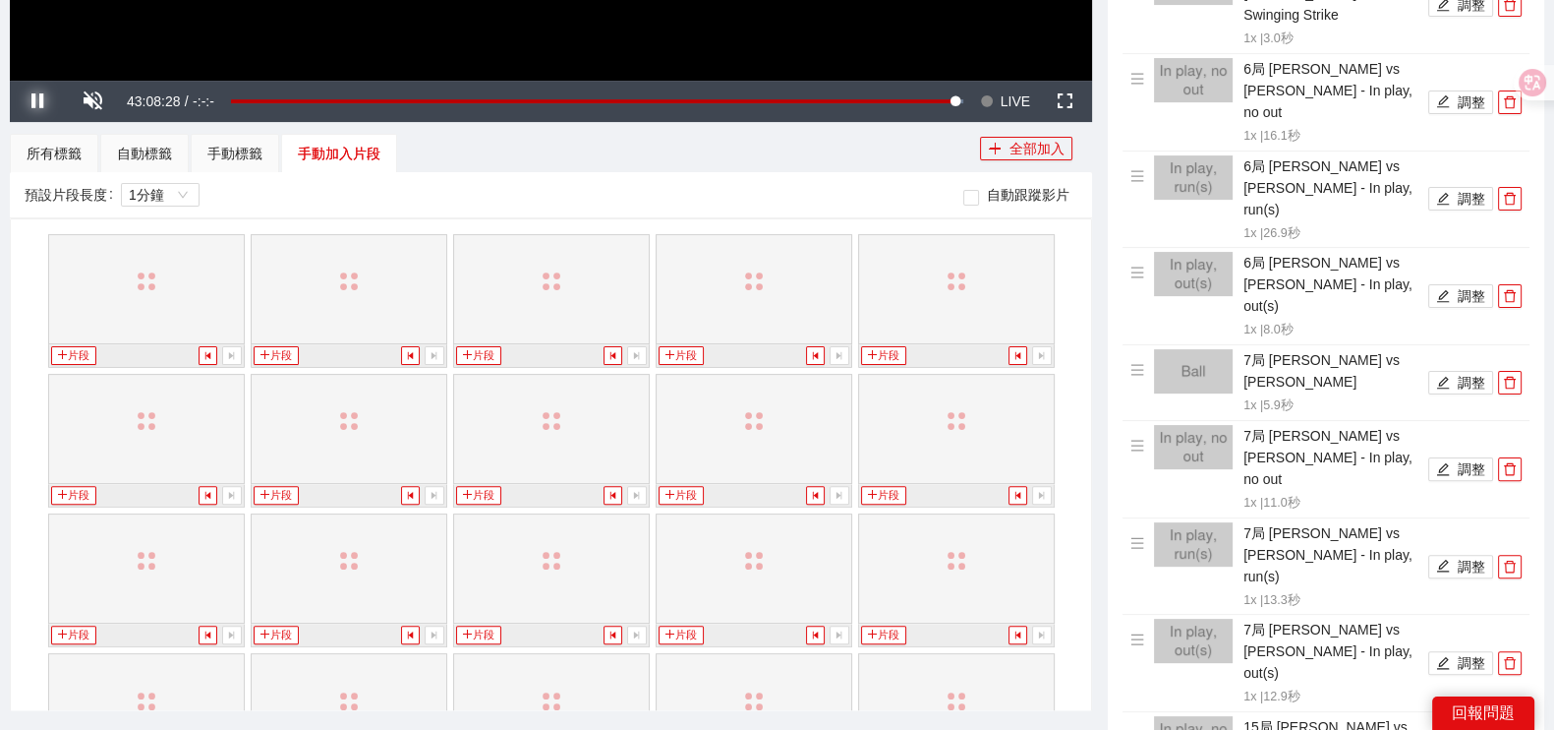
click at [34, 101] on span "Video Player" at bounding box center [37, 101] width 55 height 0
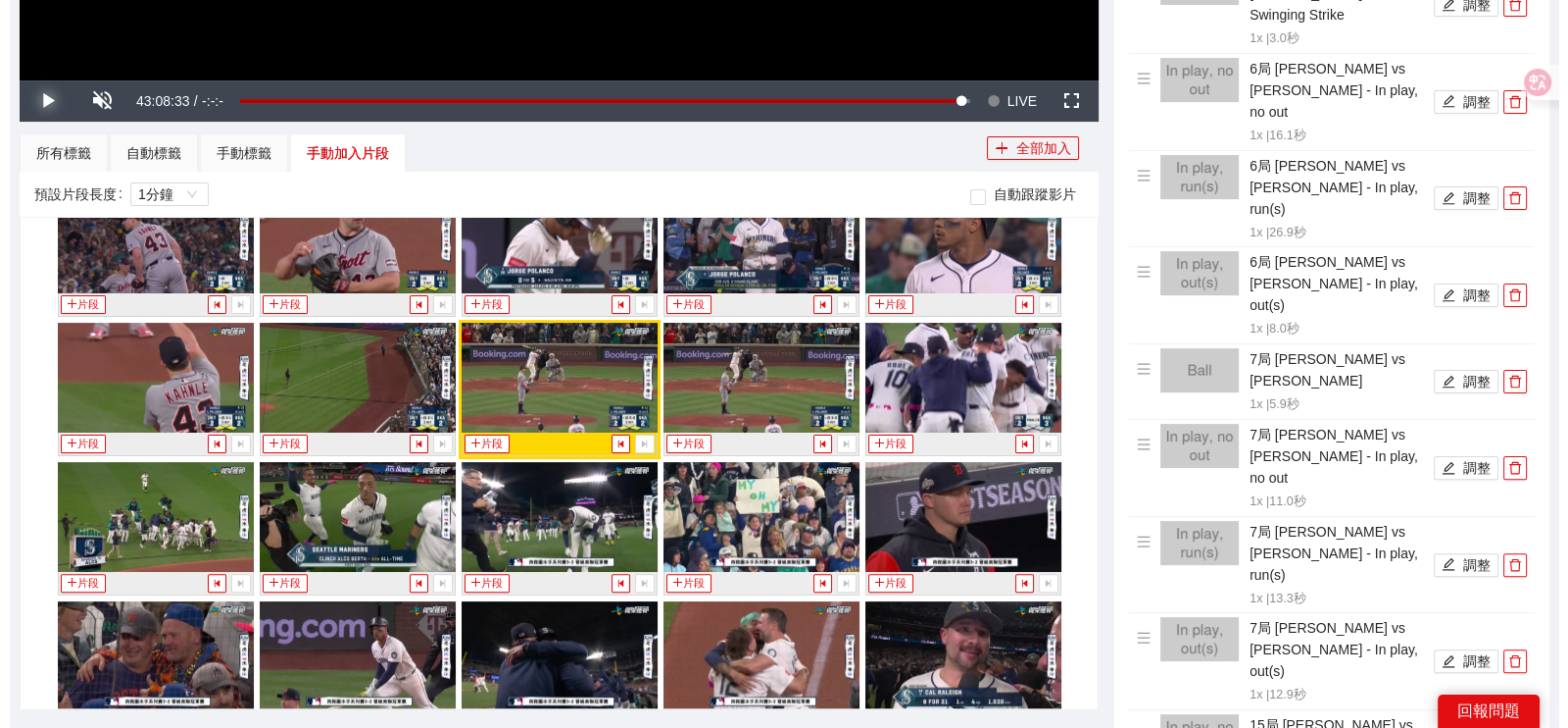
scroll to position [816, 0]
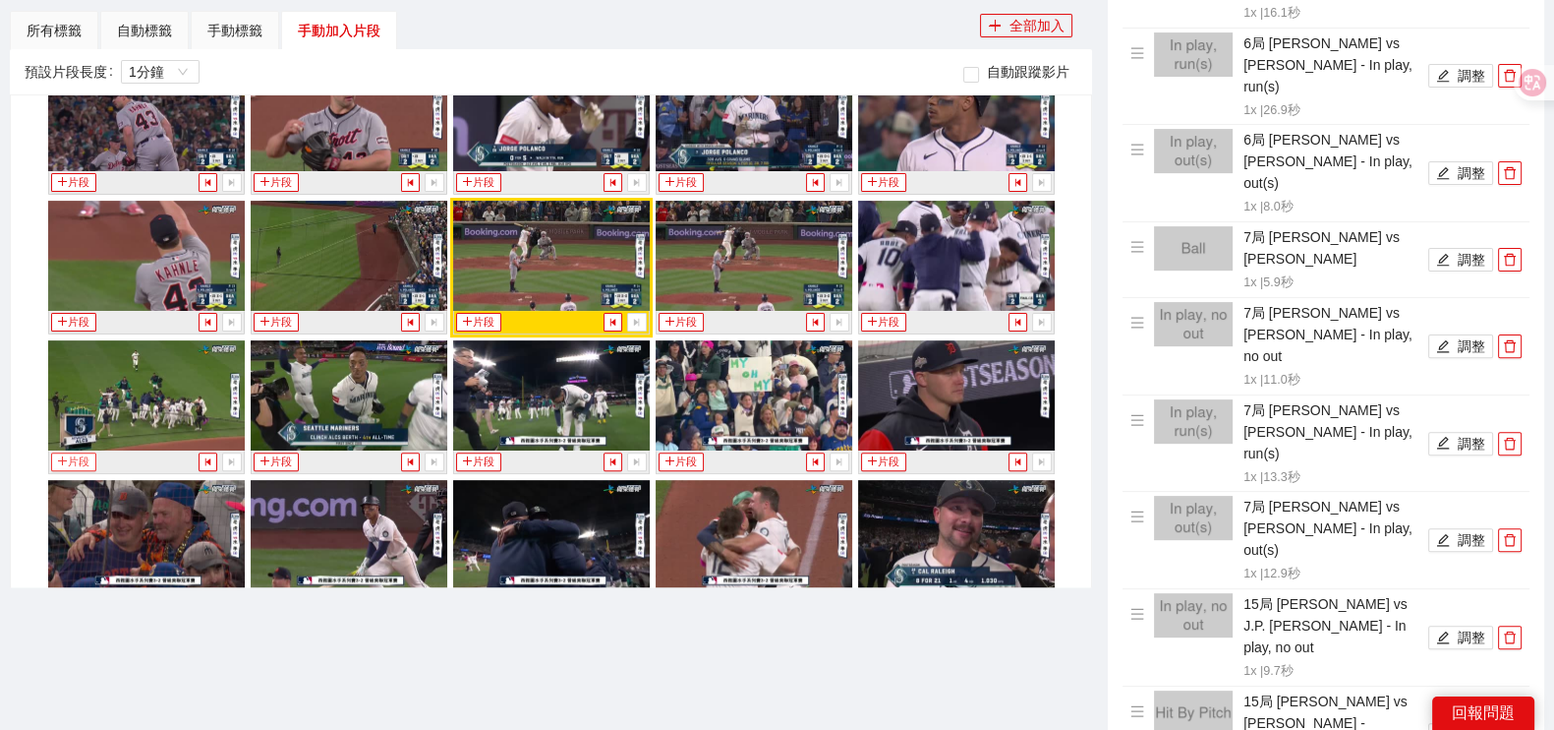
click at [69, 452] on button "片段" at bounding box center [73, 461] width 45 height 19
click at [224, 22] on div "手動標籤" at bounding box center [234, 31] width 55 height 22
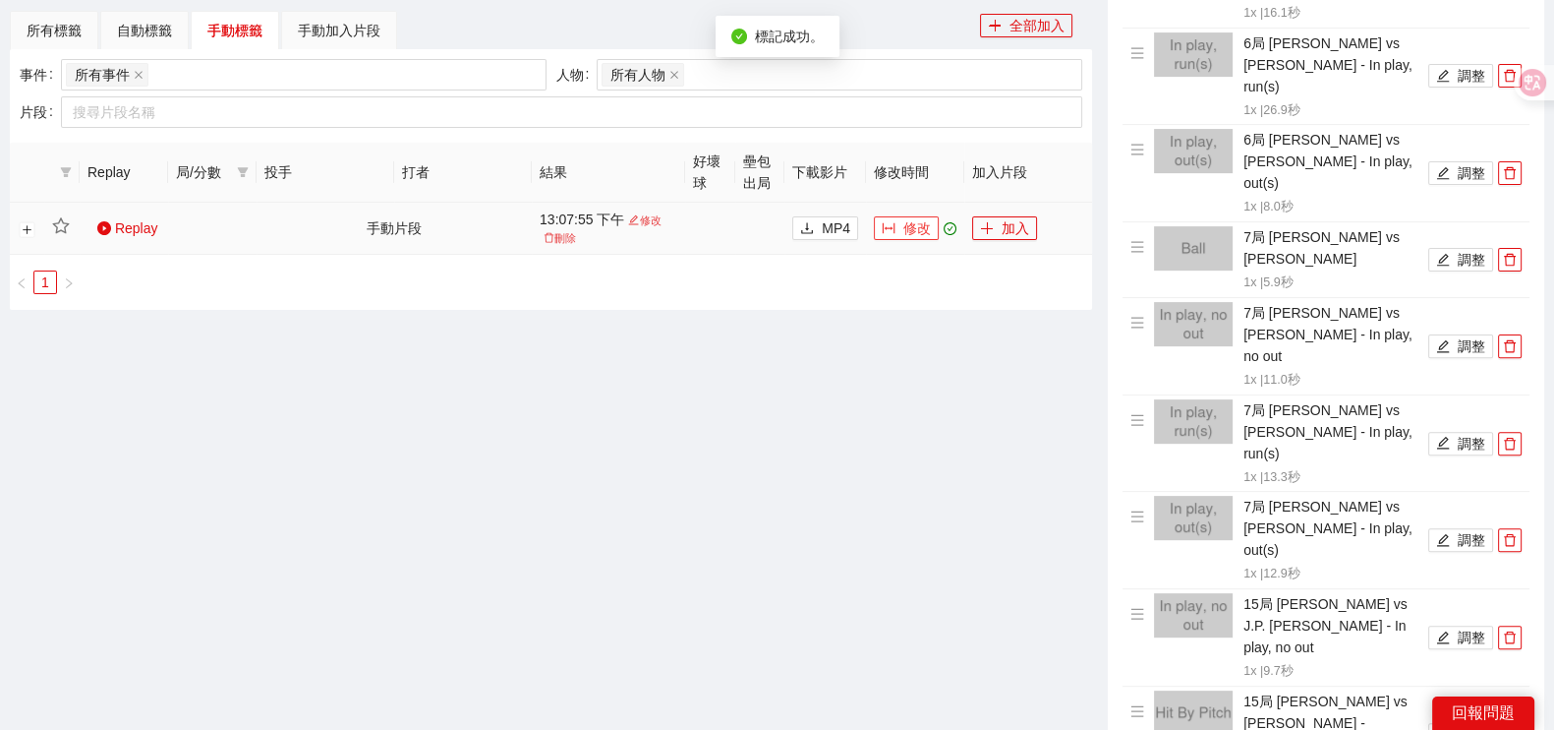
click at [893, 232] on icon "column-width" at bounding box center [889, 228] width 14 height 14
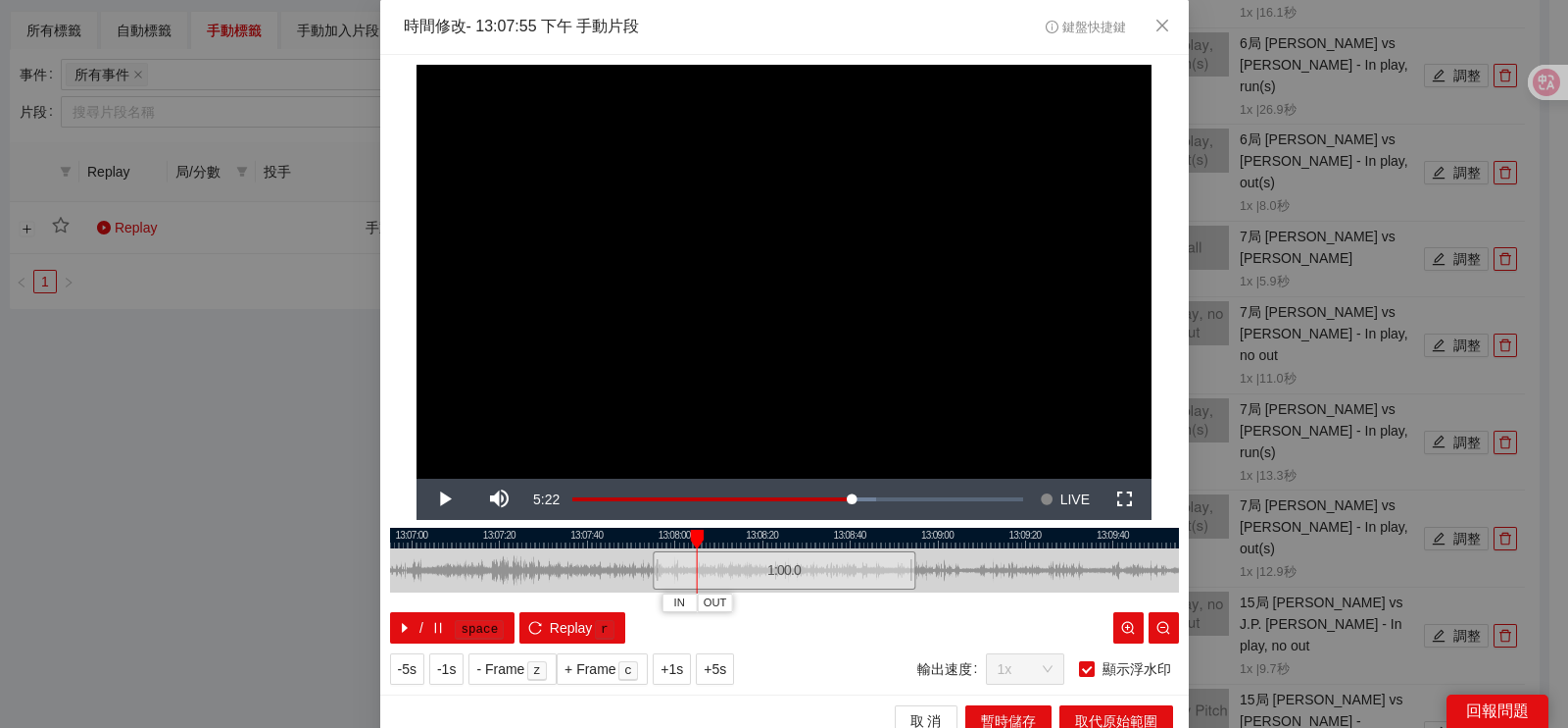
drag, startPoint x: 658, startPoint y: 542, endPoint x: 692, endPoint y: 537, distance: 34.4
click at [692, 537] on div "IN OUT" at bounding box center [697, 540] width 14 height 20
drag, startPoint x: 752, startPoint y: 538, endPoint x: 1038, endPoint y: 552, distance: 286.3
click at [1038, 552] on div "13:06:40 13:07:00 13:07:20 13:07:40 13:08:00 13:08:20 13:08:40 13:09:00 13:09:2…" at bounding box center [784, 585] width 788 height 116
click at [1049, 539] on div at bounding box center [784, 538] width 788 height 21
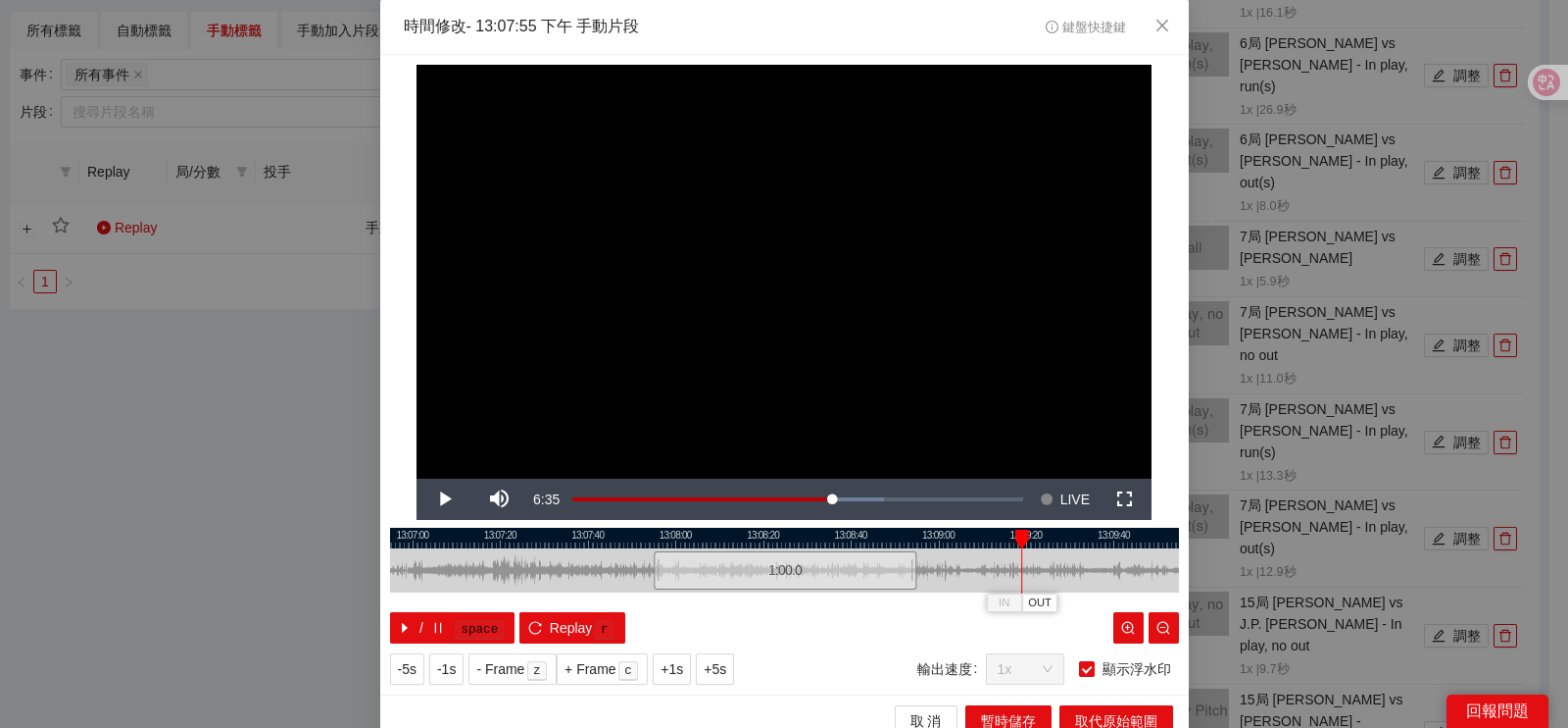
click at [1050, 543] on div at bounding box center [784, 538] width 788 height 21
click at [1043, 534] on div at bounding box center [784, 538] width 788 height 21
click at [1043, 546] on div at bounding box center [784, 538] width 788 height 21
drag, startPoint x: 937, startPoint y: 572, endPoint x: 1121, endPoint y: 551, distance: 185.2
click at [1078, 555] on div at bounding box center [1073, 570] width 12 height 44
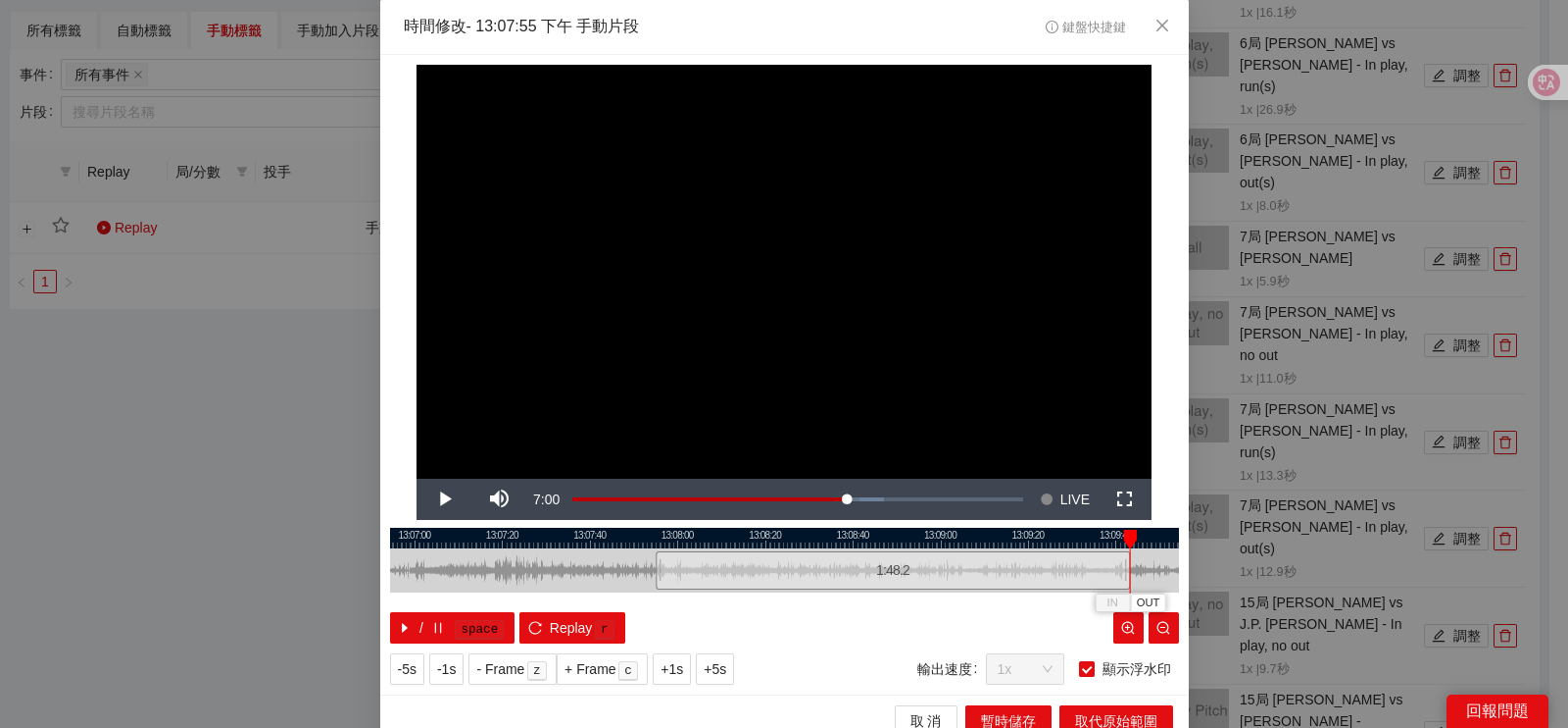
click at [1017, 546] on div at bounding box center [784, 538] width 788 height 21
click at [1004, 601] on span "IN" at bounding box center [1009, 603] width 11 height 18
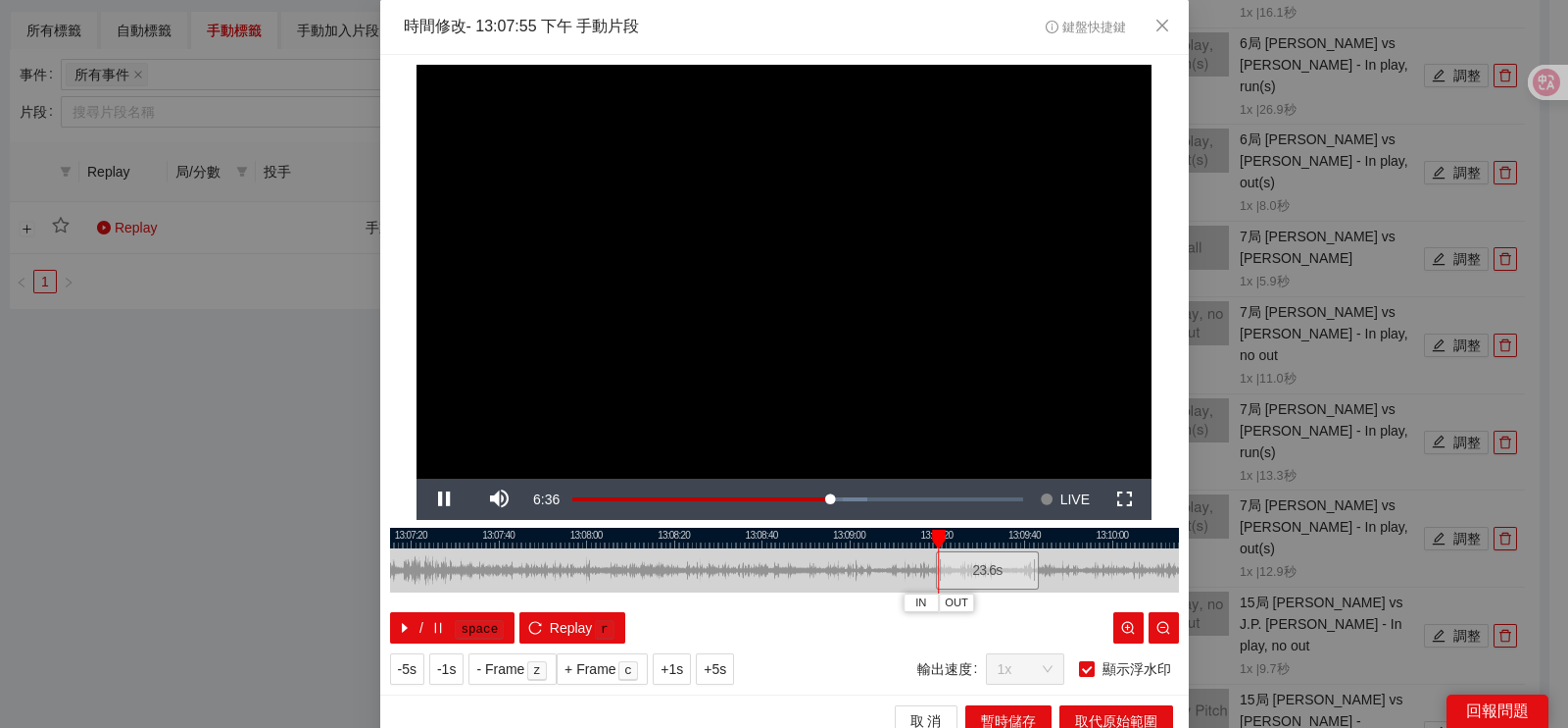
drag, startPoint x: 882, startPoint y: 577, endPoint x: 743, endPoint y: 582, distance: 139.1
click at [743, 582] on div at bounding box center [693, 570] width 788 height 44
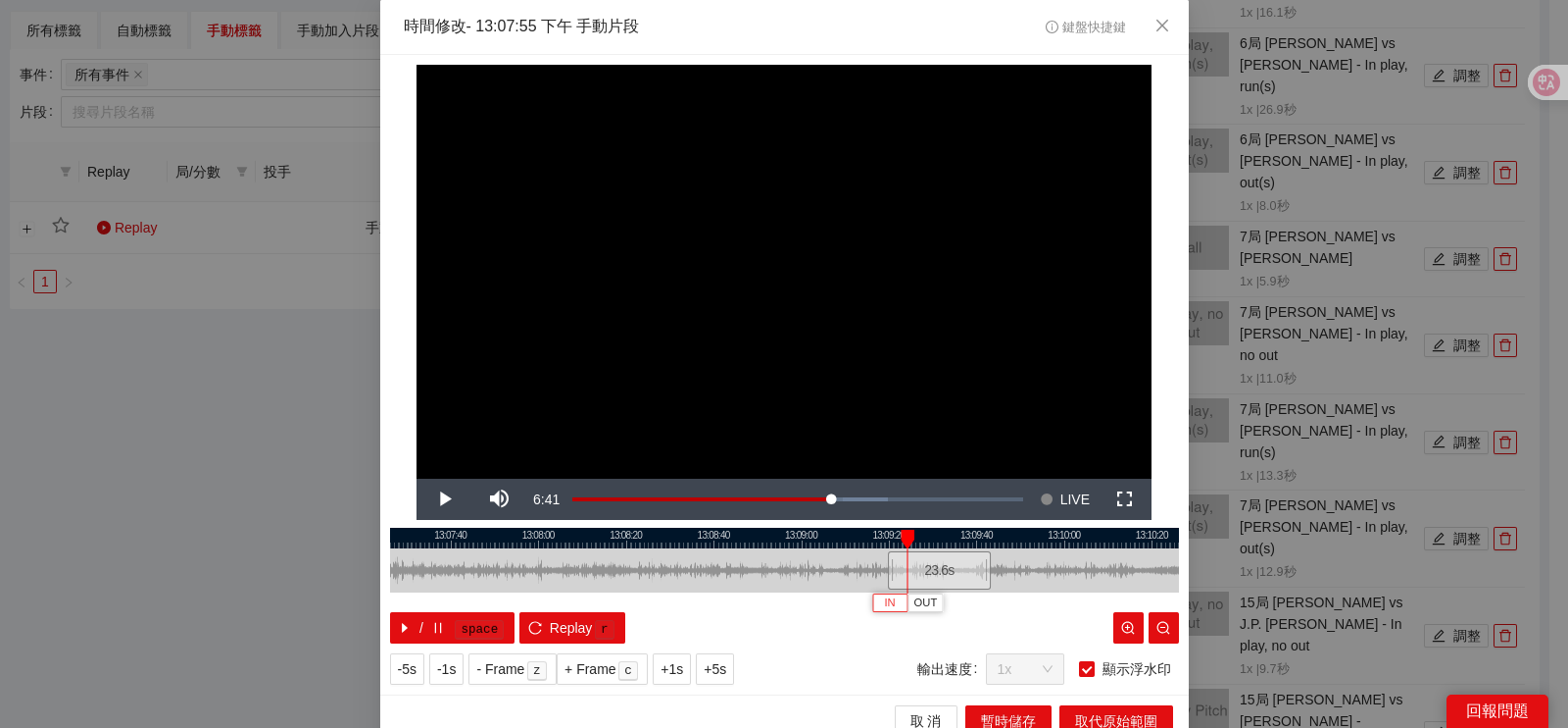
click at [884, 605] on span "IN" at bounding box center [889, 603] width 11 height 18
click at [927, 601] on button "IN" at bounding box center [929, 602] width 35 height 19
click at [429, 499] on span "Video Player" at bounding box center [444, 499] width 55 height 0
click at [417, 479] on button "Pause" at bounding box center [444, 499] width 55 height 41
click at [417, 479] on button "Play" at bounding box center [444, 499] width 55 height 41
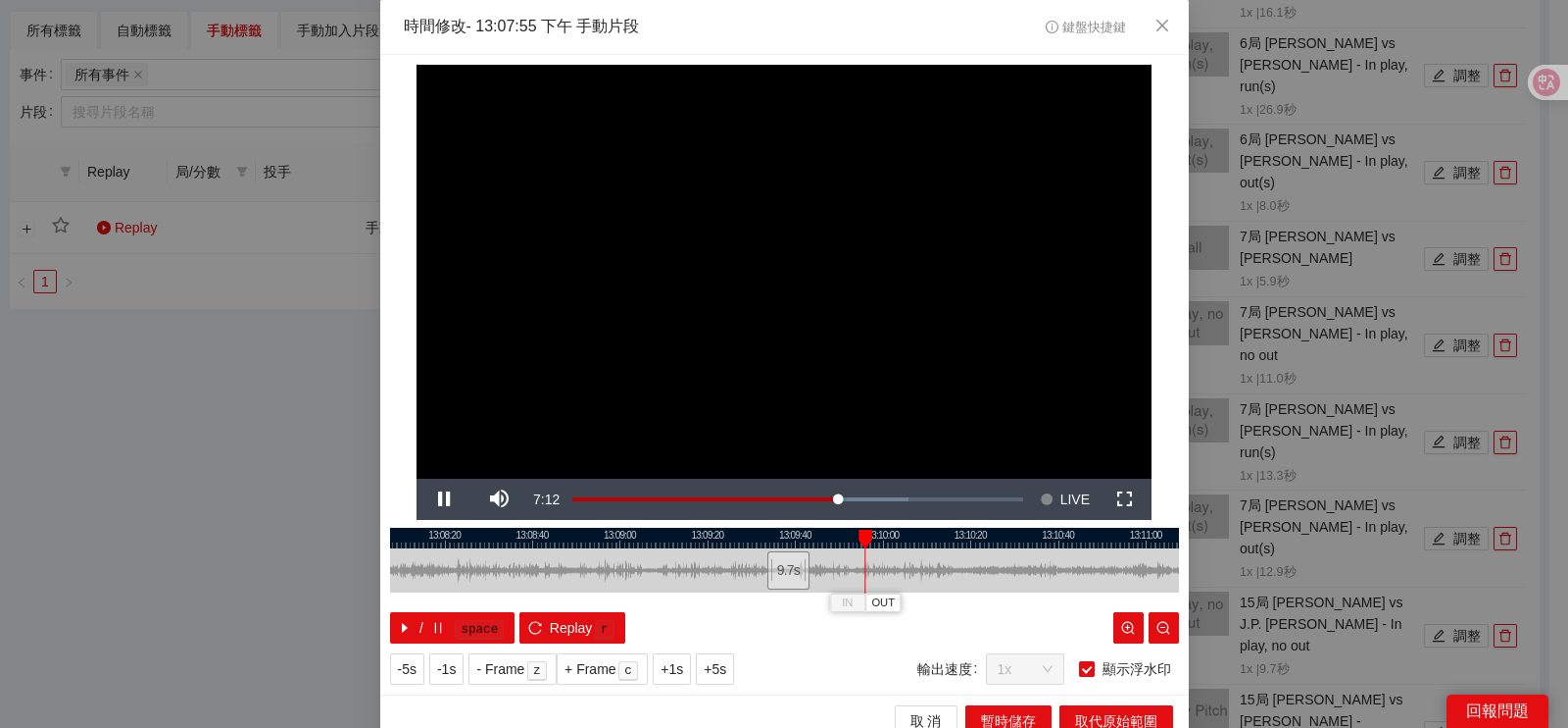
drag, startPoint x: 1019, startPoint y: 574, endPoint x: 867, endPoint y: 569, distance: 152.1
click at [868, 569] on div at bounding box center [602, 570] width 788 height 44
click at [870, 608] on span "OUT" at bounding box center [878, 603] width 24 height 18
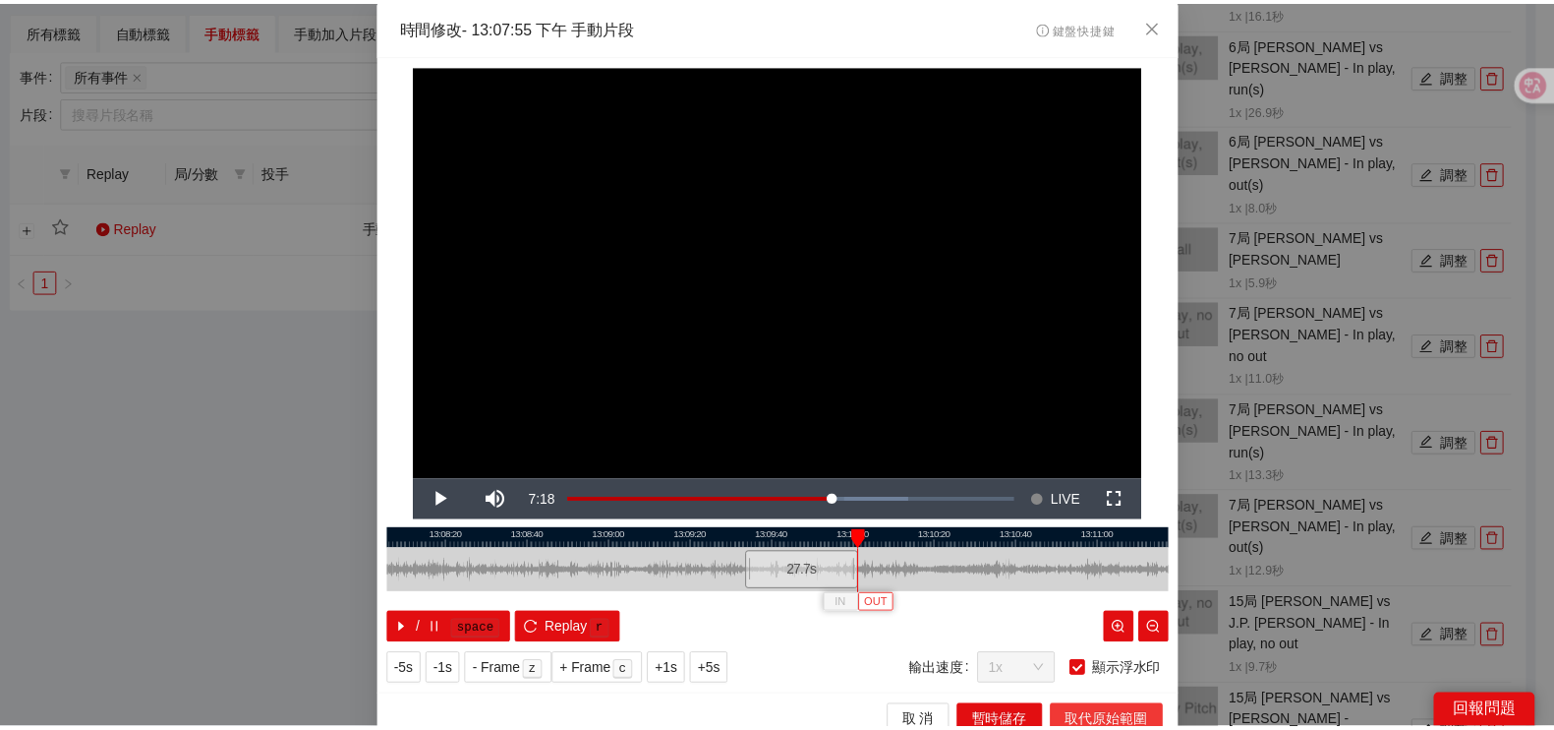
scroll to position [18, 0]
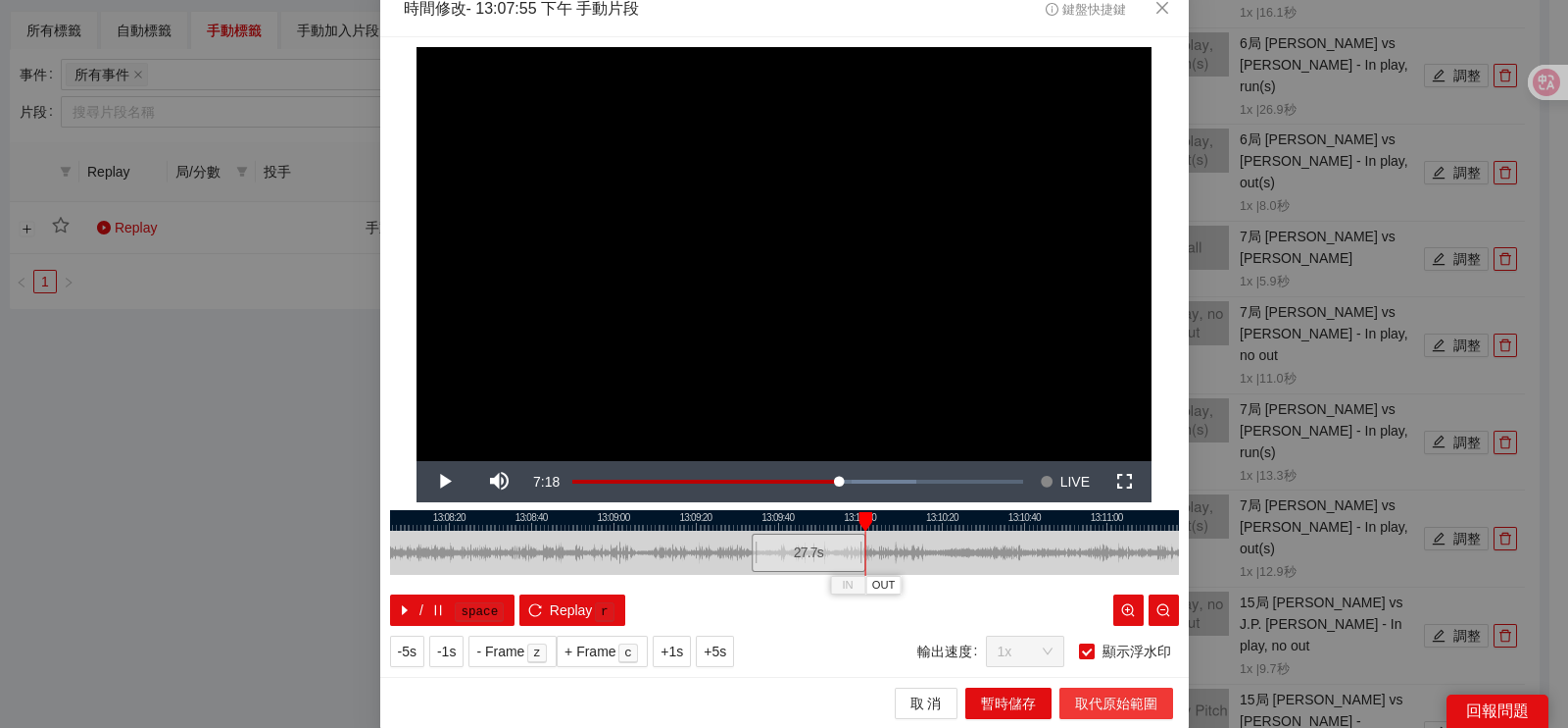
click at [1092, 707] on span "取代原始範圍" at bounding box center [1116, 703] width 83 height 22
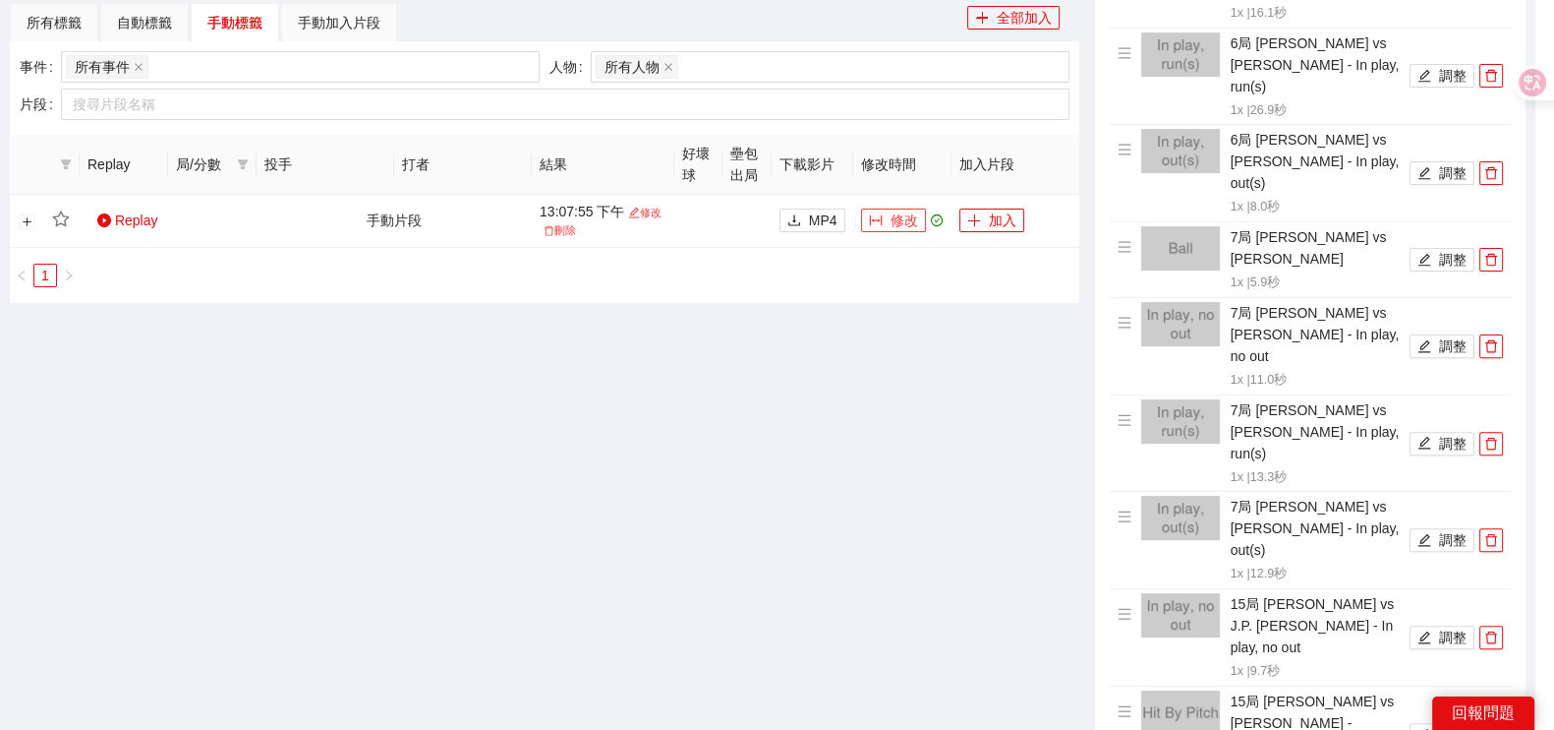
scroll to position [0, 0]
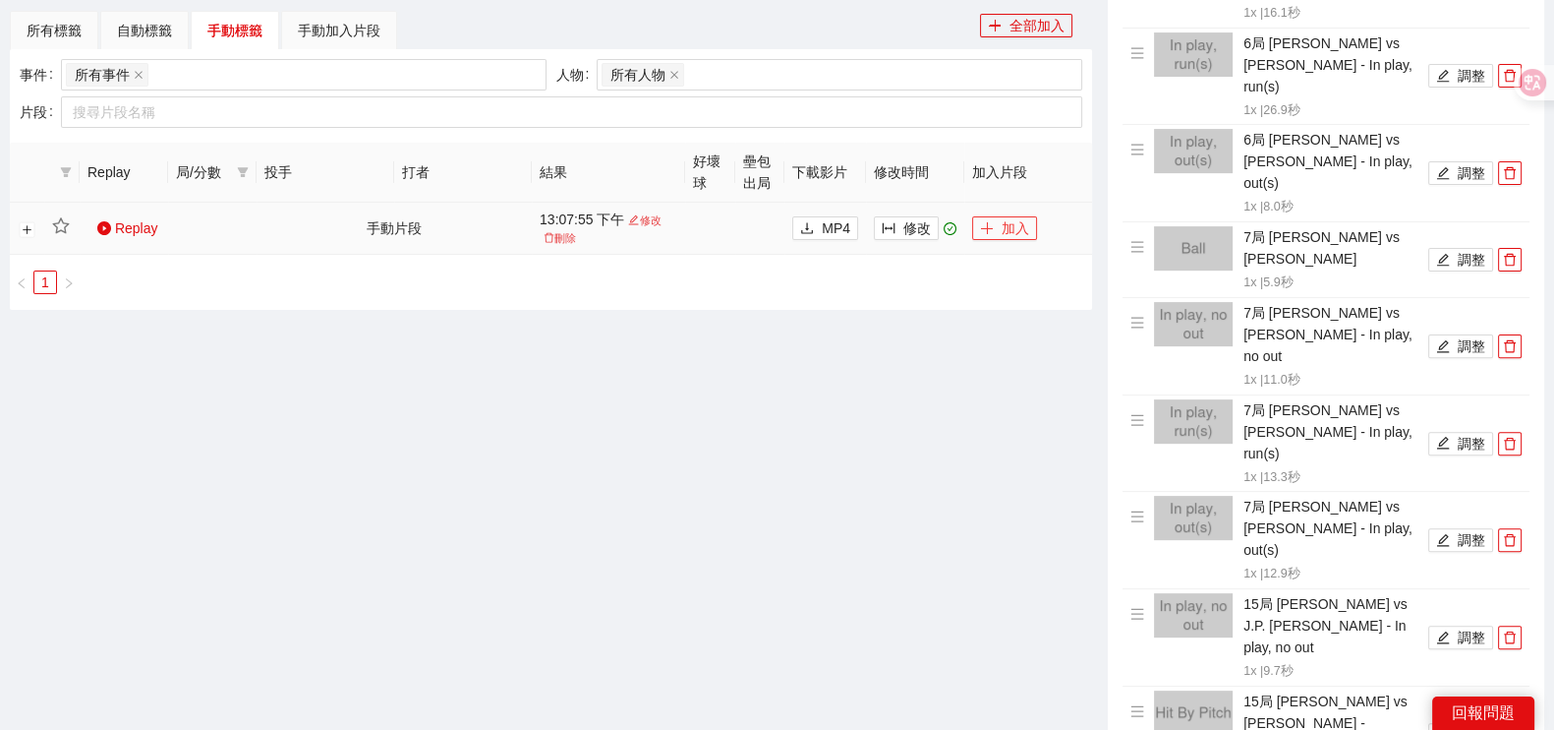
click at [992, 228] on icon "plus" at bounding box center [987, 228] width 14 height 14
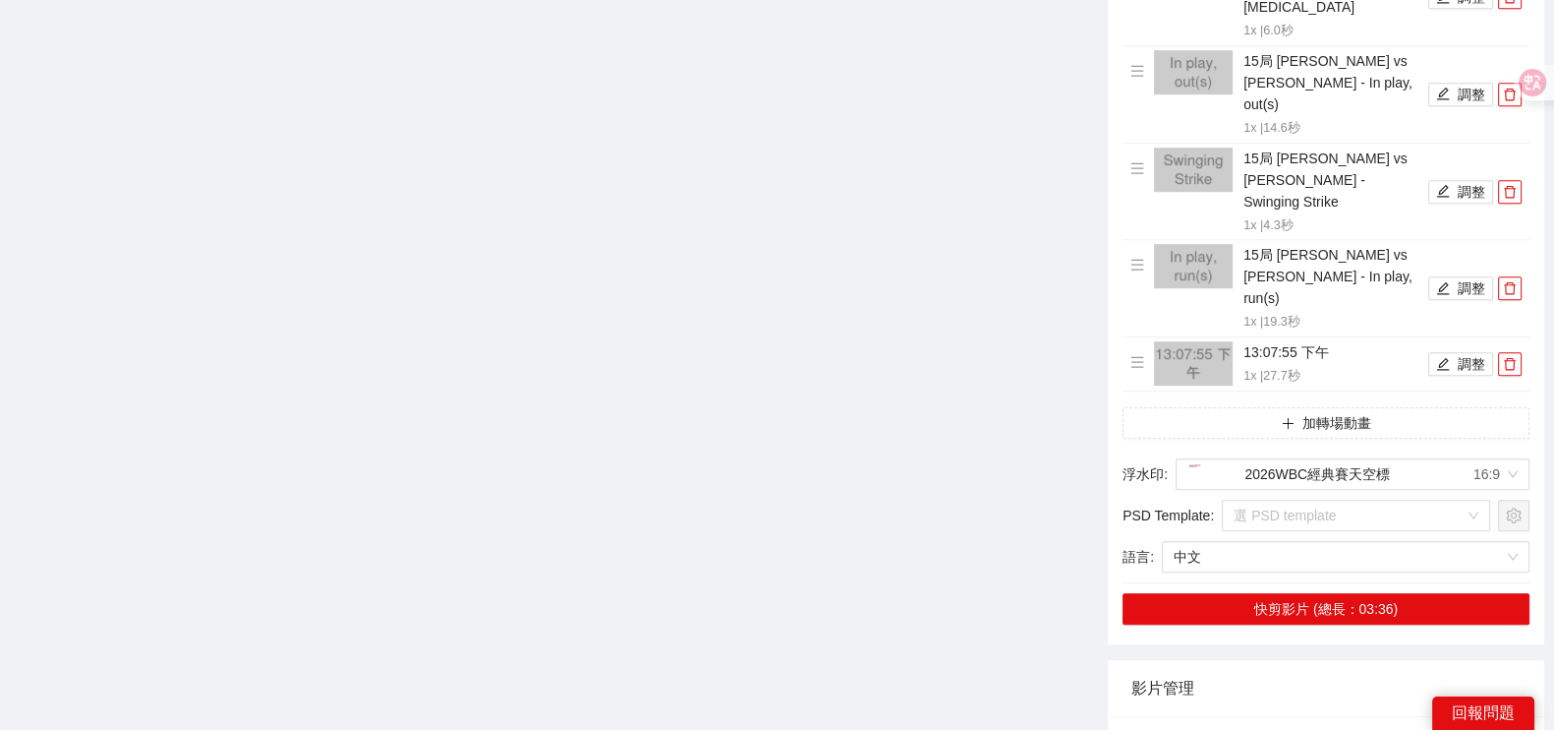
scroll to position [1432, 0]
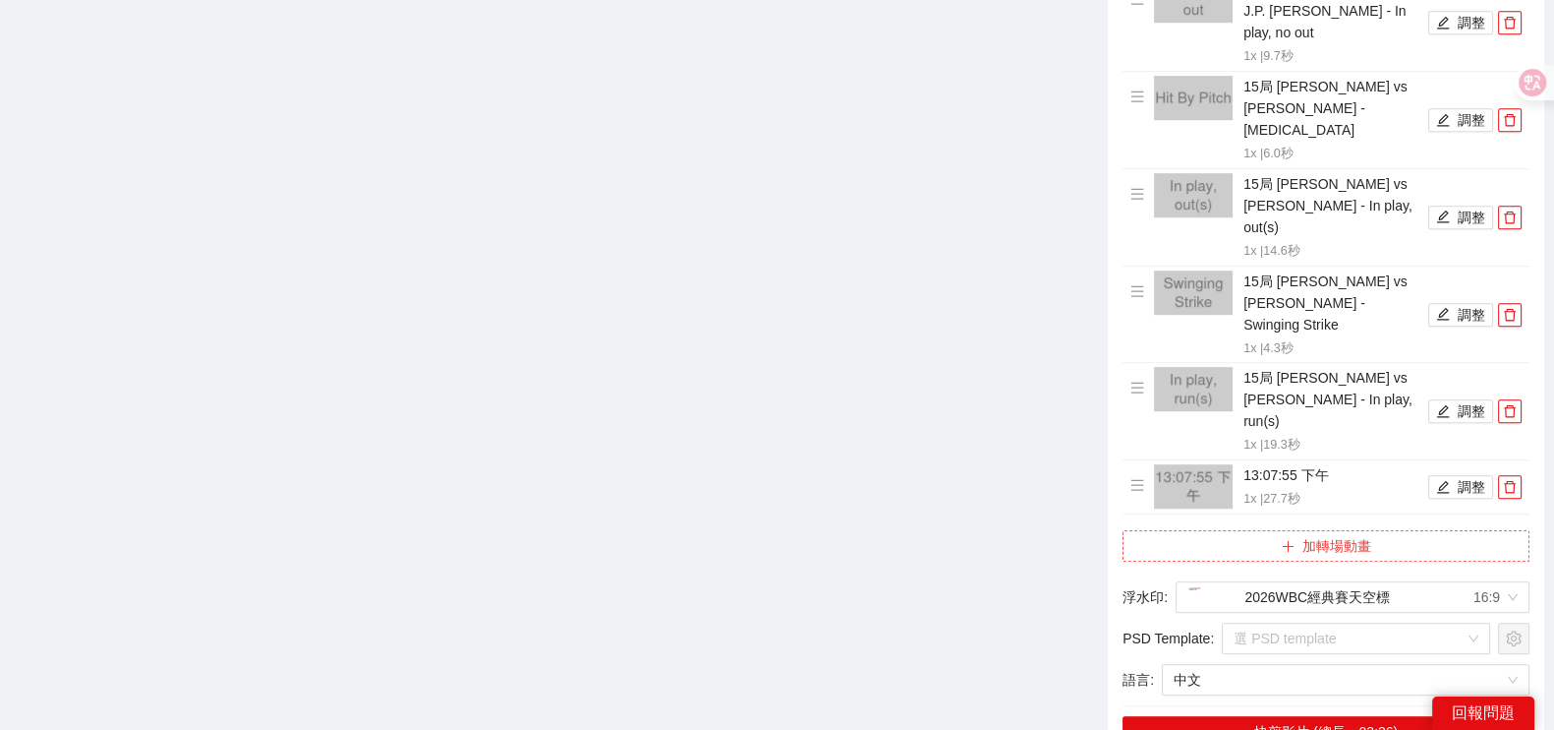
click at [1231, 530] on button "加轉場動畫" at bounding box center [1326, 545] width 407 height 31
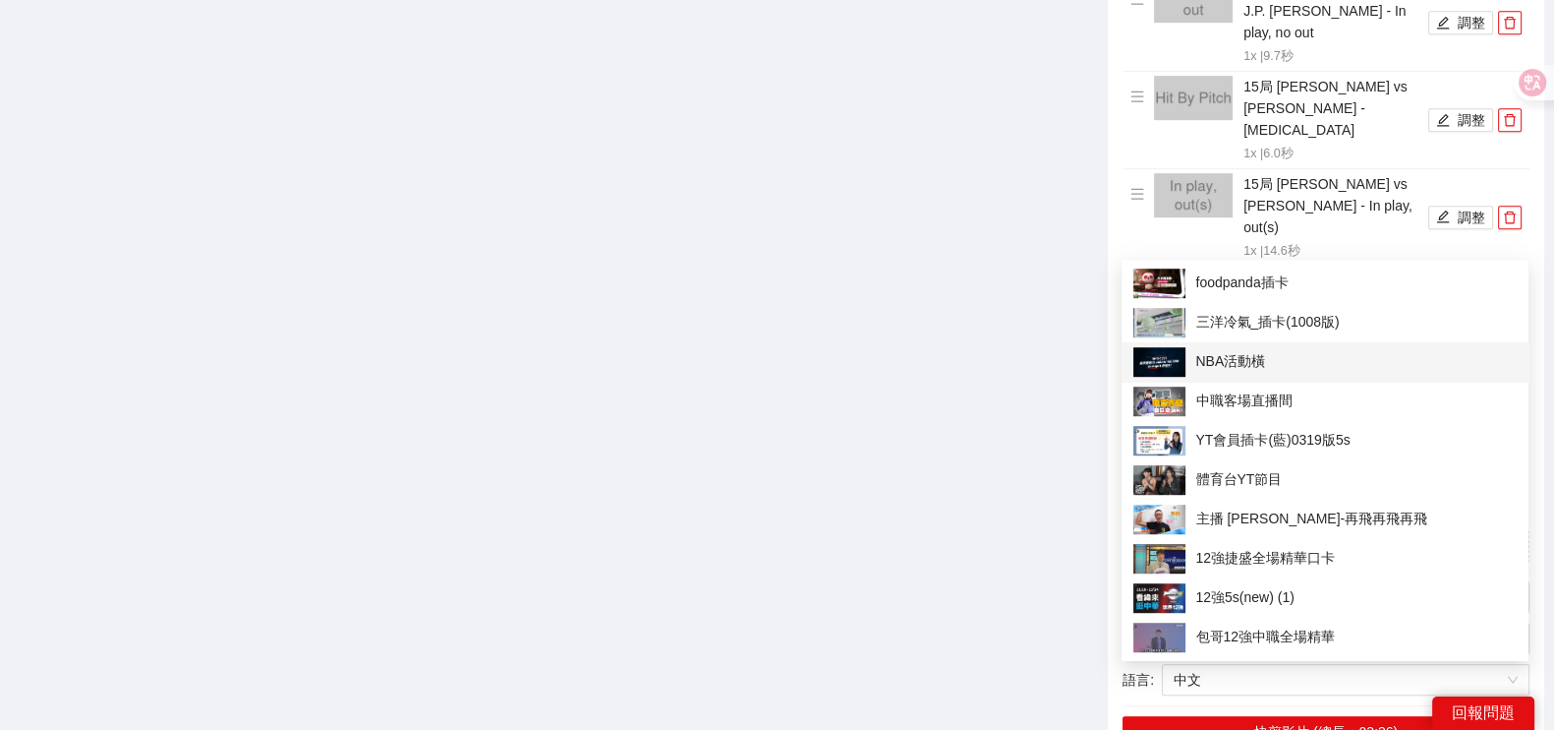
click at [1248, 364] on span "NBA活動橫" at bounding box center [1325, 361] width 383 height 29
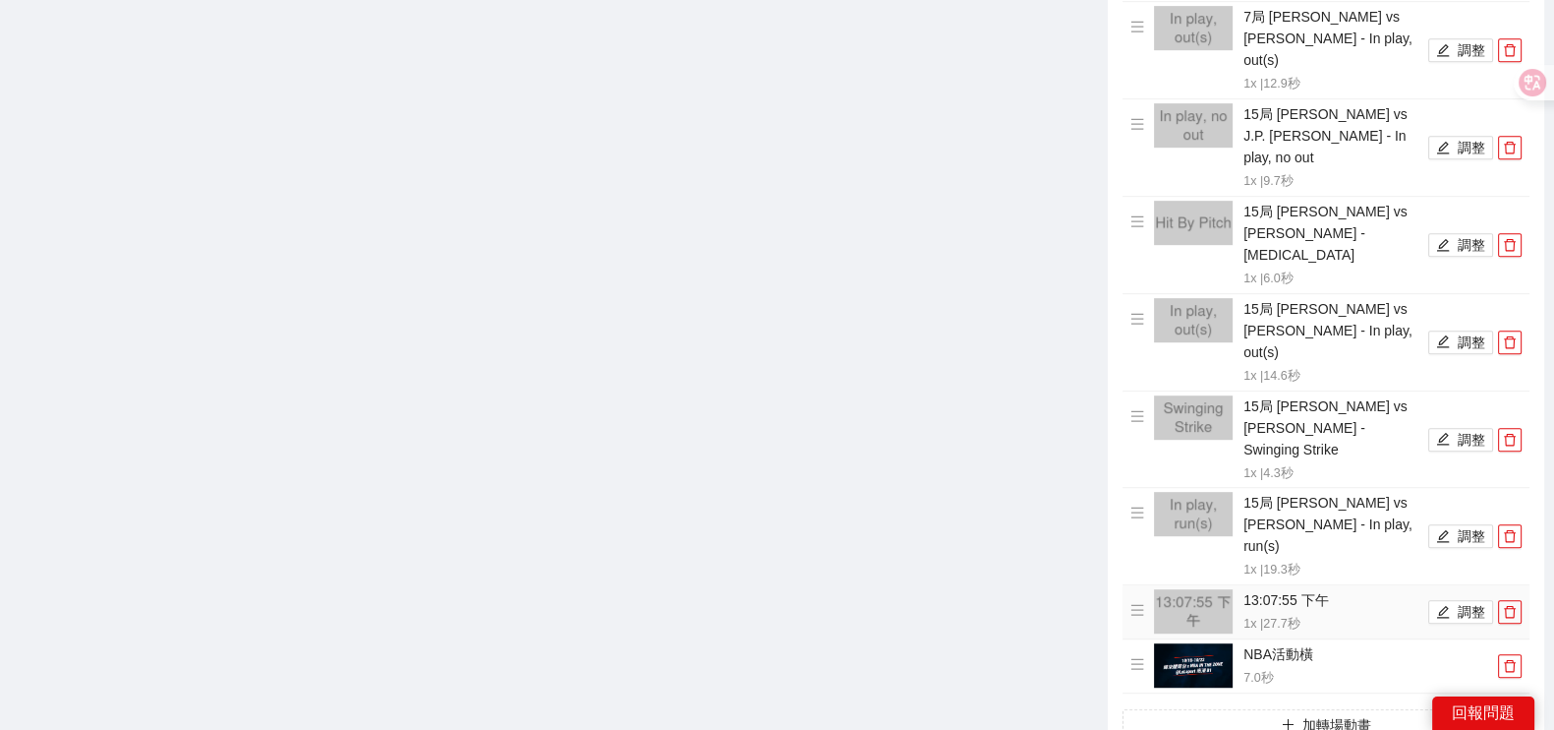
scroll to position [1352, 0]
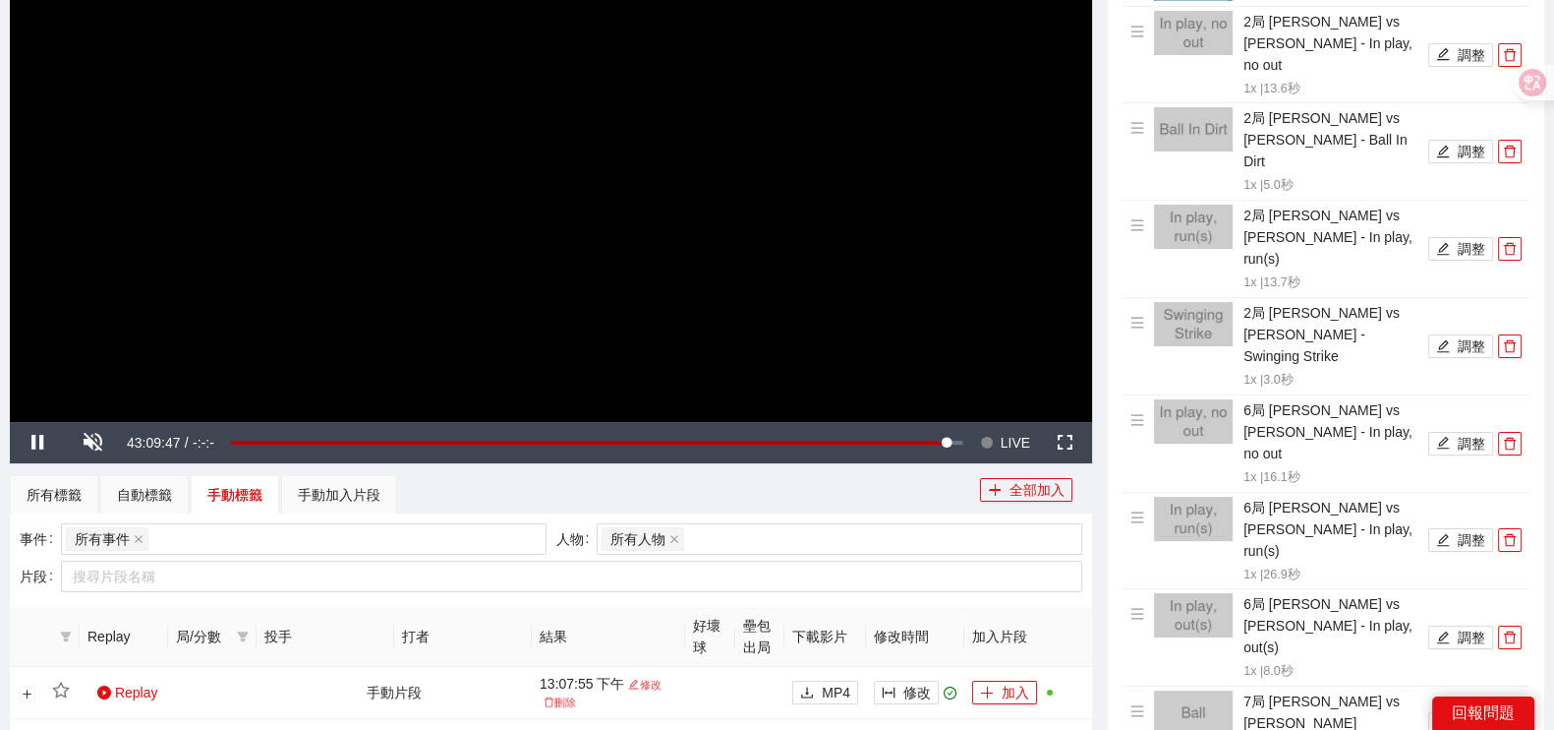
scroll to position [377, 0]
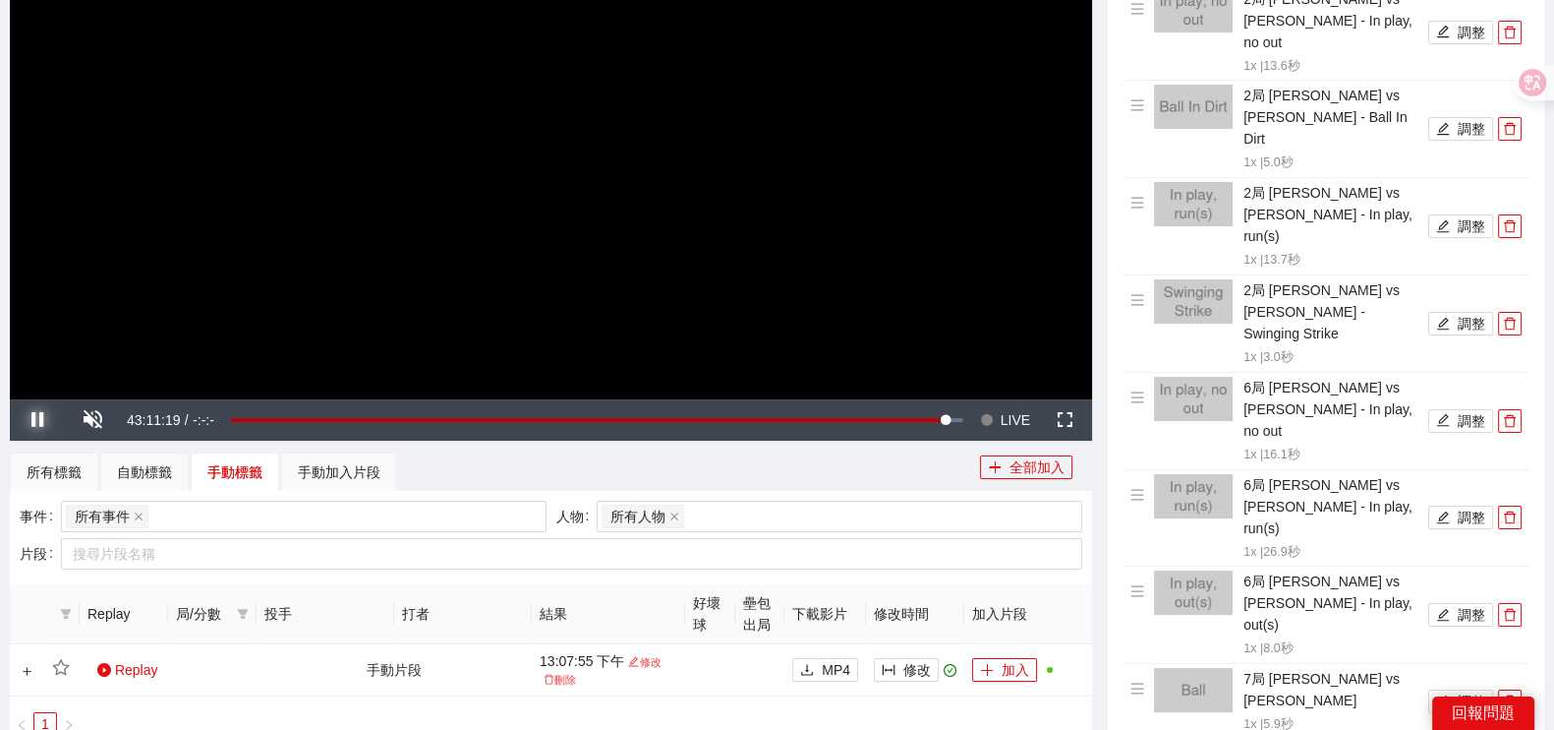
click at [36, 420] on span "Video Player" at bounding box center [37, 420] width 55 height 0
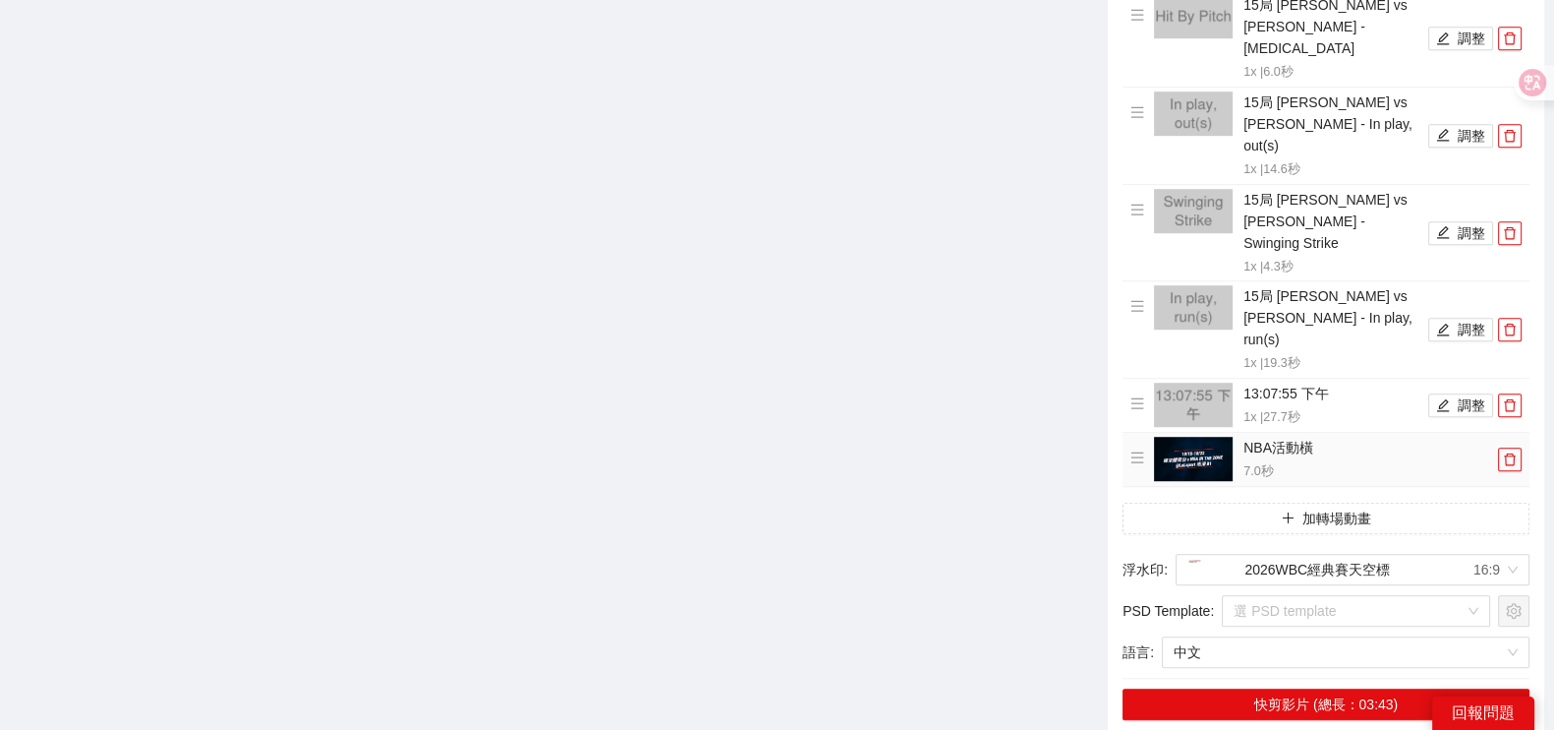
scroll to position [1606, 0]
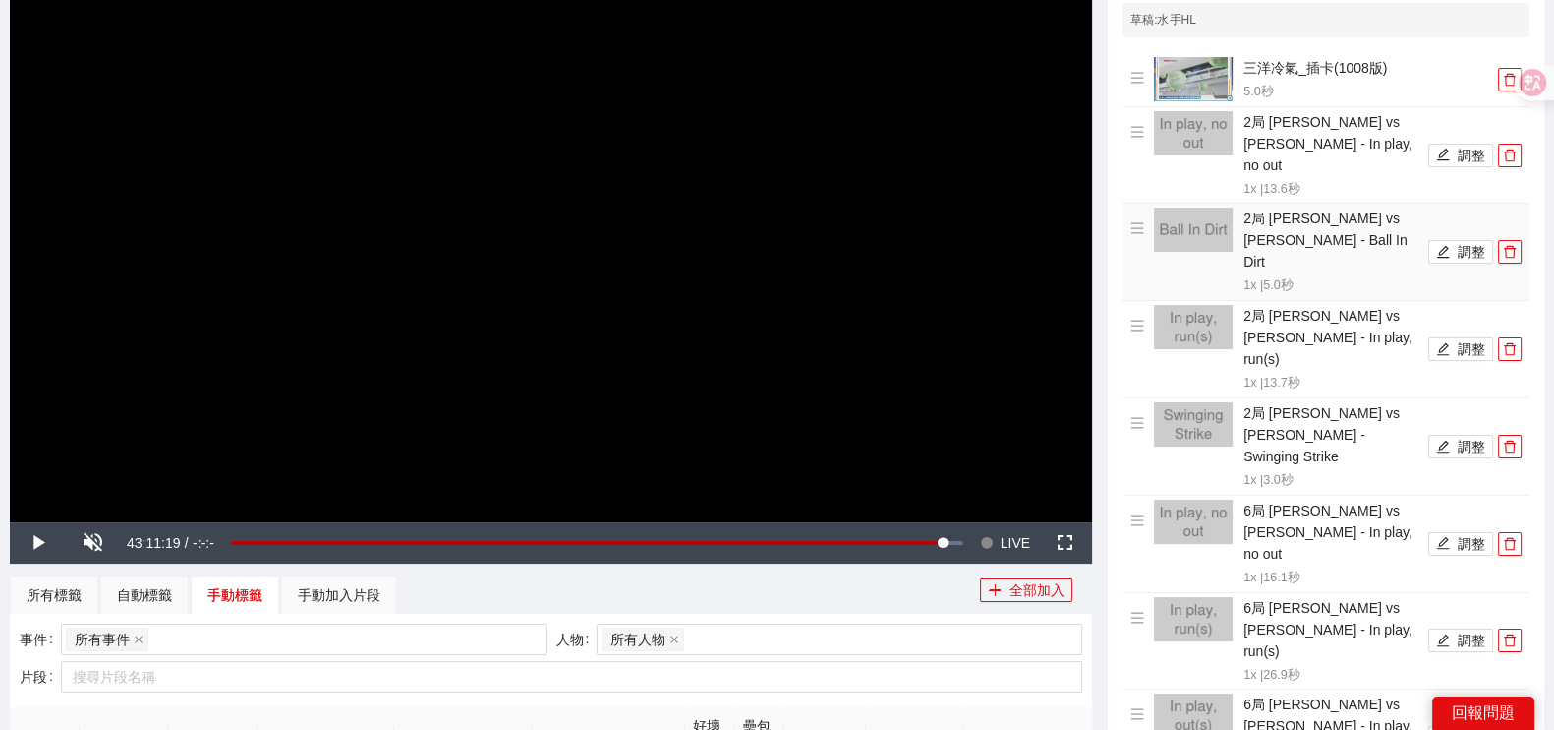
scroll to position [0, 0]
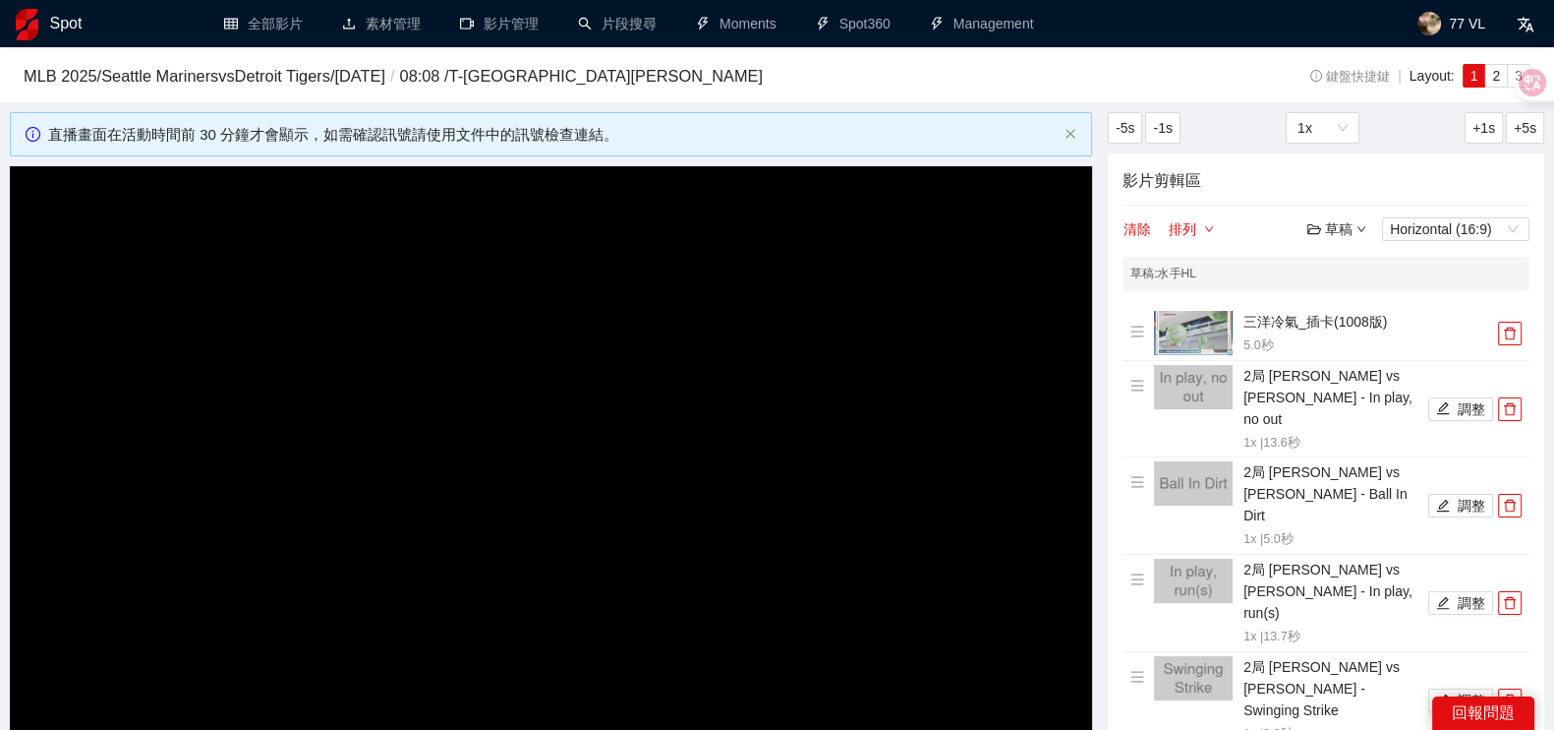
click at [1343, 236] on div "草稿" at bounding box center [1337, 229] width 59 height 22
click at [1352, 305] on link "儲存" at bounding box center [1341, 302] width 45 height 16
click at [1350, 222] on div "草稿" at bounding box center [1337, 229] width 59 height 22
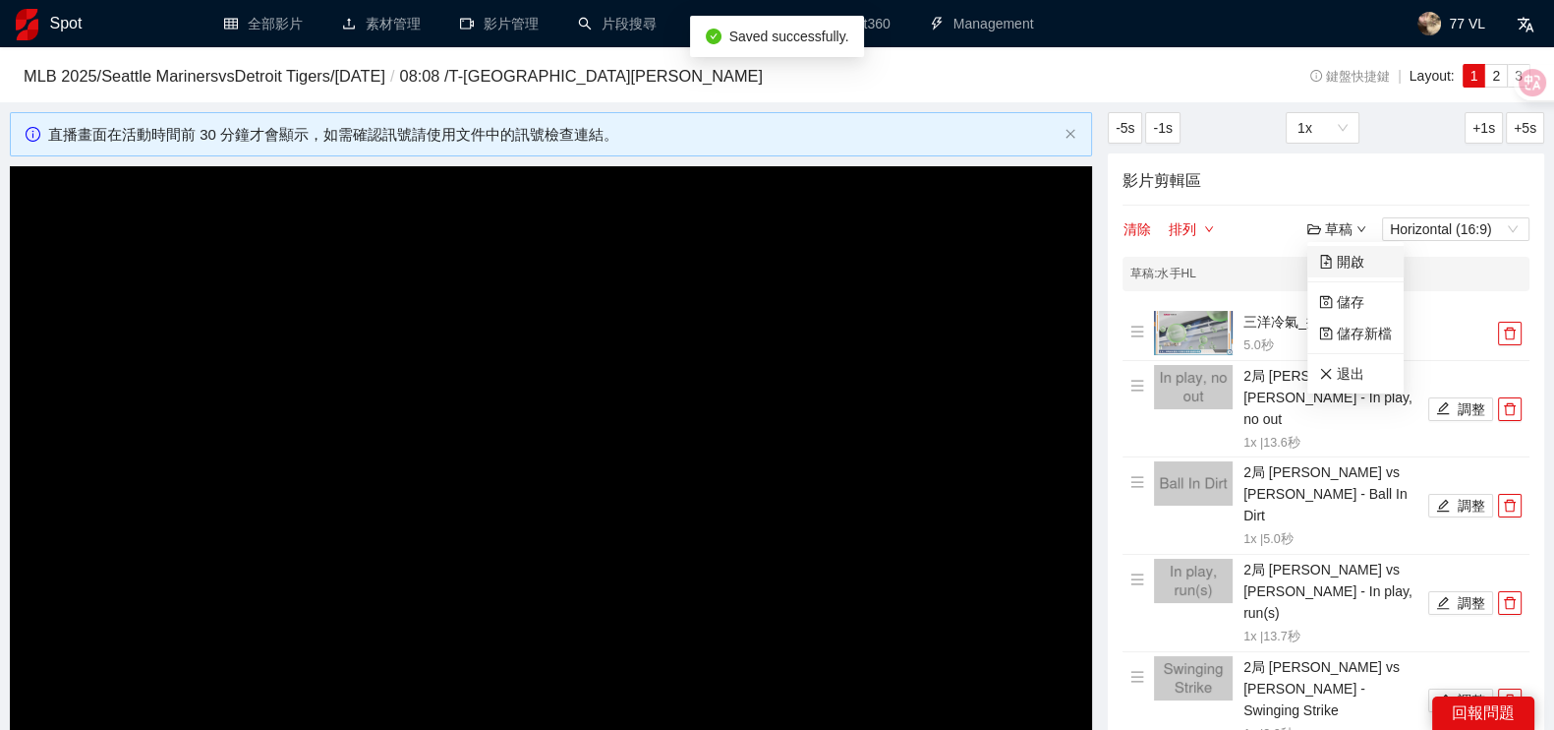
click at [1359, 256] on link "開啟" at bounding box center [1341, 262] width 45 height 16
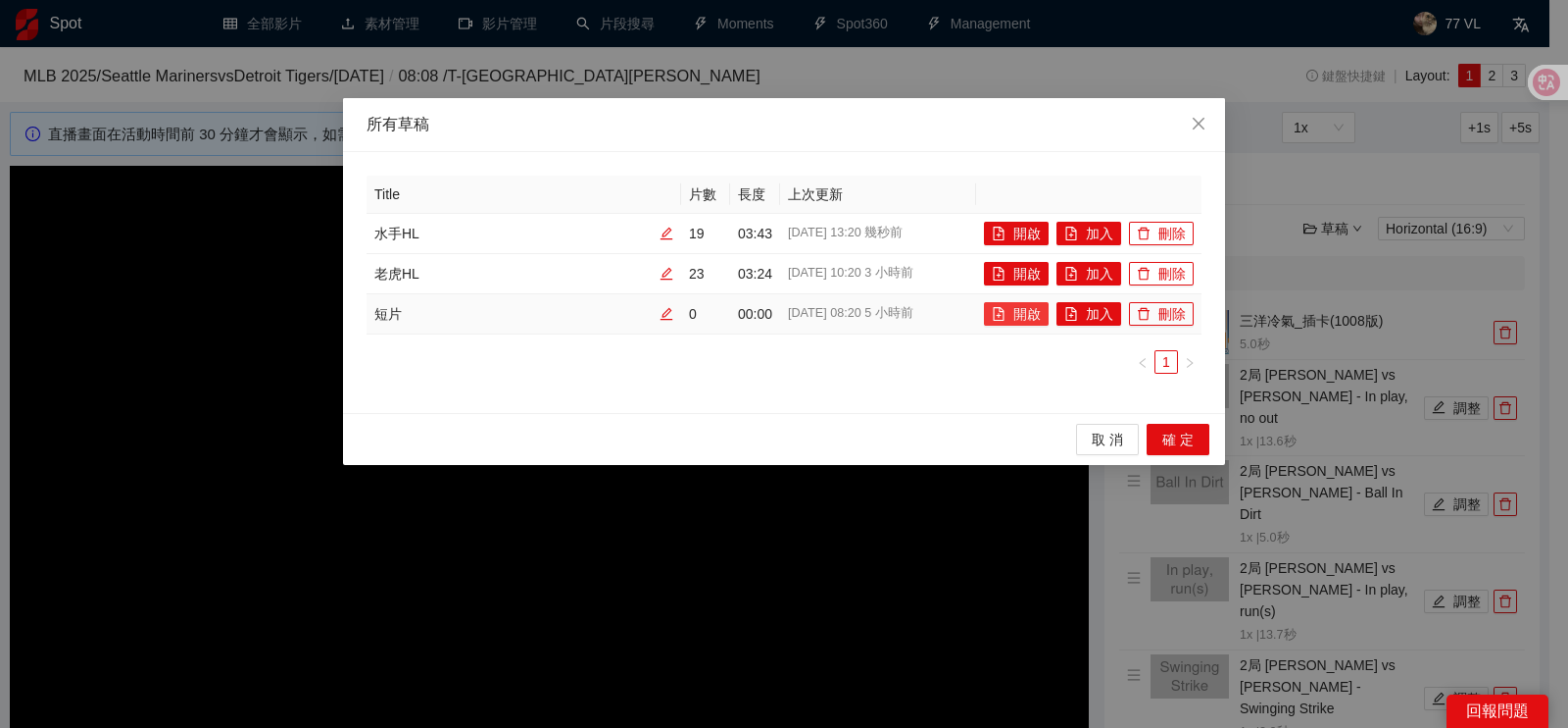
click at [1010, 315] on button "開啟" at bounding box center [1016, 314] width 65 height 24
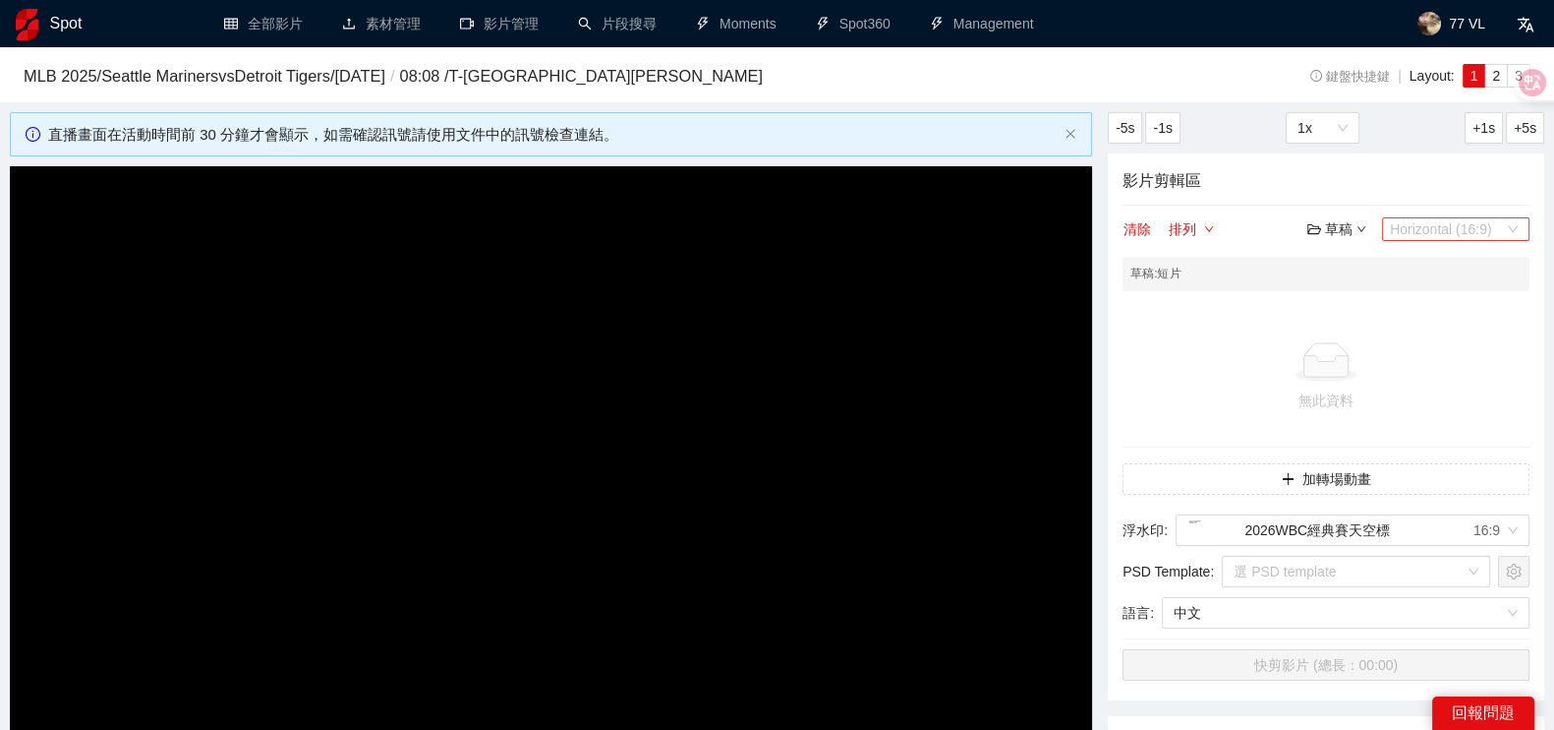
click at [1455, 233] on span "Horizontal (16:9)" at bounding box center [1456, 229] width 132 height 22
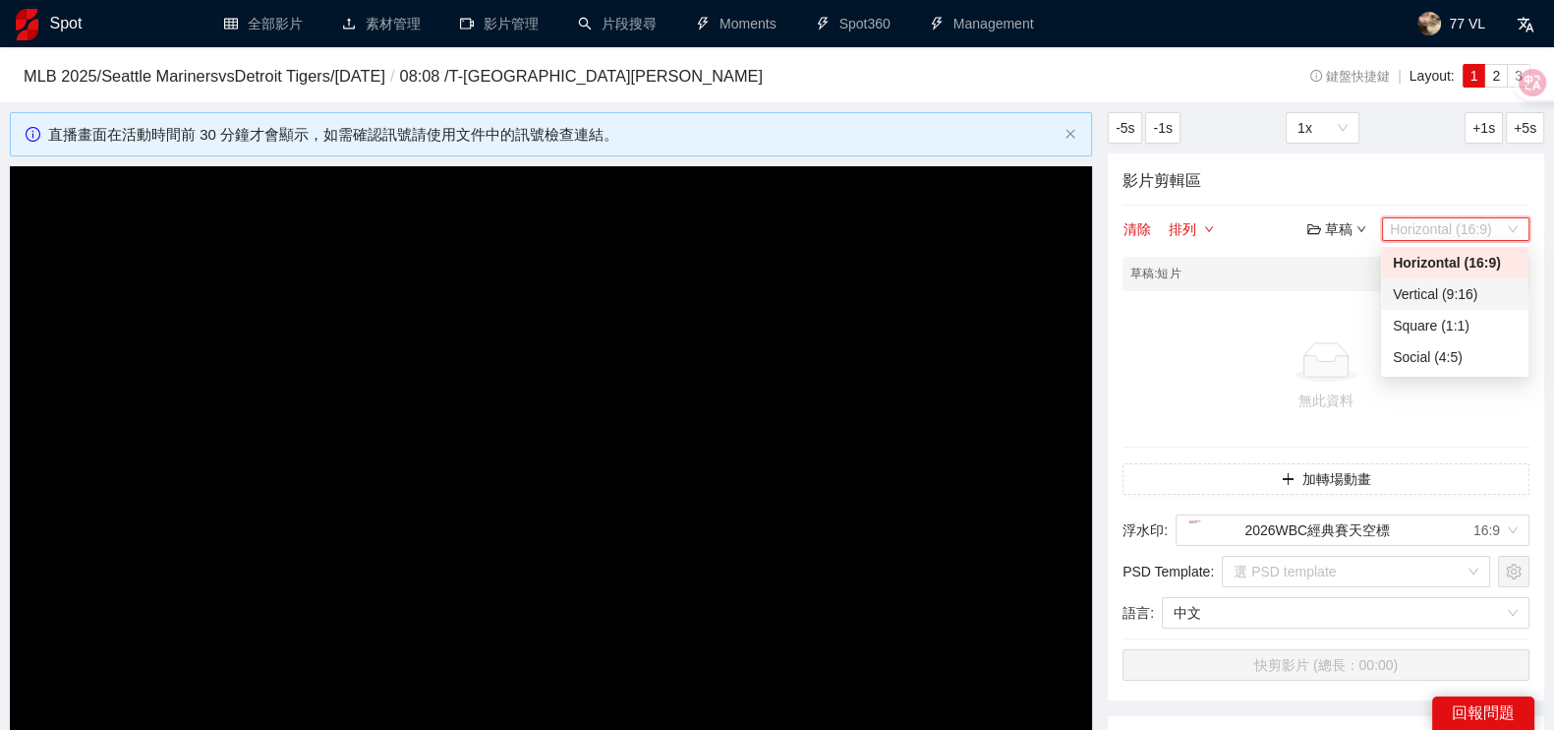
click at [1446, 303] on div "Vertical (9:16)" at bounding box center [1455, 294] width 124 height 22
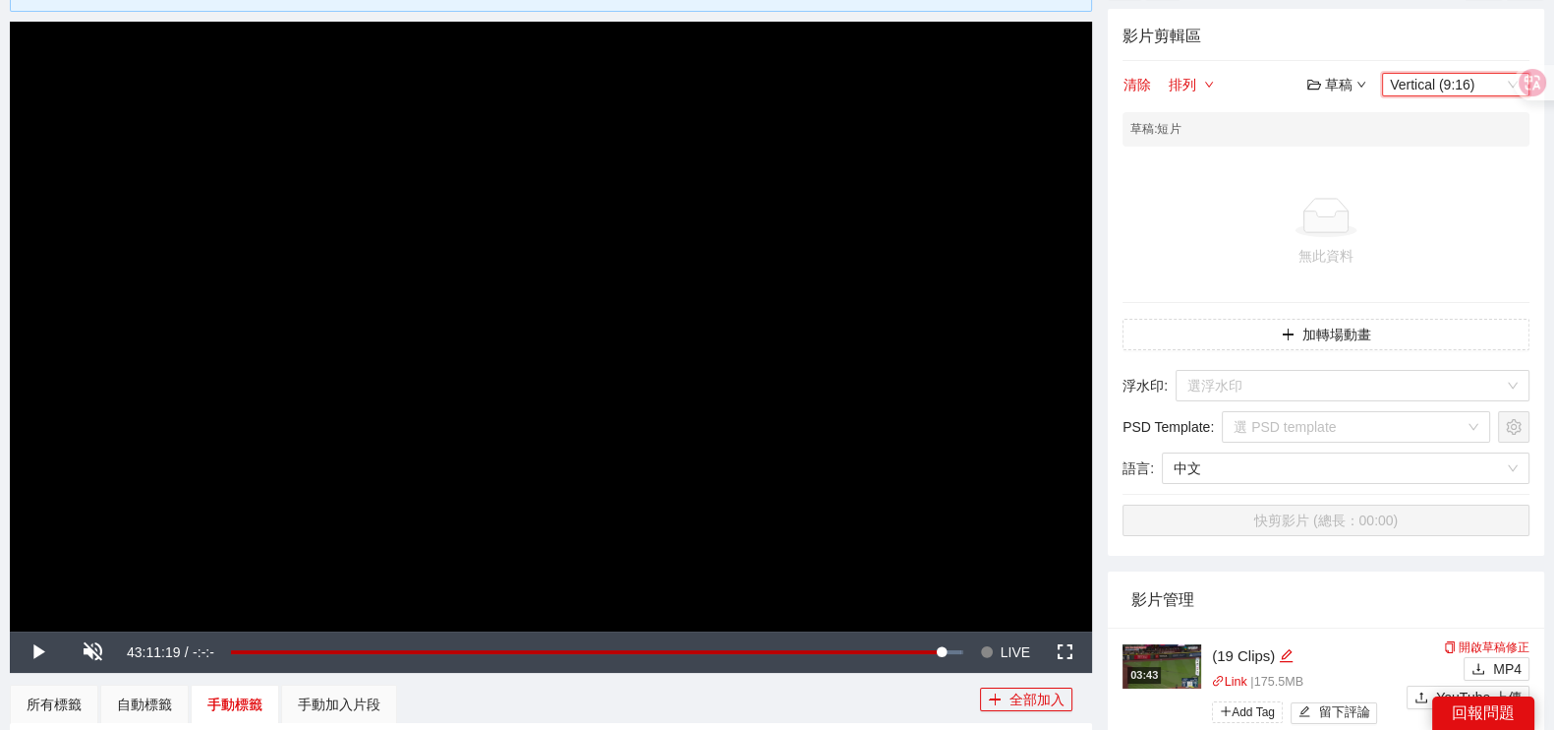
scroll to position [369, 0]
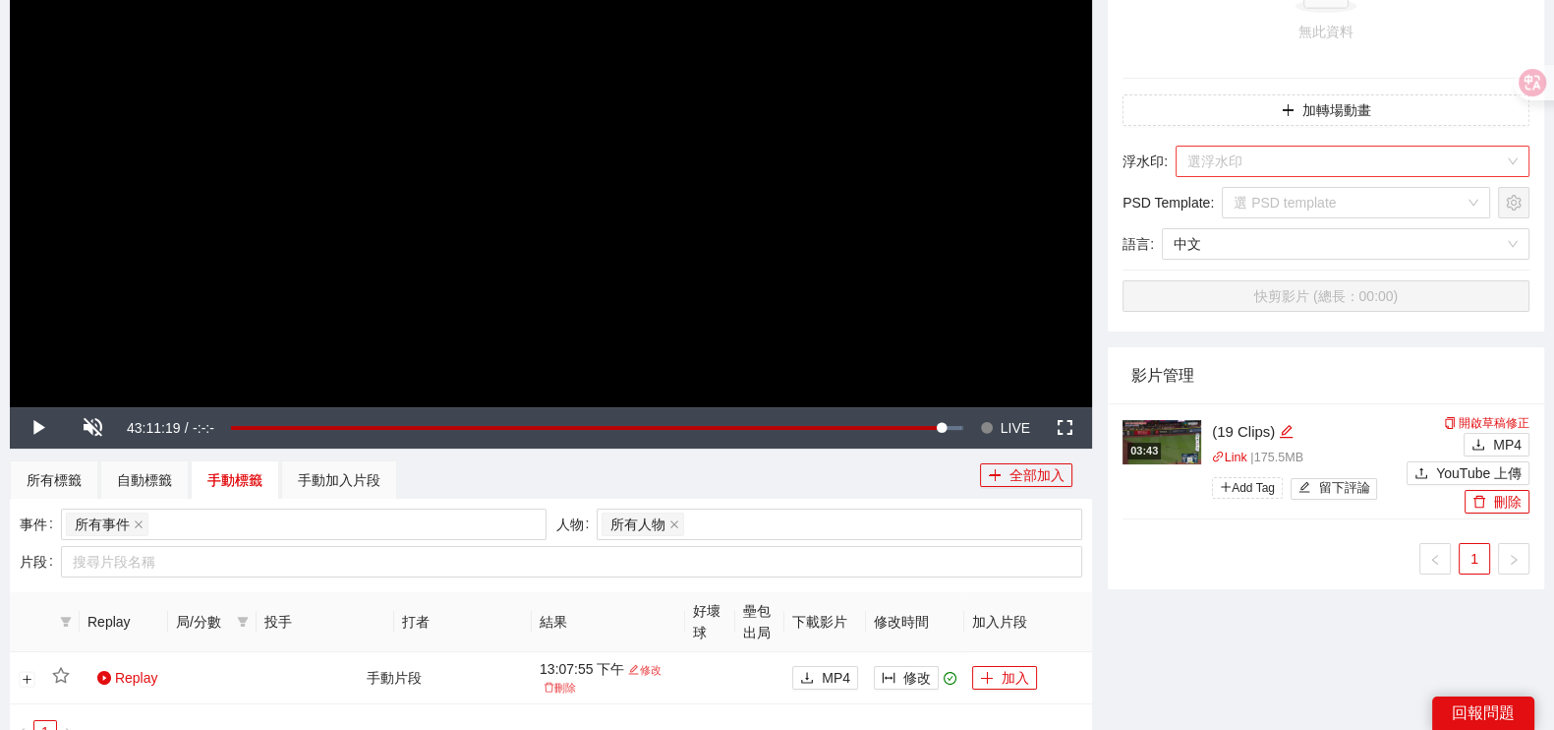
click at [1326, 174] on input "search" at bounding box center [1346, 160] width 317 height 29
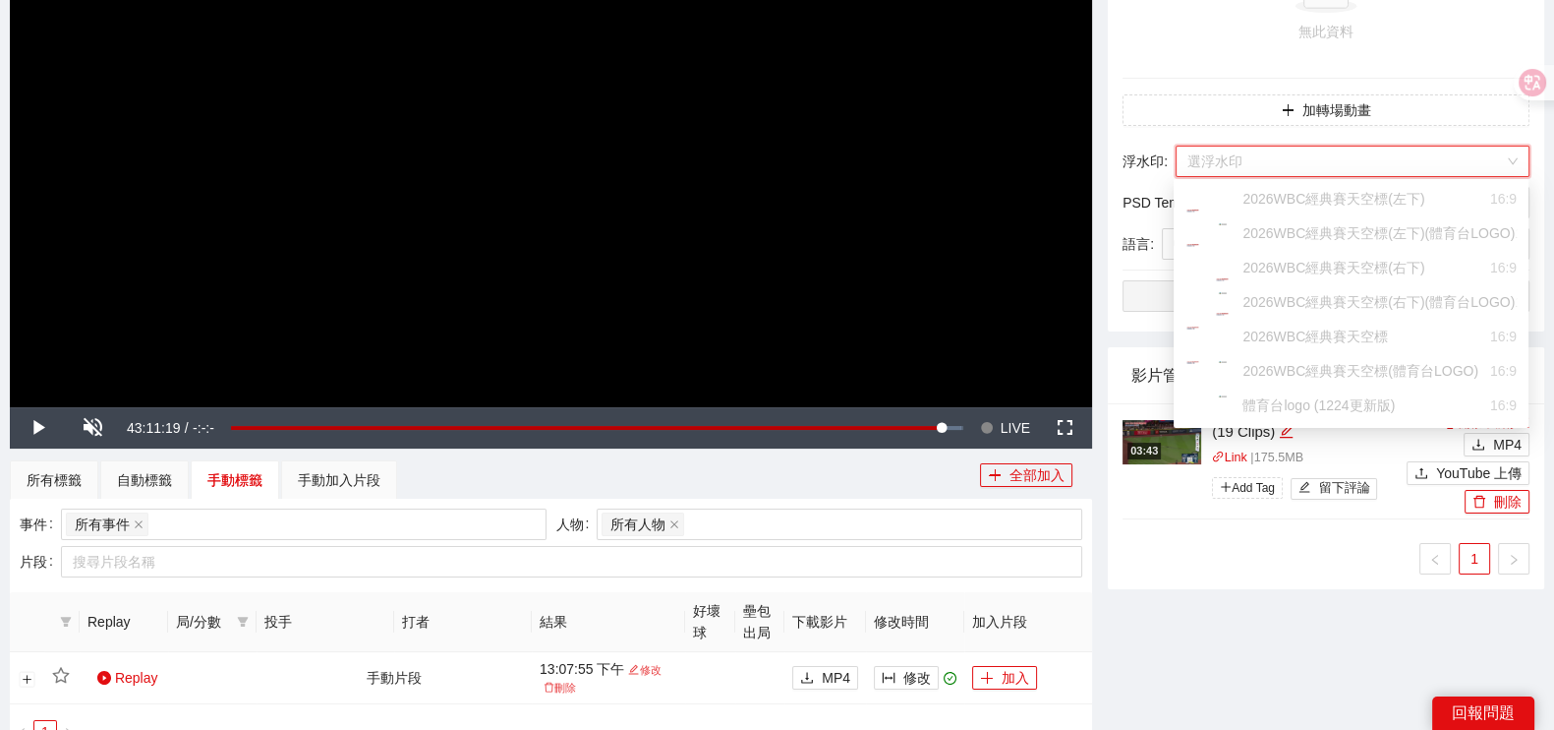
click at [1322, 171] on input "search" at bounding box center [1346, 160] width 317 height 29
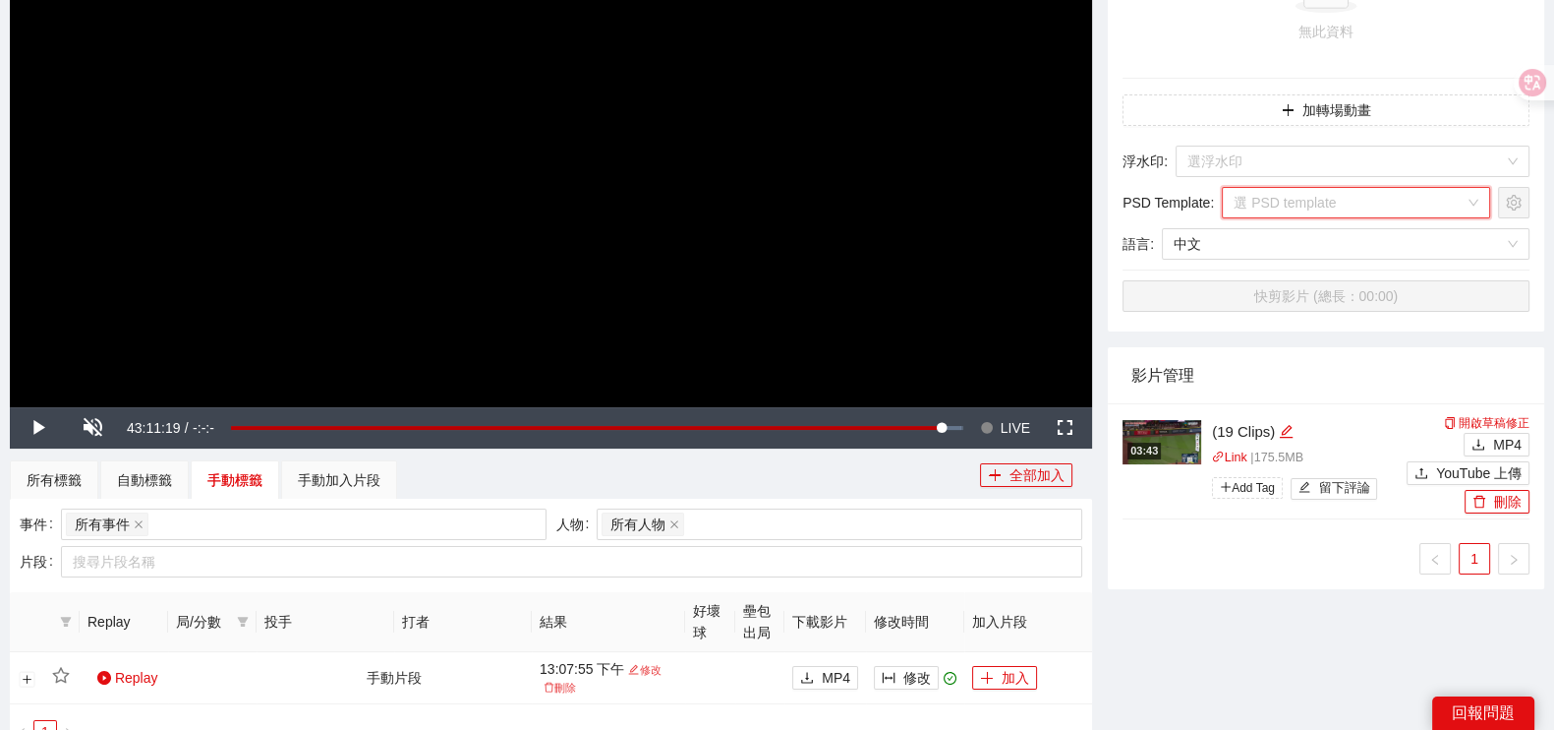
click at [1339, 214] on input "search" at bounding box center [1349, 202] width 231 height 29
click at [1337, 250] on span "中文" at bounding box center [1346, 243] width 344 height 29
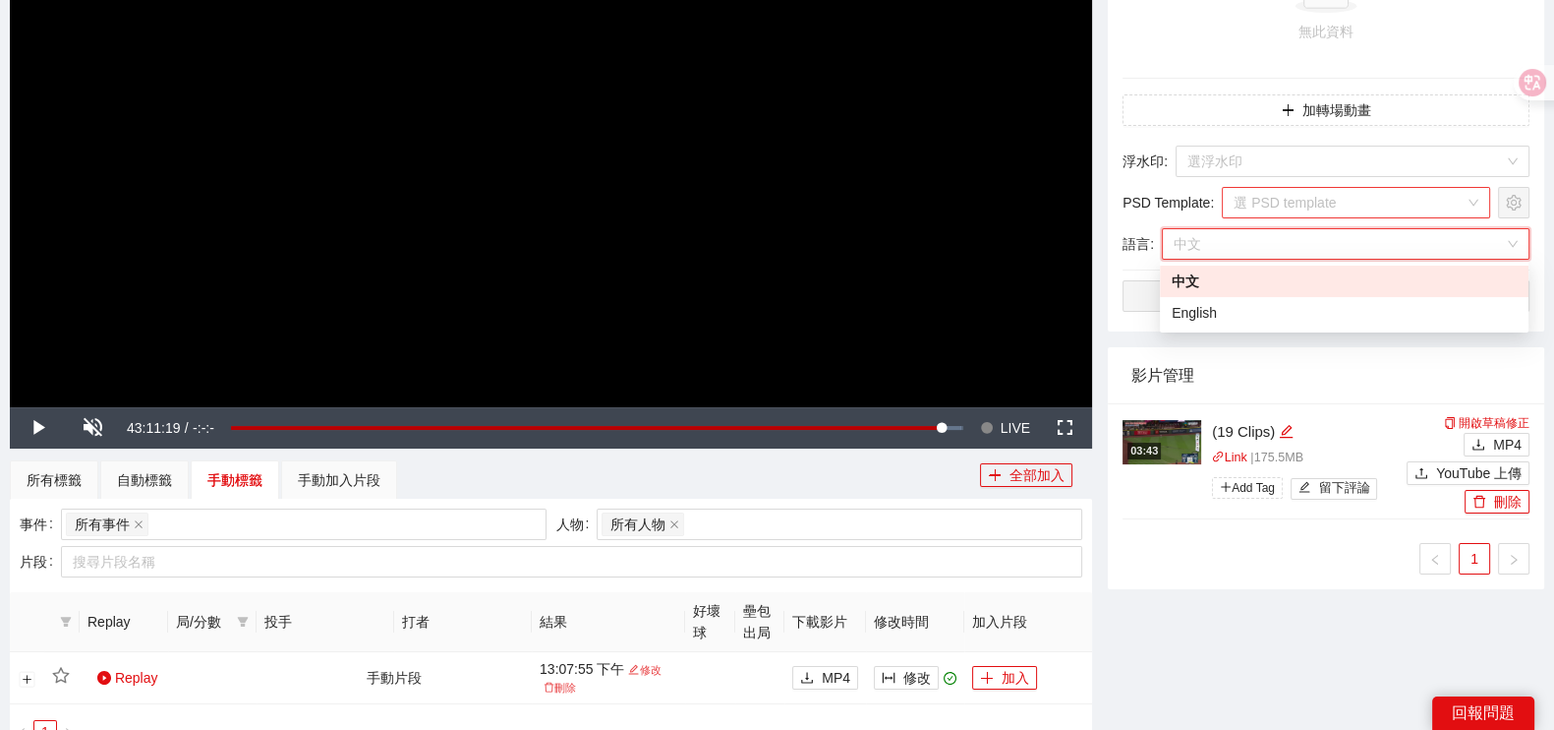
click at [1342, 209] on input "search" at bounding box center [1349, 202] width 231 height 29
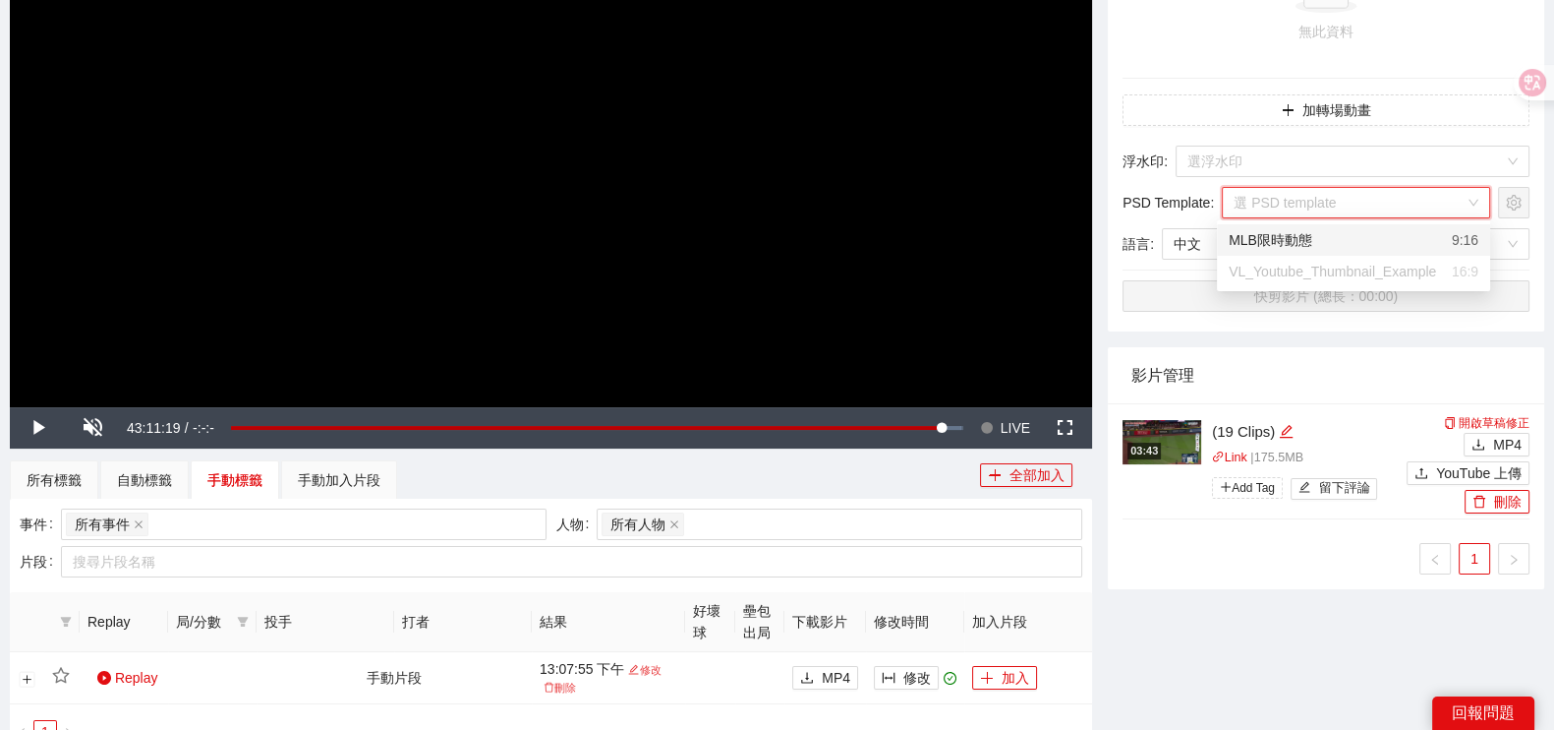
click at [1342, 240] on div "MLB限時動態 9:16" at bounding box center [1354, 240] width 250 height 22
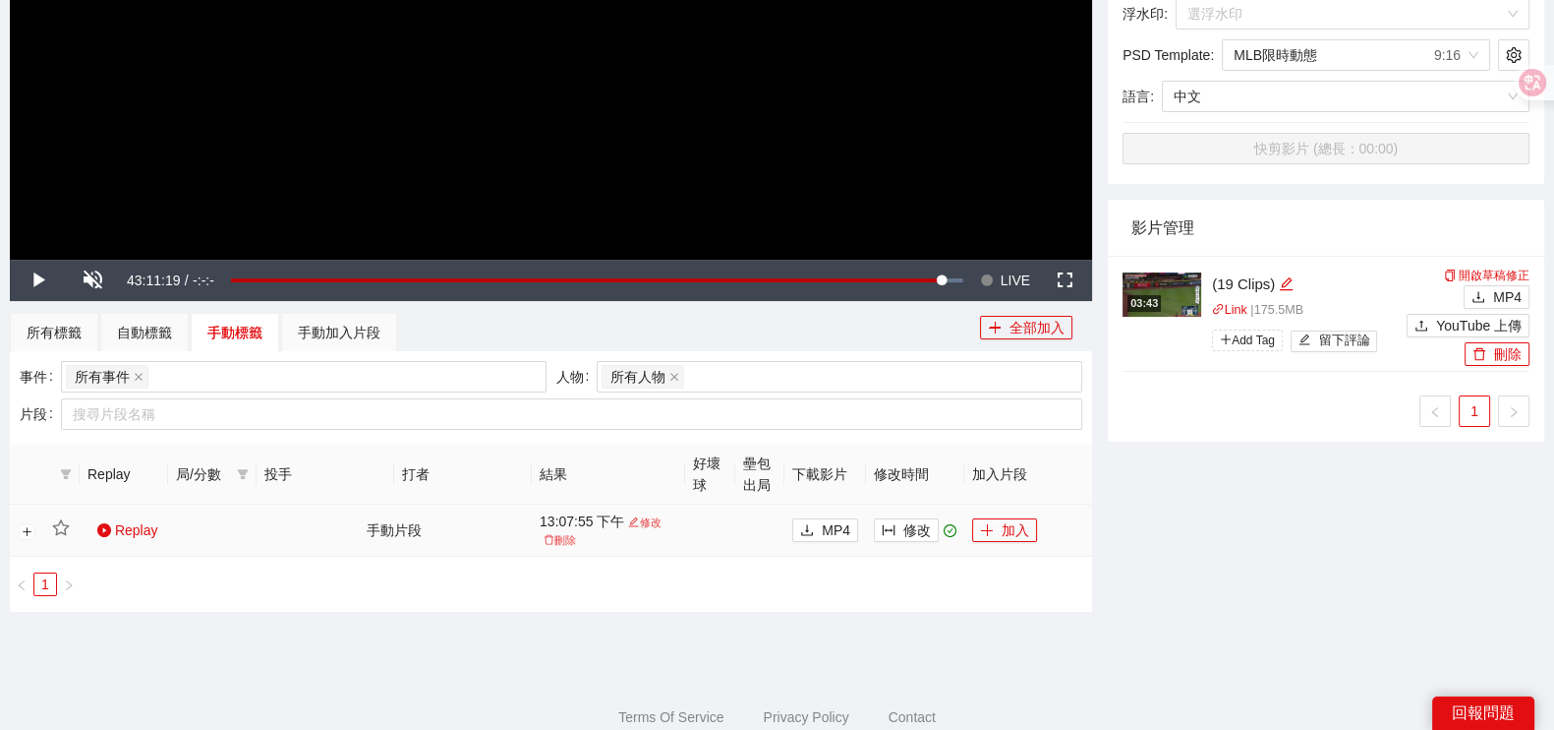
scroll to position [566, 0]
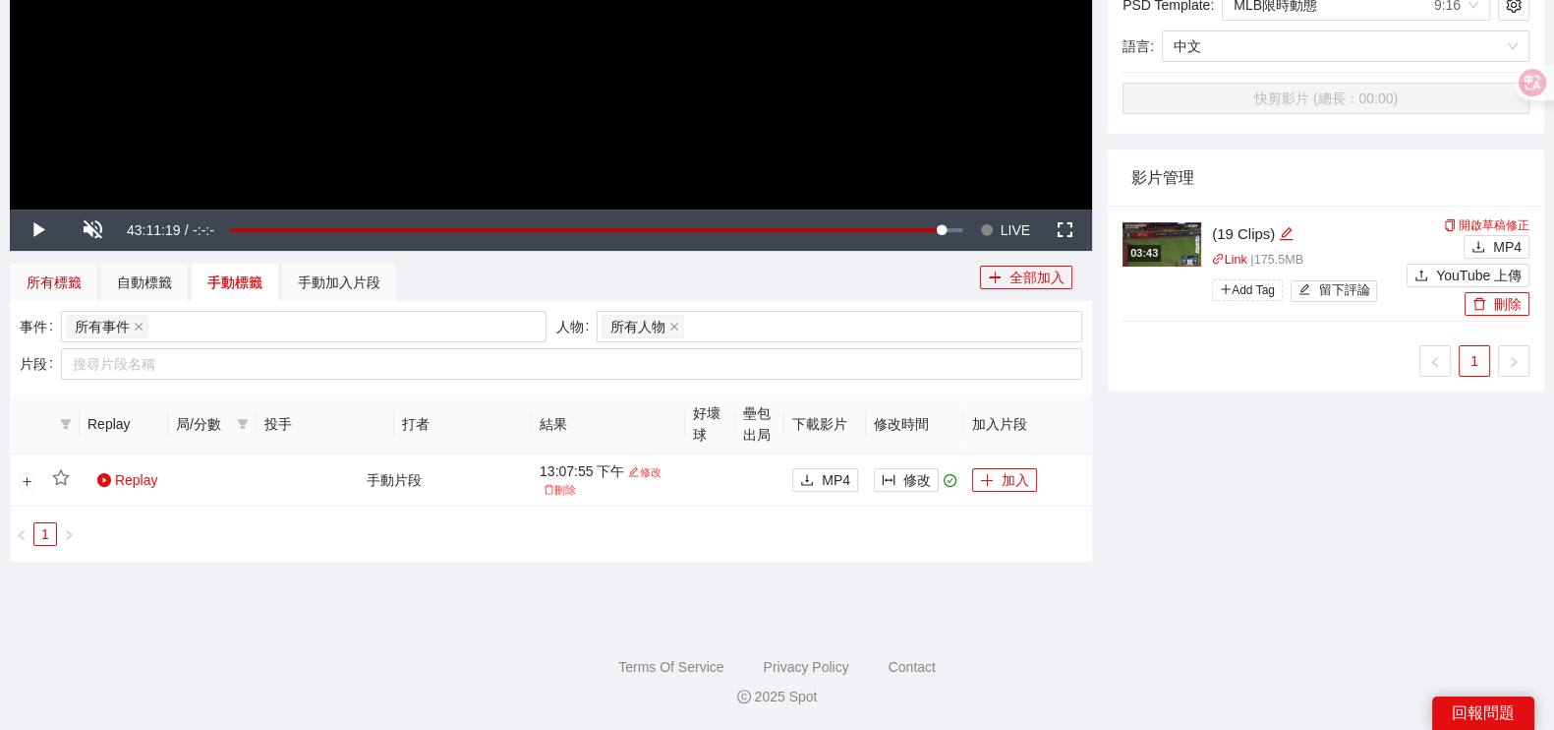
click at [40, 280] on div "所有標籤" at bounding box center [54, 282] width 55 height 22
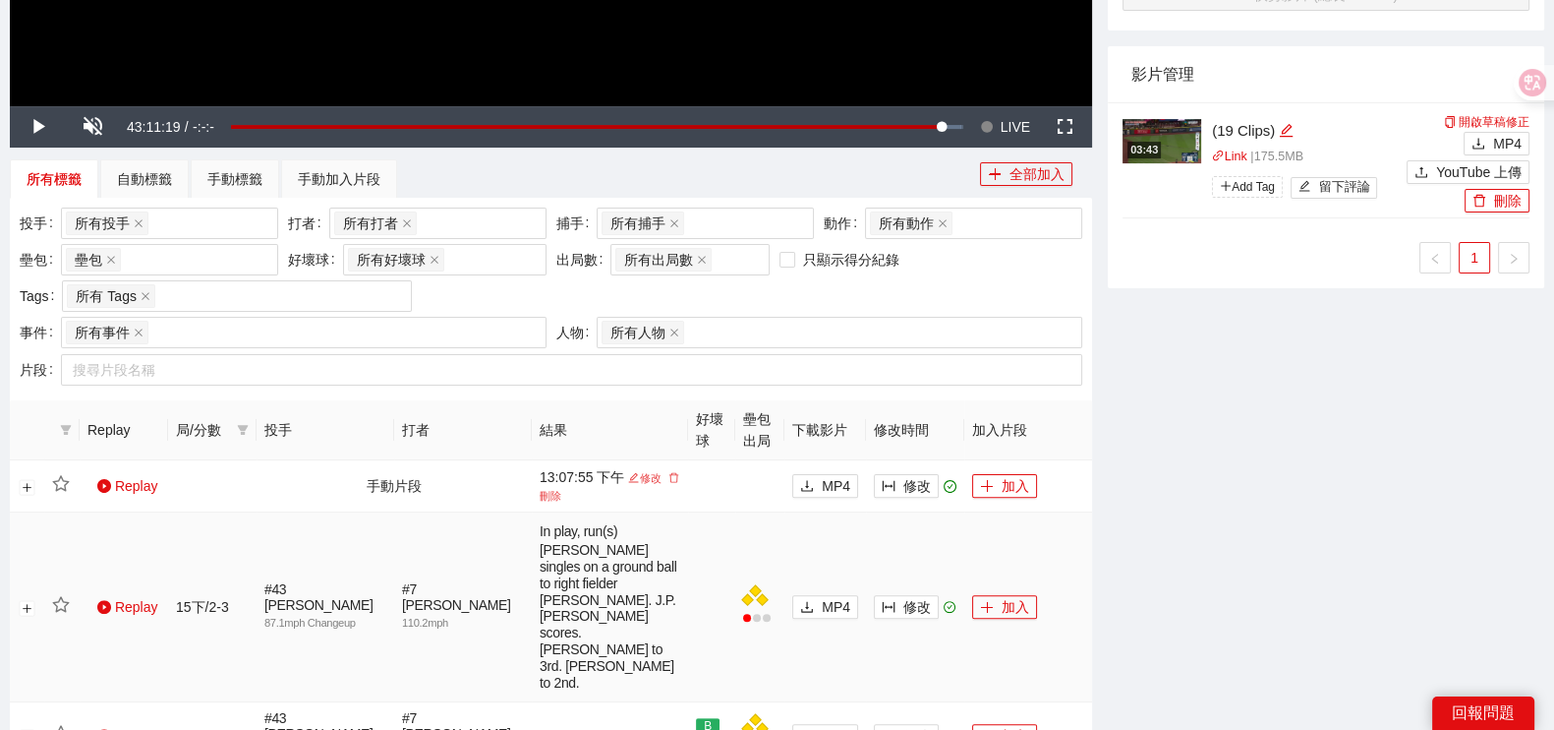
scroll to position [812, 0]
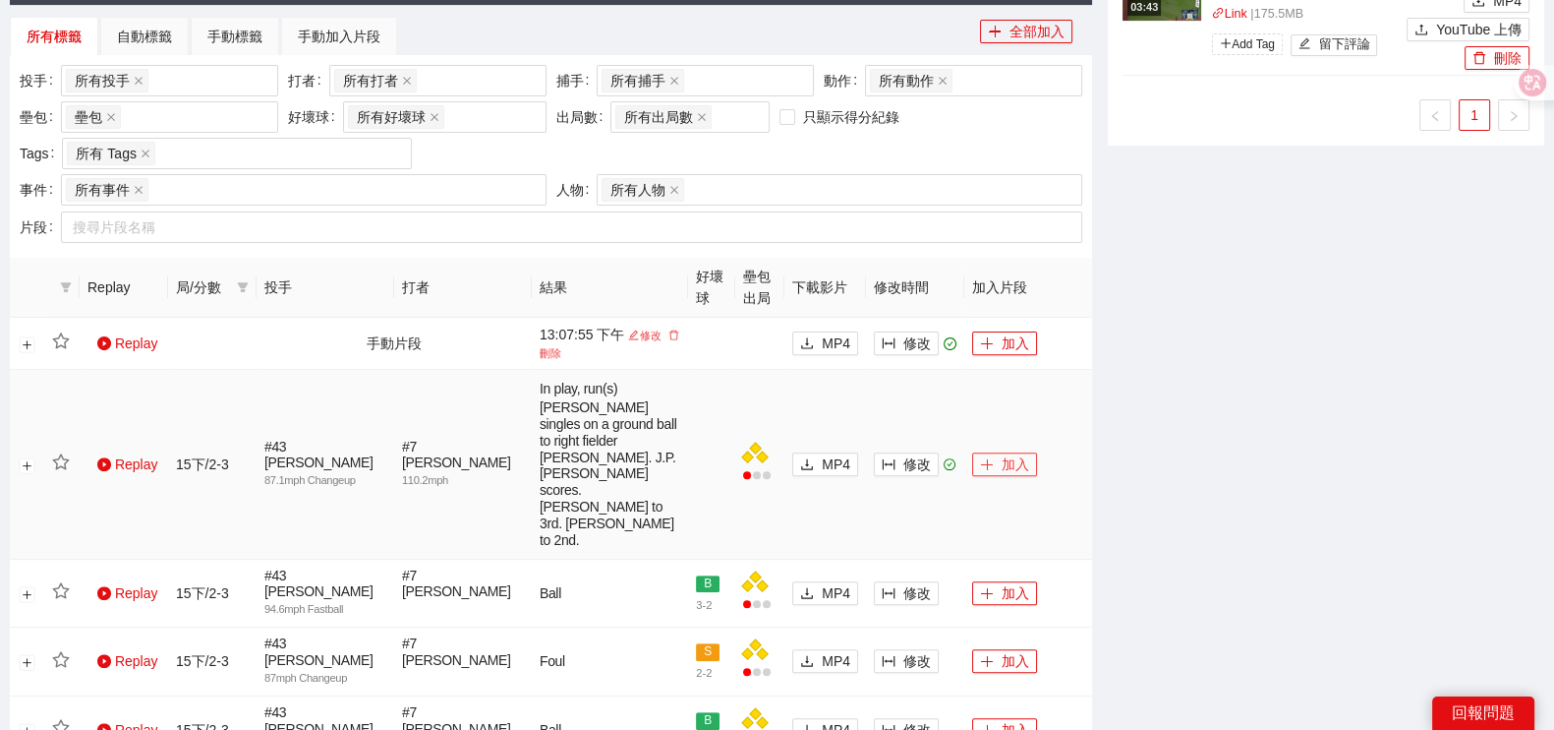
click at [978, 452] on button "加入" at bounding box center [1004, 464] width 65 height 24
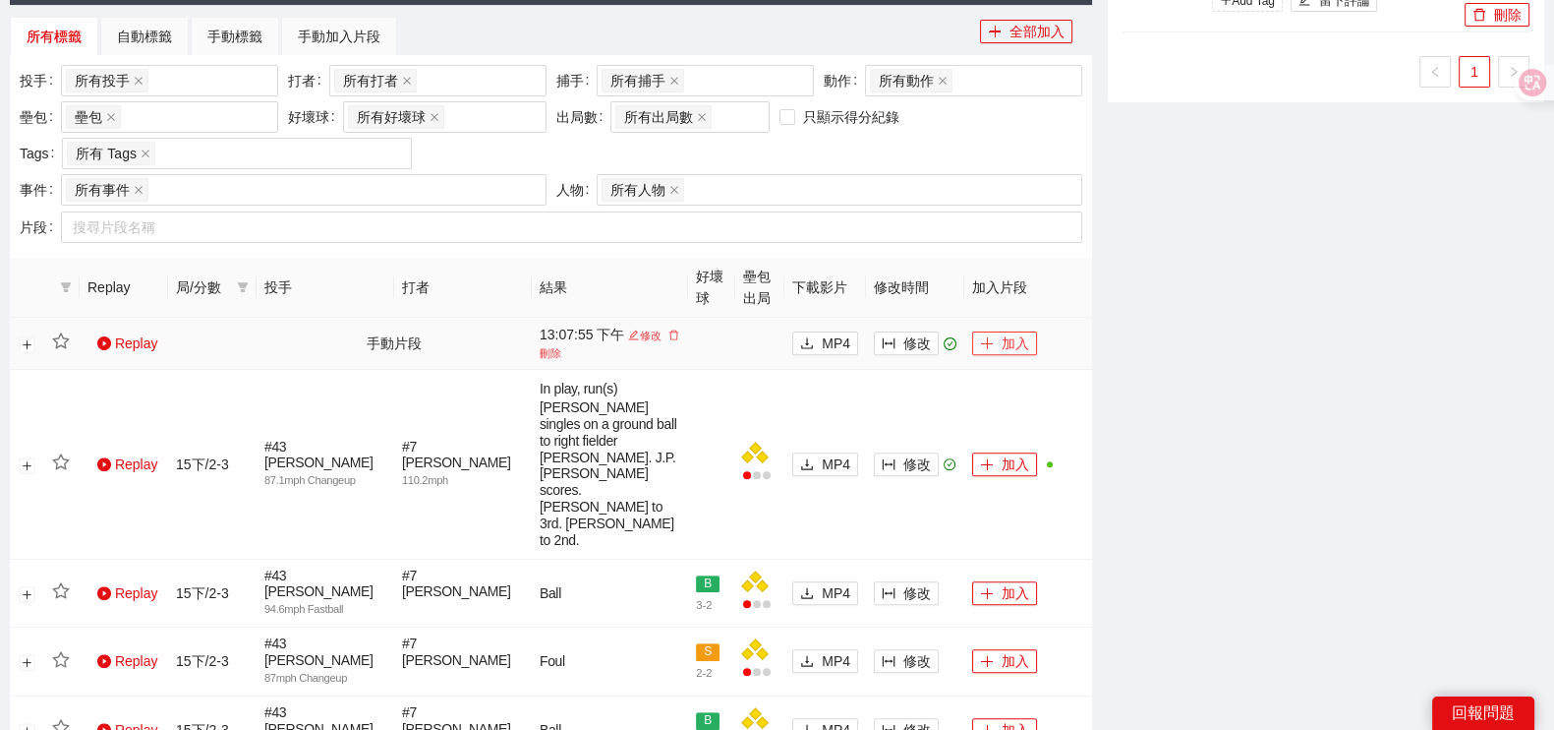
click at [1003, 336] on button "加入" at bounding box center [1004, 343] width 65 height 24
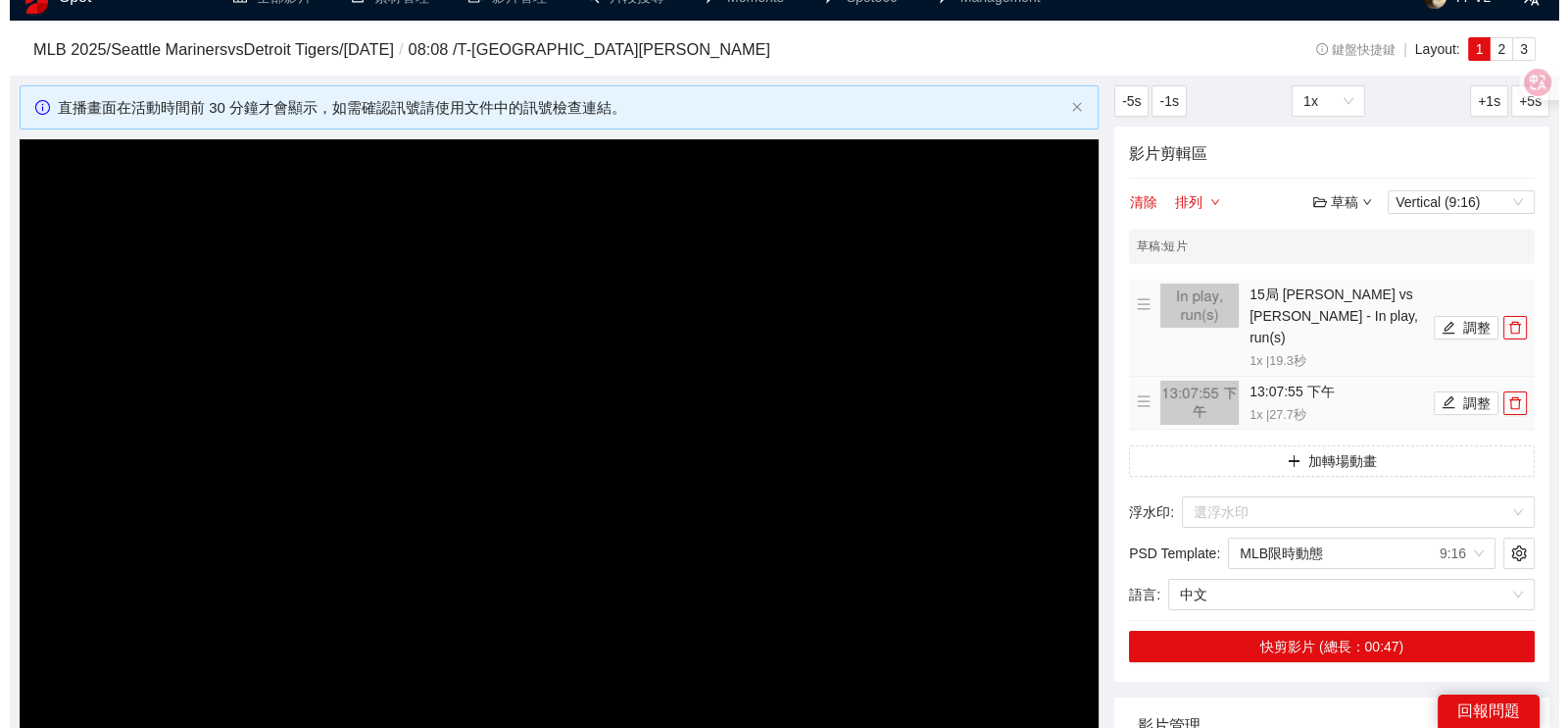
scroll to position [0, 0]
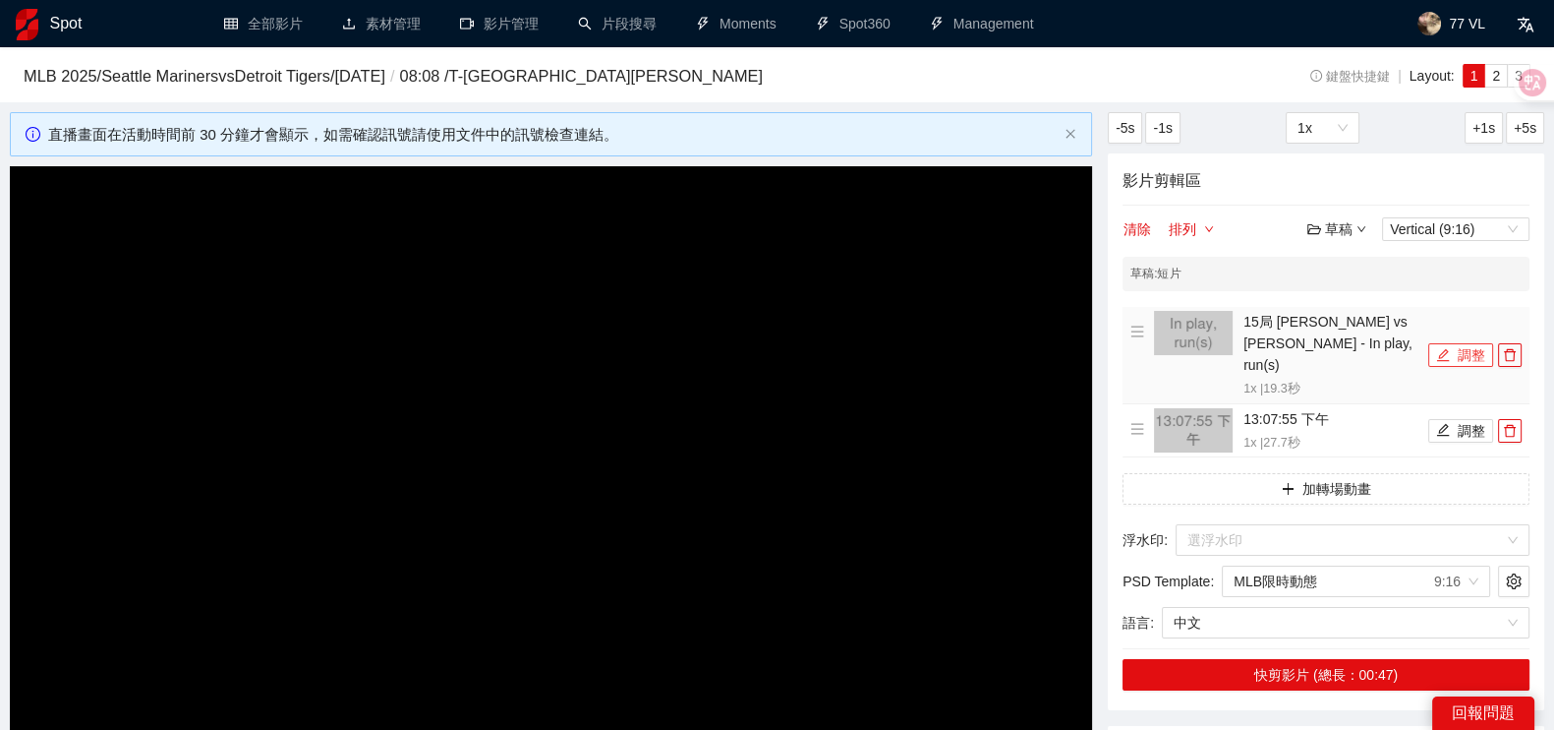
click at [1440, 348] on icon "edit" at bounding box center [1443, 355] width 14 height 14
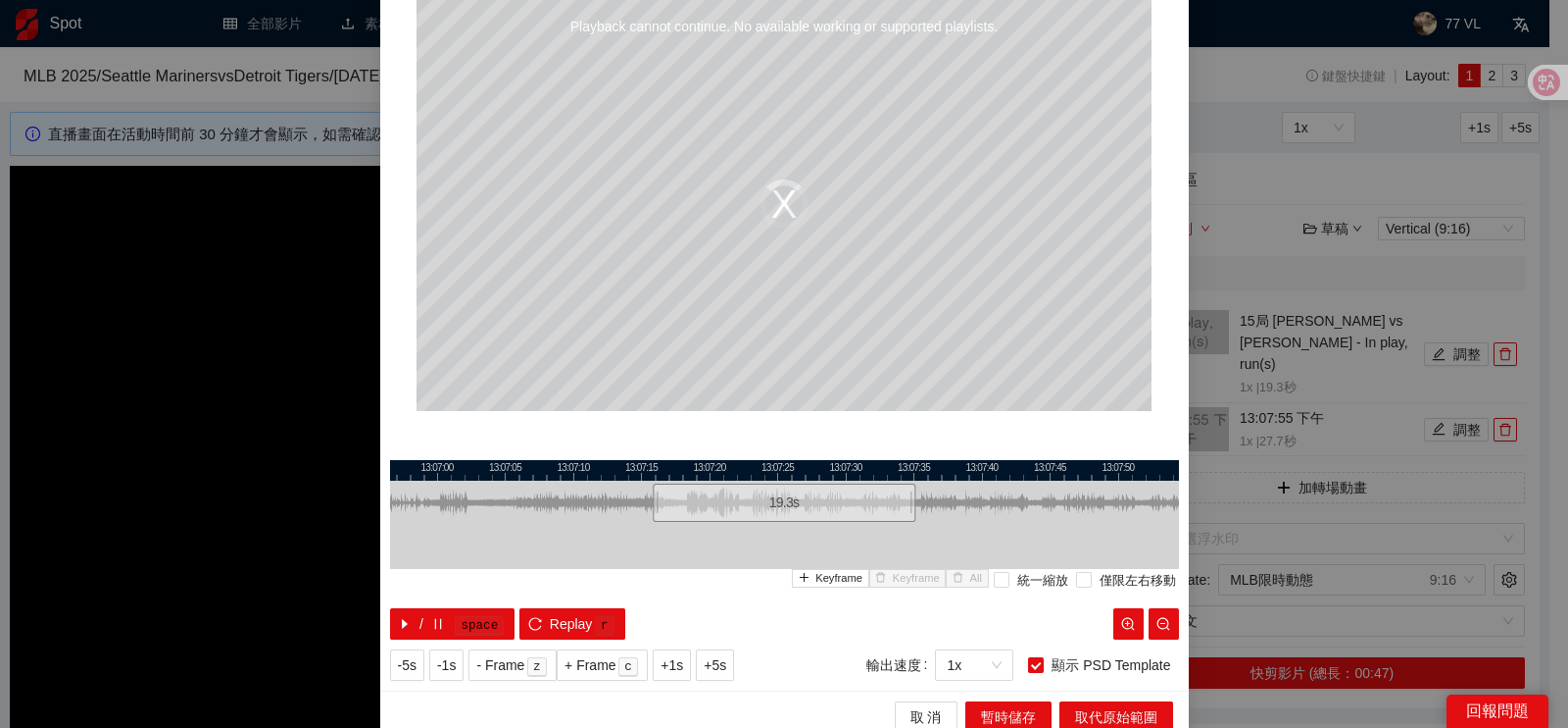
scroll to position [82, 0]
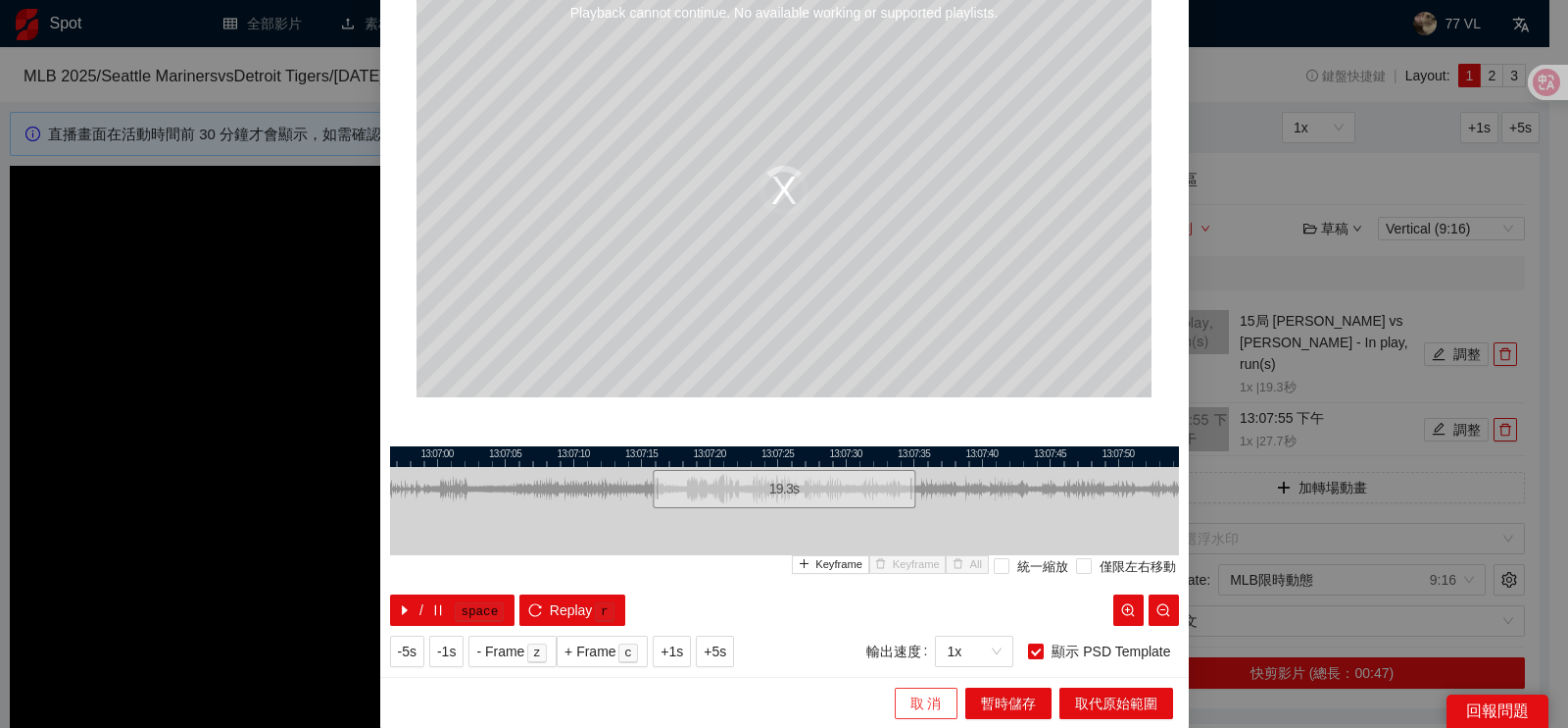
click at [930, 698] on span "取 消" at bounding box center [925, 703] width 31 height 22
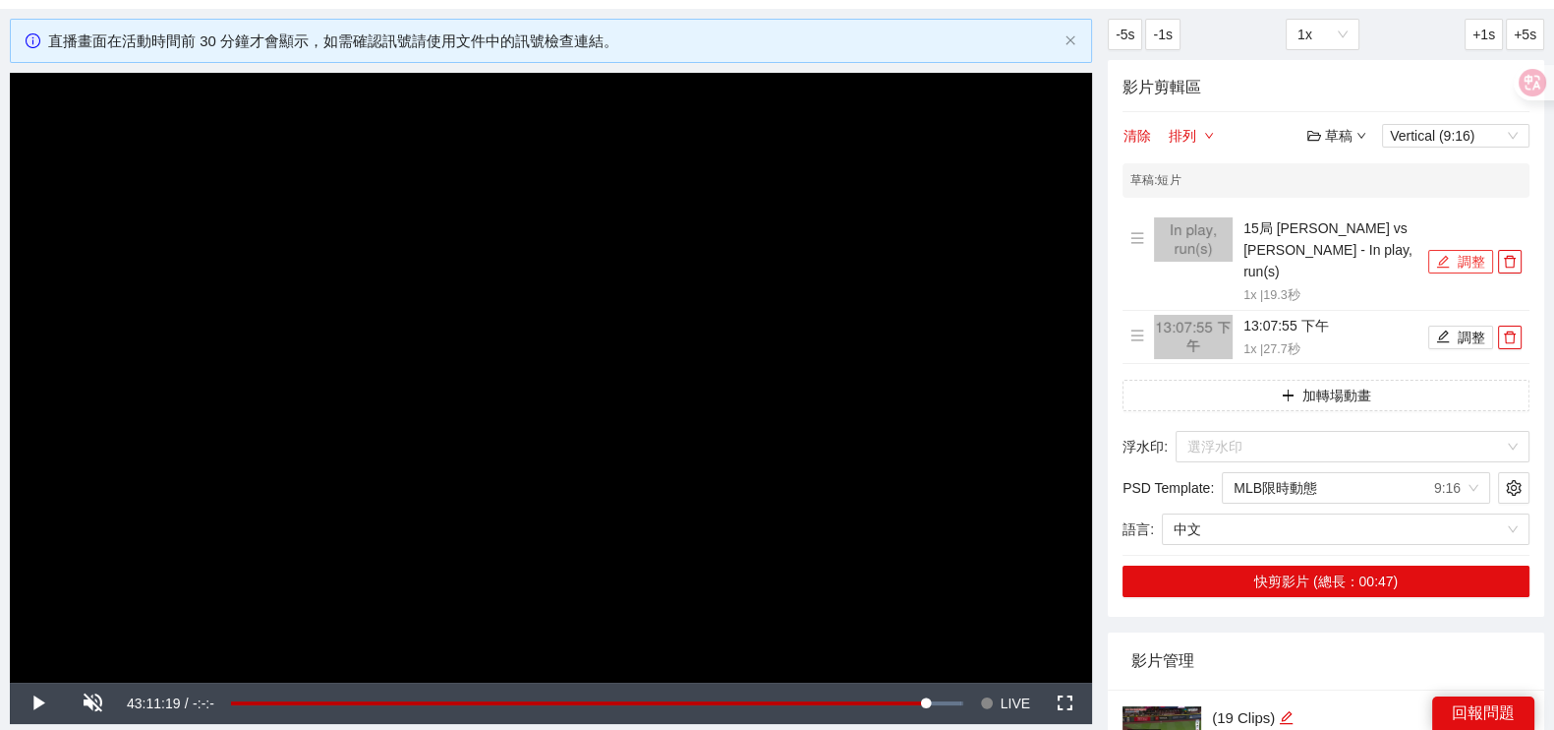
scroll to position [245, 0]
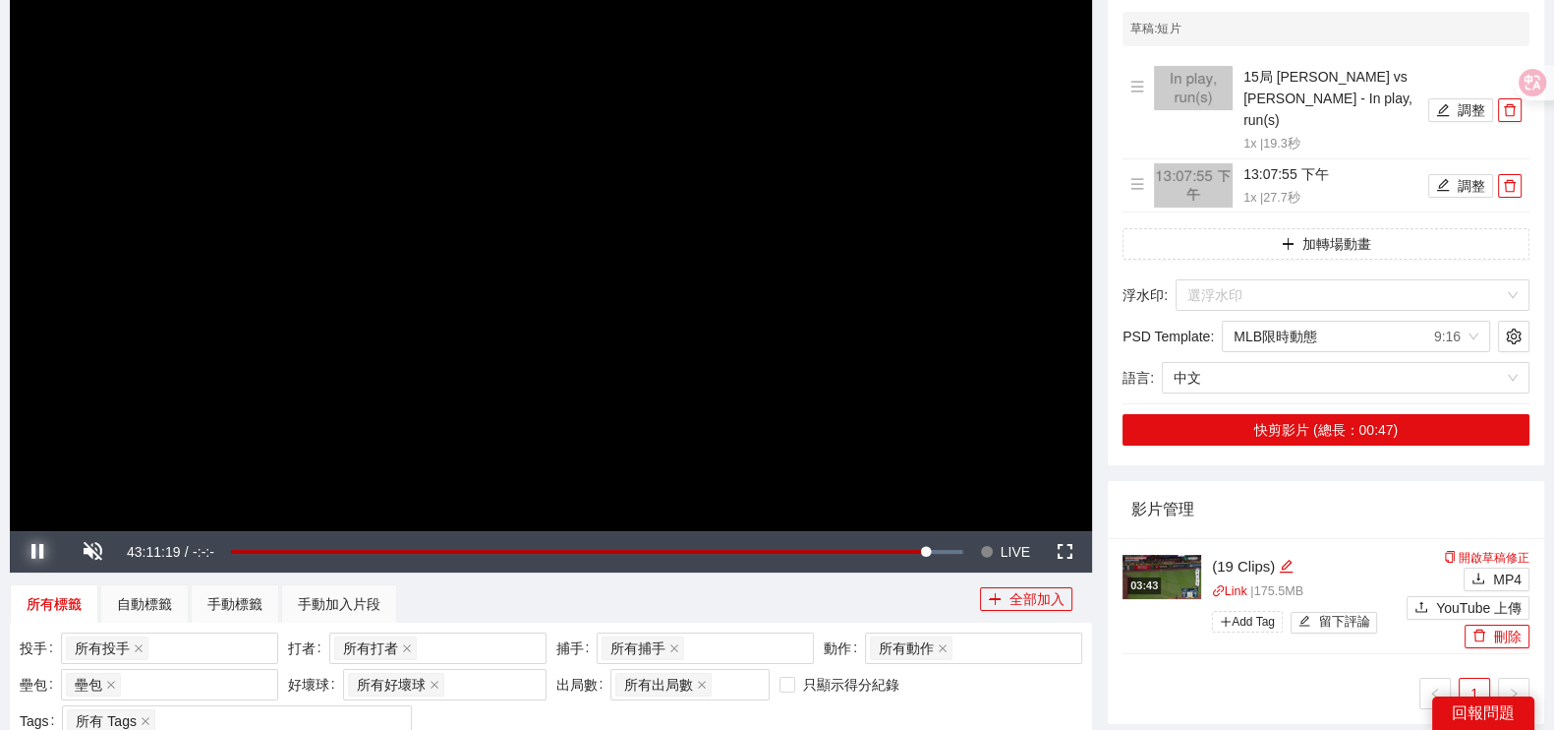
click at [31, 552] on span "Video Player" at bounding box center [37, 552] width 55 height 0
click at [10, 531] on button "Play" at bounding box center [37, 551] width 55 height 41
click at [10, 531] on button "Pause" at bounding box center [37, 551] width 55 height 41
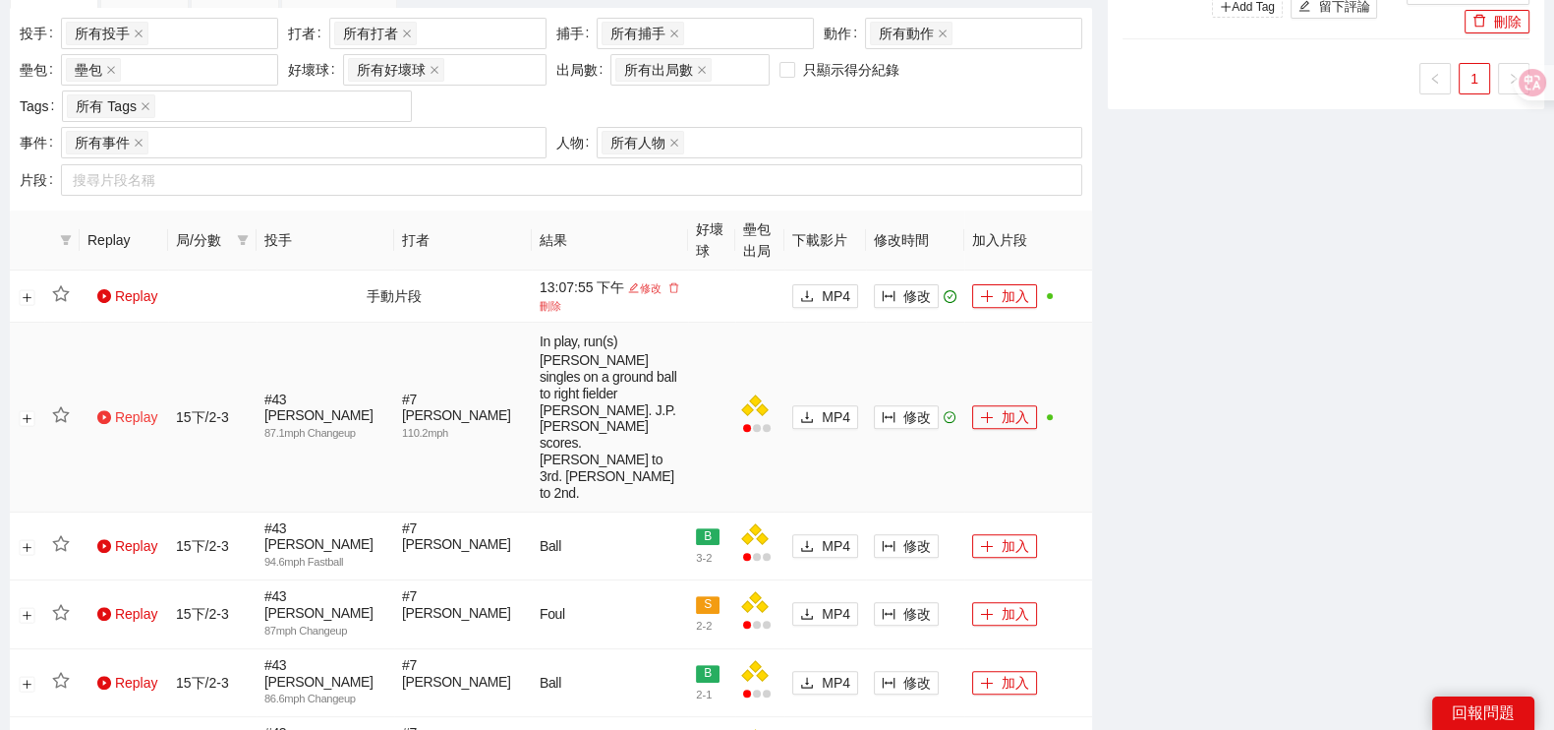
click at [114, 409] on link "Replay" at bounding box center [127, 417] width 60 height 16
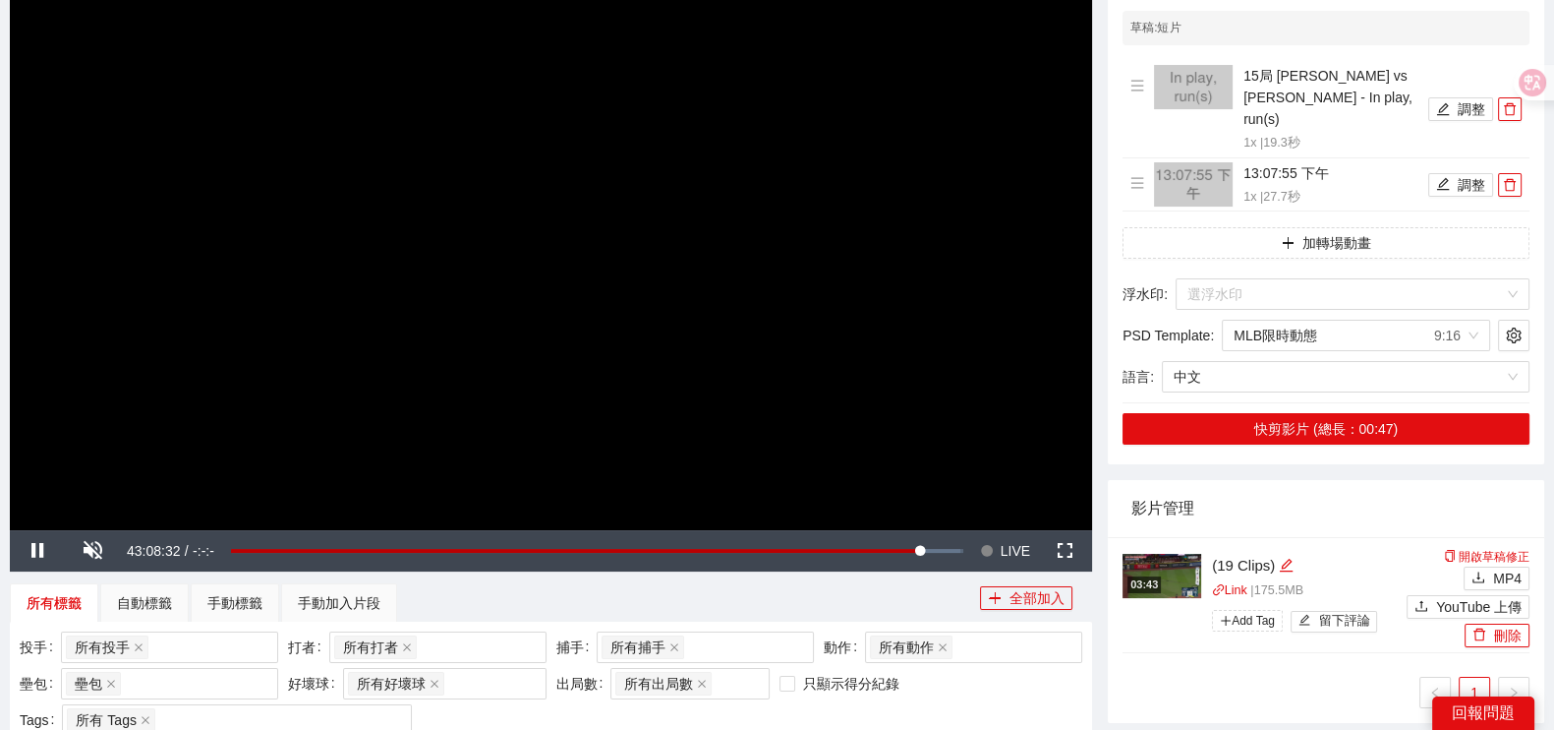
scroll to position [245, 0]
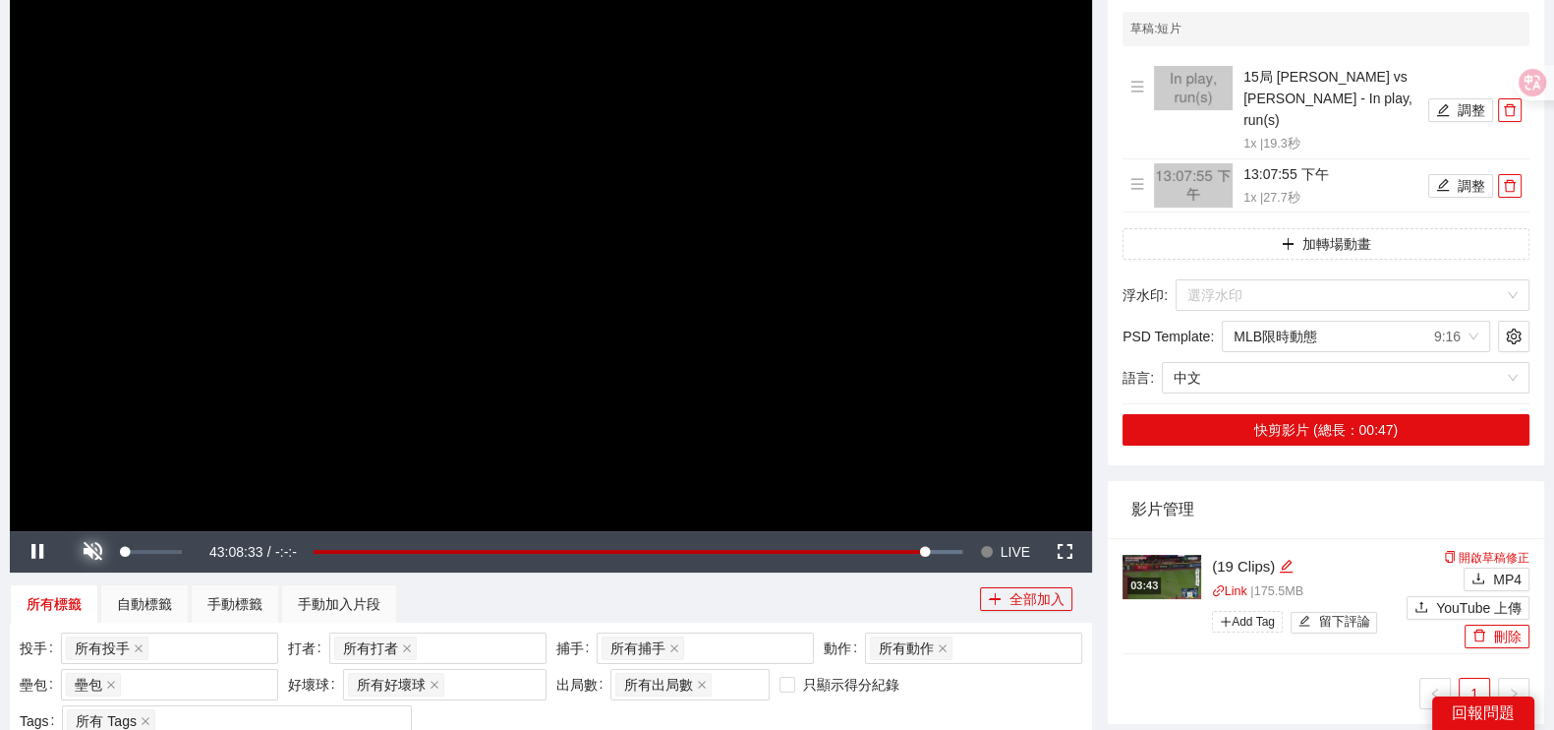
click at [88, 552] on span "Video Player" at bounding box center [92, 552] width 55 height 0
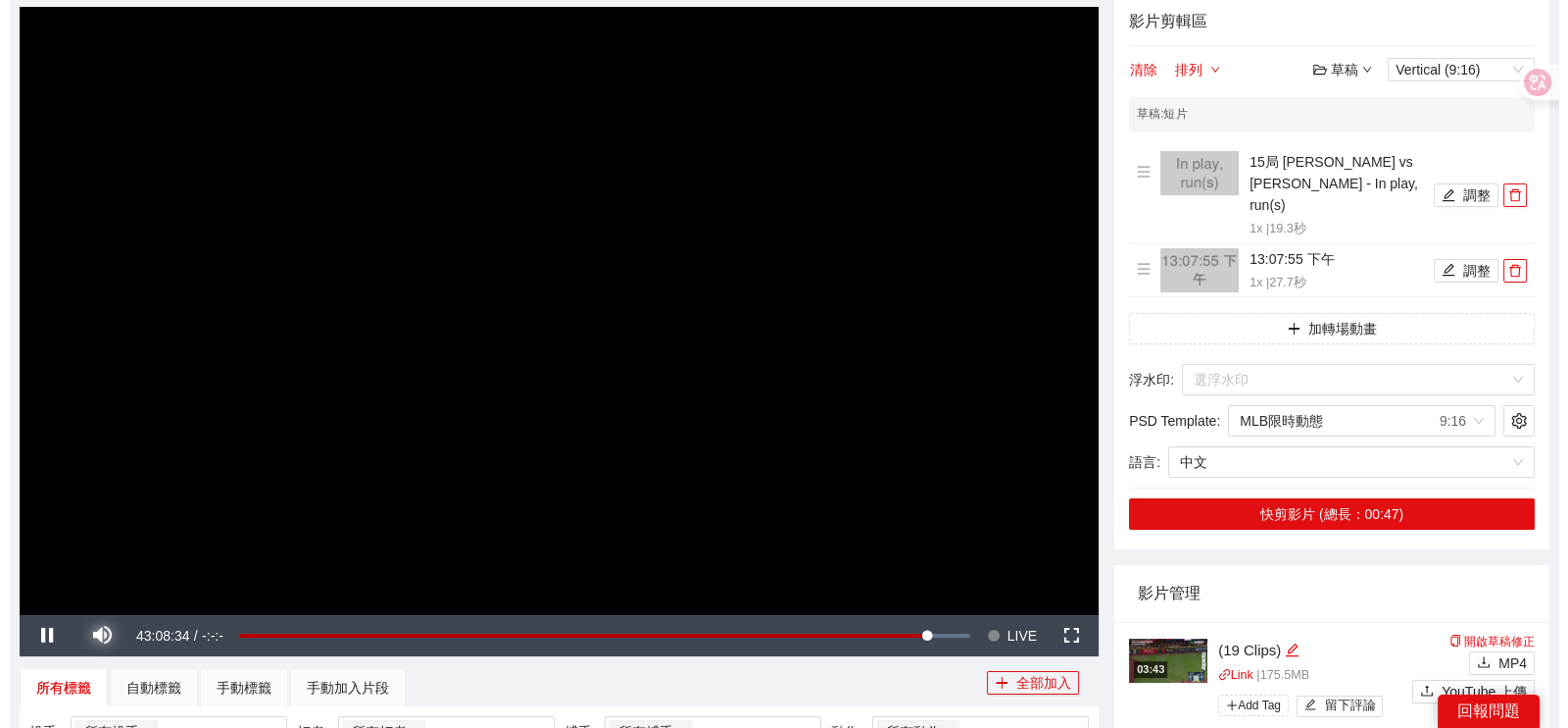
scroll to position [122, 0]
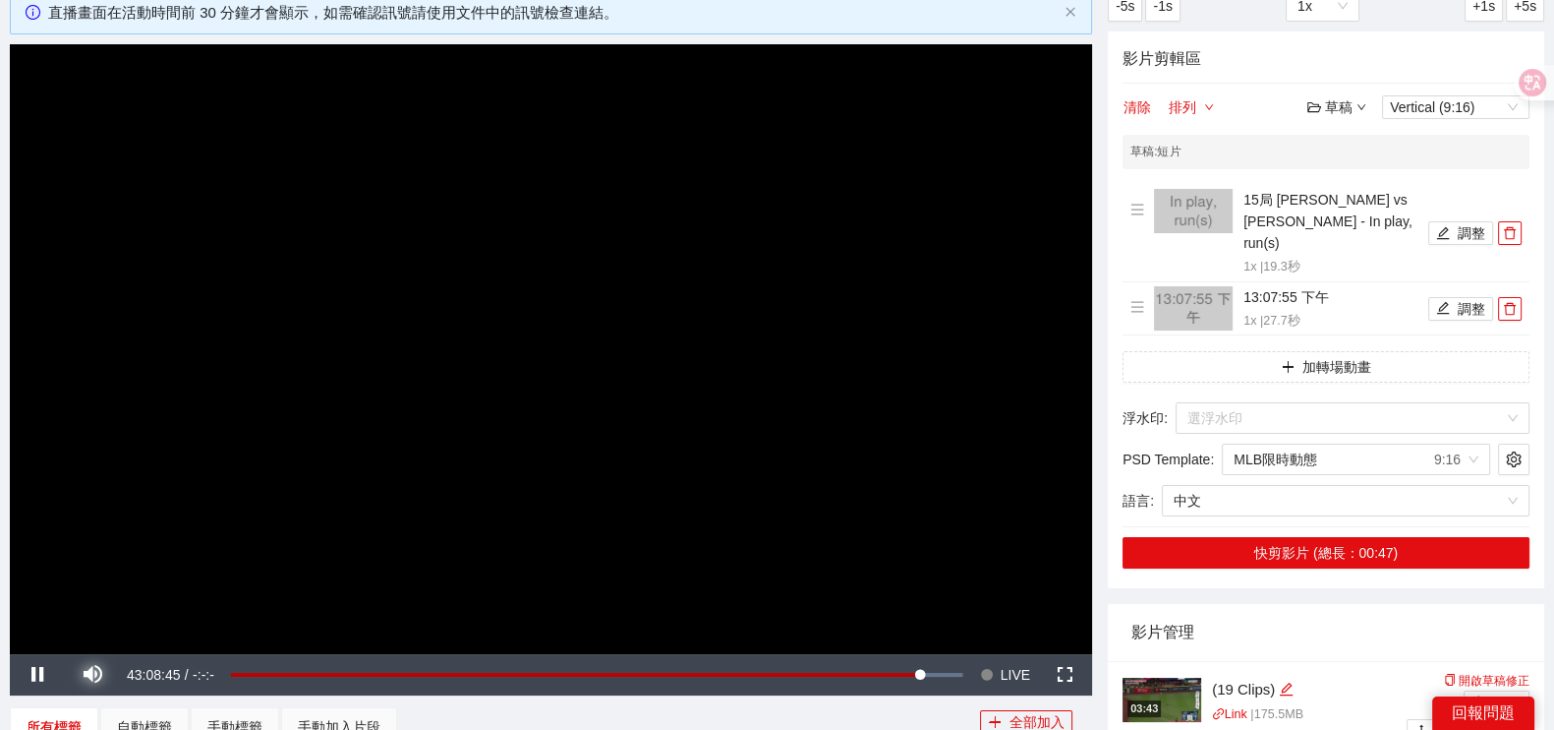
click at [65, 654] on button "Mute" at bounding box center [92, 674] width 55 height 41
click at [65, 654] on button "Unmute" at bounding box center [92, 674] width 55 height 41
click at [65, 654] on button "Mute" at bounding box center [92, 674] width 55 height 41
click at [65, 654] on button "Unmute" at bounding box center [92, 674] width 55 height 41
click at [37, 674] on span "Video Player" at bounding box center [37, 674] width 55 height 0
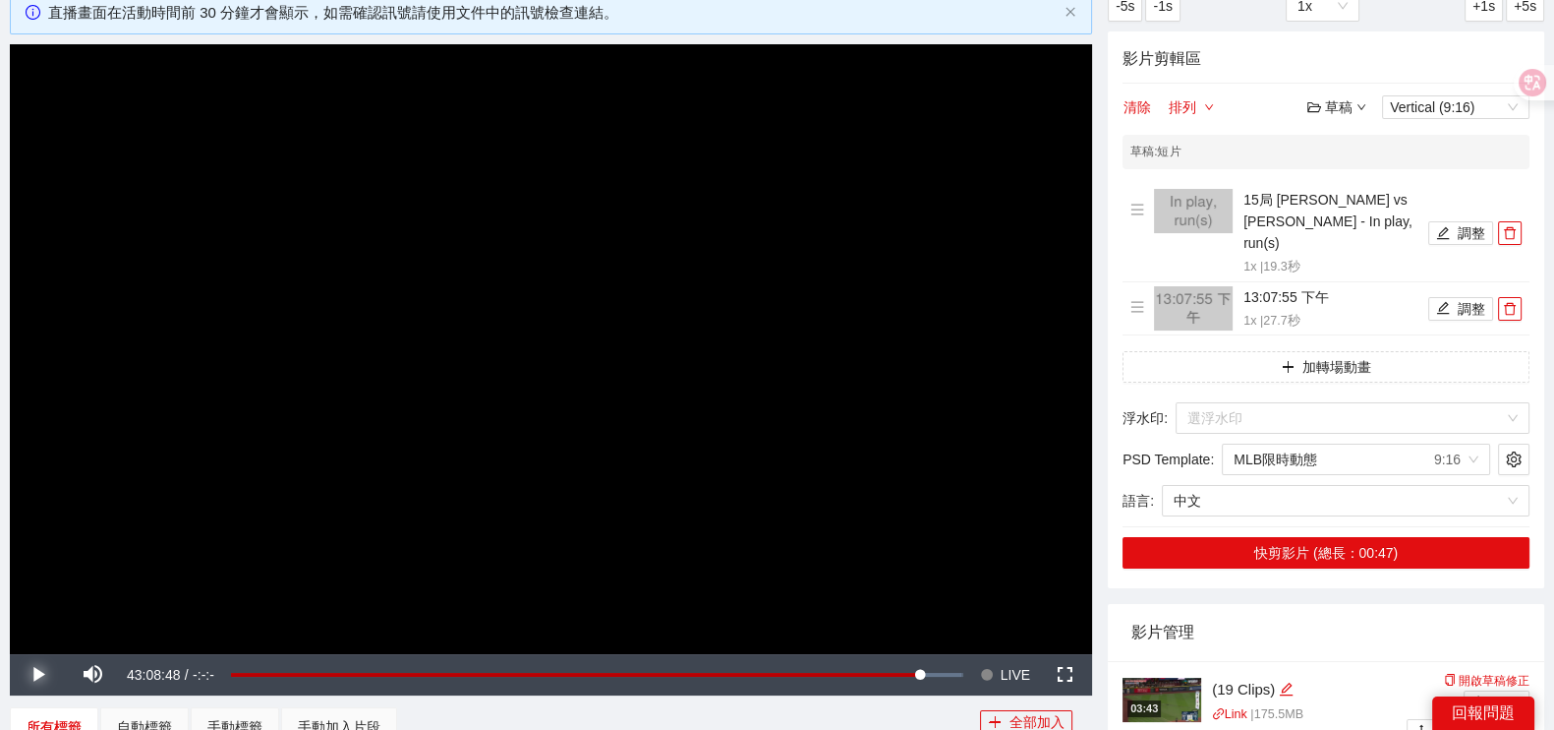
click at [38, 674] on span "Video Player" at bounding box center [37, 674] width 55 height 0
click at [10, 654] on button "Pause" at bounding box center [37, 674] width 55 height 41
click at [39, 674] on span "Video Player" at bounding box center [37, 674] width 55 height 0
click at [40, 674] on span "Video Player" at bounding box center [37, 674] width 55 height 0
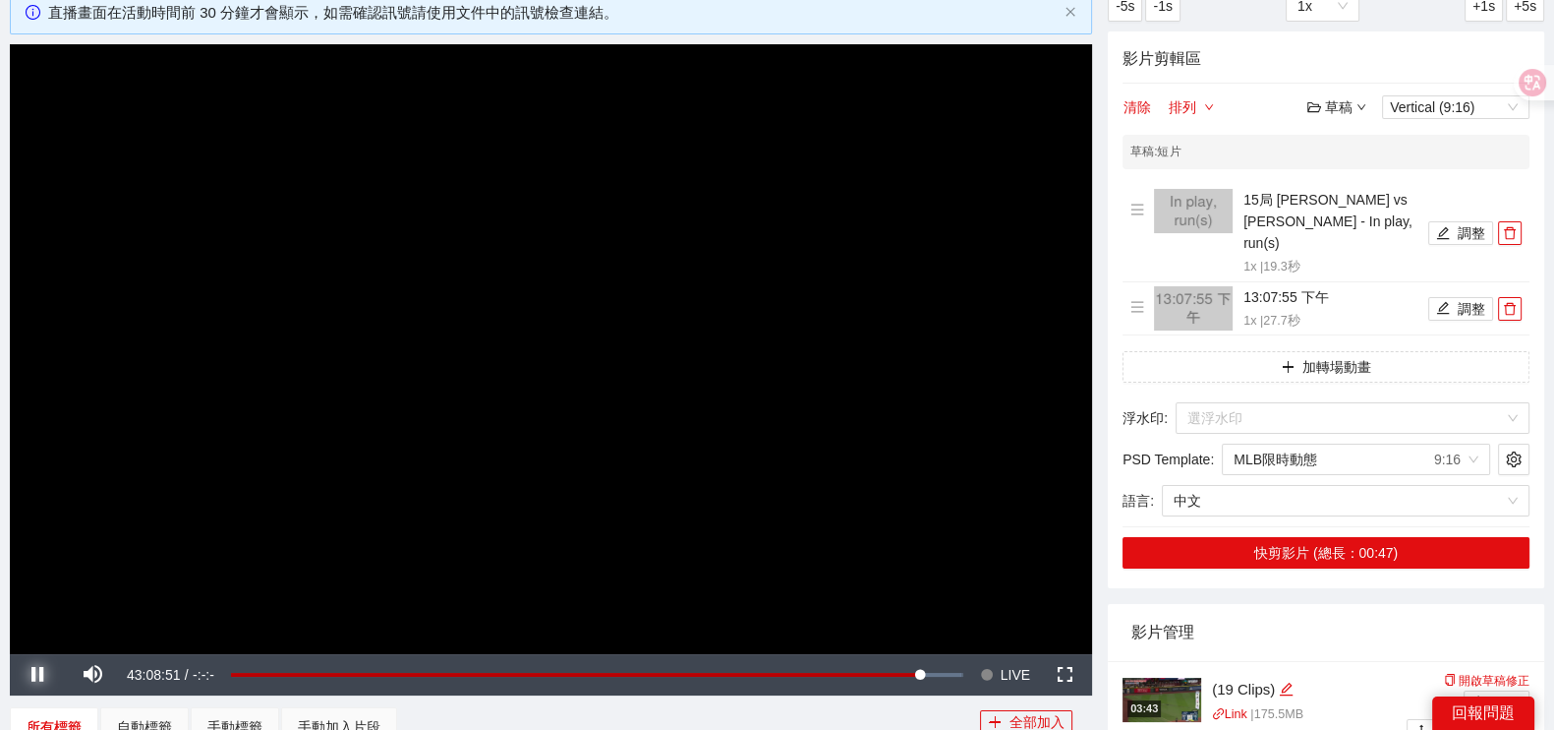
click at [40, 674] on span "Video Player" at bounding box center [37, 674] width 55 height 0
click at [1453, 232] on button "調整" at bounding box center [1461, 233] width 65 height 24
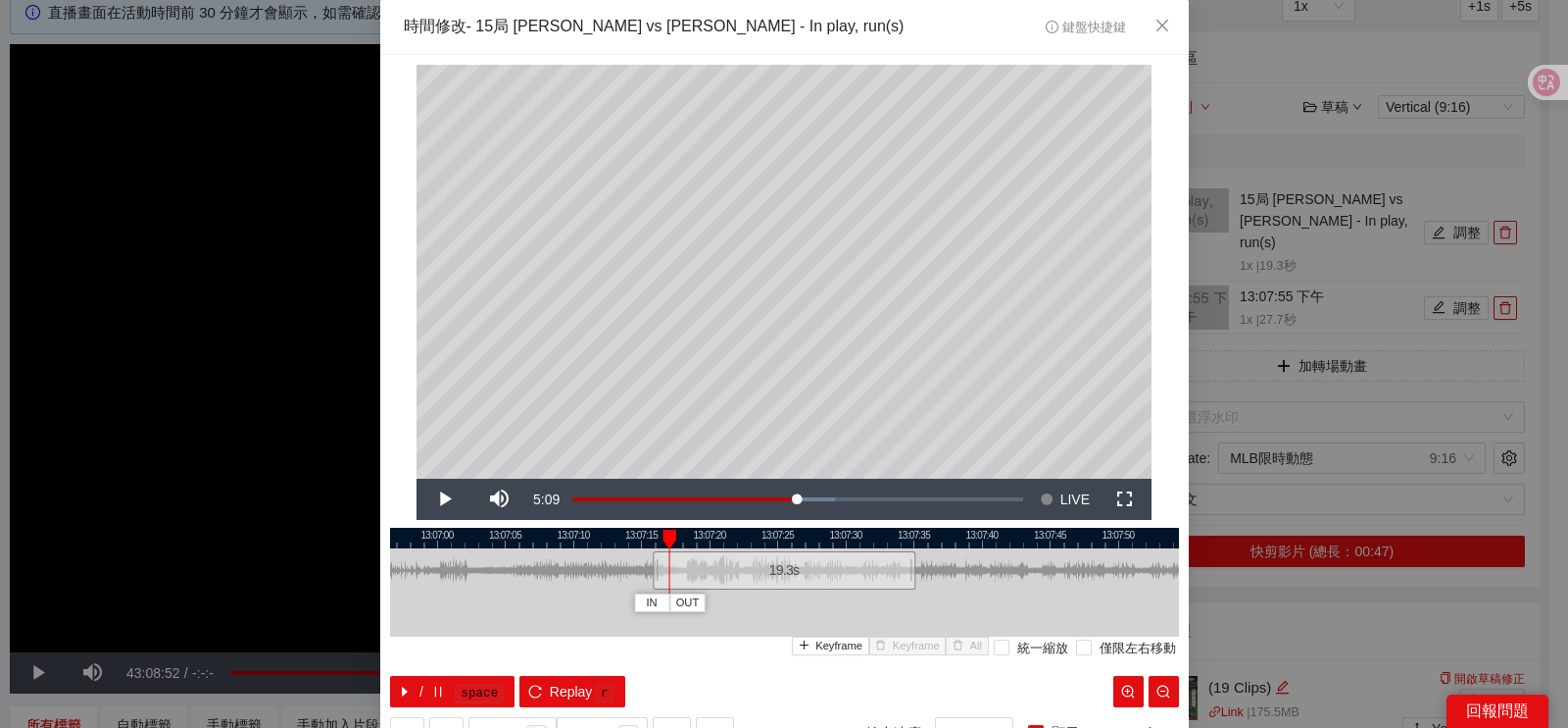
click at [1259, 401] on div "**********" at bounding box center [784, 364] width 1568 height 728
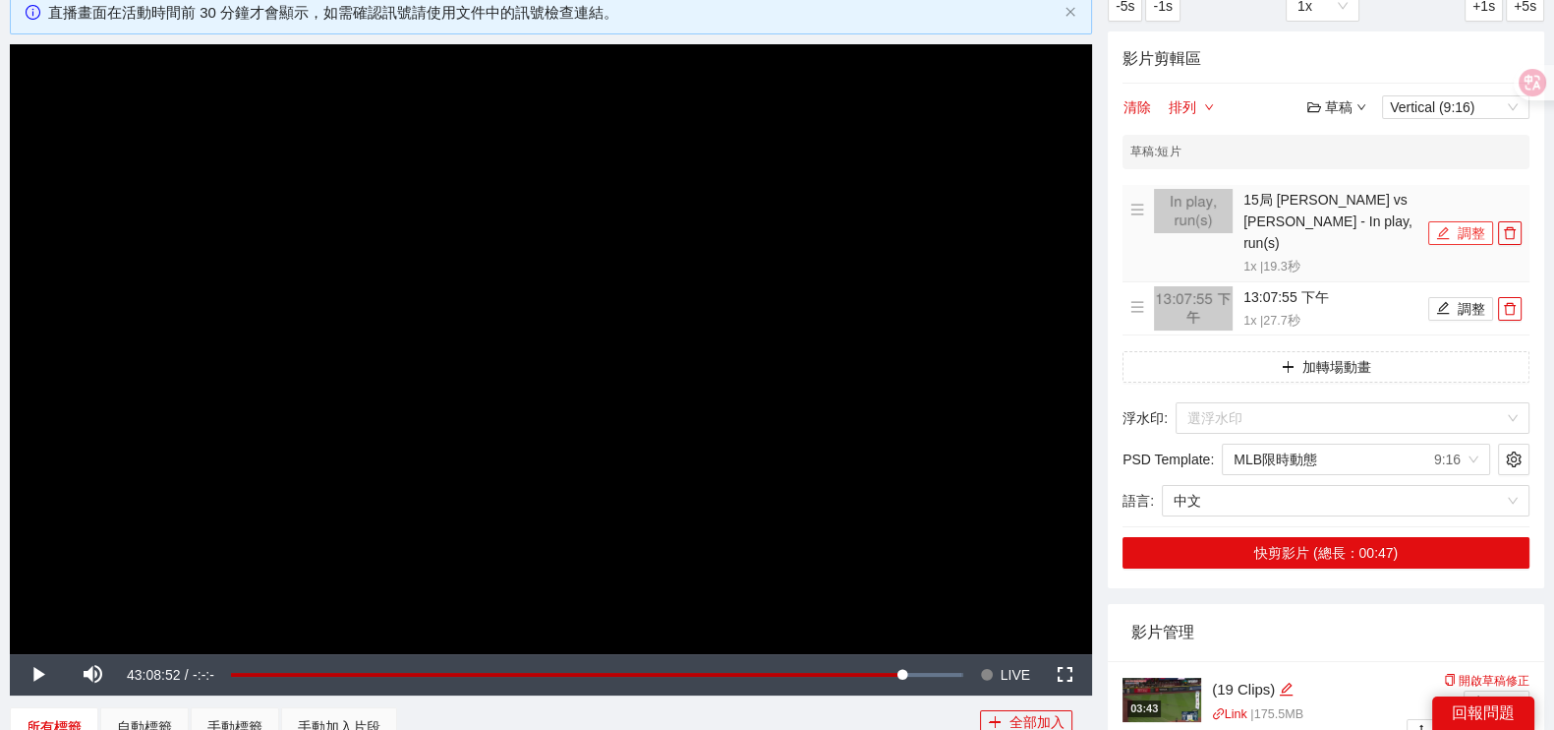
click at [1459, 232] on button "調整" at bounding box center [1461, 233] width 65 height 24
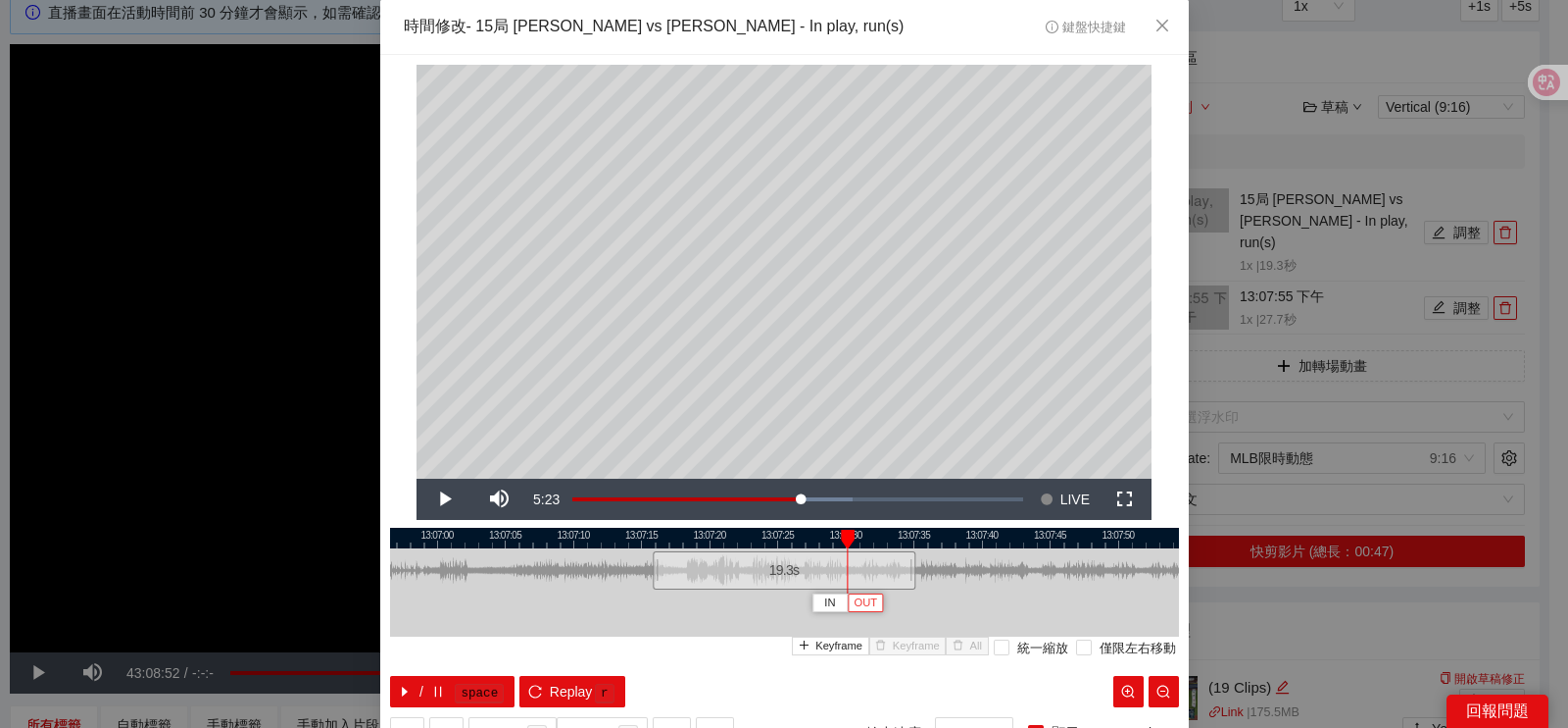
click at [859, 608] on span "OUT" at bounding box center [865, 603] width 24 height 18
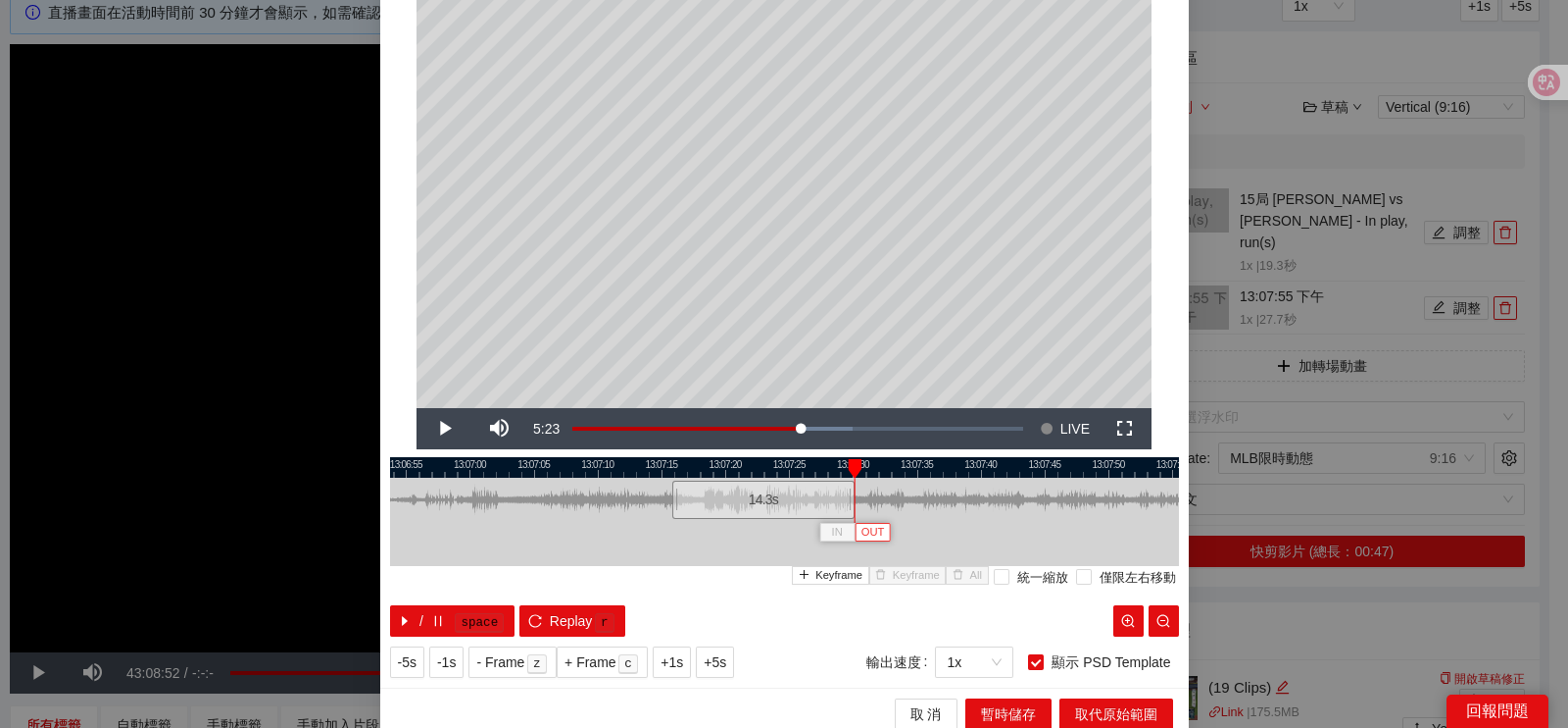
scroll to position [82, 0]
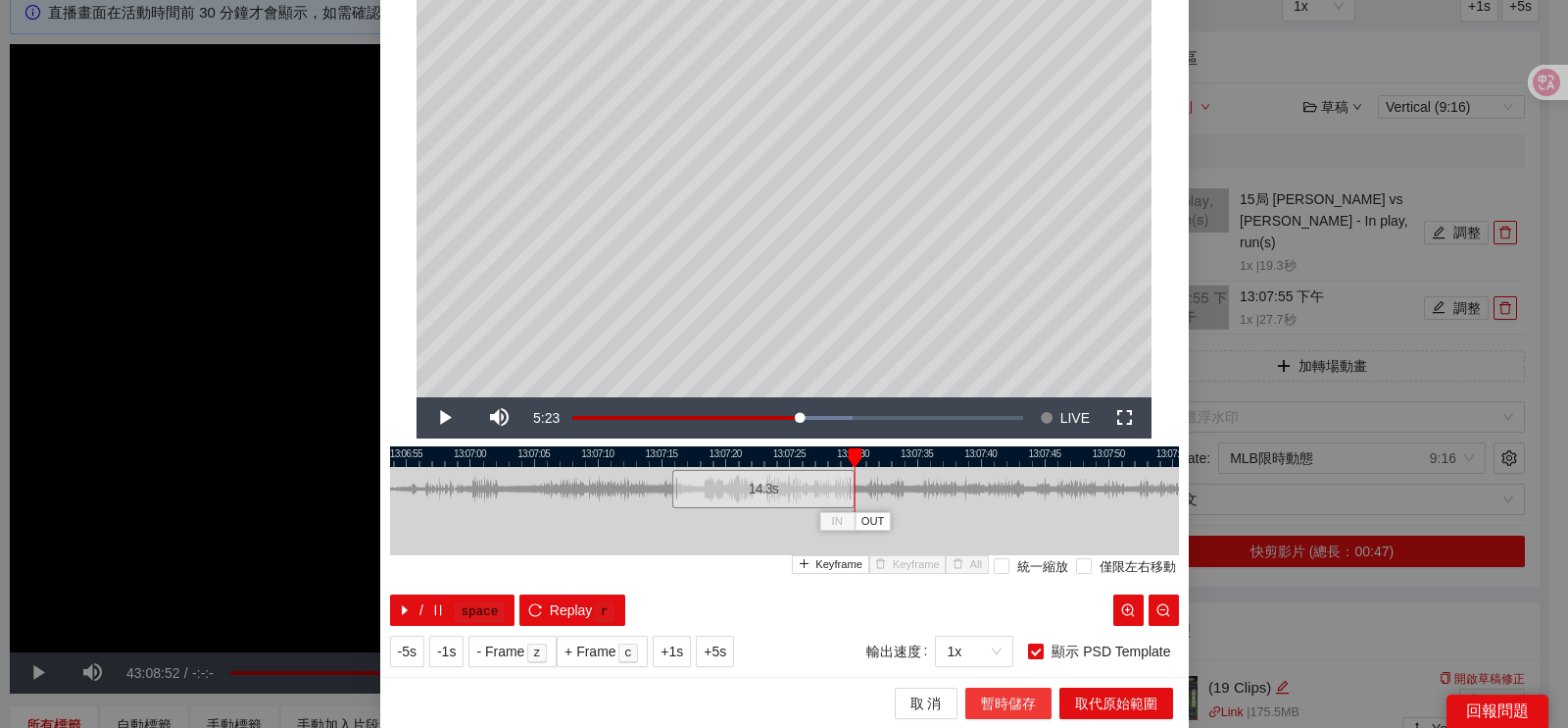
click at [1003, 705] on span "暫時儲存" at bounding box center [1008, 703] width 55 height 22
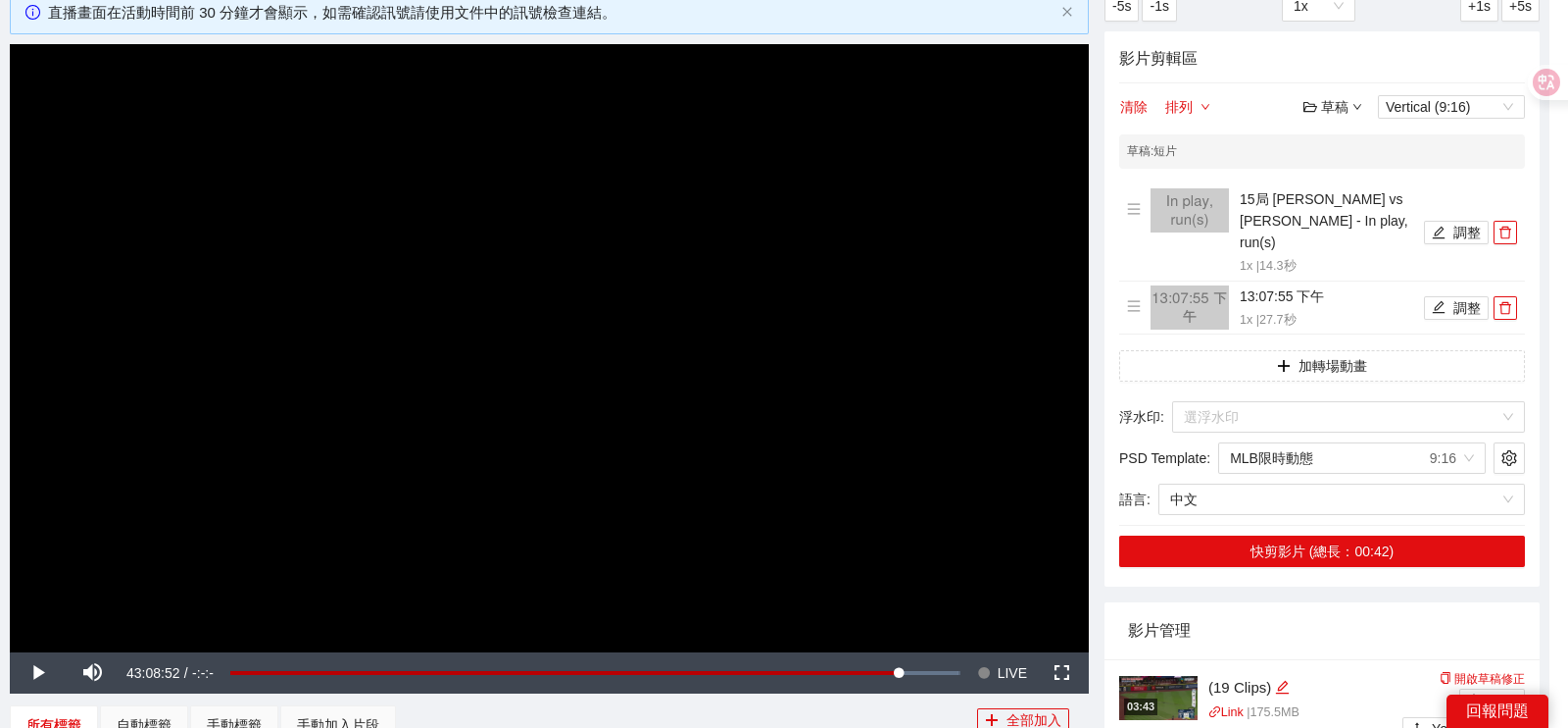
scroll to position [0, 0]
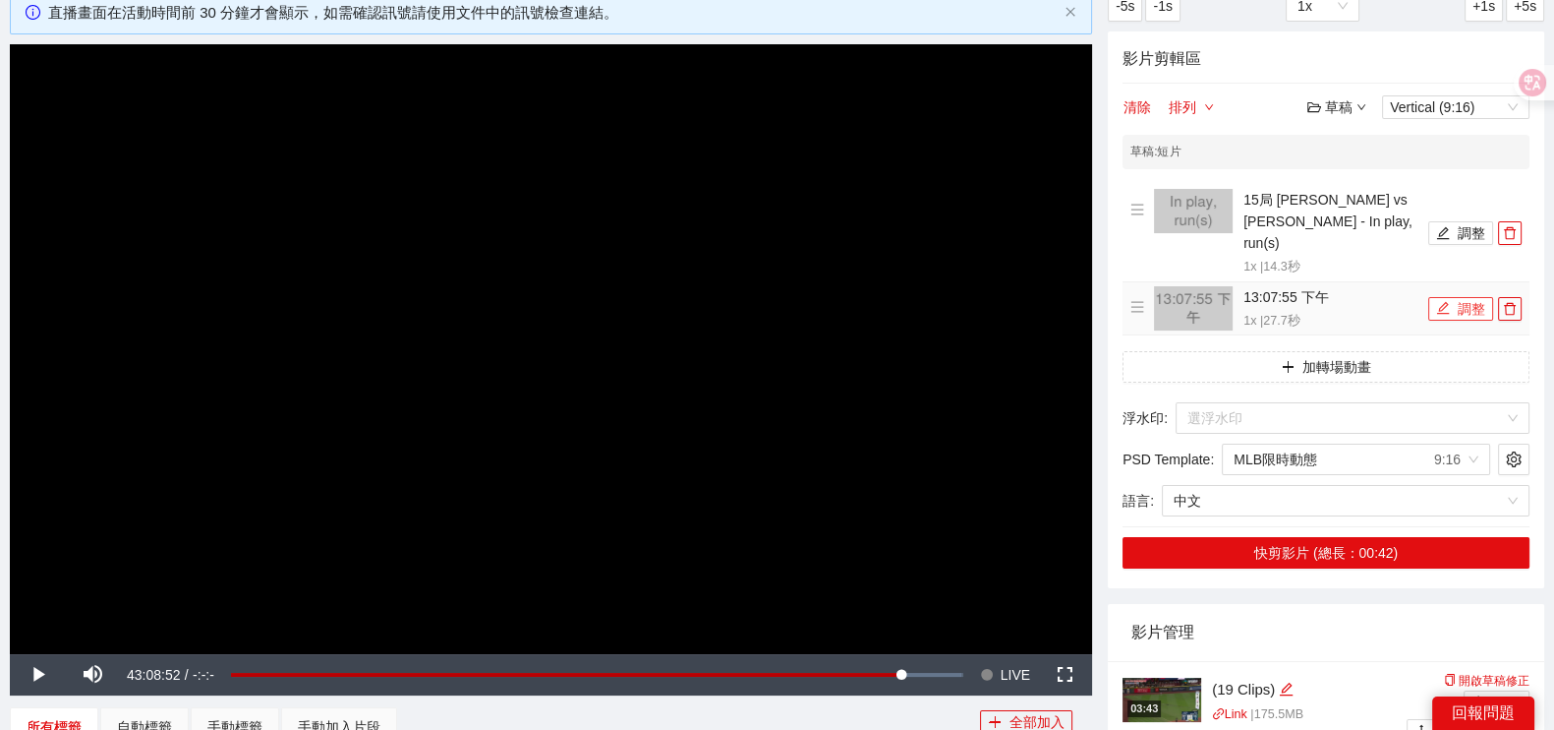
click at [1455, 297] on button "調整" at bounding box center [1461, 309] width 65 height 24
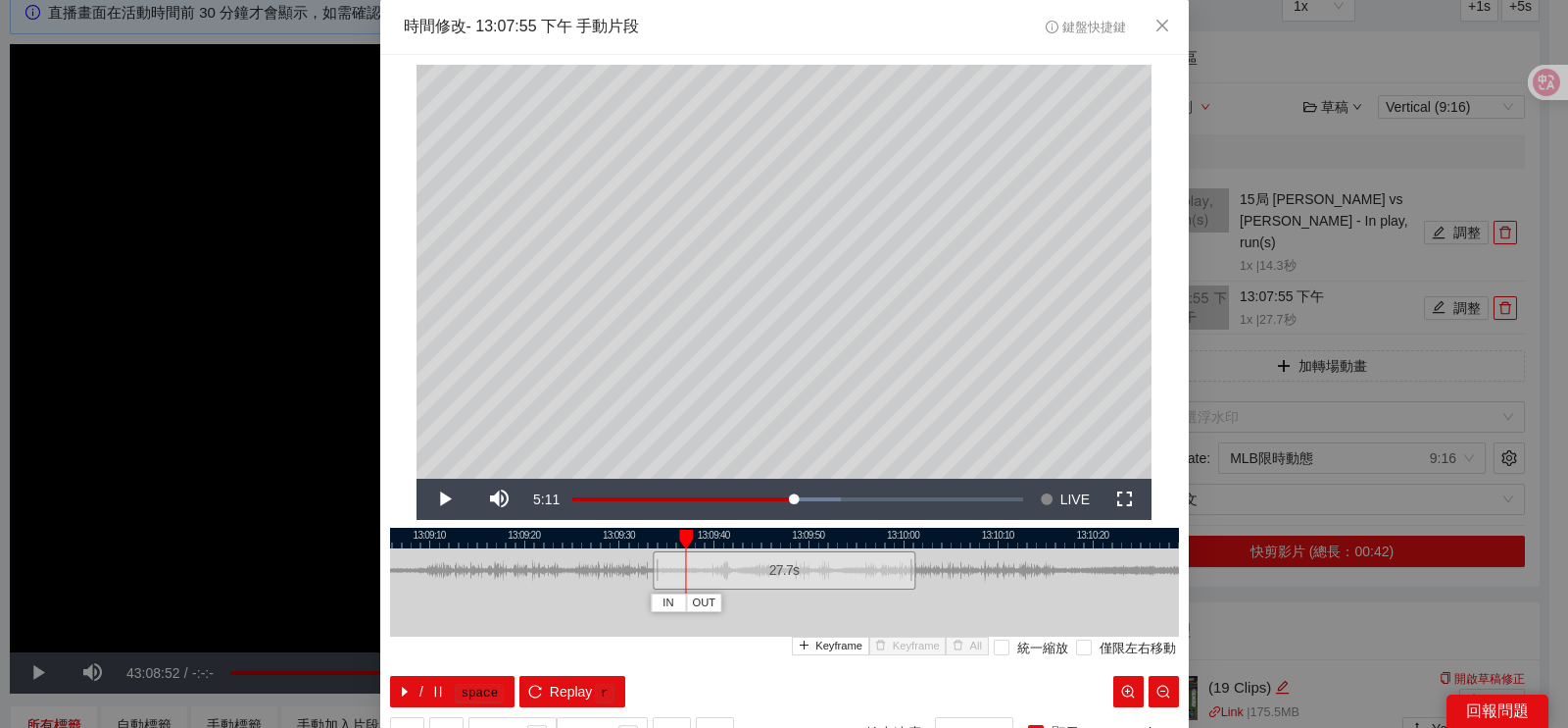
click at [647, 541] on div at bounding box center [784, 538] width 788 height 21
click at [763, 600] on span "OUT" at bounding box center [772, 603] width 24 height 18
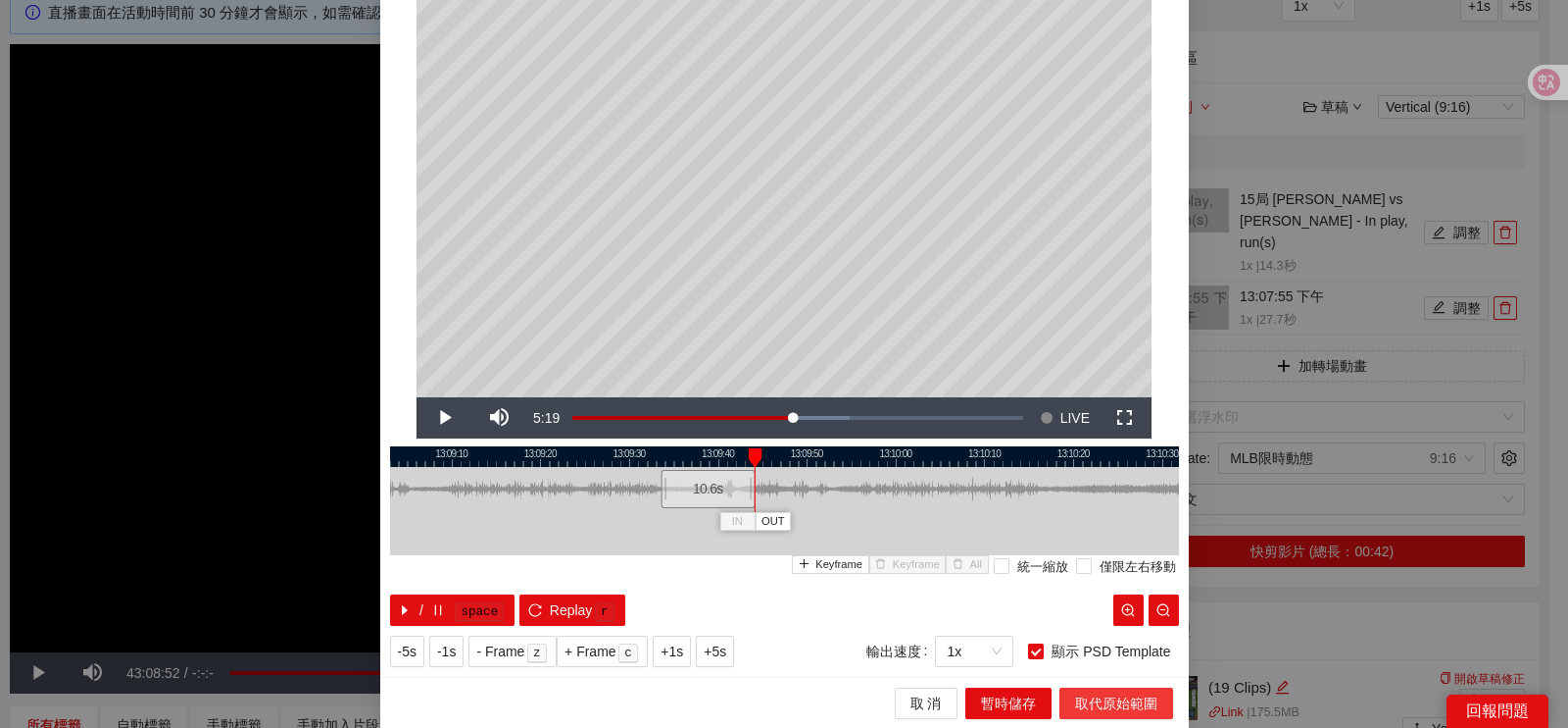
click at [1076, 698] on span "取代原始範圍" at bounding box center [1116, 703] width 83 height 22
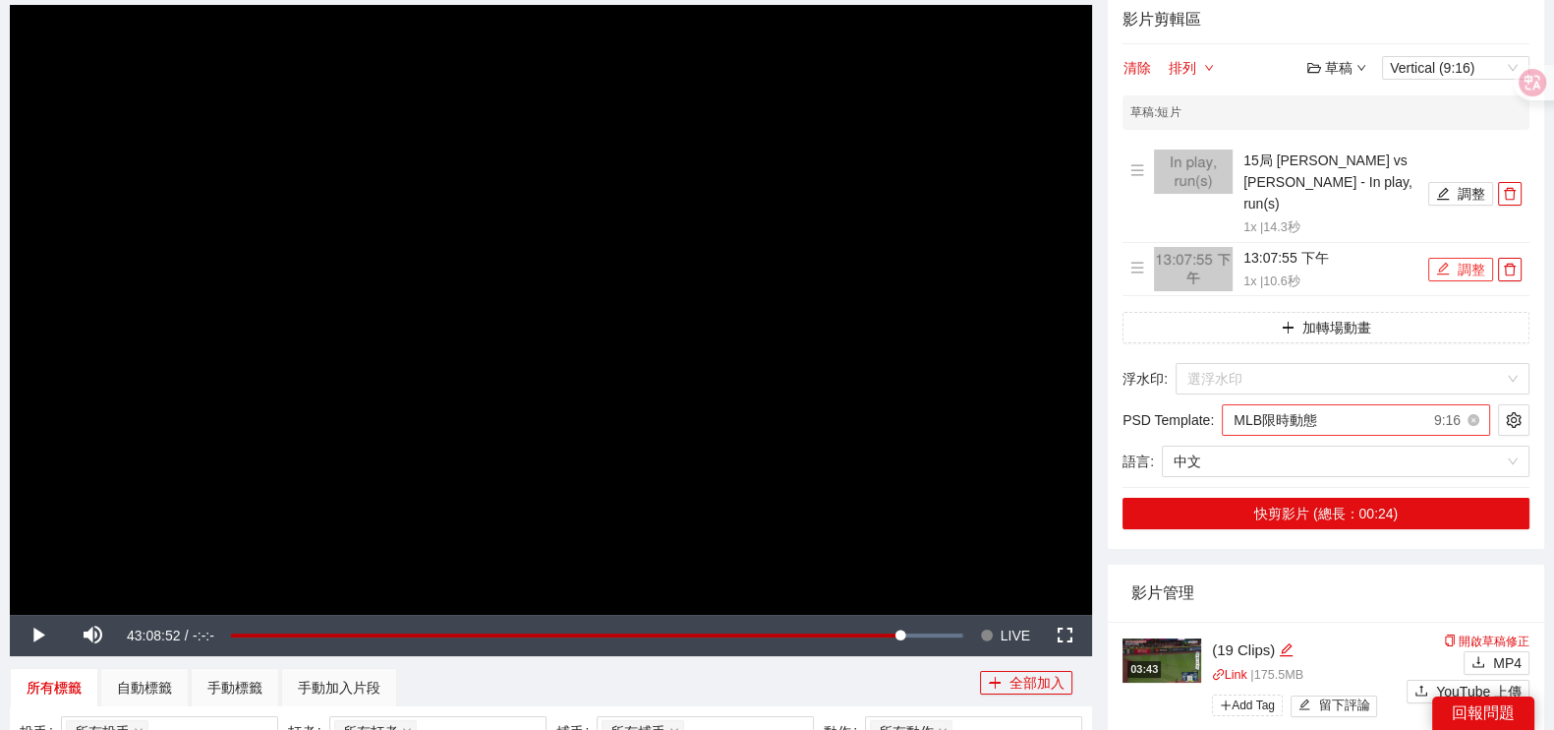
scroll to position [122, 0]
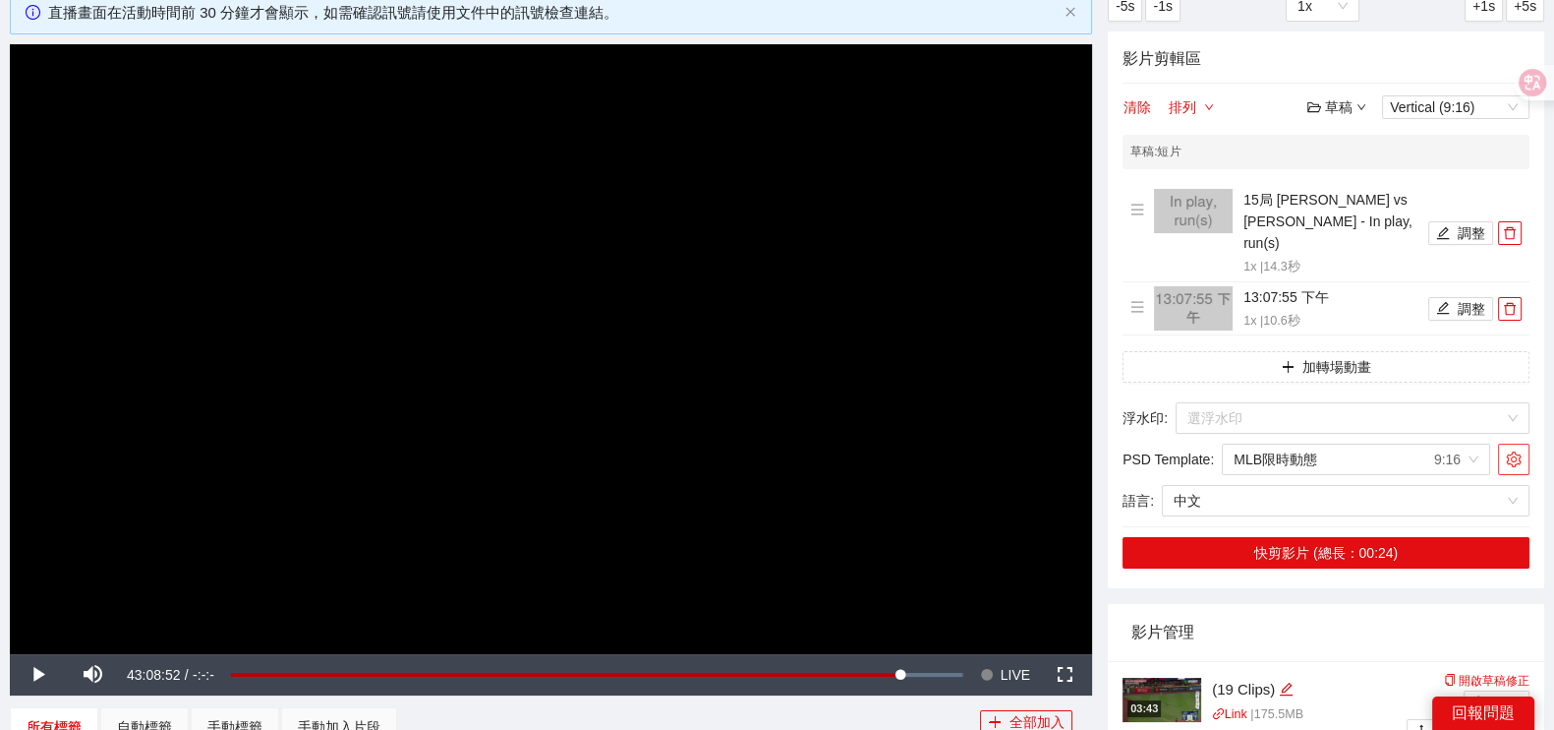
click at [1516, 451] on icon "setting" at bounding box center [1514, 459] width 16 height 16
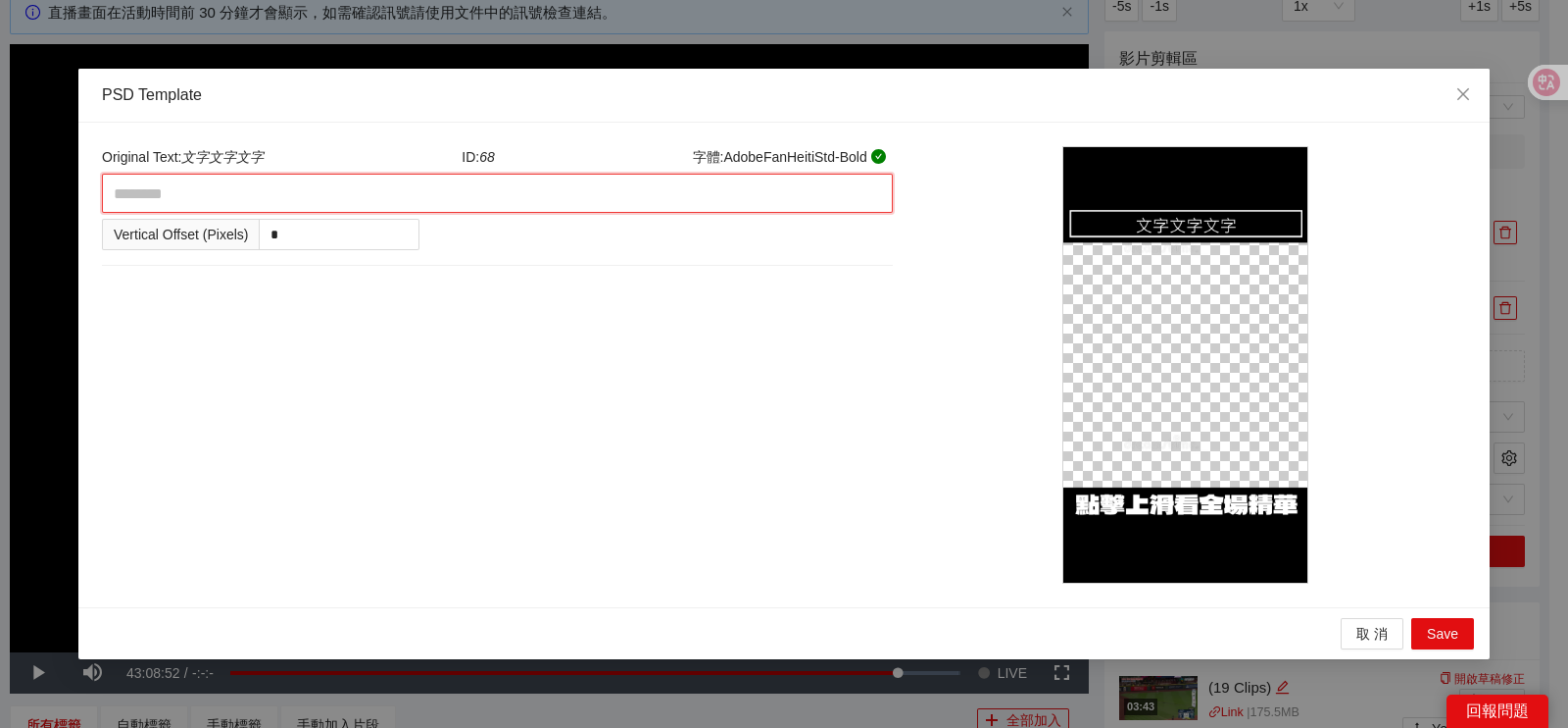
drag, startPoint x: 243, startPoint y: 187, endPoint x: 225, endPoint y: 186, distance: 18.0
click at [232, 188] on textarea at bounding box center [496, 192] width 790 height 39
type textarea "*"
type textarea "**"
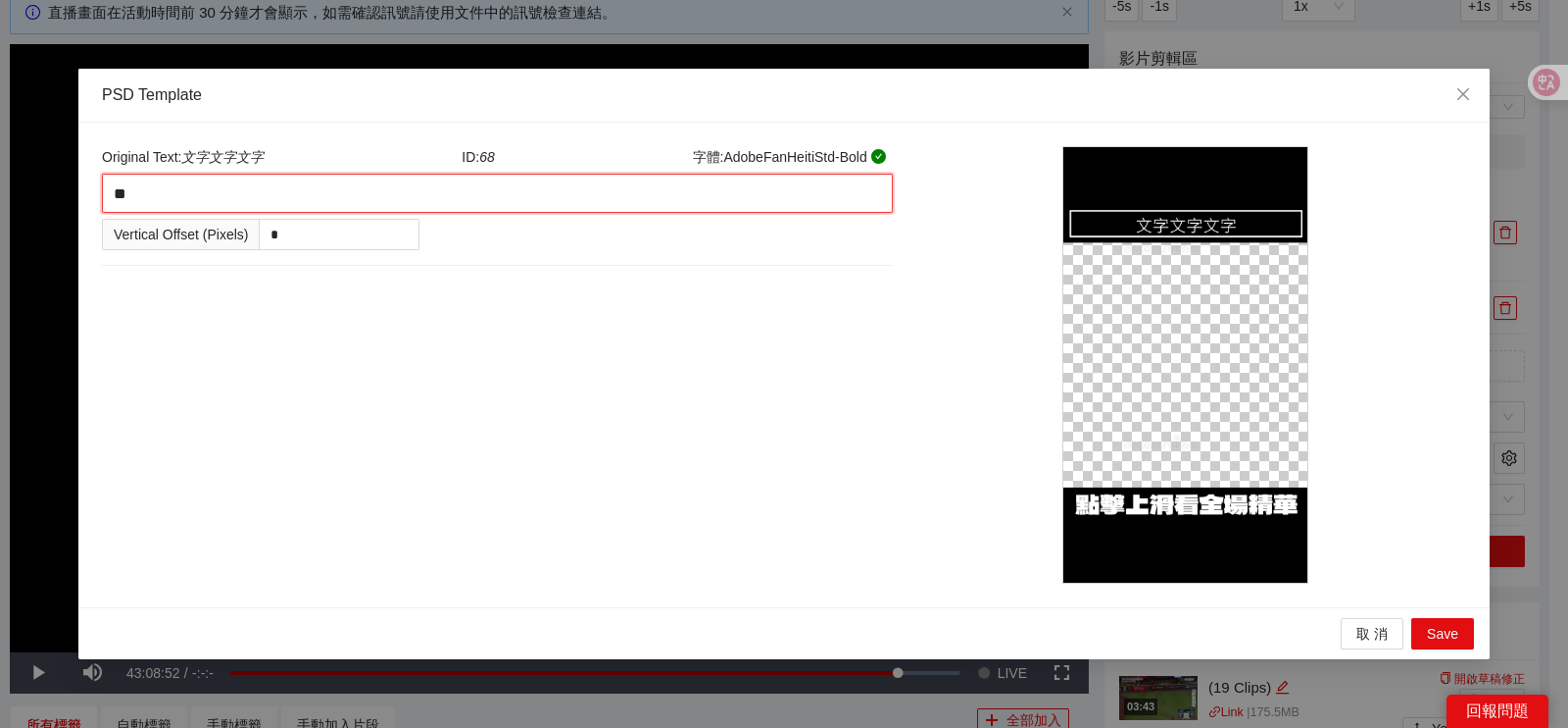
type textarea "***"
type textarea "**"
type textarea "*"
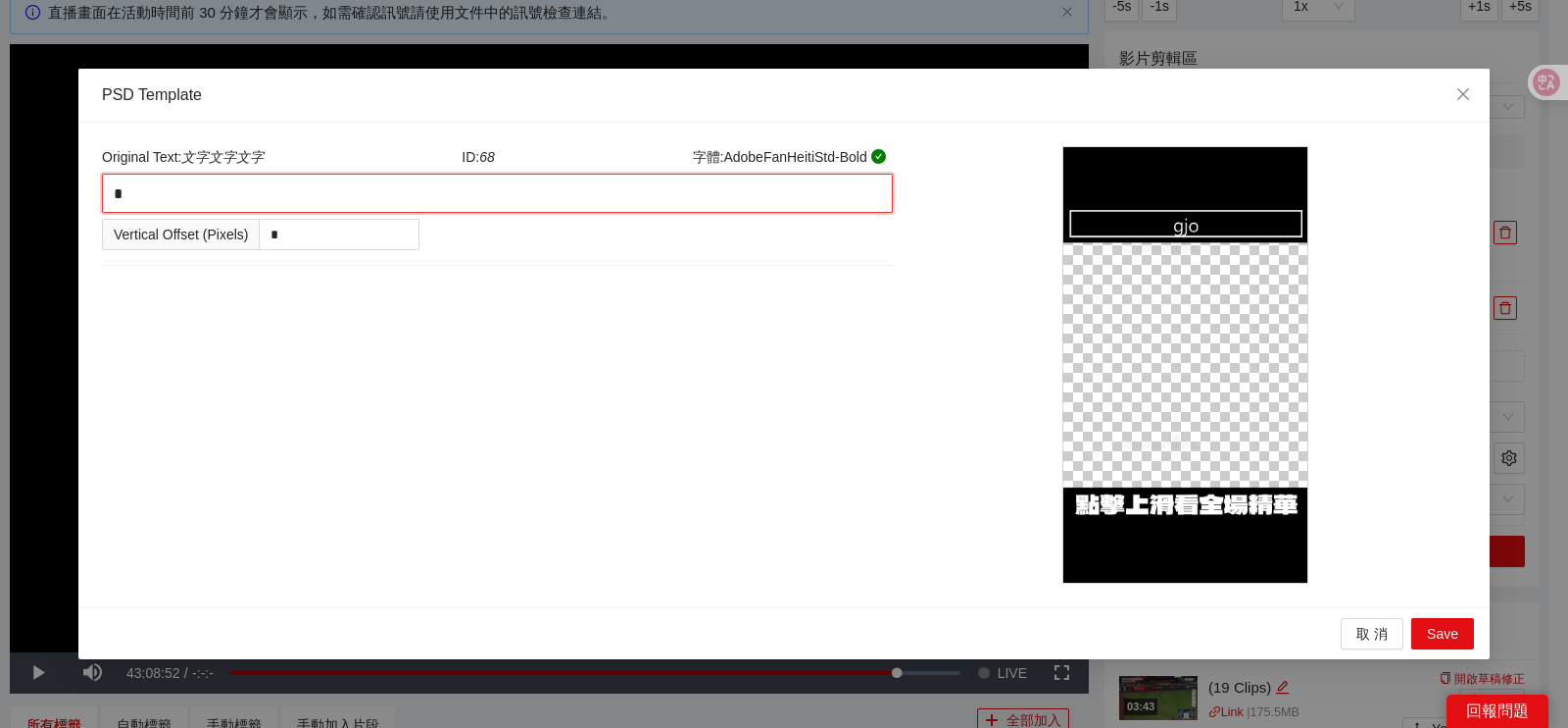
type textarea "********"
type textarea "*"
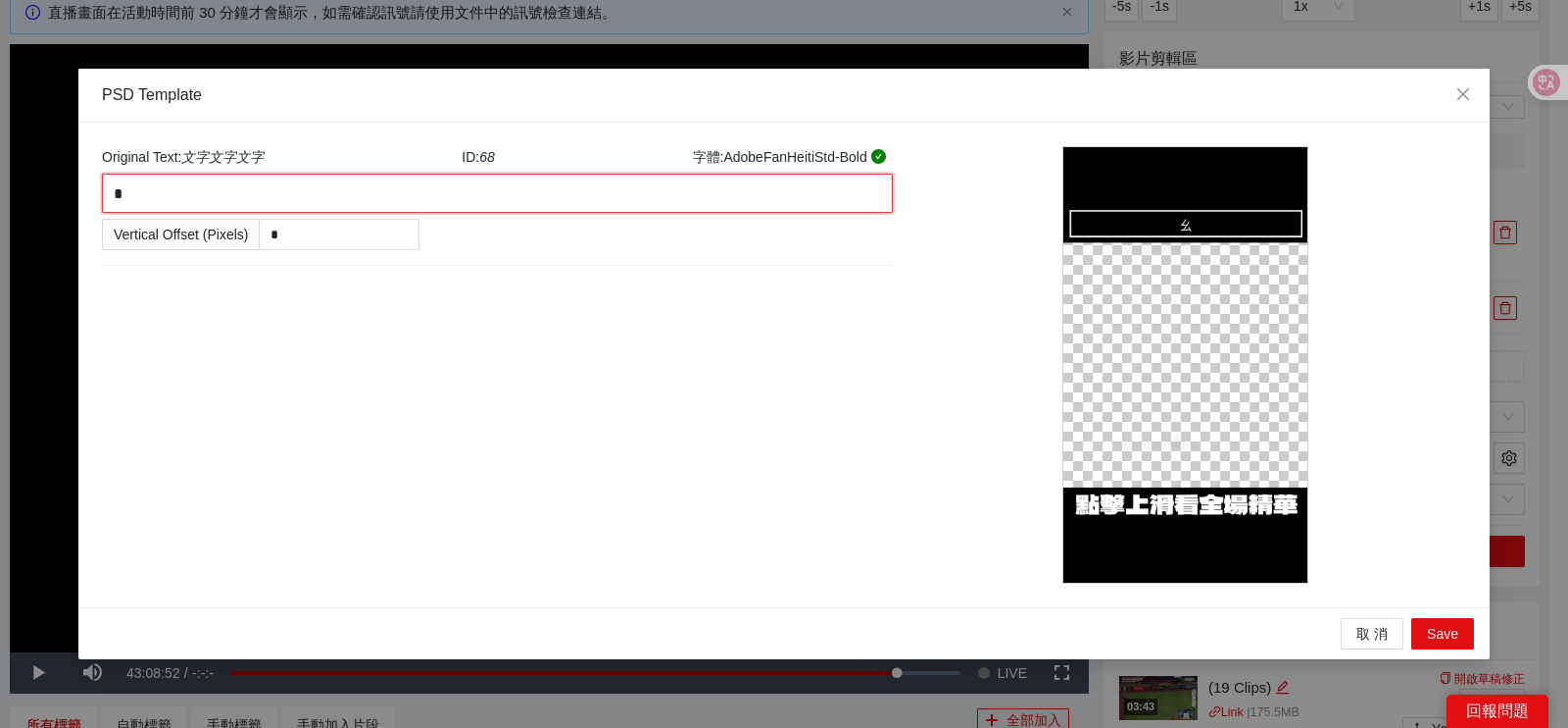
type textarea "**"
type textarea "***"
type textarea "**"
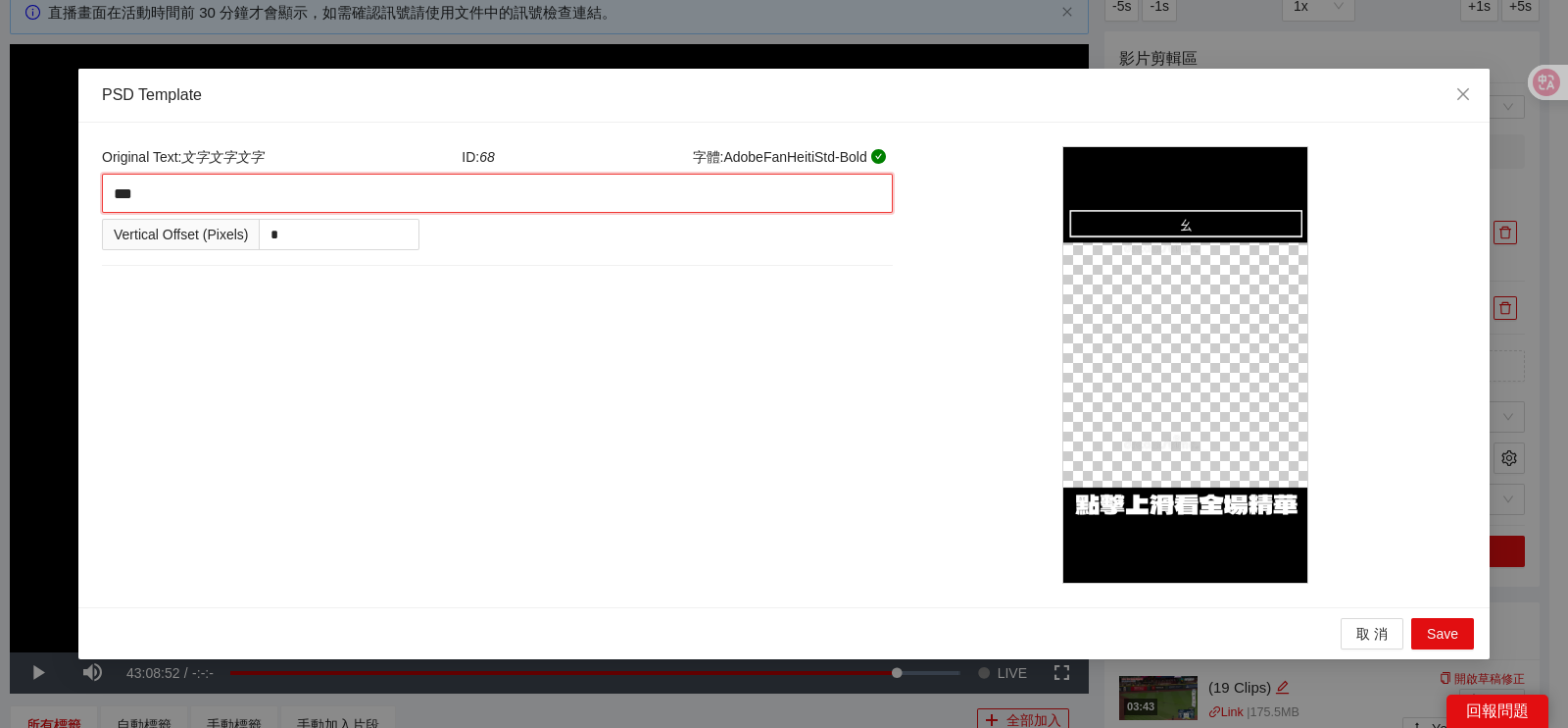
type textarea "**"
type textarea "***"
type textarea "****"
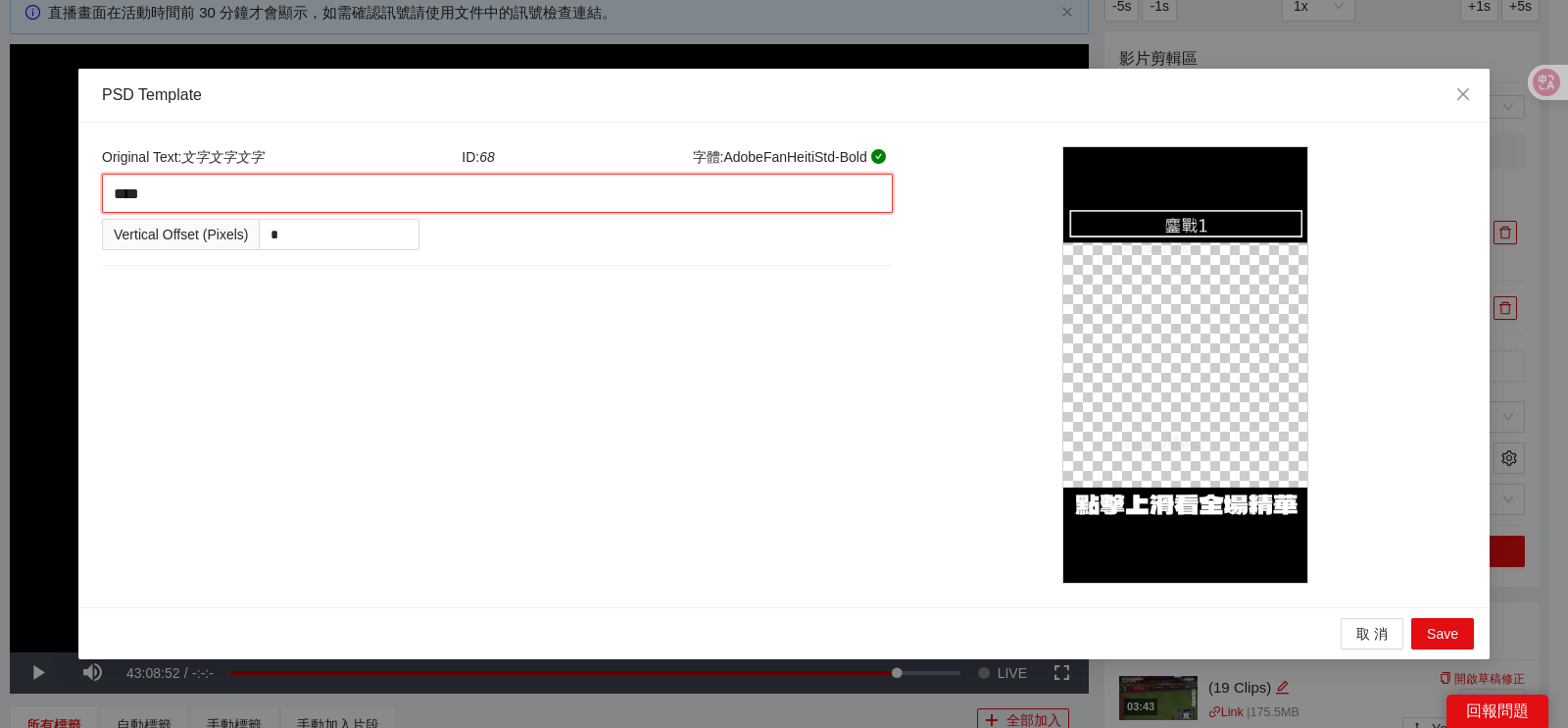
type textarea "*****"
type textarea "******"
type textarea "*****"
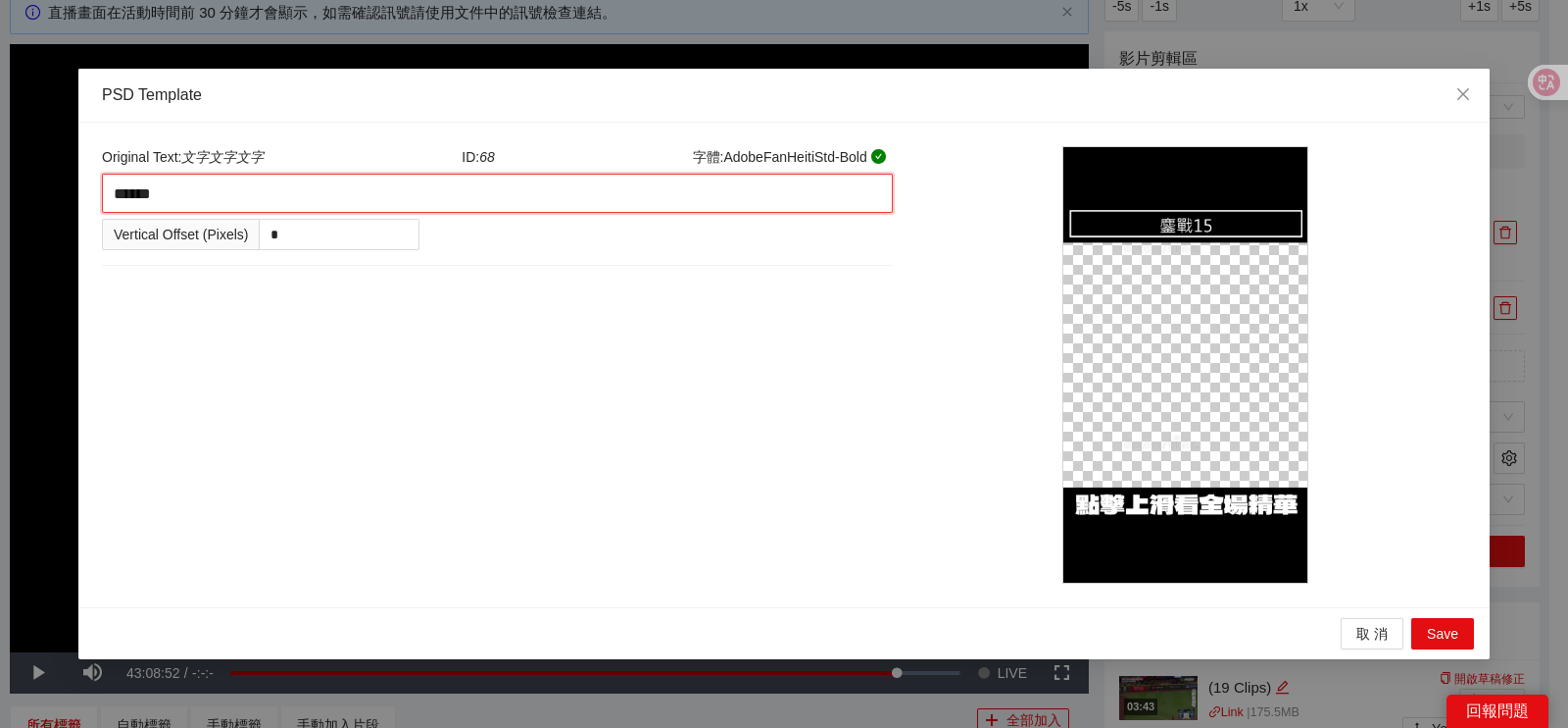
type textarea "*****"
type textarea "******"
type textarea "*******"
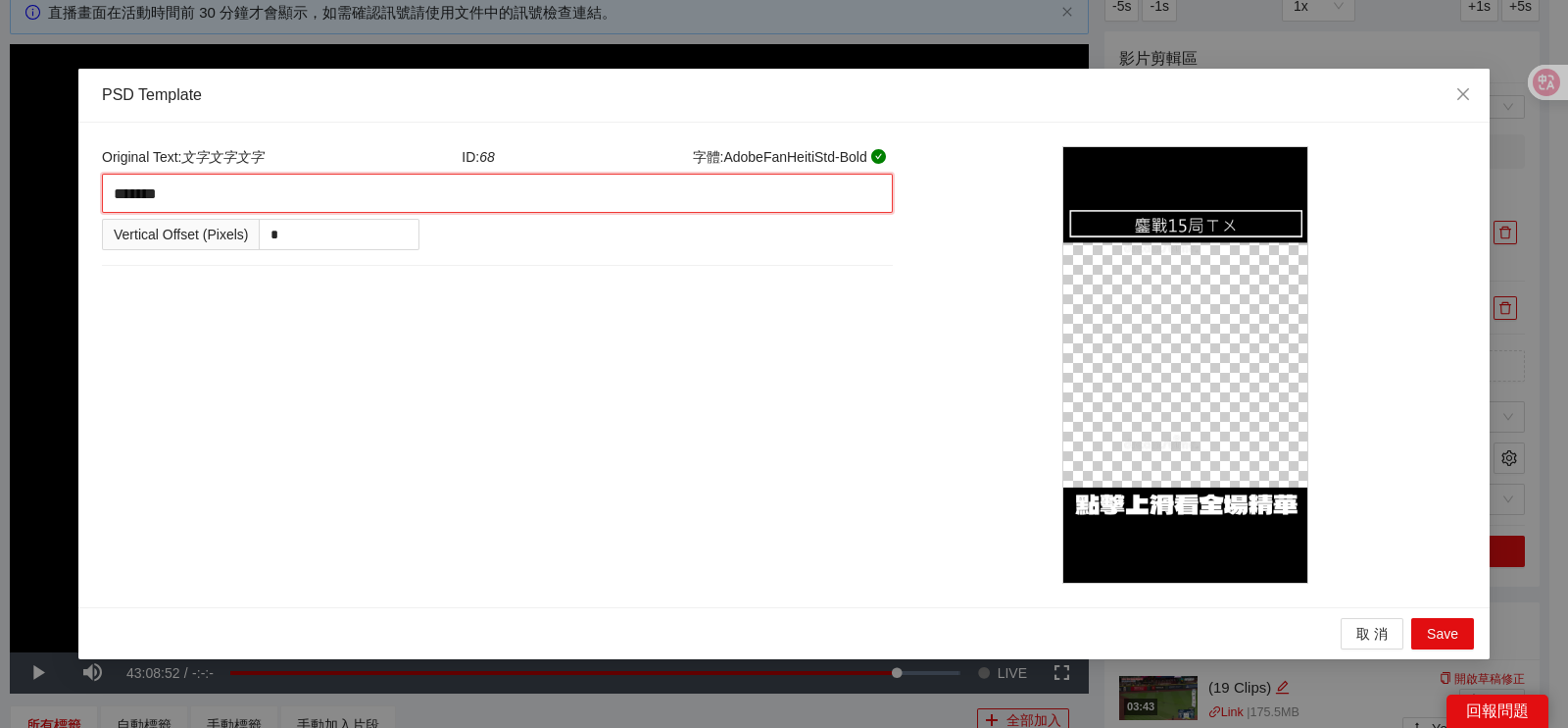
type textarea "******"
type textarea "*****"
type textarea "****"
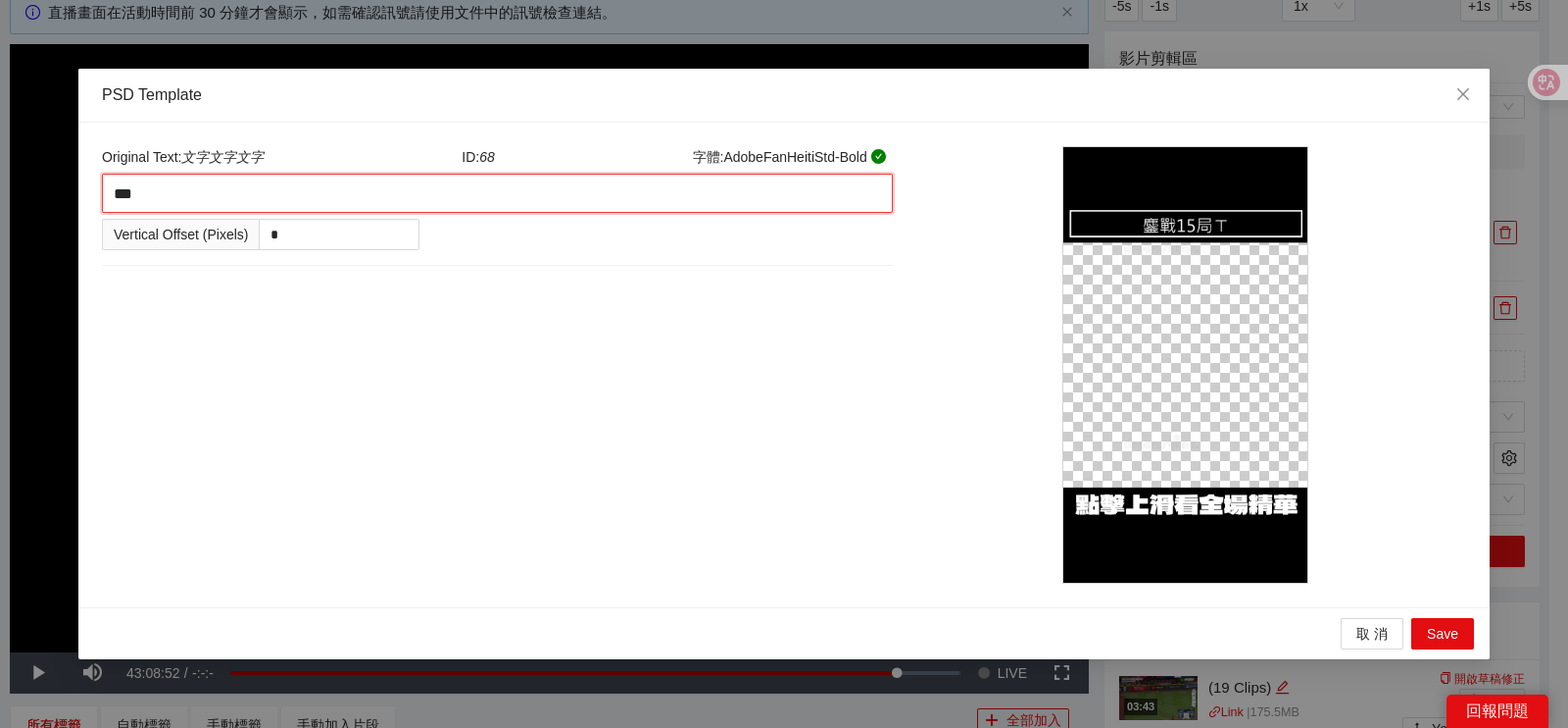
type textarea "**"
type textarea "*"
type textarea "********"
type textarea "*"
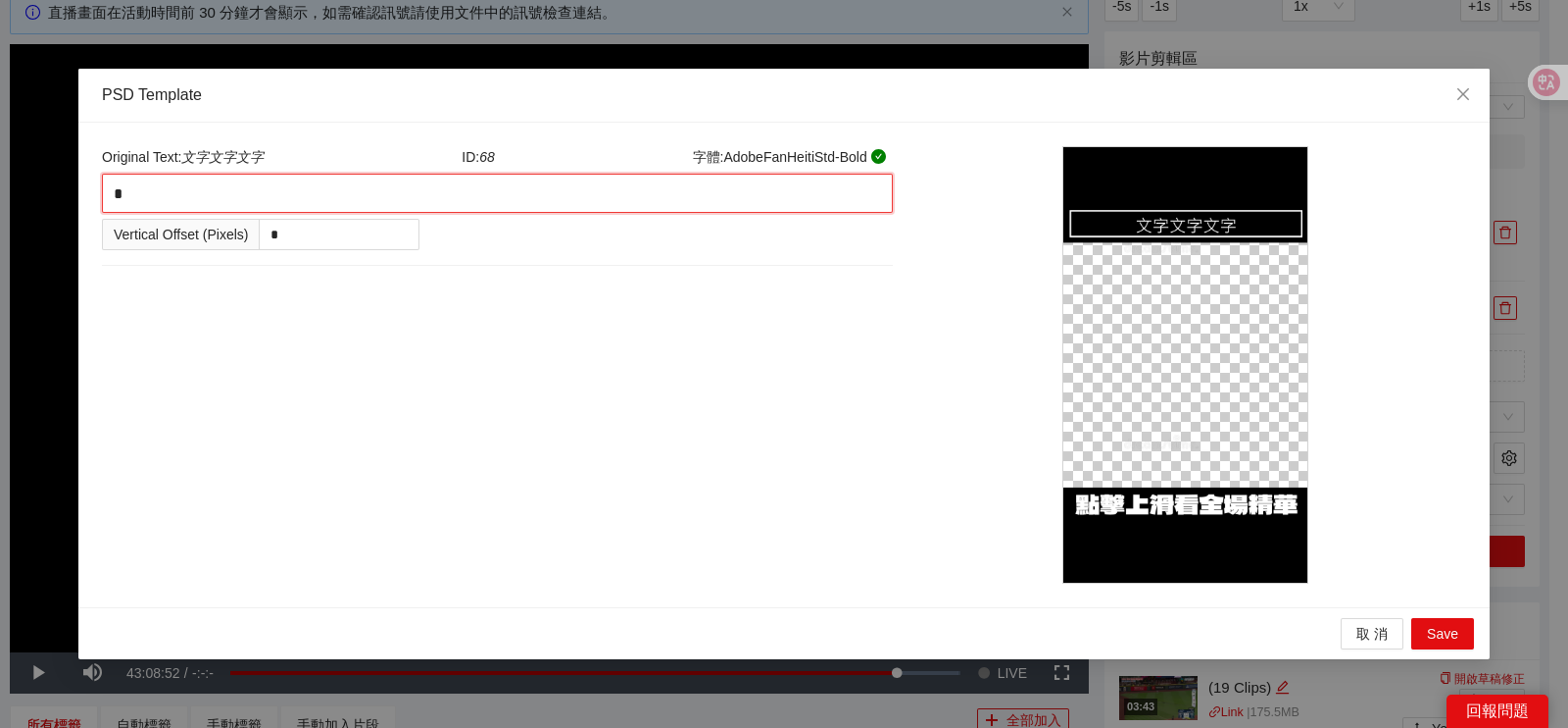
type textarea "**"
type textarea "***"
type textarea "****"
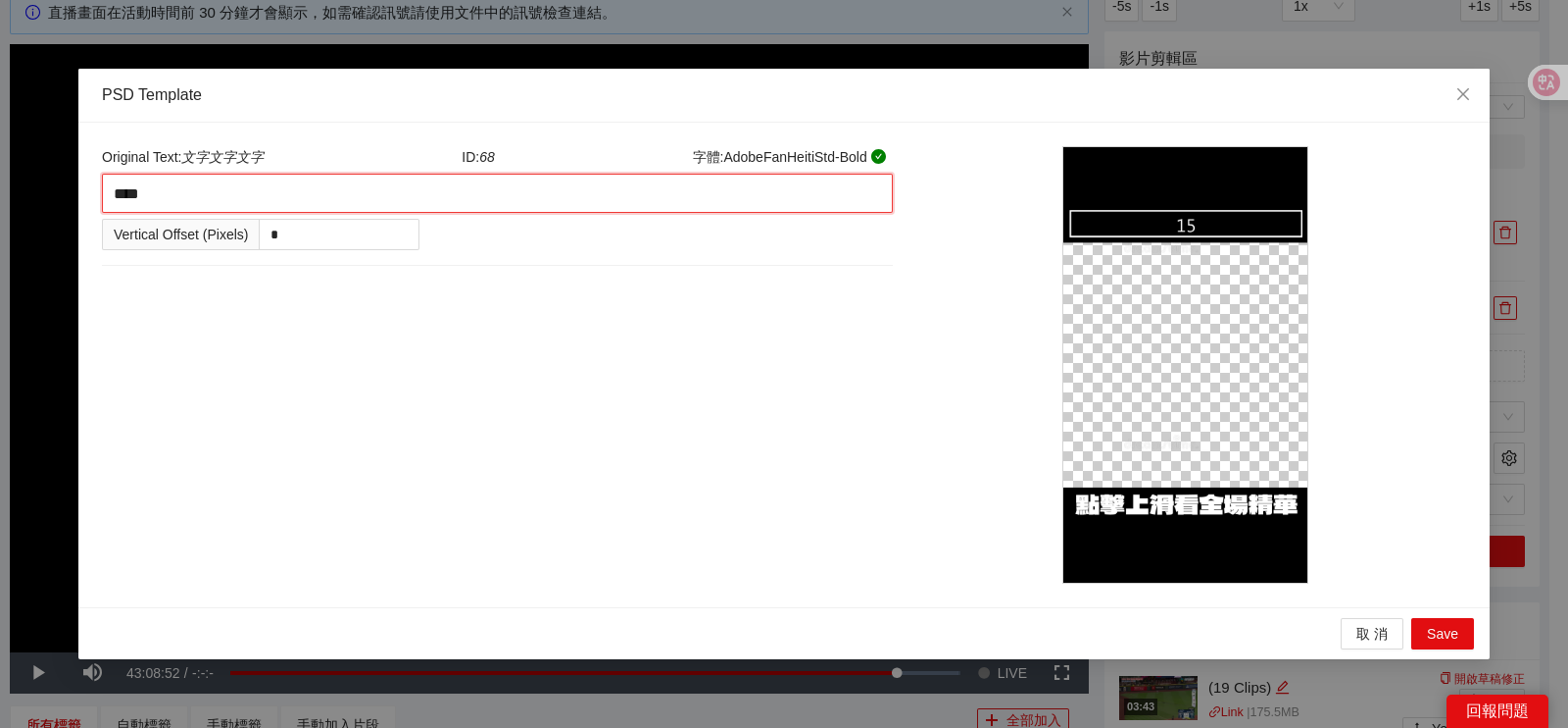
type textarea "***"
type textarea "****"
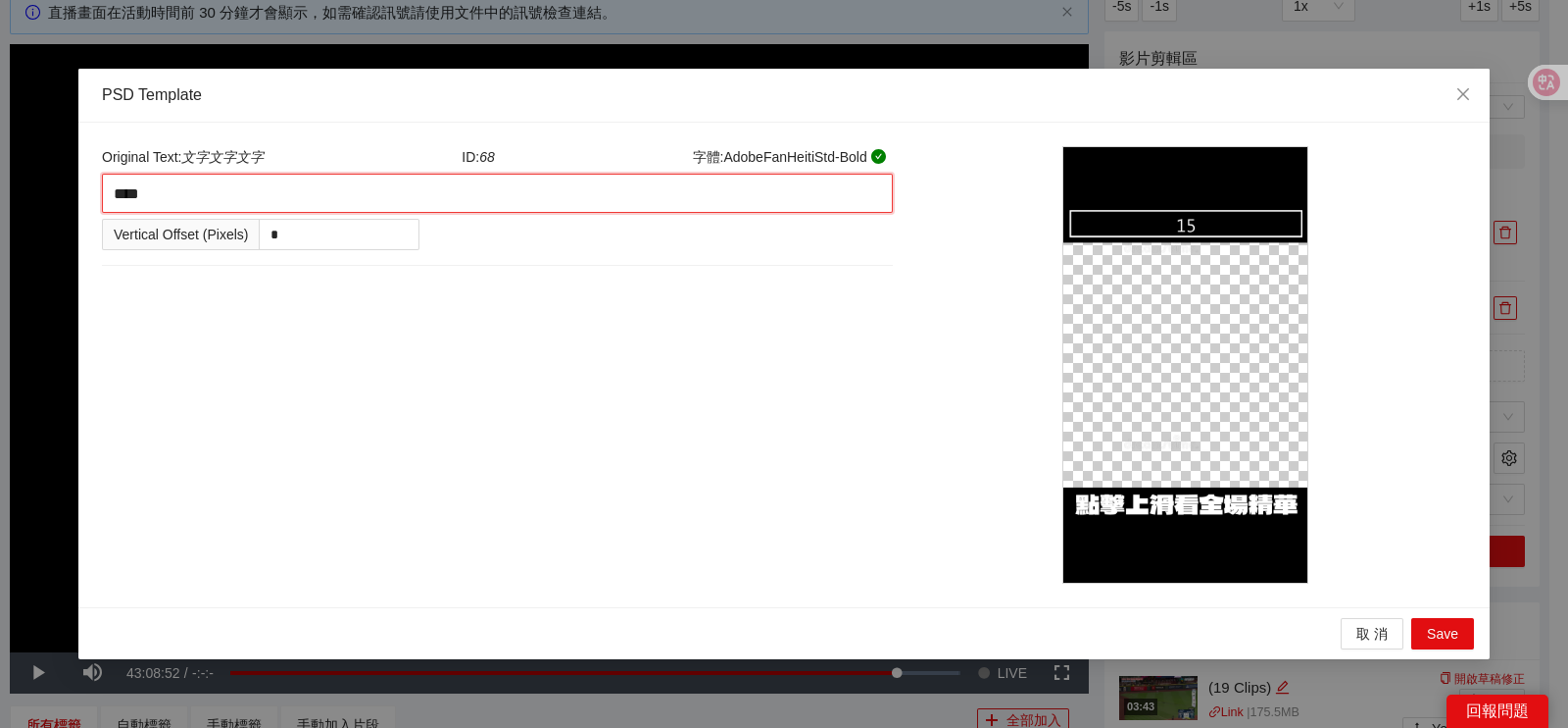
type textarea "****"
type textarea "*****"
type textarea "******"
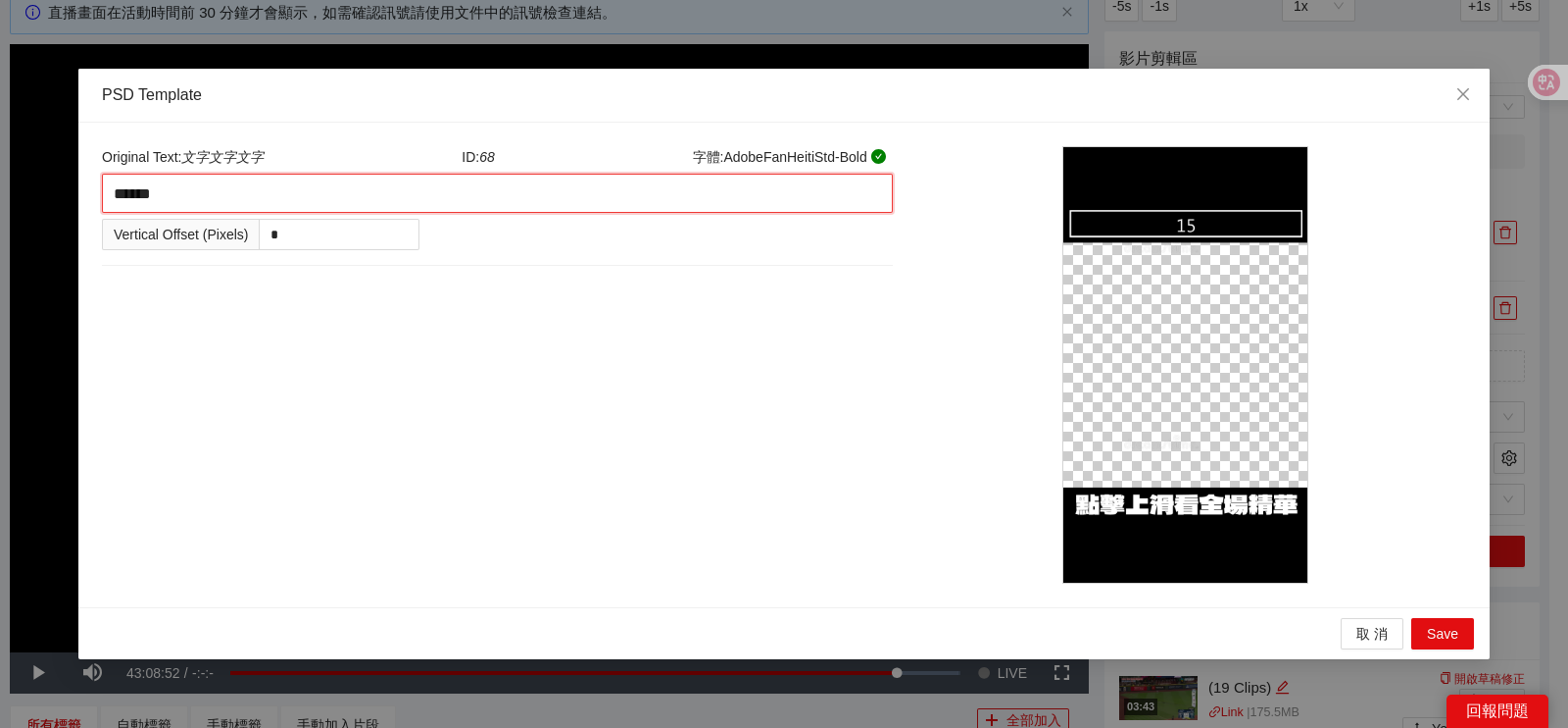
type textarea "*****"
type textarea "****"
type textarea "*****"
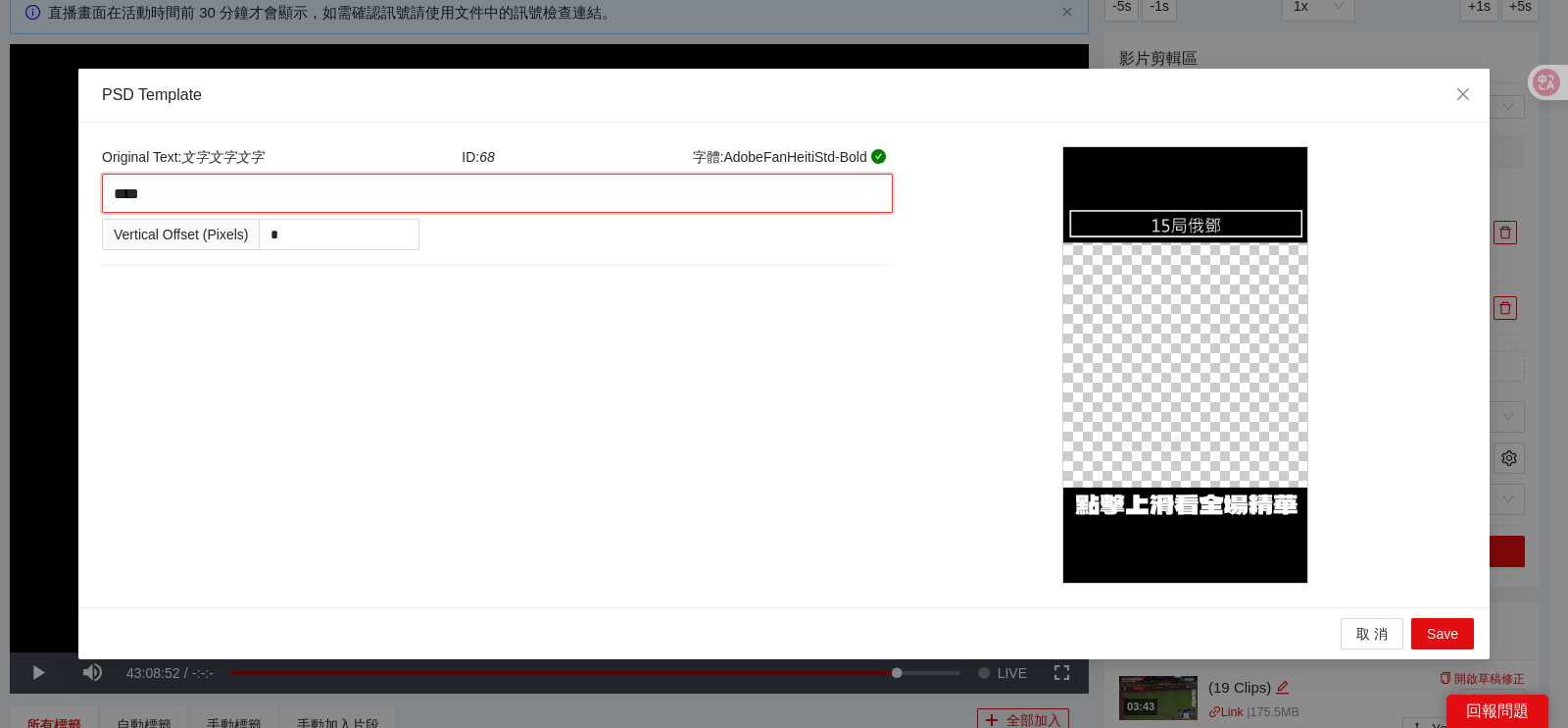
type textarea "*****"
type textarea "******"
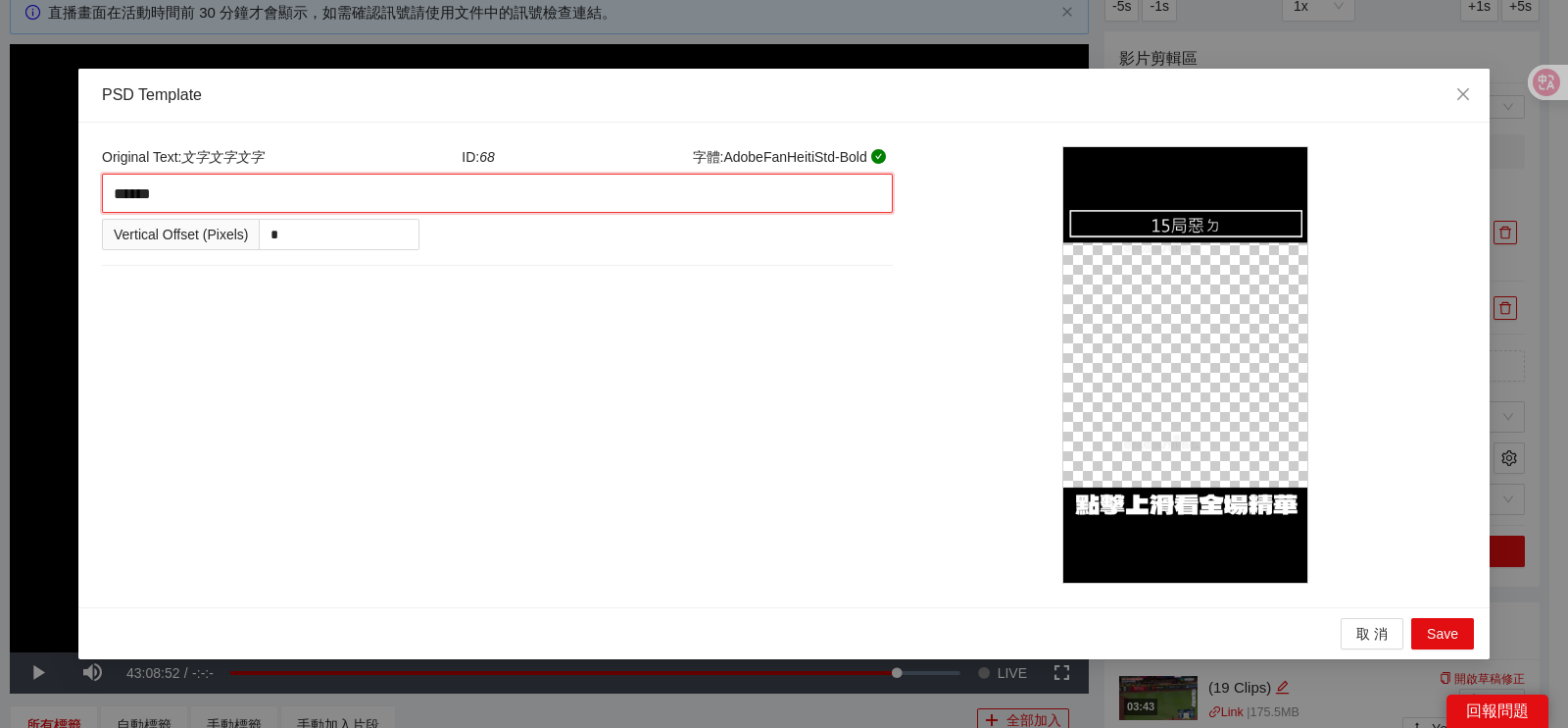
type textarea "*****"
type textarea "******"
type textarea "*******"
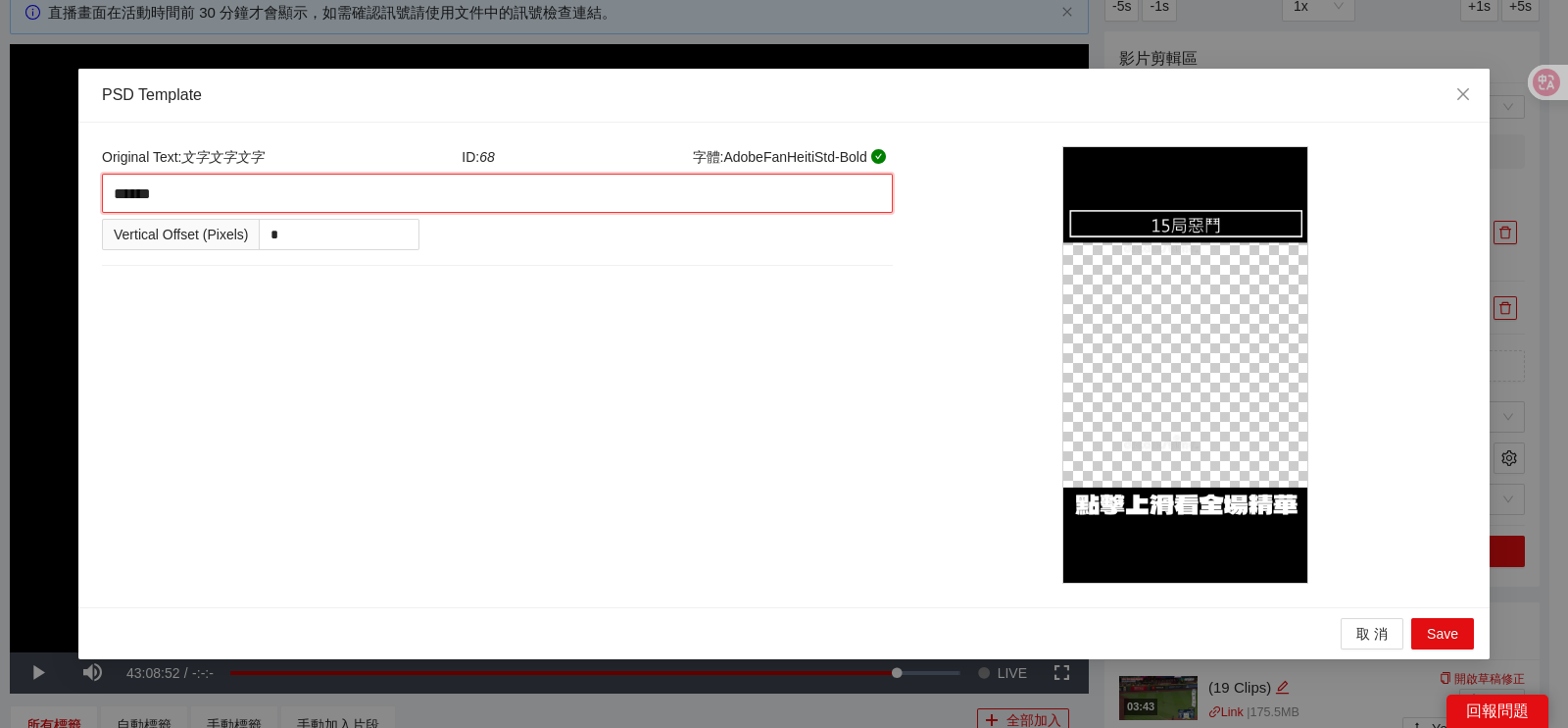
type textarea "*******"
type textarea "********"
type textarea "******"
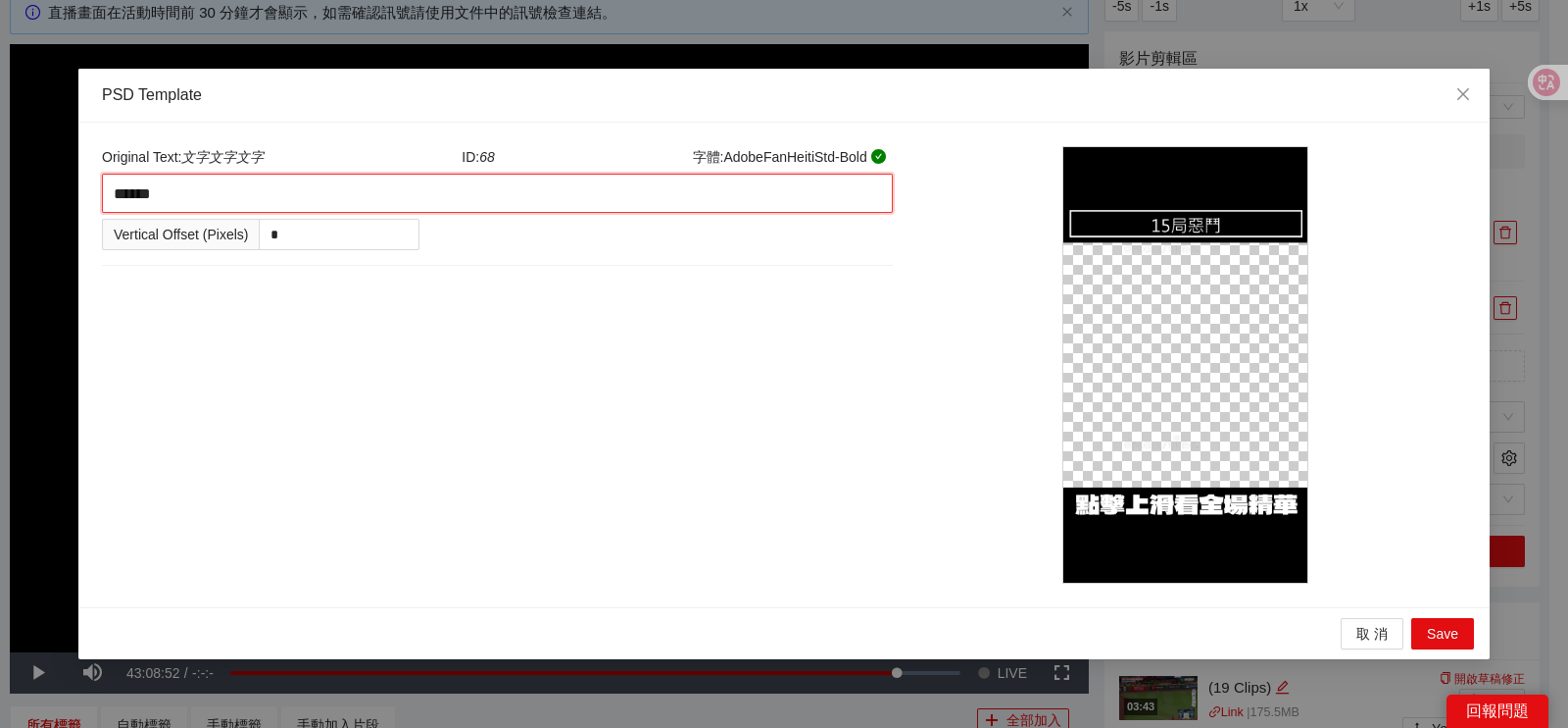
type textarea "*******"
type textarea "********"
type textarea "*********"
type textarea "*******"
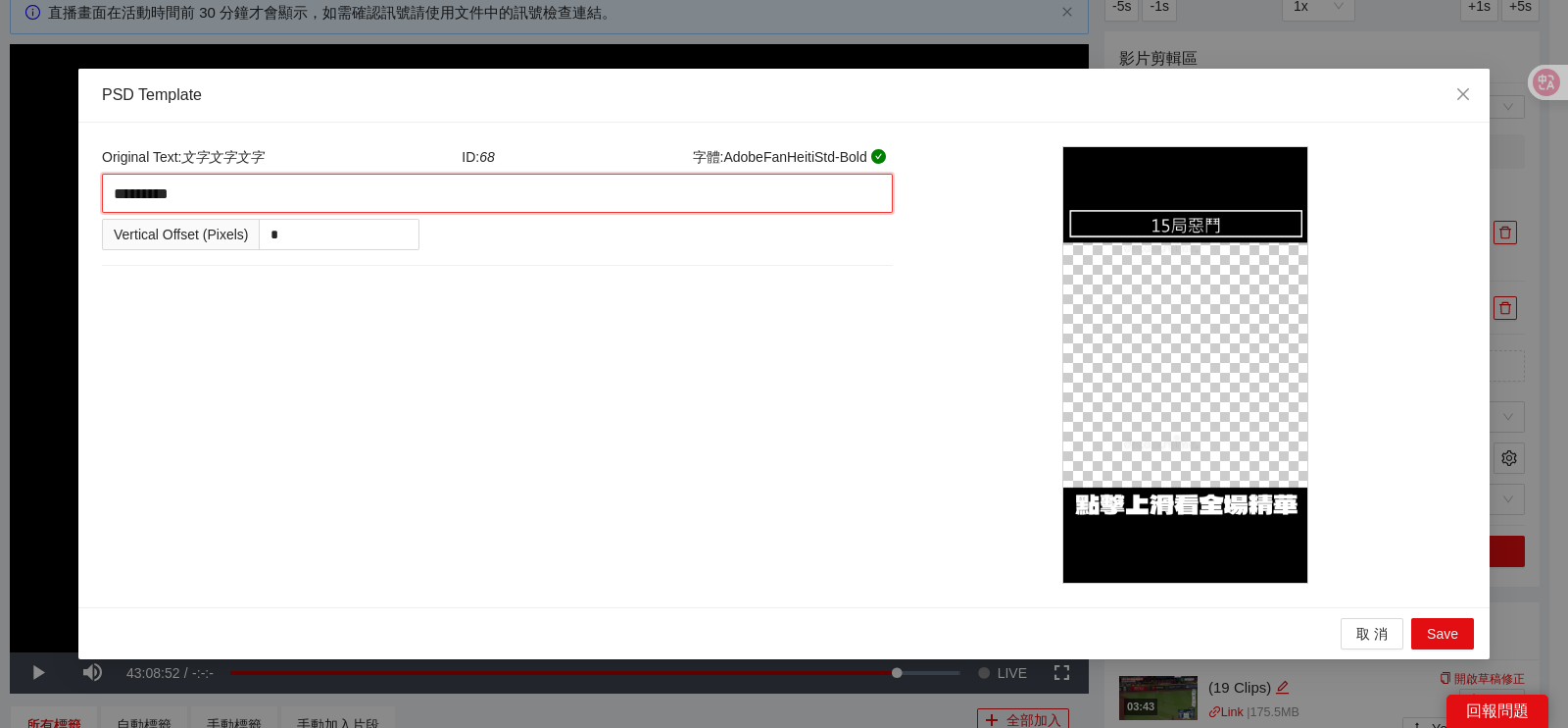
type textarea "*******"
type textarea "********"
type textarea "*********"
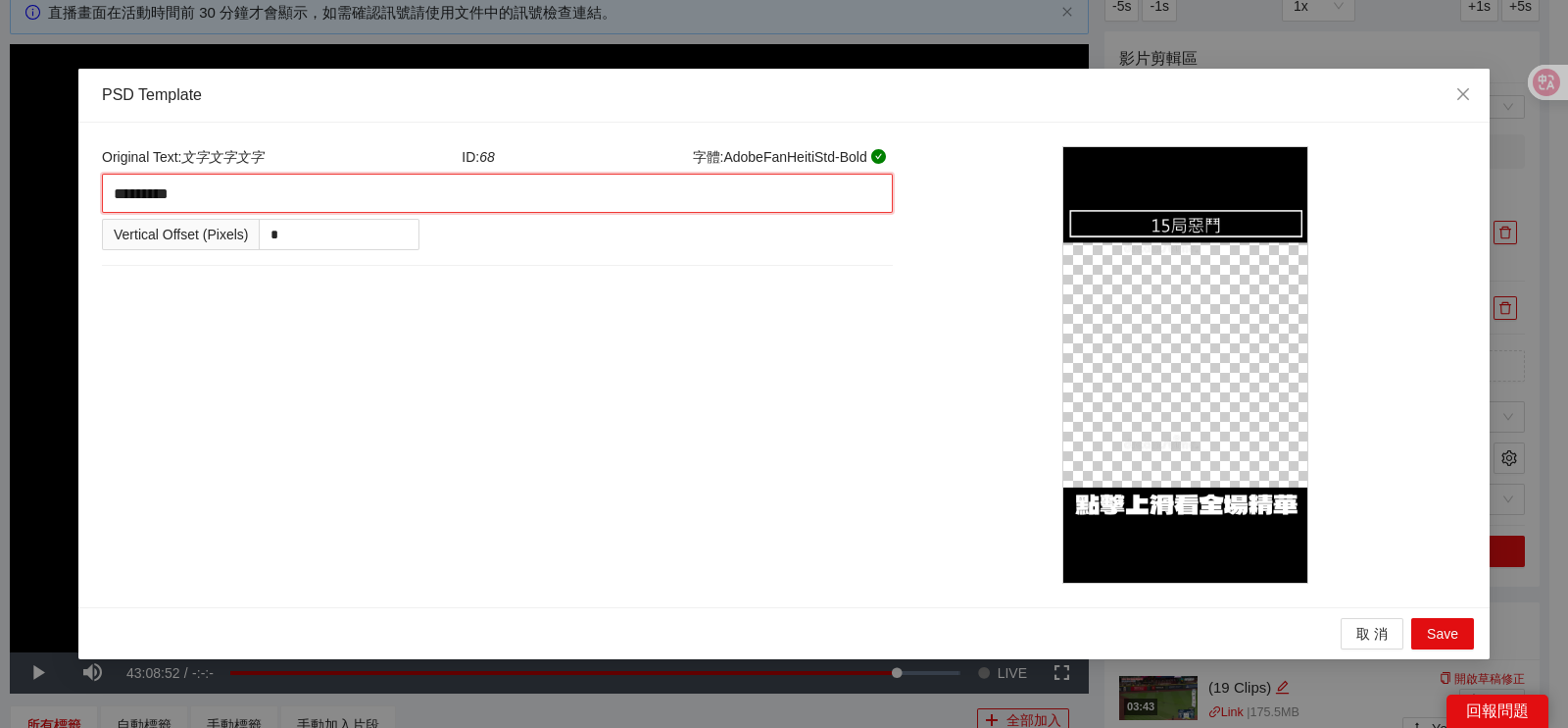
type textarea "********"
type textarea "*********"
type textarea "**********"
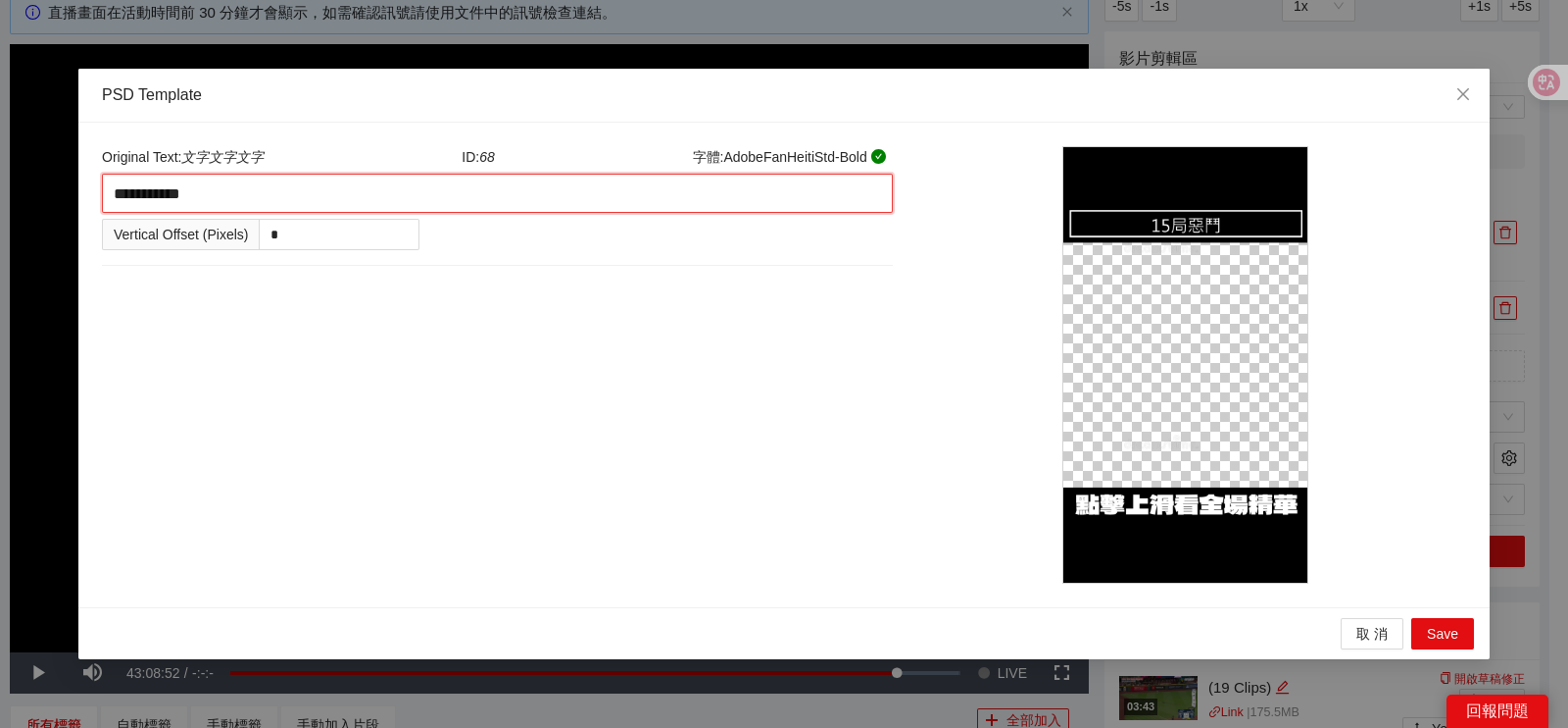
type textarea "*********"
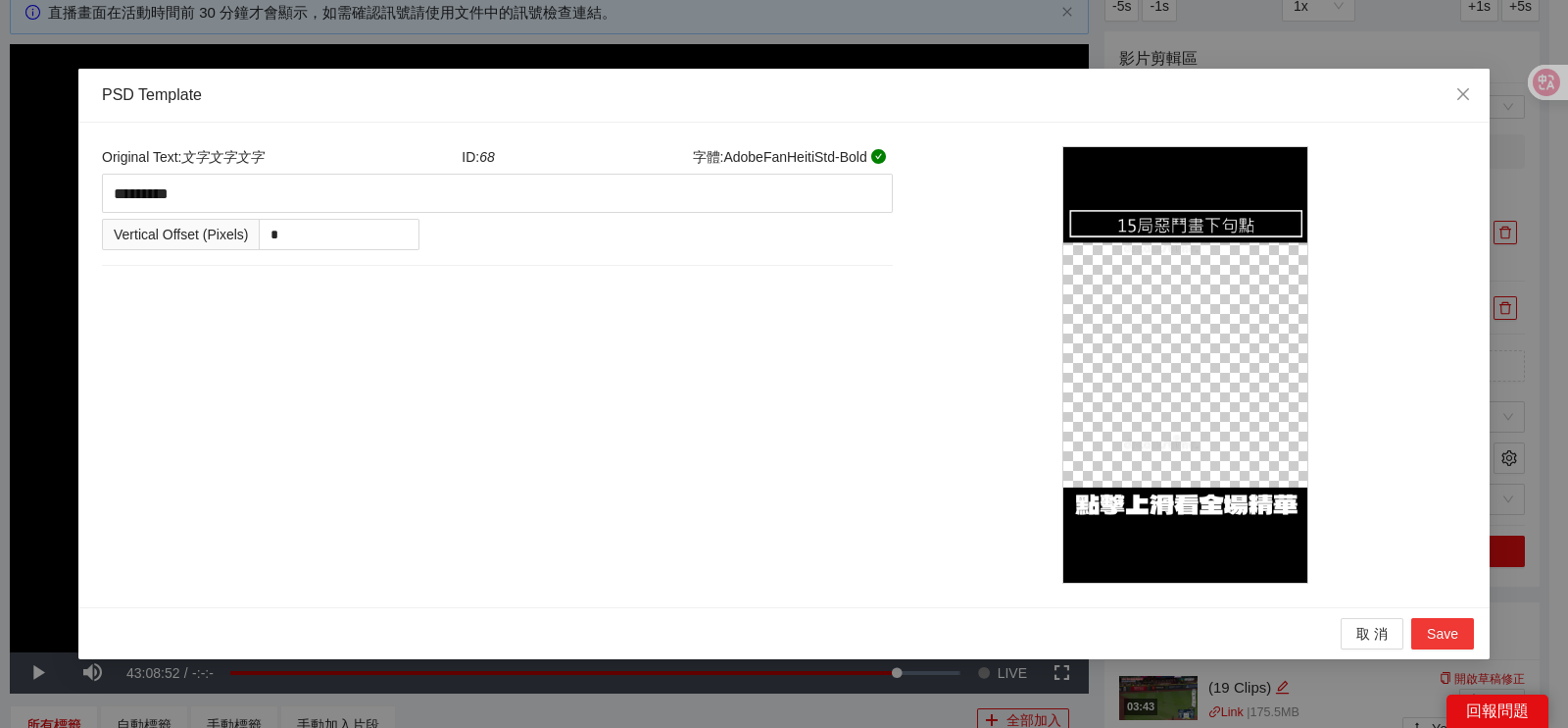
click at [1435, 634] on span "Save" at bounding box center [1441, 633] width 31 height 22
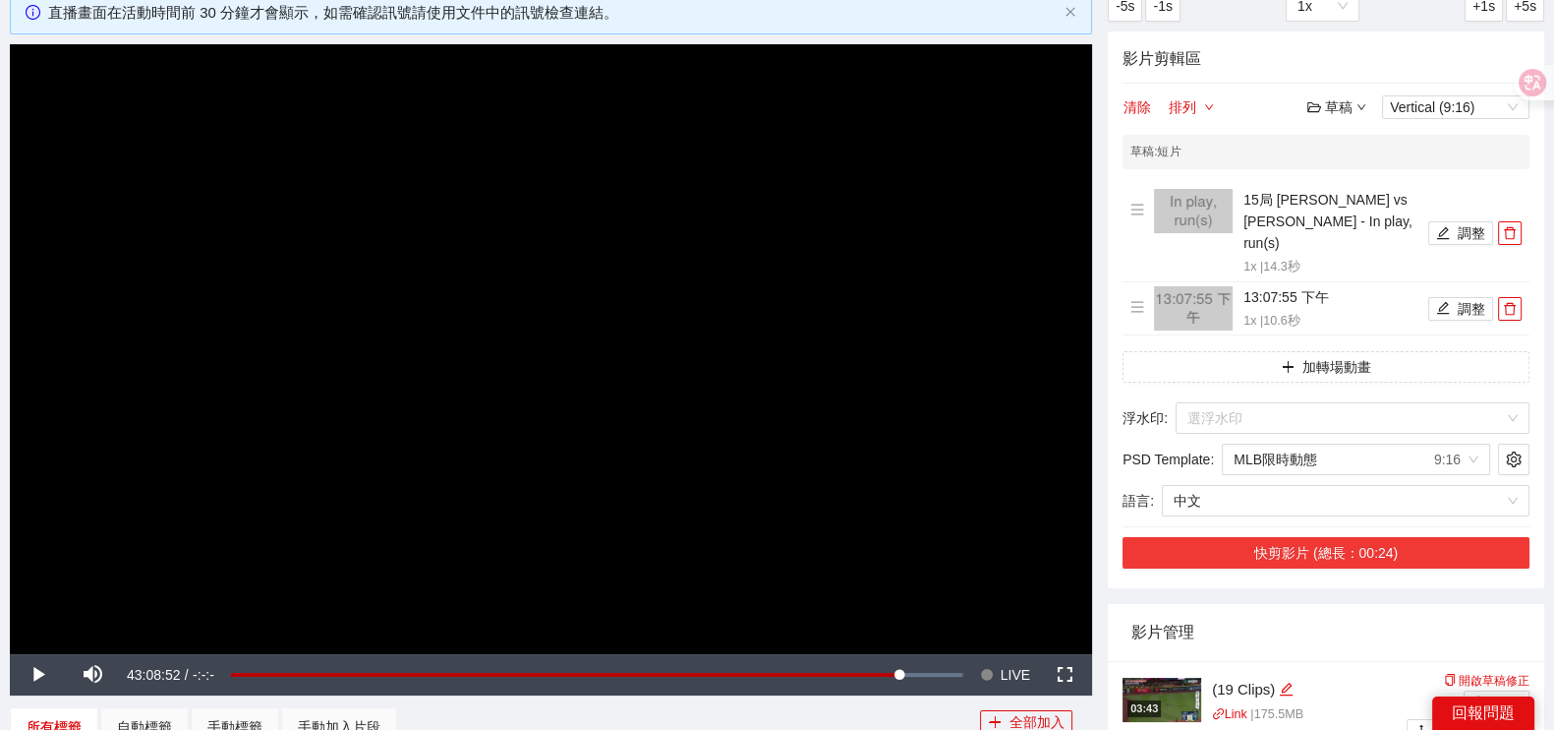
click at [1399, 537] on button "快剪影片 (總長：00:24)" at bounding box center [1326, 552] width 407 height 31
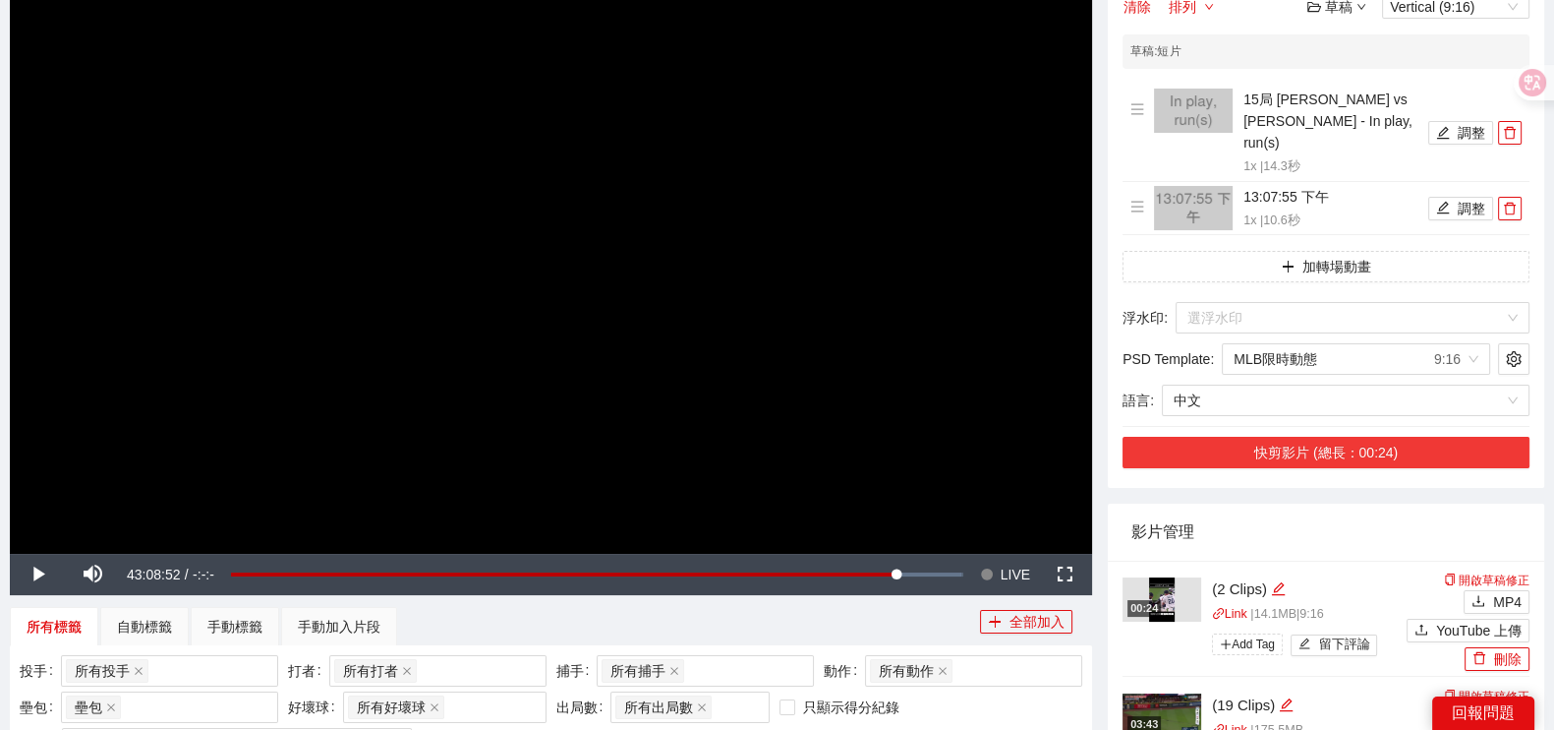
scroll to position [245, 0]
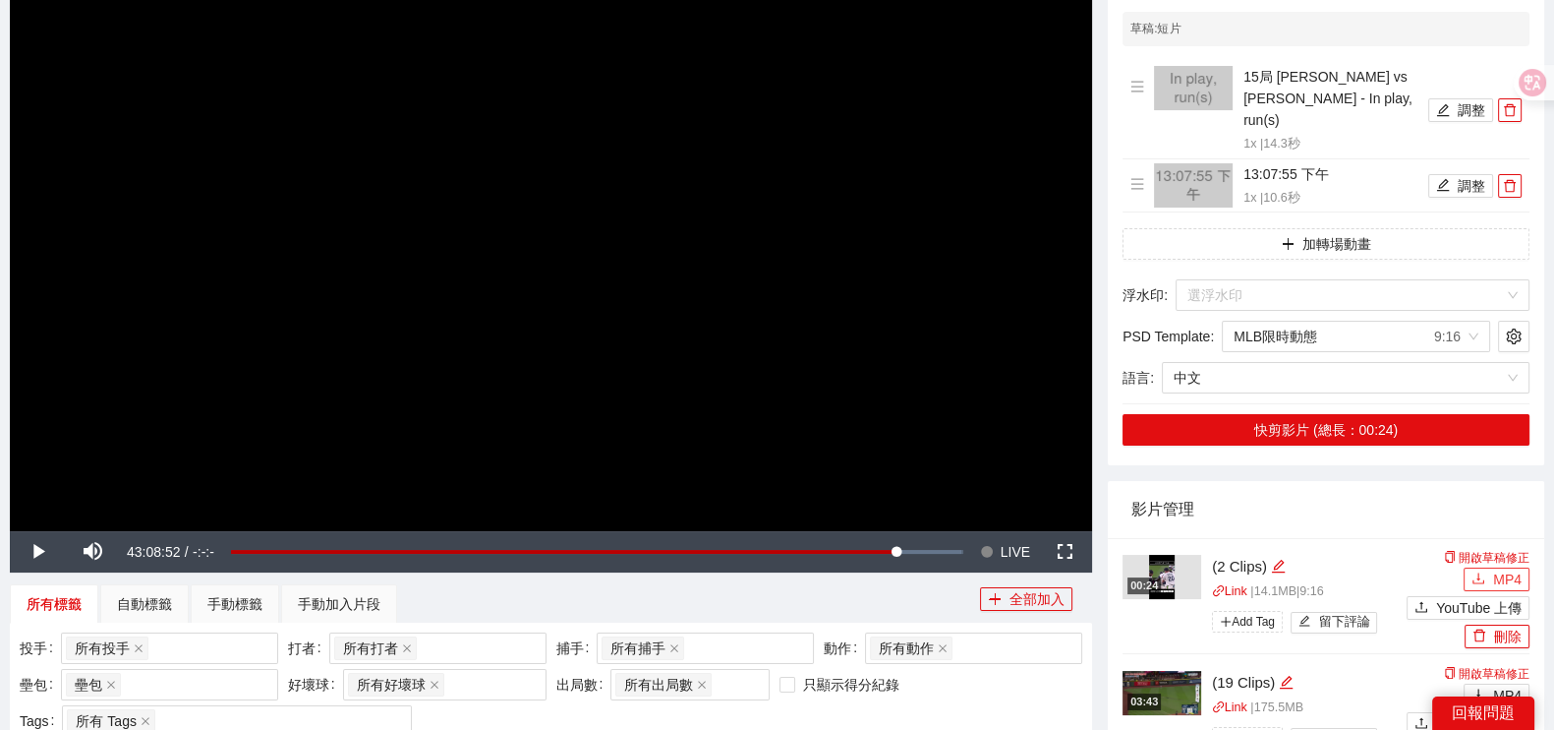
click at [1495, 568] on span "MP4" at bounding box center [1507, 579] width 29 height 22
click at [985, 544] on span "Video Player" at bounding box center [987, 551] width 14 height 41
click at [1018, 555] on span "LIVE" at bounding box center [1015, 551] width 29 height 41
